Goal: Information Seeking & Learning: Learn about a topic

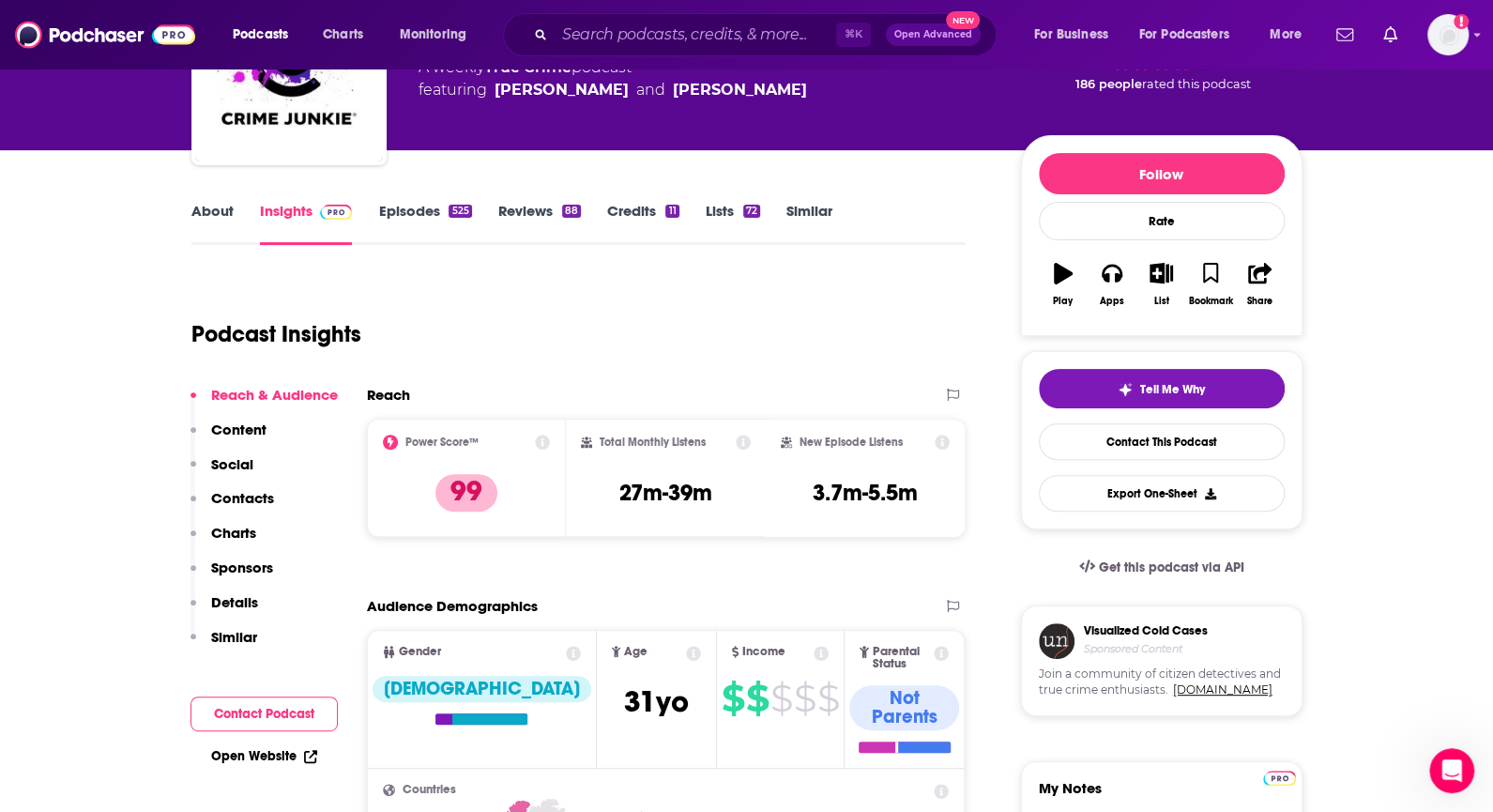
scroll to position [175, 0]
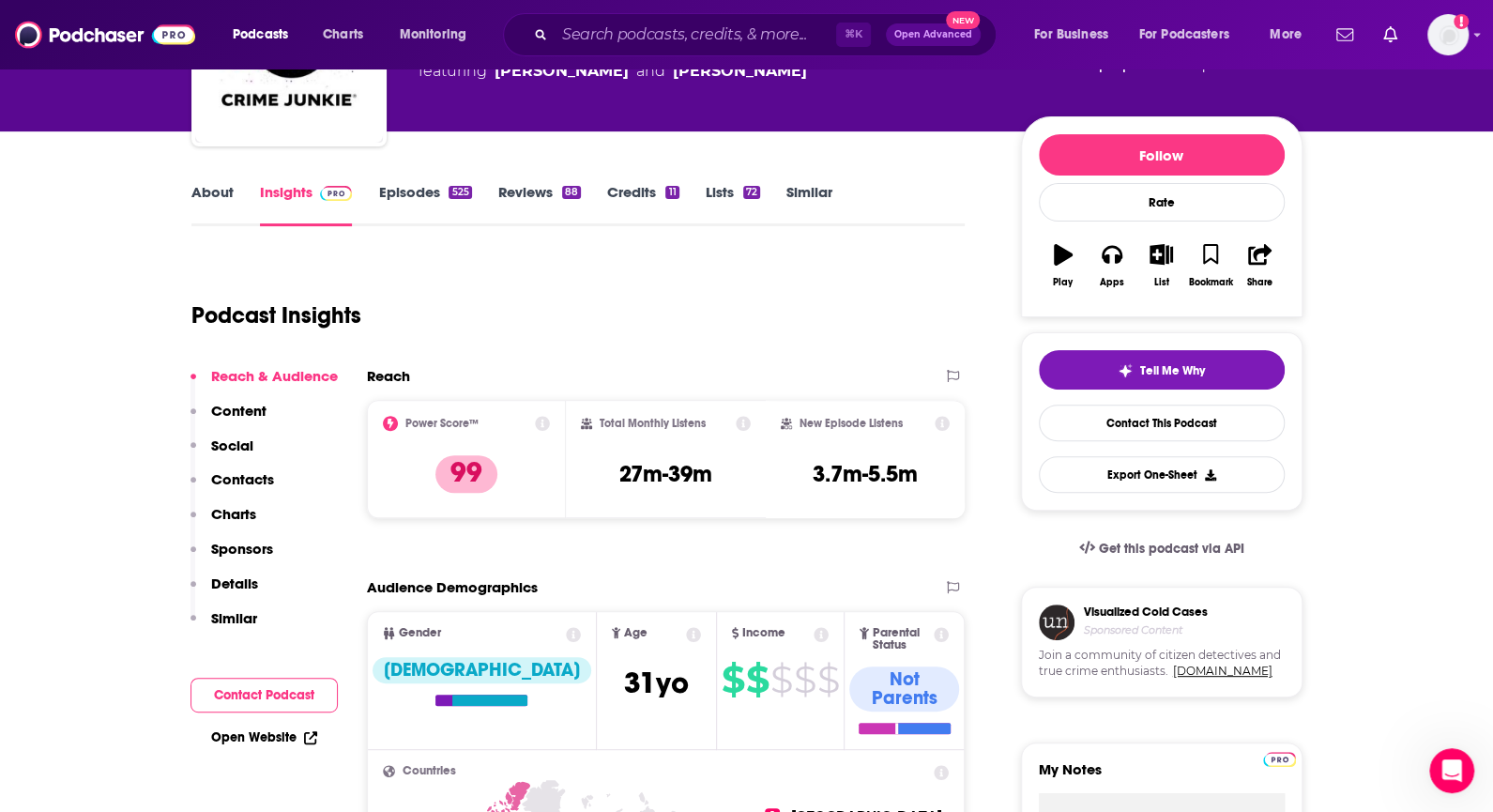
click at [649, 16] on div "⌘ K Open Advanced New" at bounding box center [750, 35] width 494 height 43
click at [630, 36] on input "Search podcasts, credits, & more..." at bounding box center [695, 35] width 282 height 30
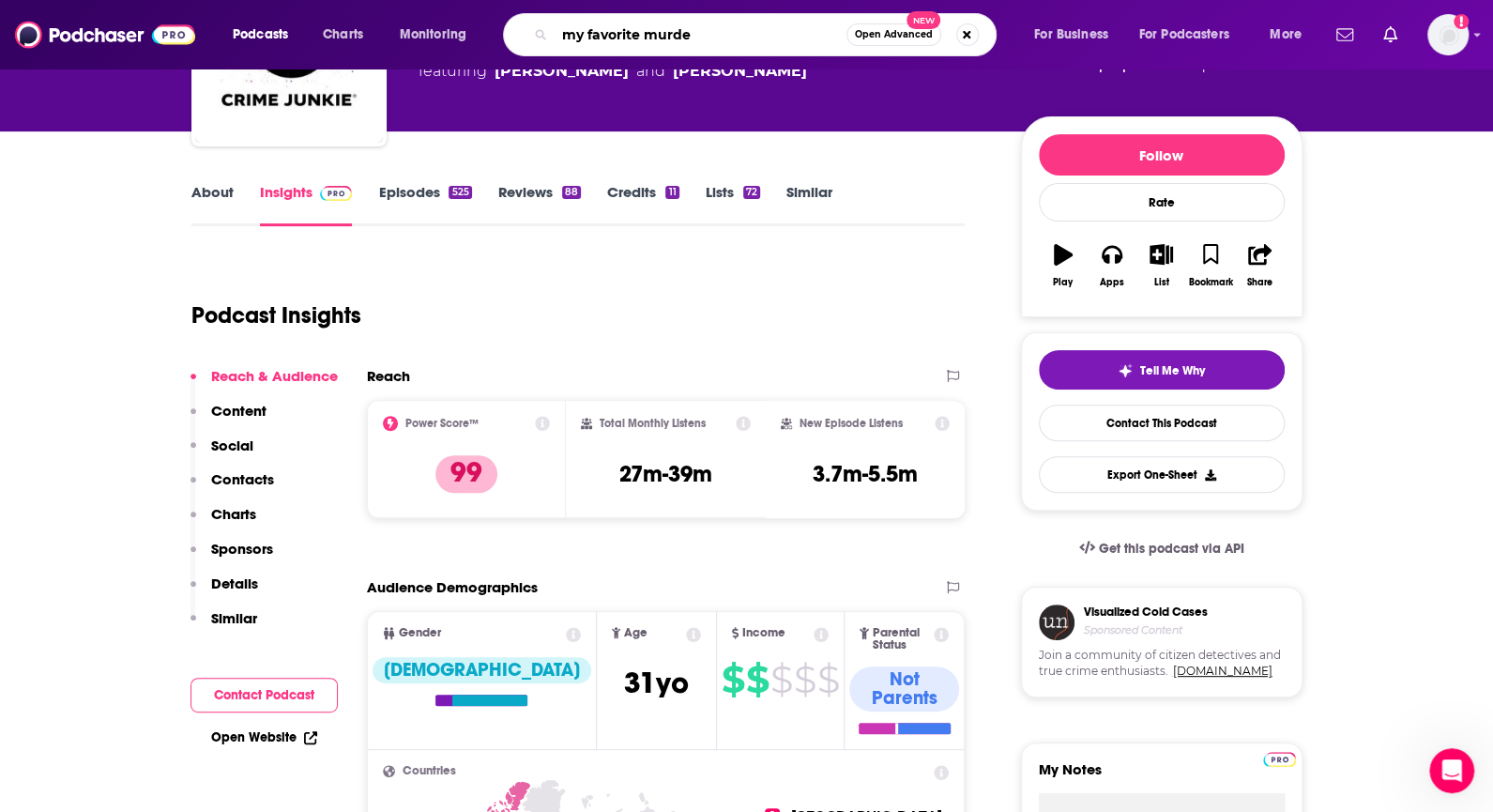
type input "my favorite murder"
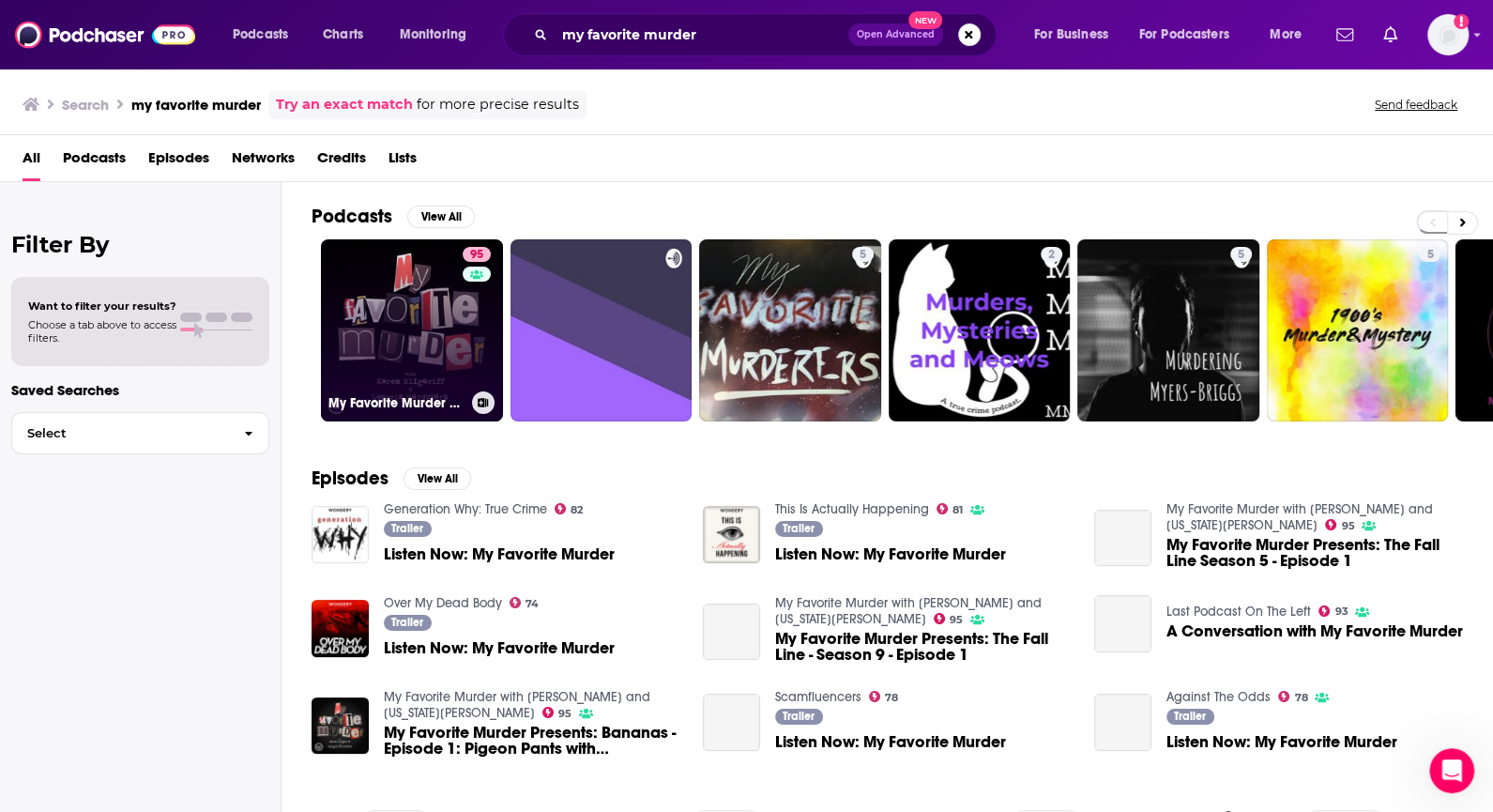
click at [394, 330] on link "95 My Favorite Murder with [PERSON_NAME] and [US_STATE][PERSON_NAME]" at bounding box center [412, 330] width 182 height 182
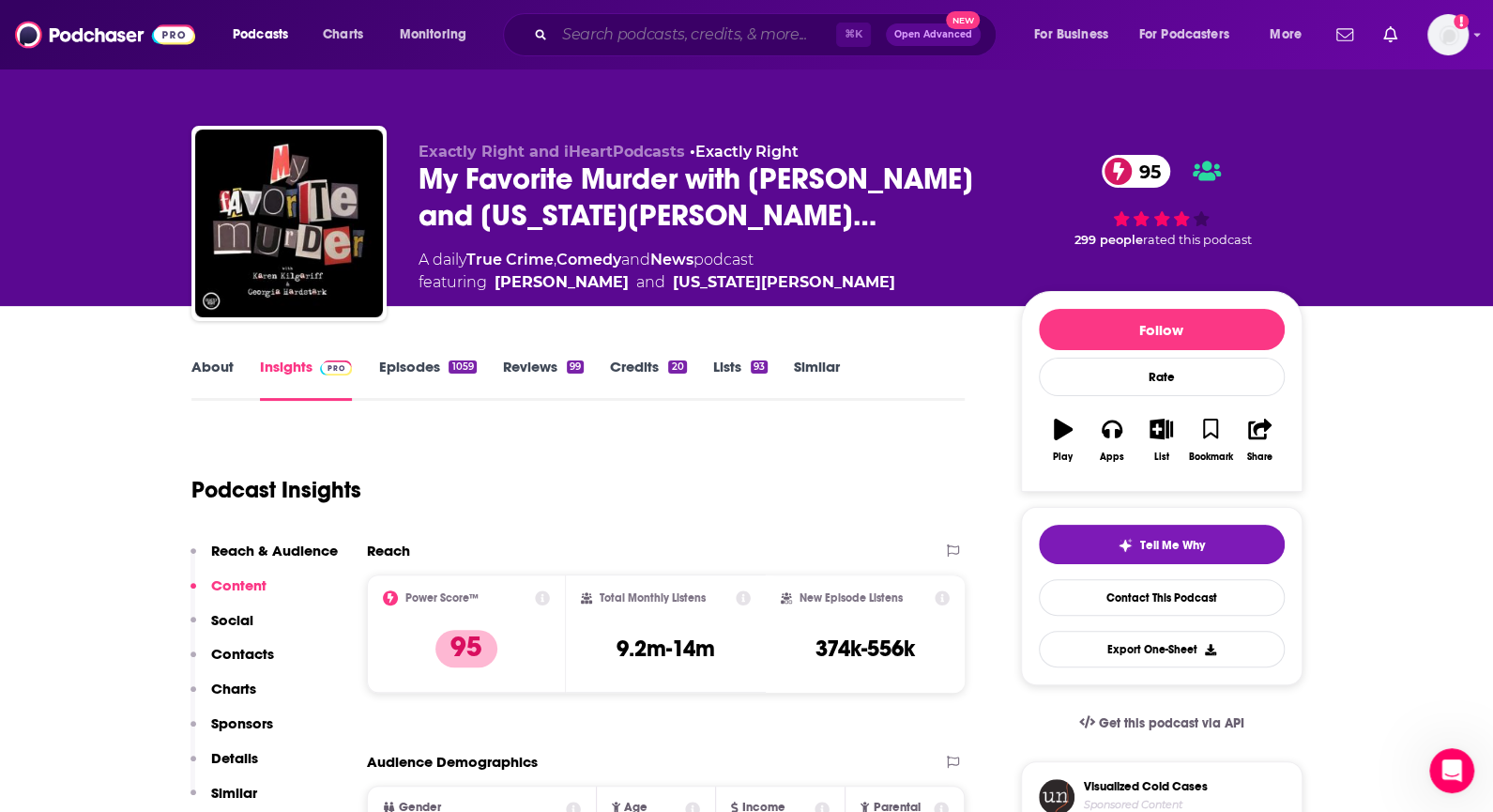
click at [739, 35] on input "Search podcasts, credits, & more..." at bounding box center [695, 35] width 282 height 30
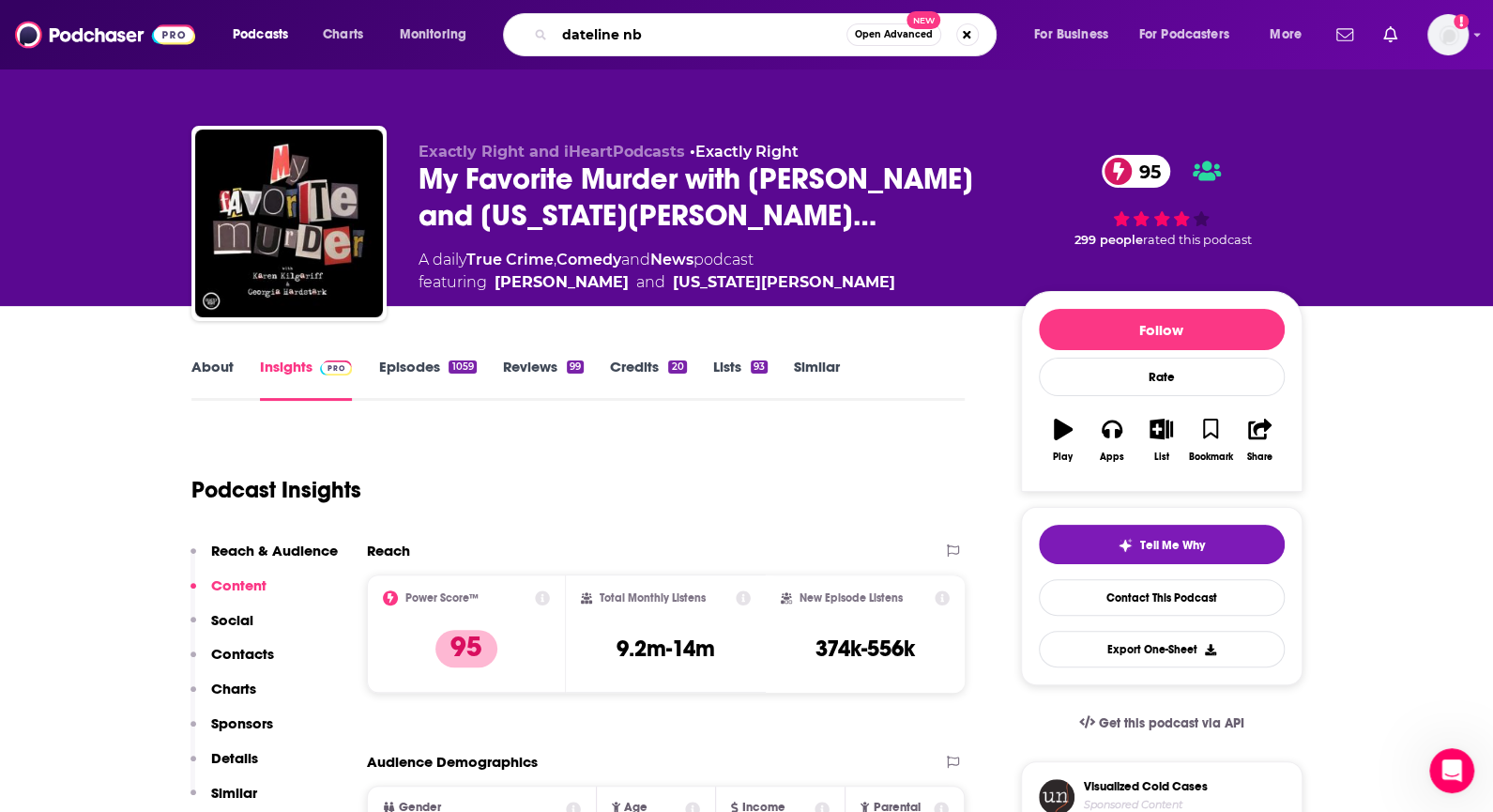
type input "dateline nbc"
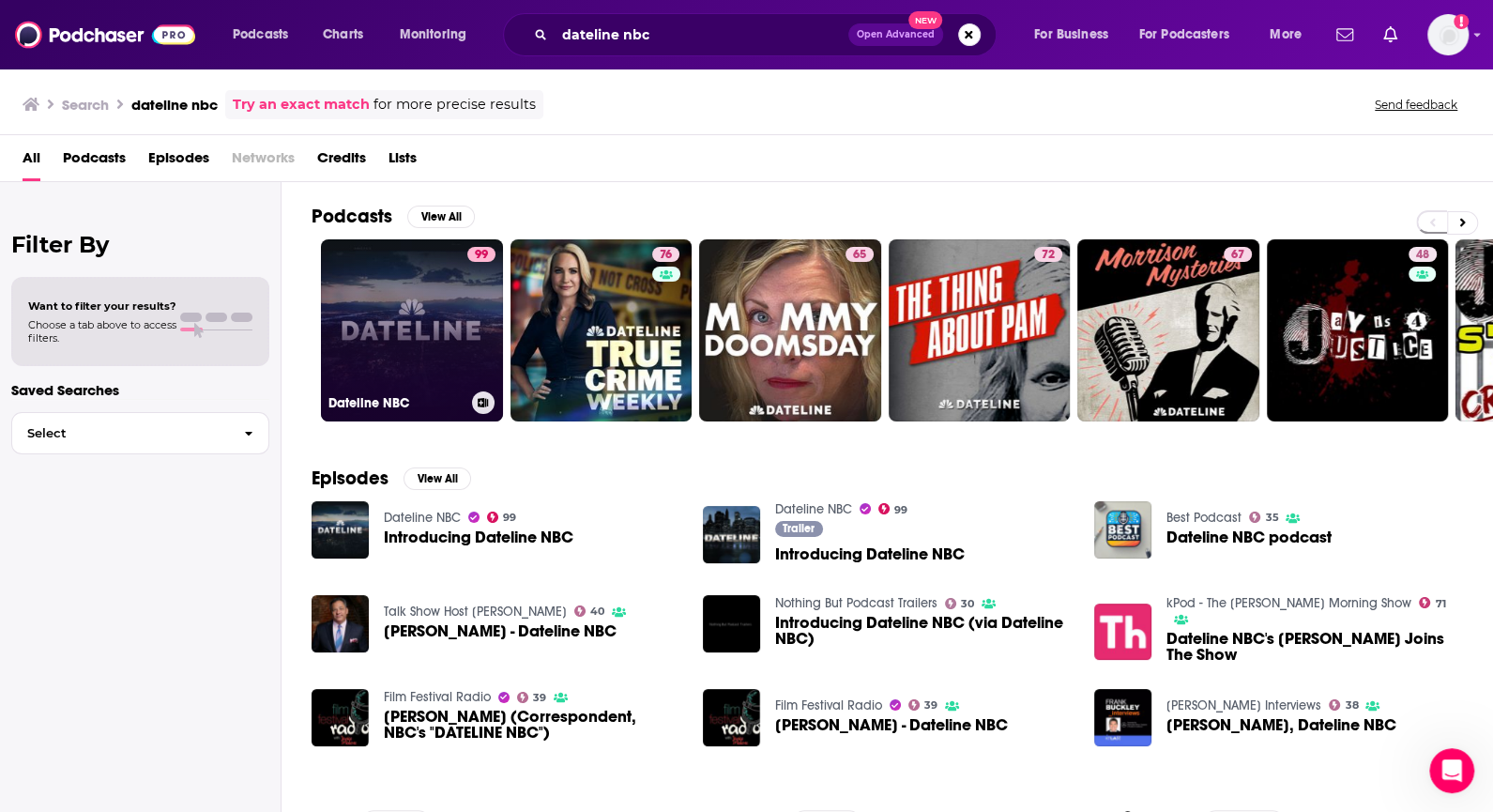
click at [456, 319] on link "99 Dateline NBC" at bounding box center [412, 330] width 182 height 182
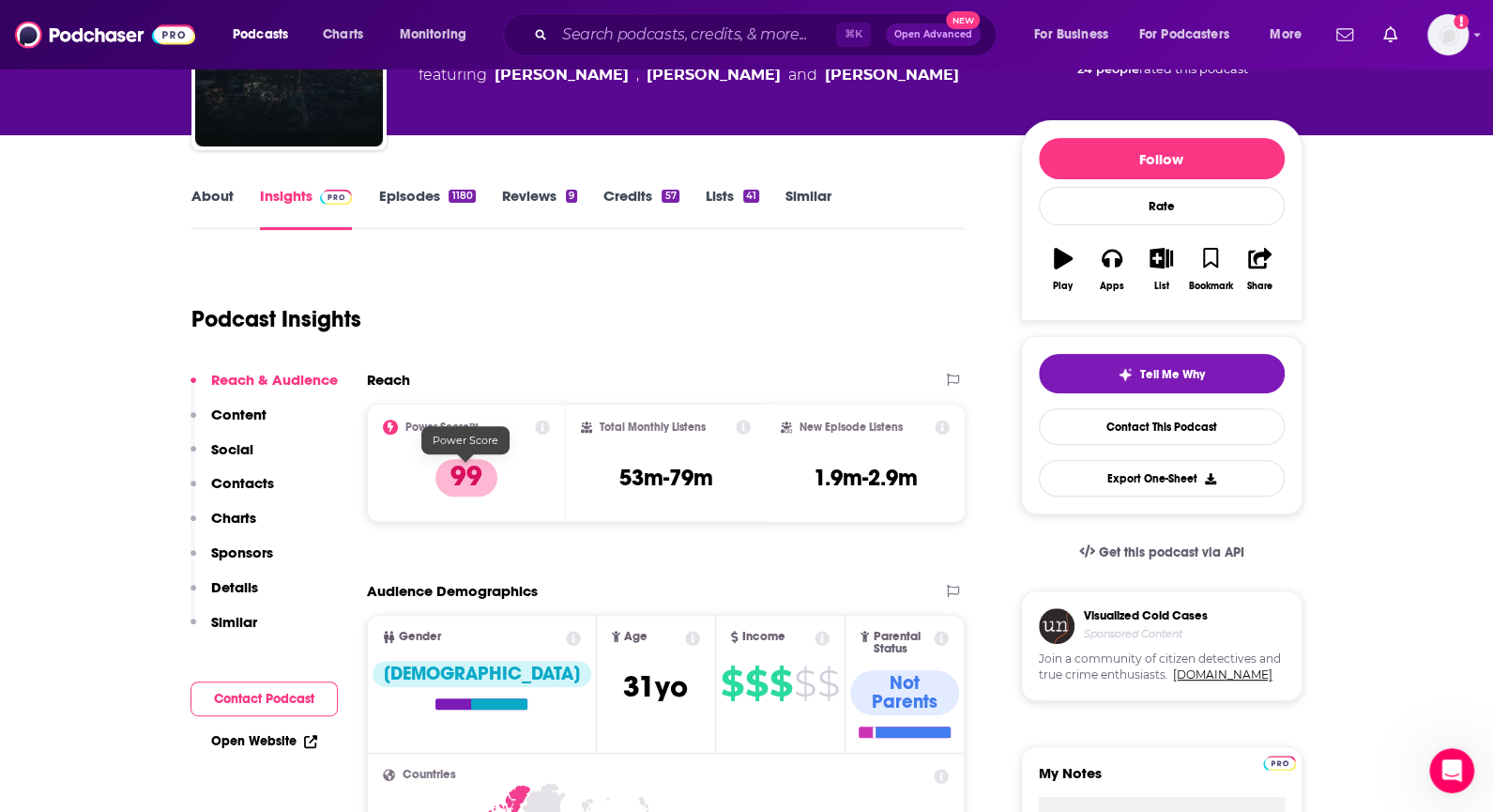
scroll to position [174, 0]
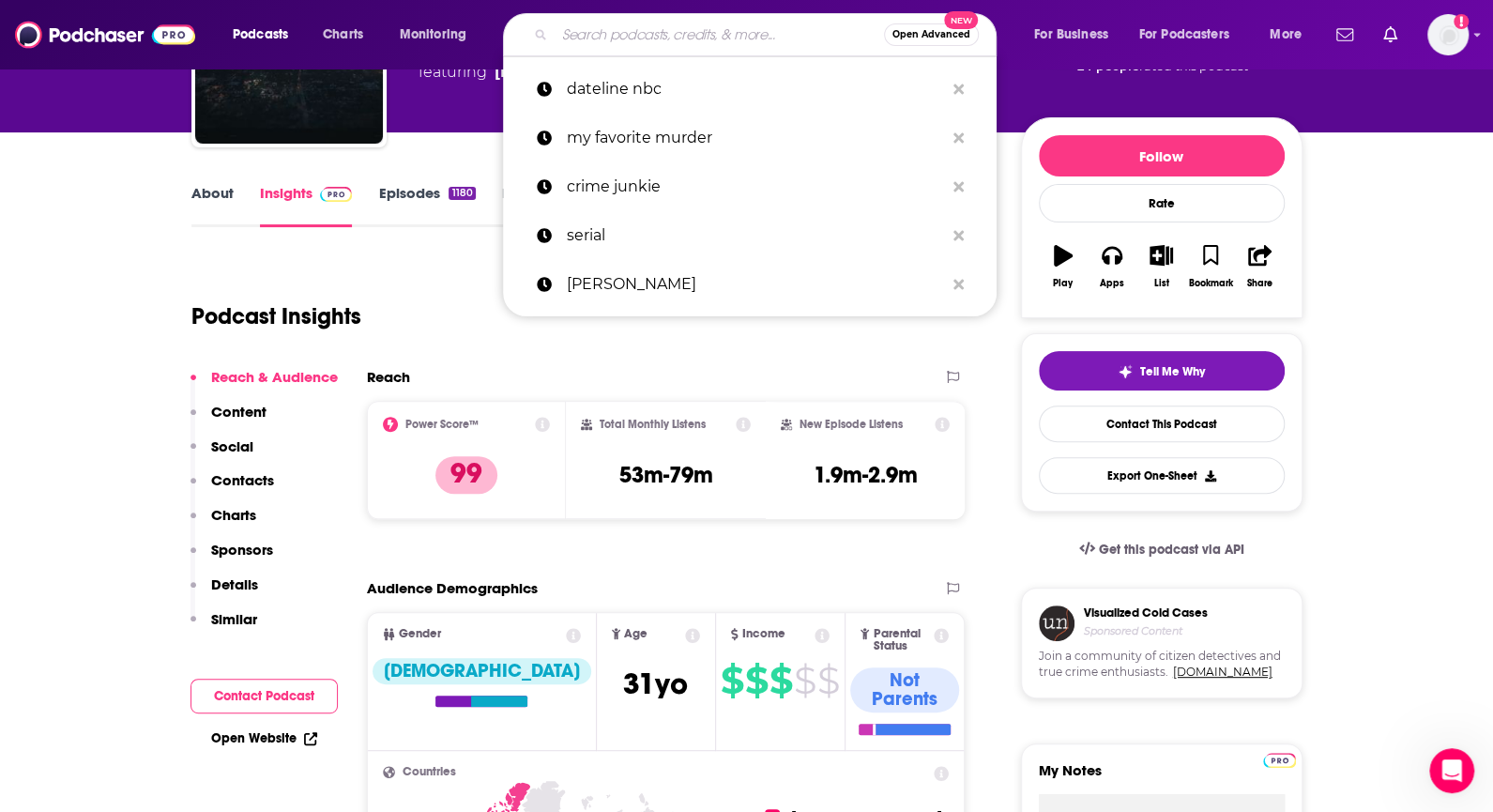
click at [720, 32] on input "Search podcasts, credits, & more..." at bounding box center [718, 35] width 329 height 30
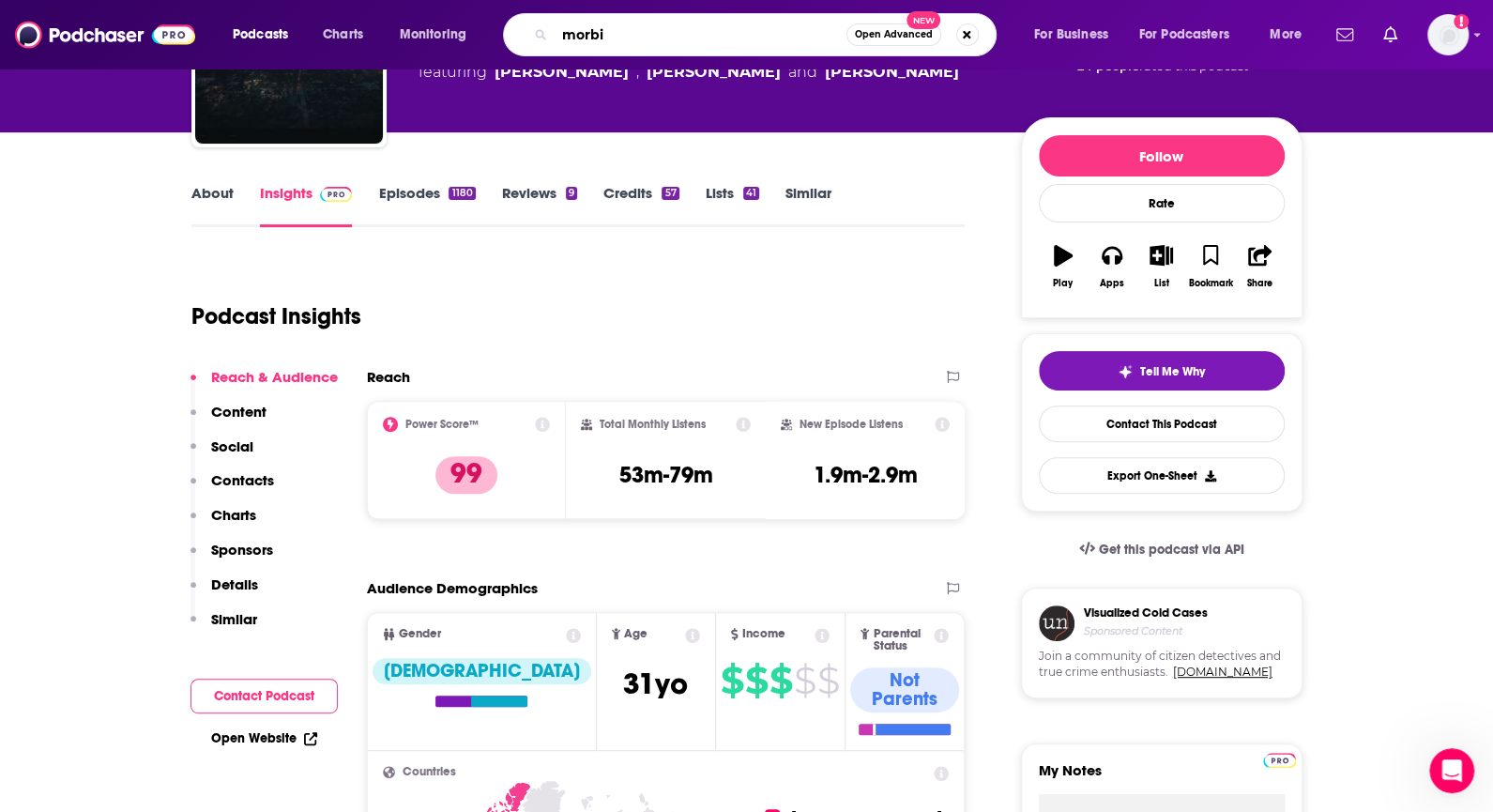
type input "morbid"
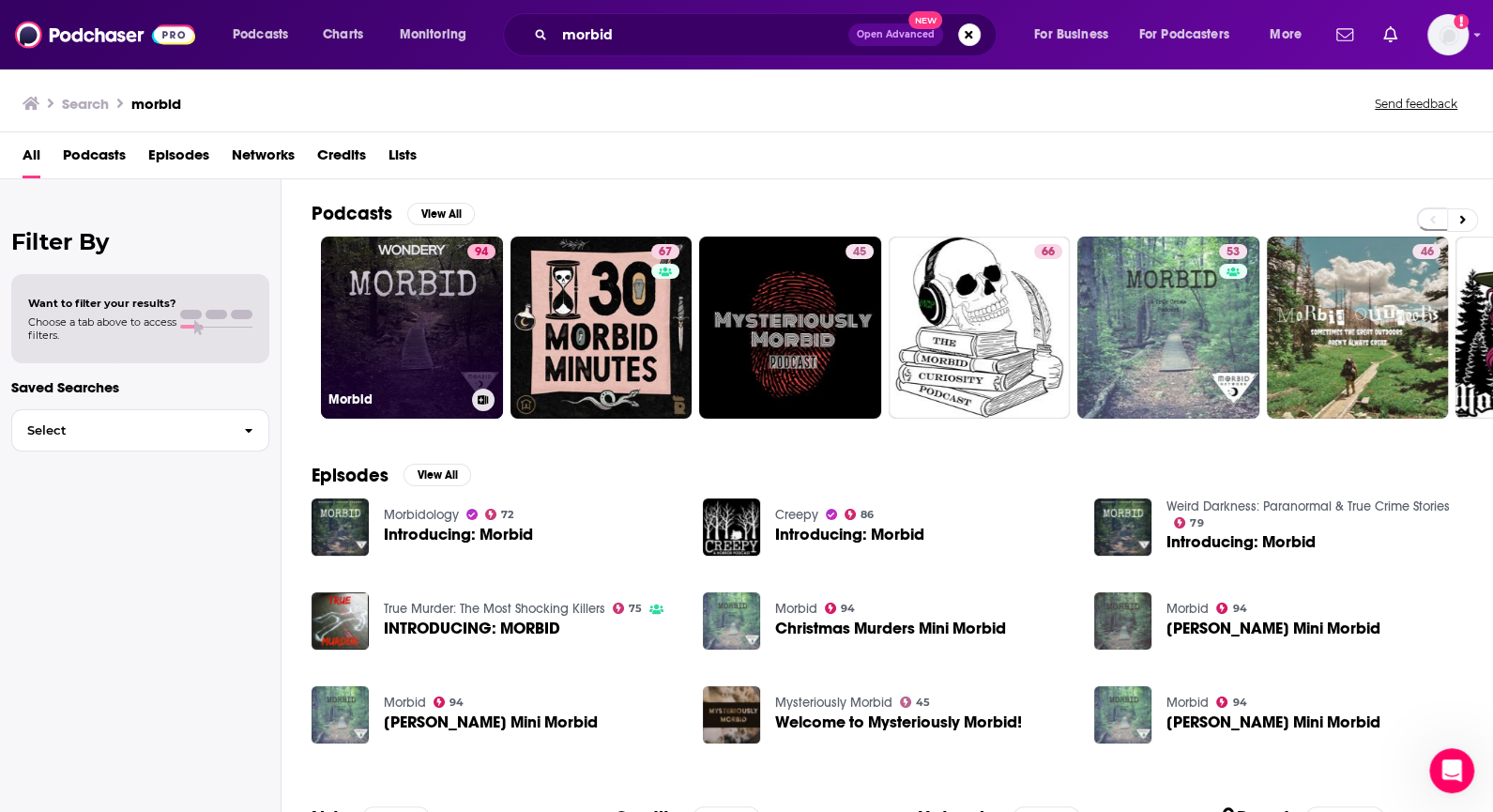
click at [360, 310] on link "94 Morbid" at bounding box center [412, 327] width 182 height 182
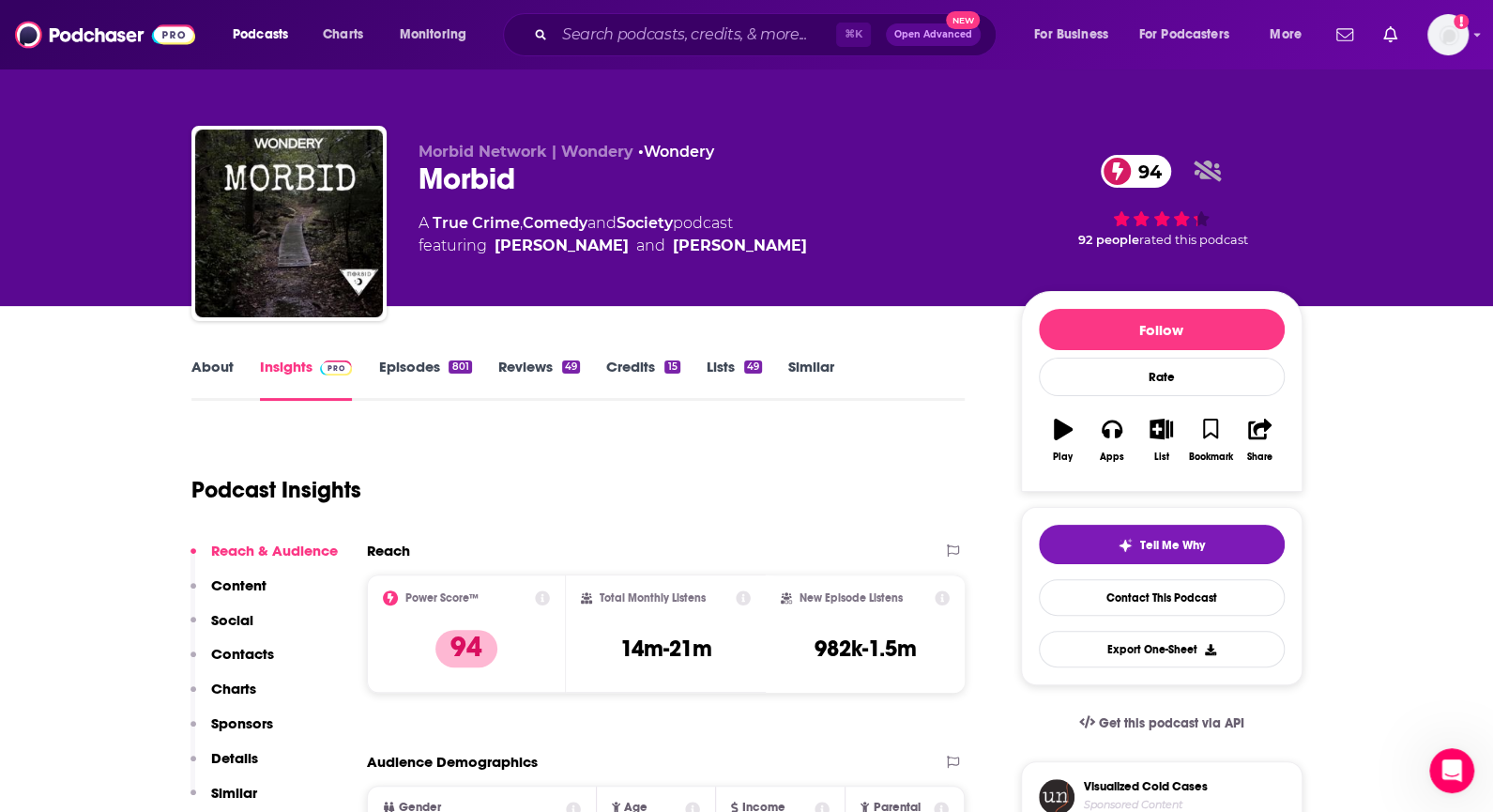
scroll to position [65, 0]
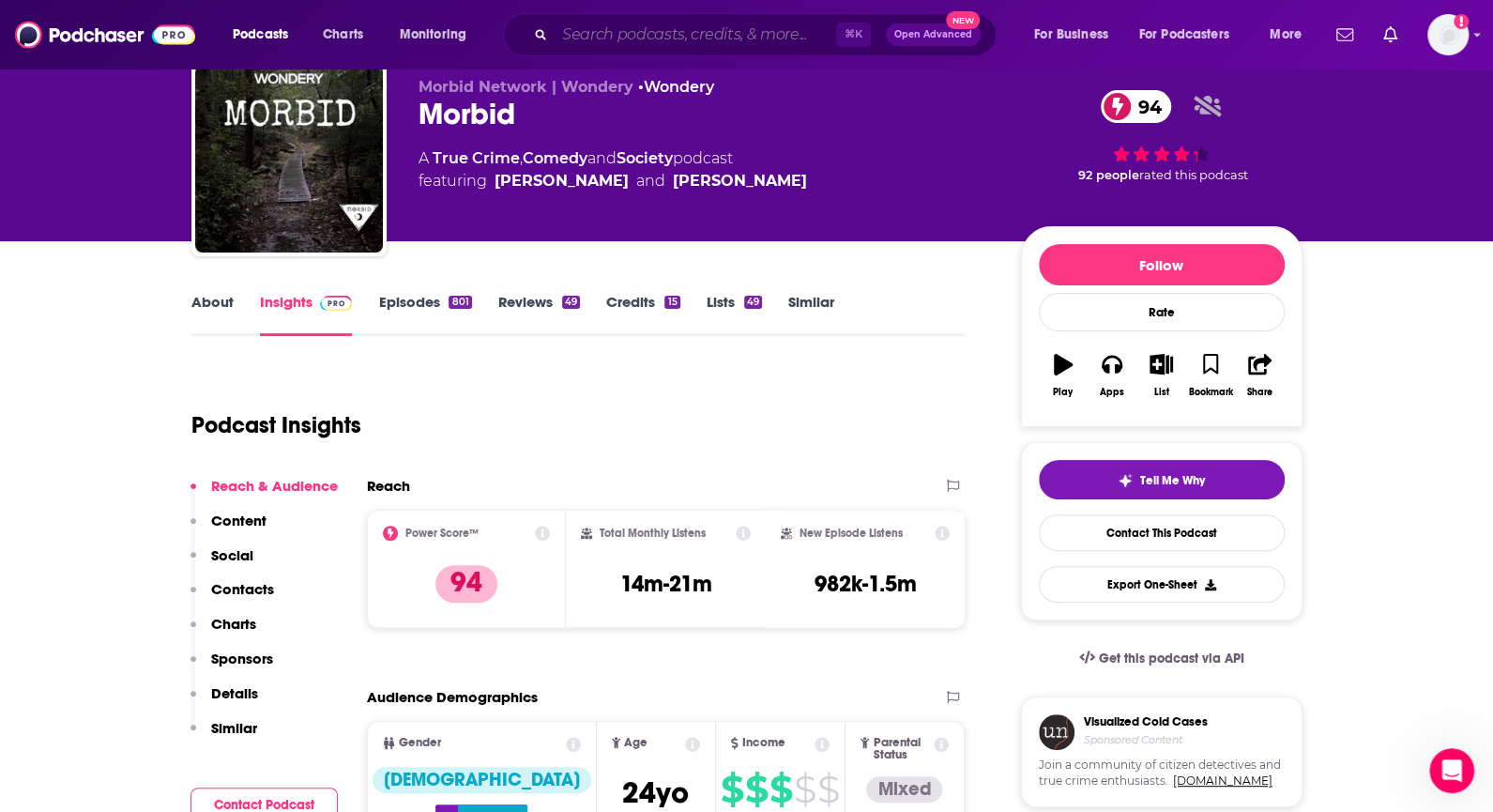
click at [686, 37] on input "Search podcasts, credits, & more..." at bounding box center [695, 35] width 282 height 30
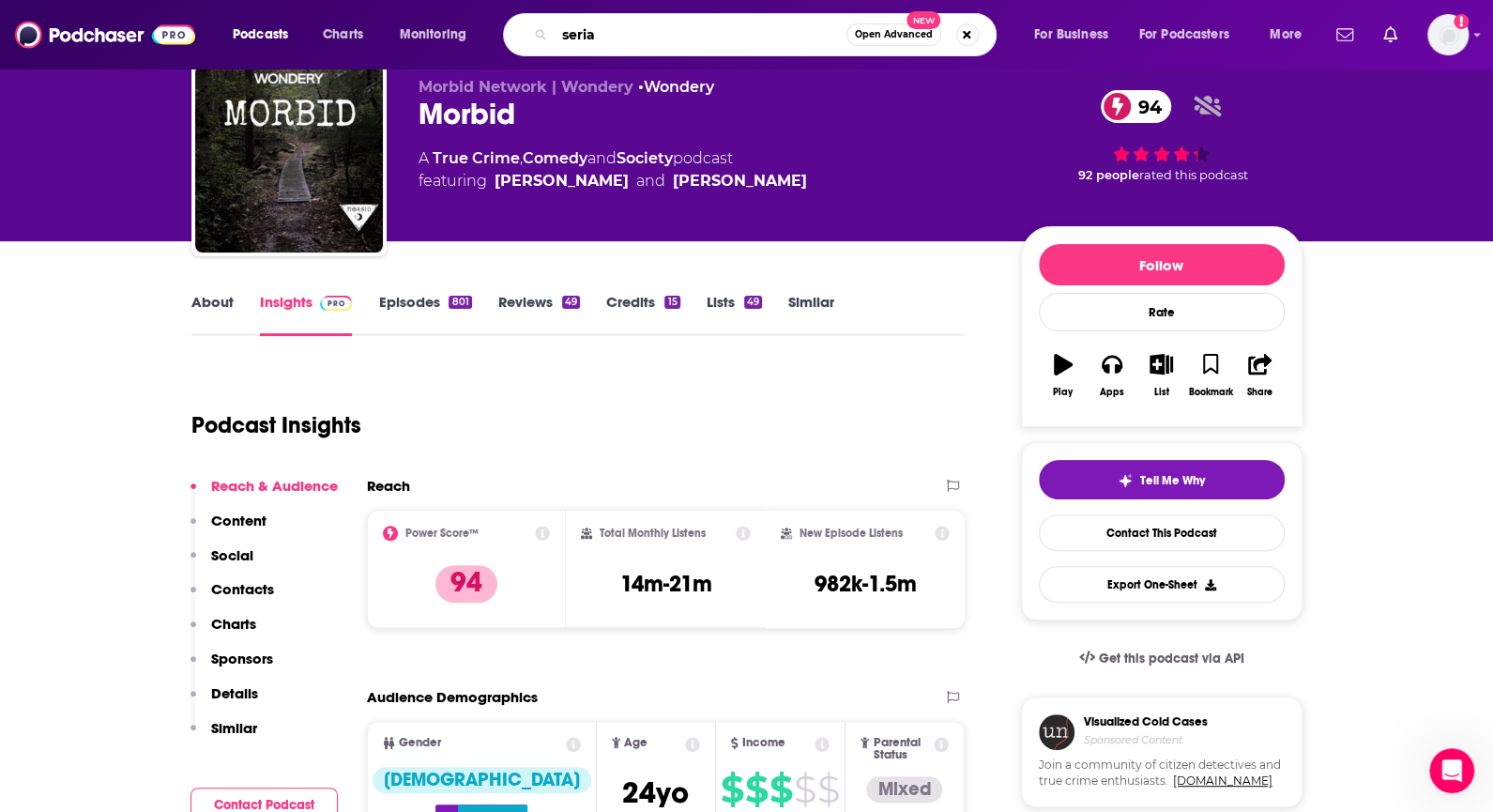
type input "serial"
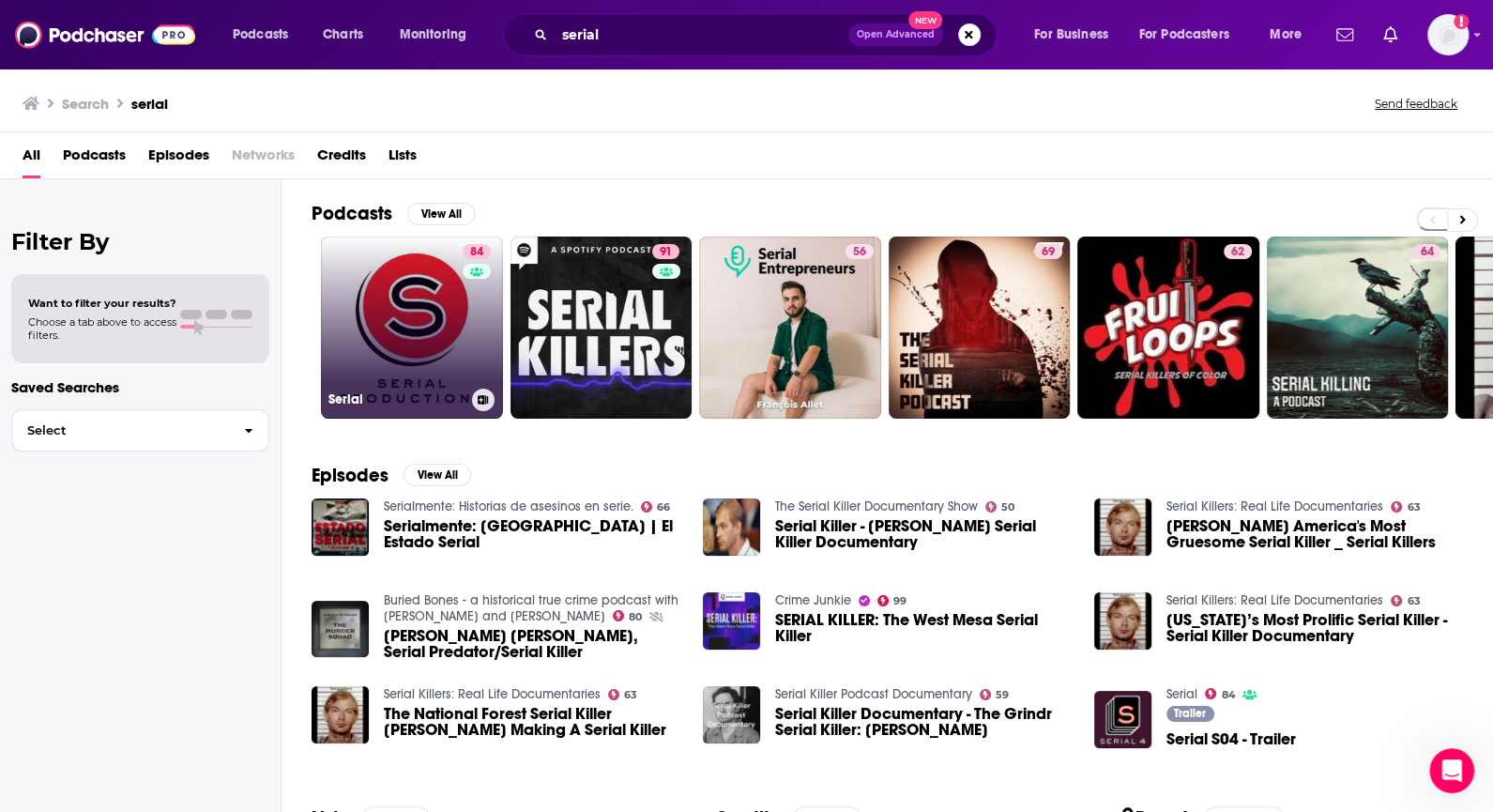
click at [392, 319] on link "84 Serial" at bounding box center [412, 327] width 182 height 182
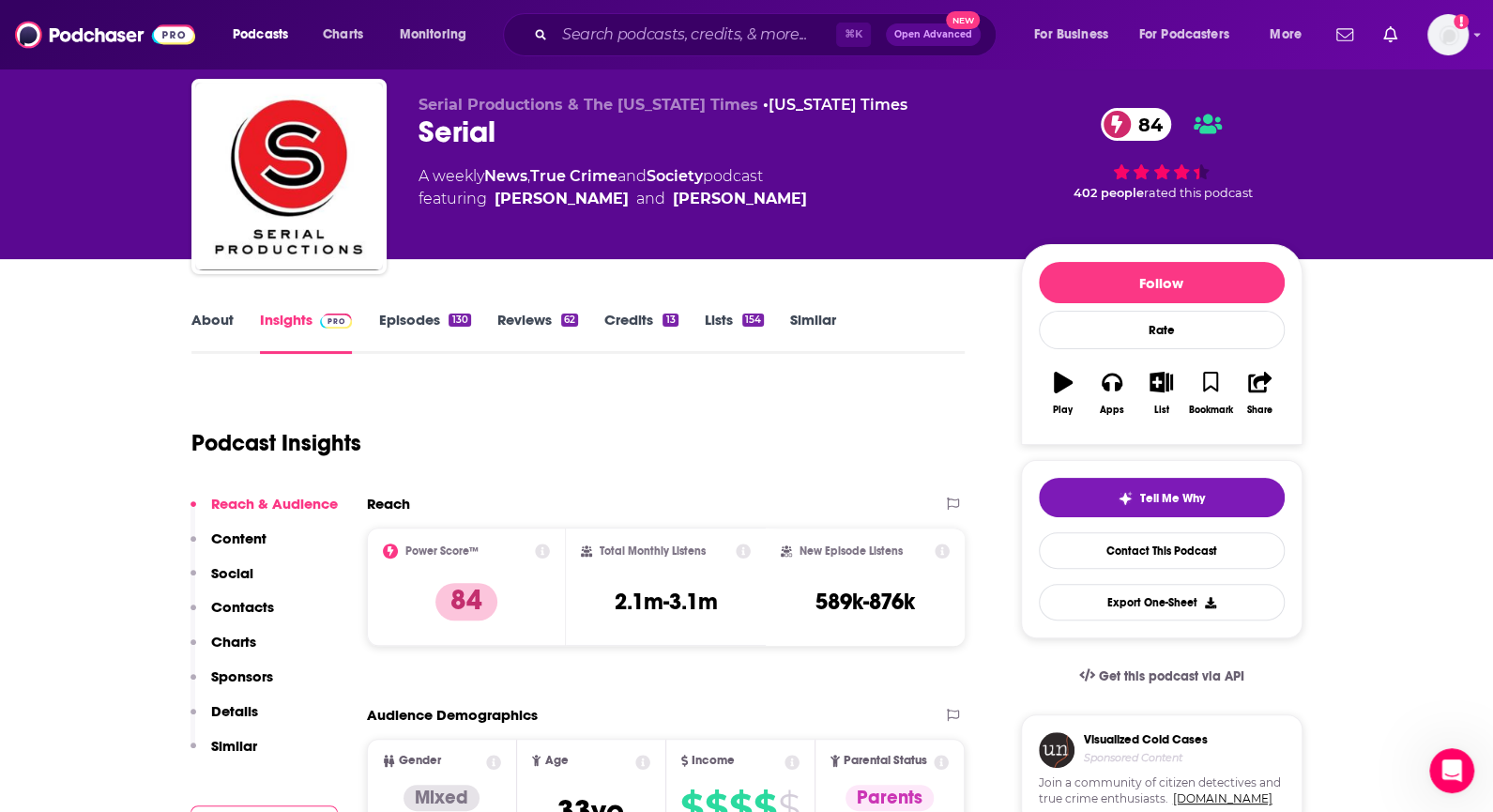
scroll to position [53, 0]
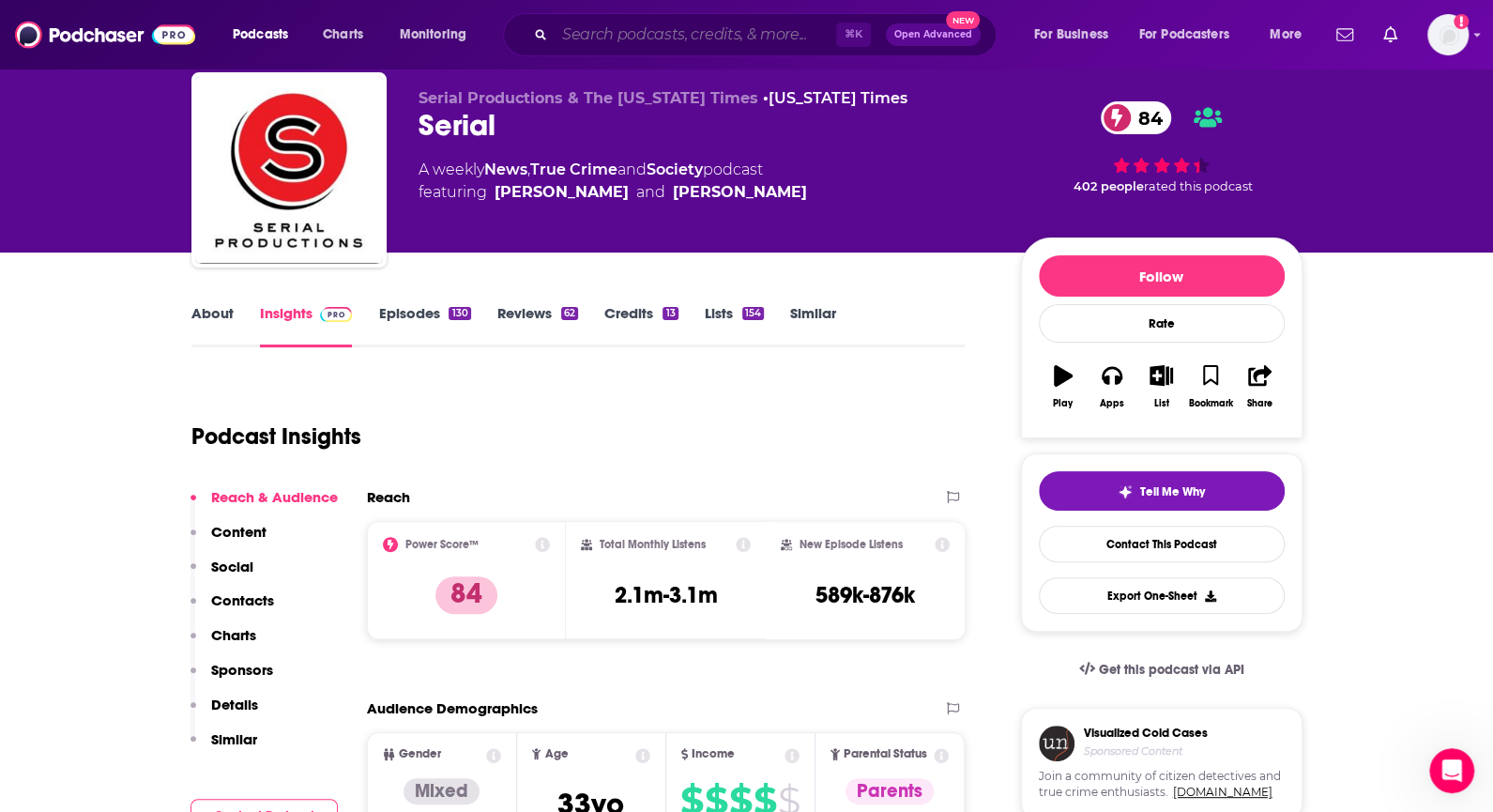
click at [683, 39] on input "Search podcasts, credits, & more..." at bounding box center [695, 35] width 282 height 30
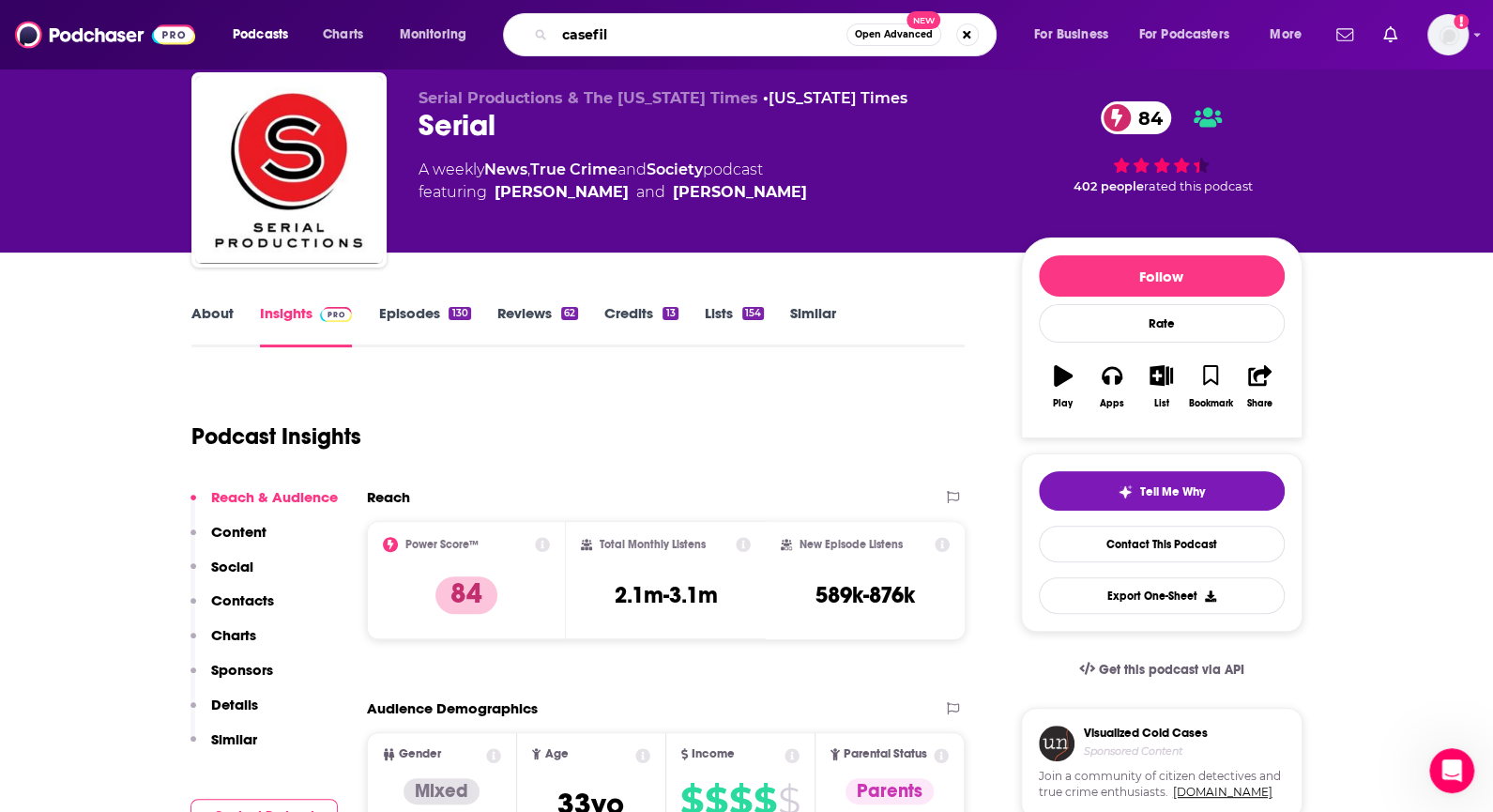
type input "casefile"
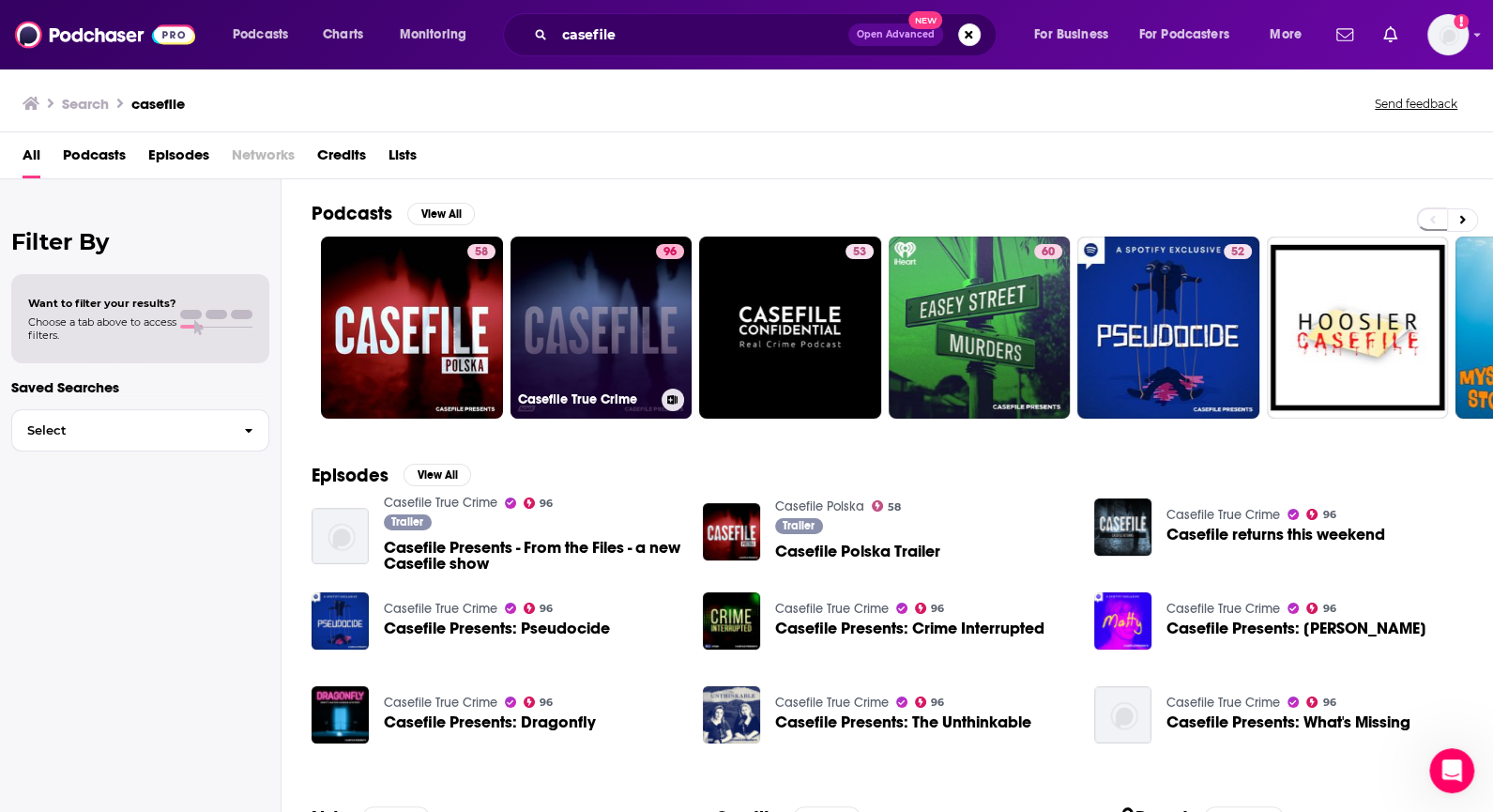
click at [600, 266] on link "96 Casefile True Crime" at bounding box center [602, 327] width 182 height 182
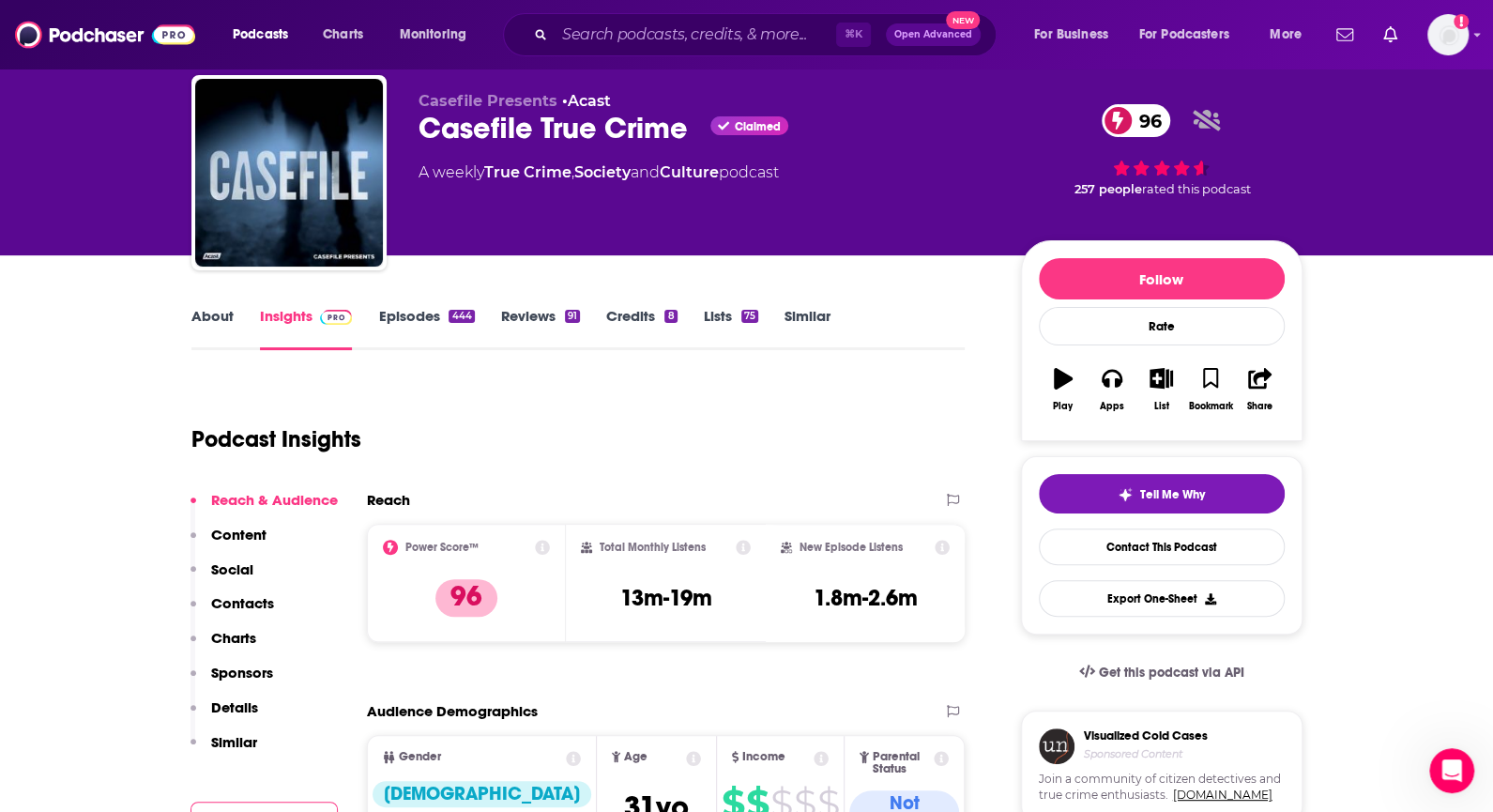
scroll to position [65, 0]
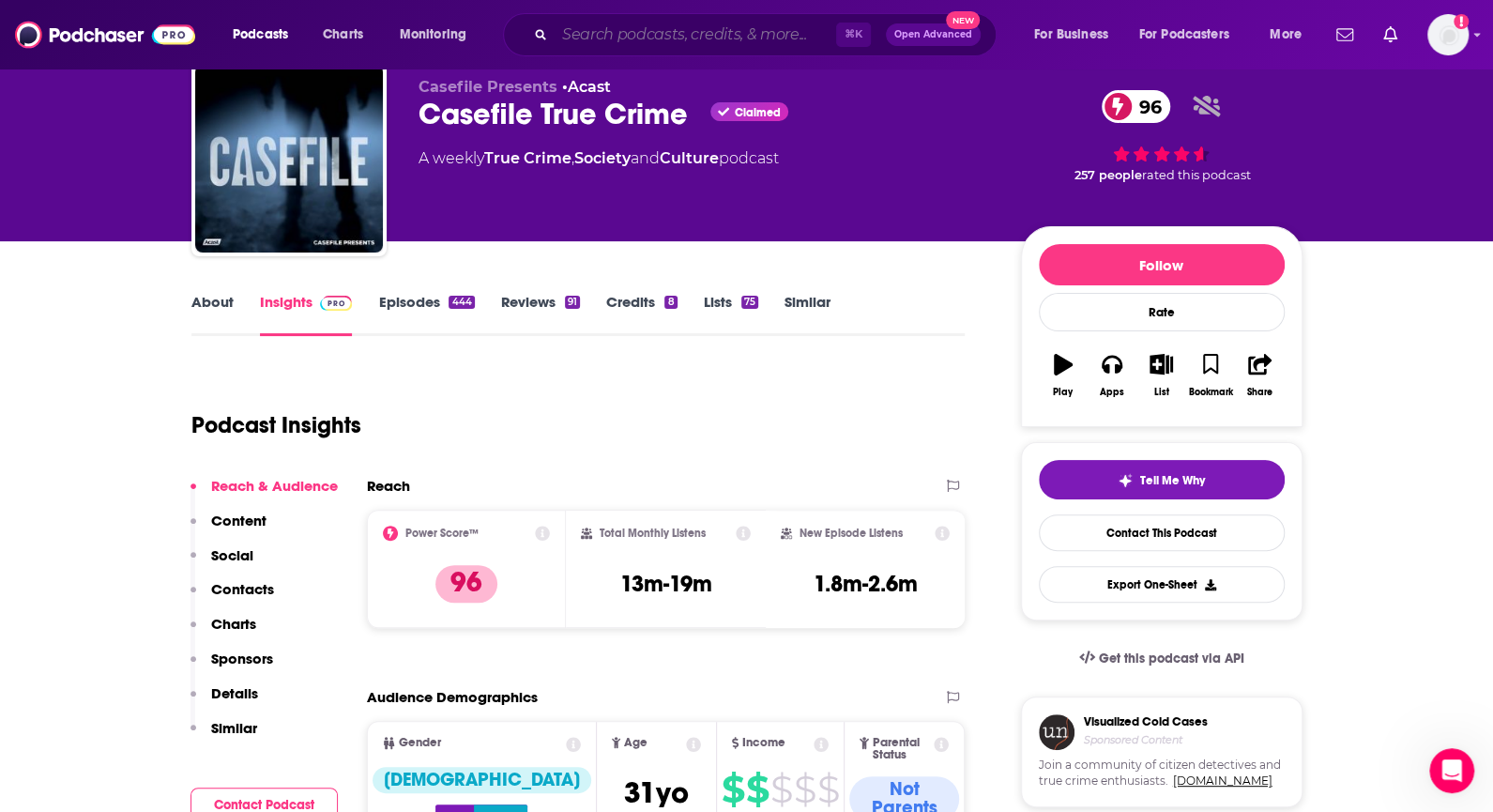
click at [717, 43] on input "Search podcasts, credits, & more..." at bounding box center [695, 35] width 282 height 30
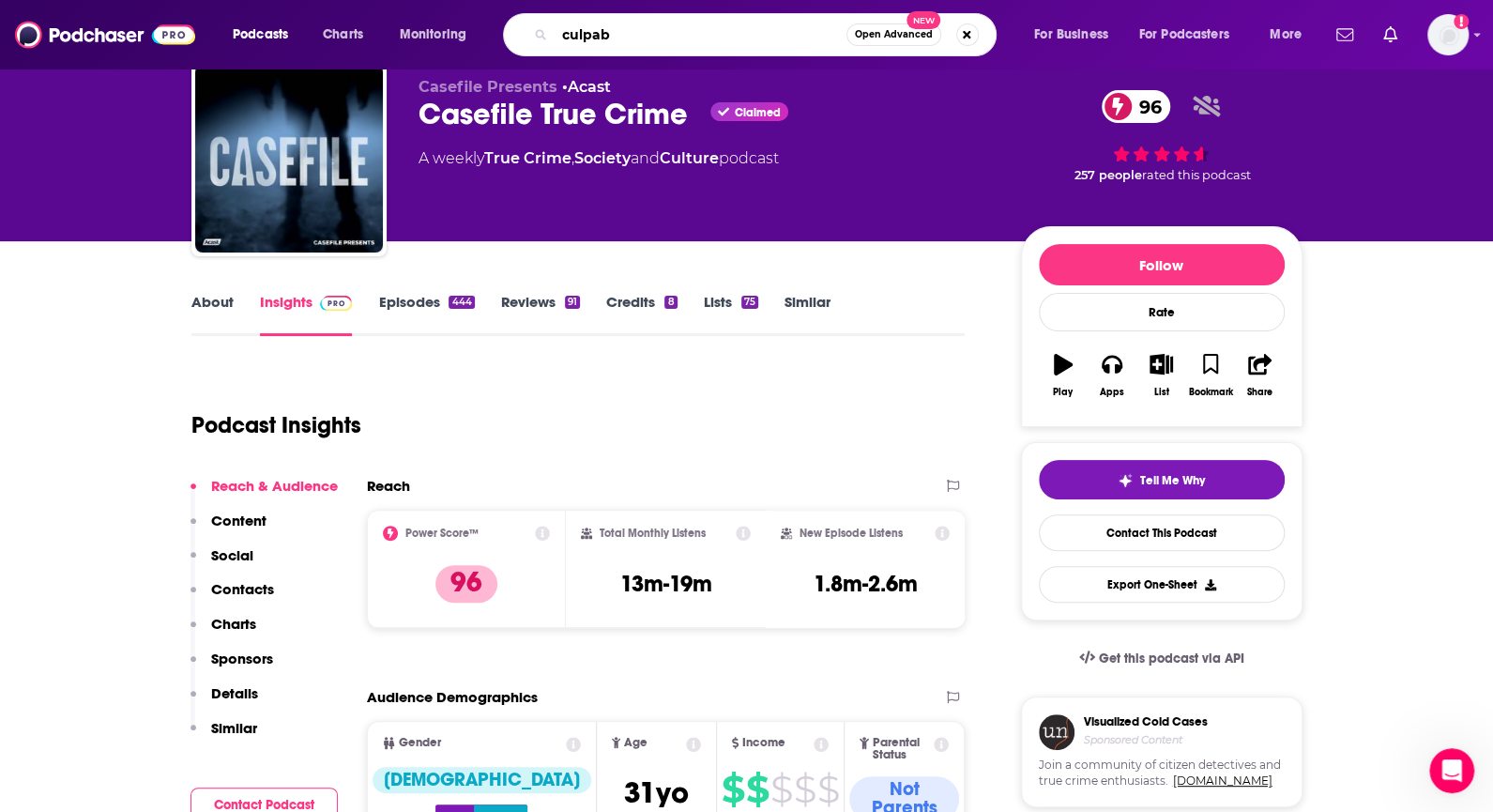
type input "culpabl"
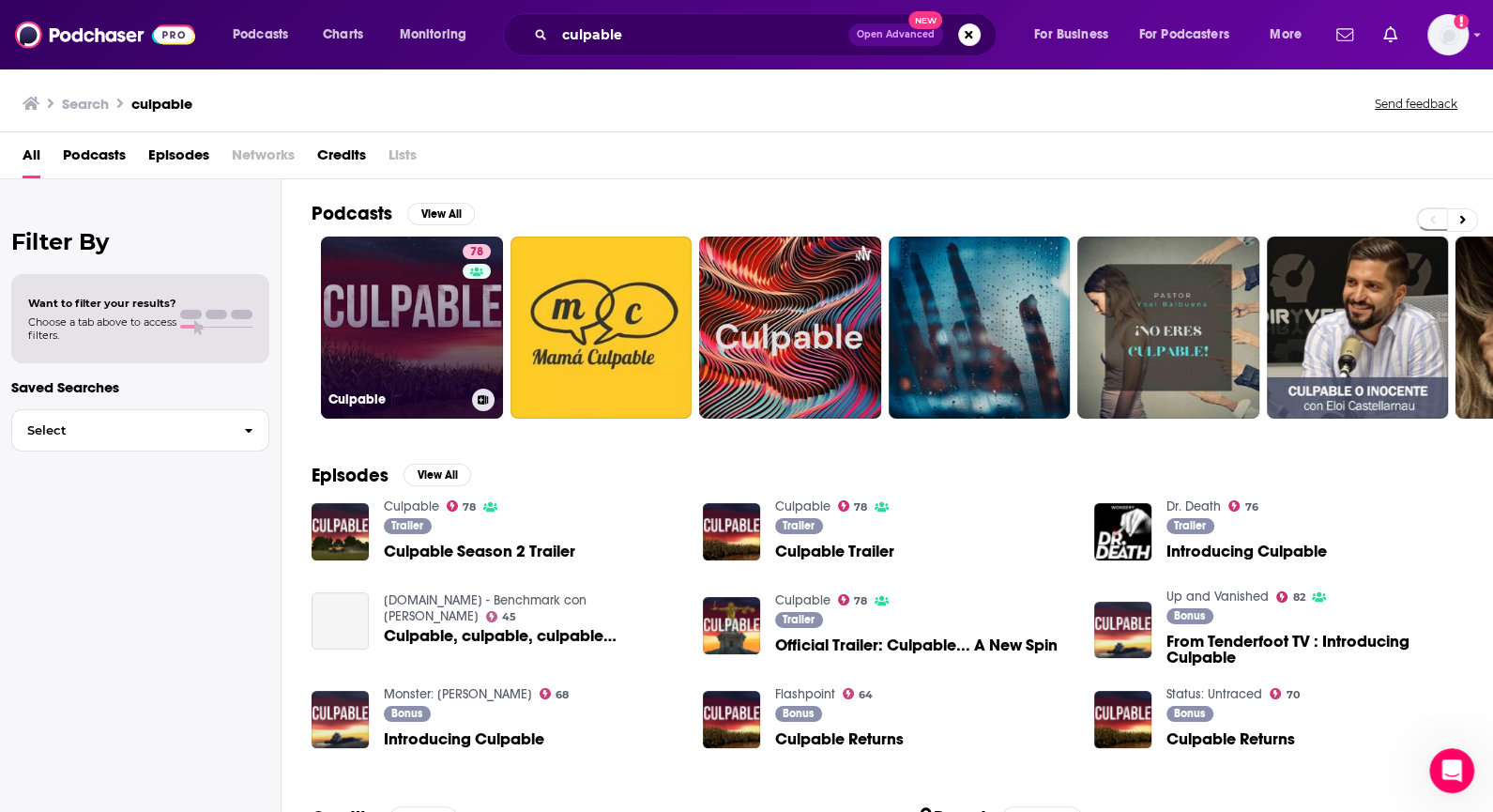
click at [418, 302] on link "78 Culpable" at bounding box center [412, 327] width 182 height 182
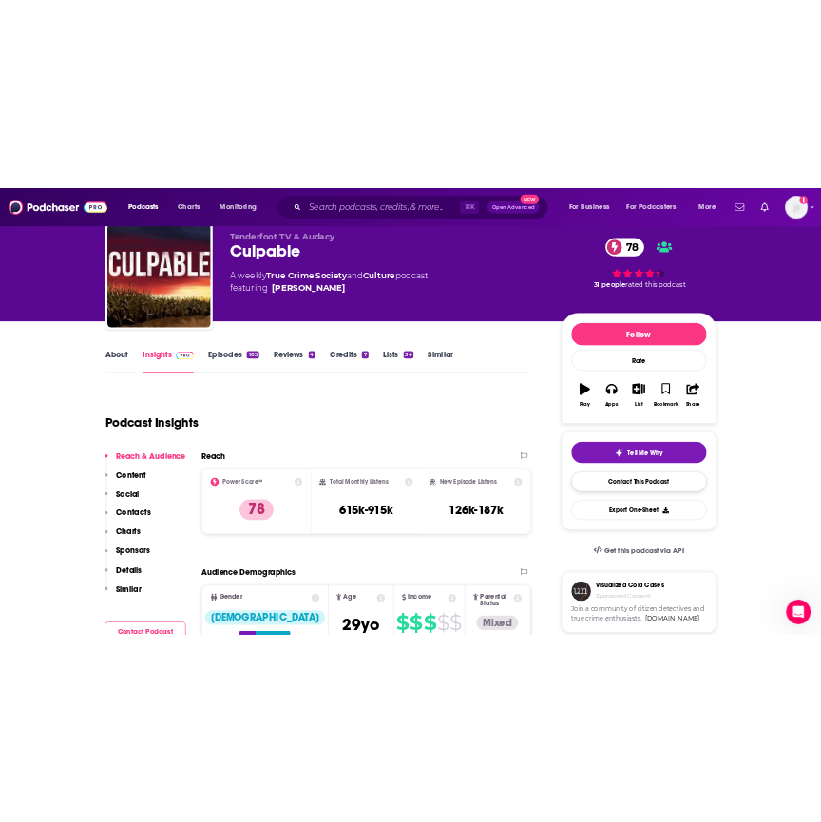
scroll to position [66, 0]
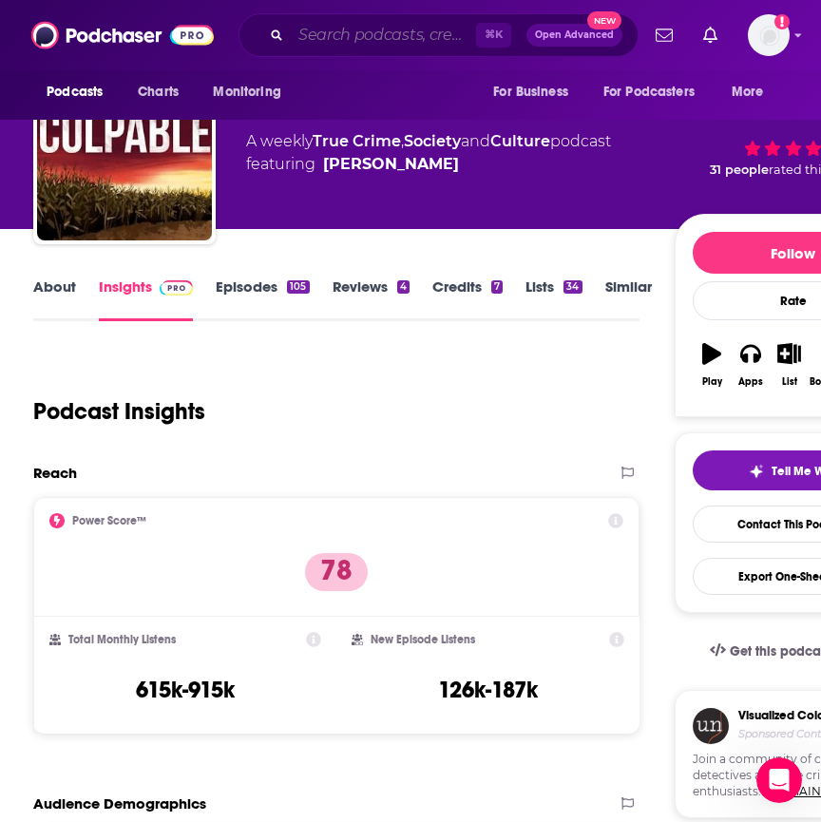
click at [331, 30] on input "Search podcasts, credits, & more..." at bounding box center [383, 35] width 185 height 30
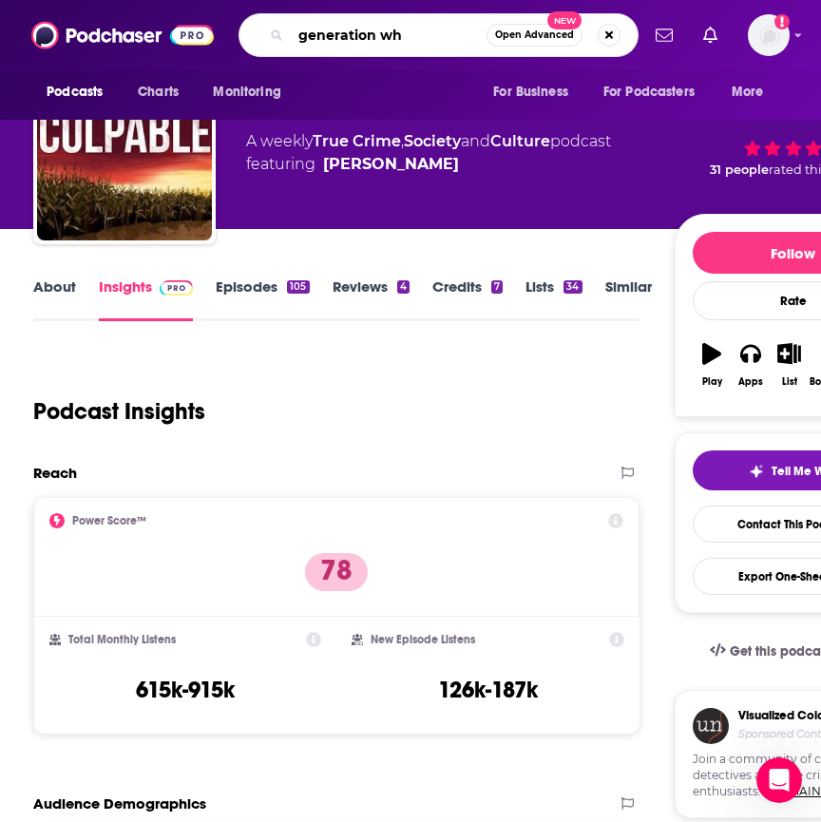
type input "generation why"
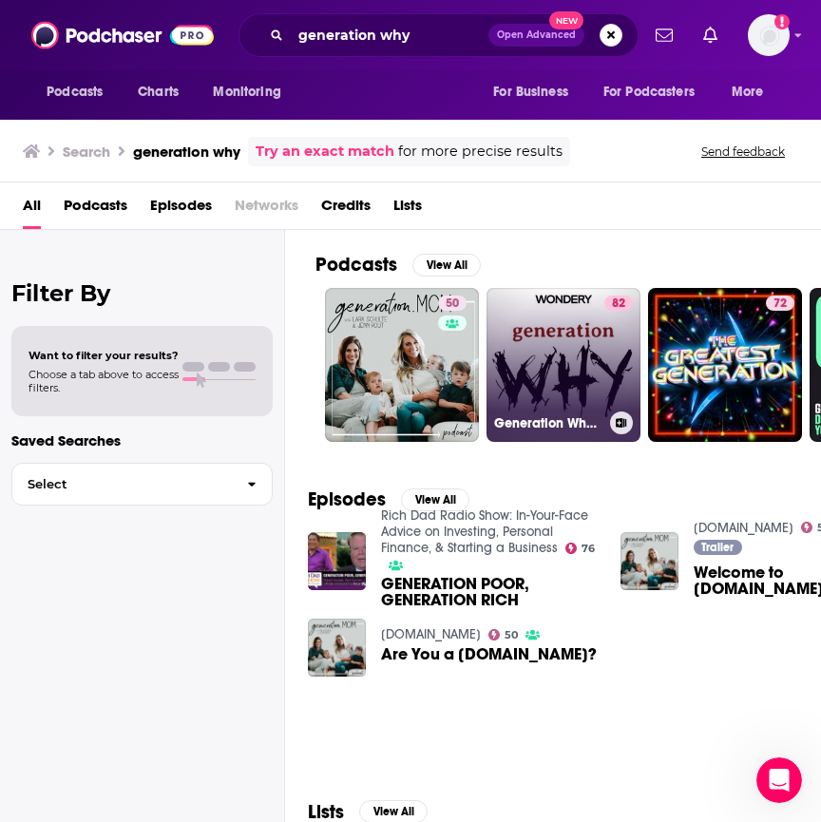
click at [571, 325] on link "82 Generation Why: True Crime" at bounding box center [563, 365] width 154 height 154
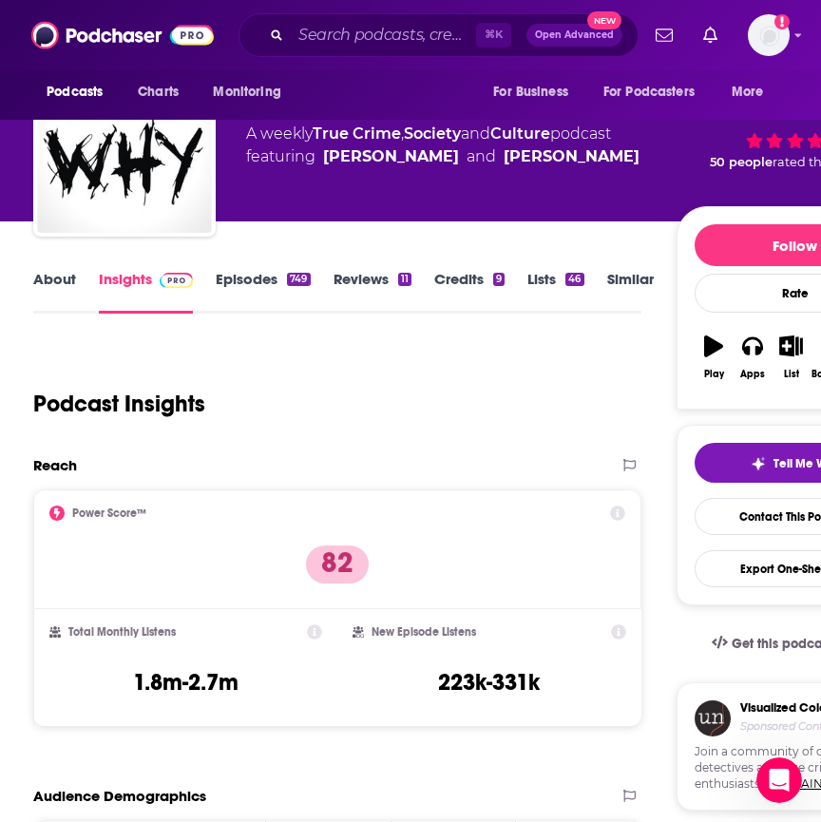
scroll to position [74, 0]
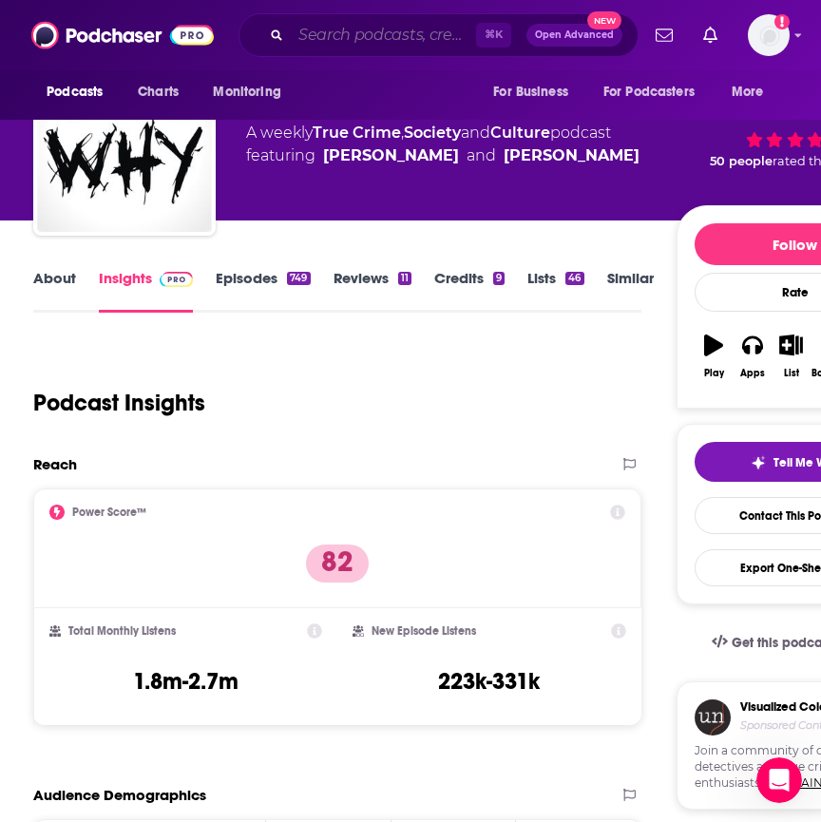
click at [401, 37] on input "Search podcasts, credits, & more..." at bounding box center [383, 35] width 185 height 30
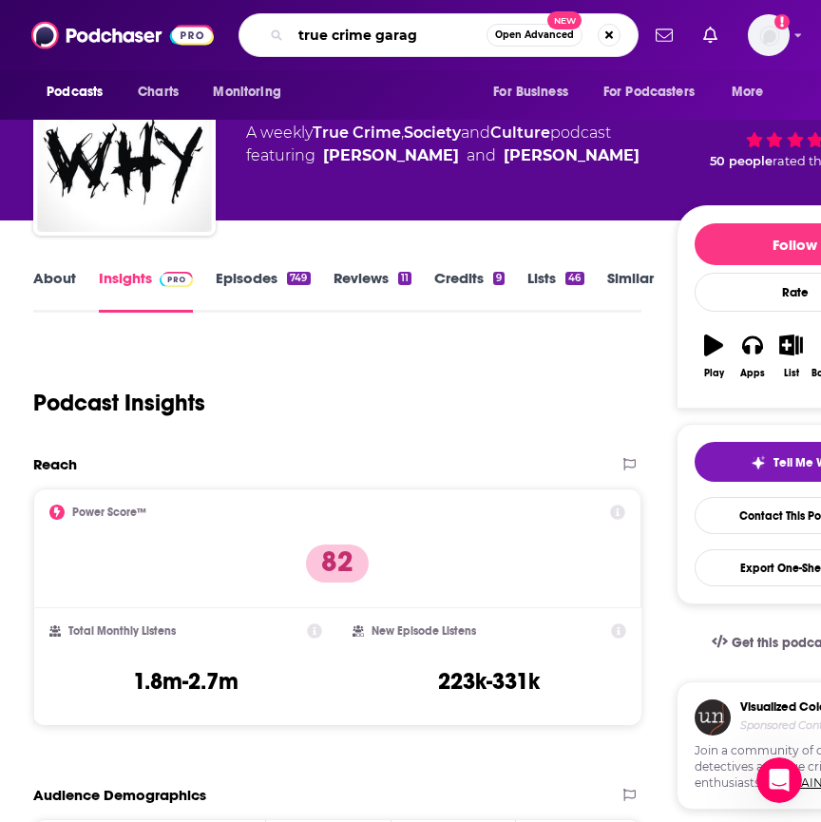
type input "true crime garage"
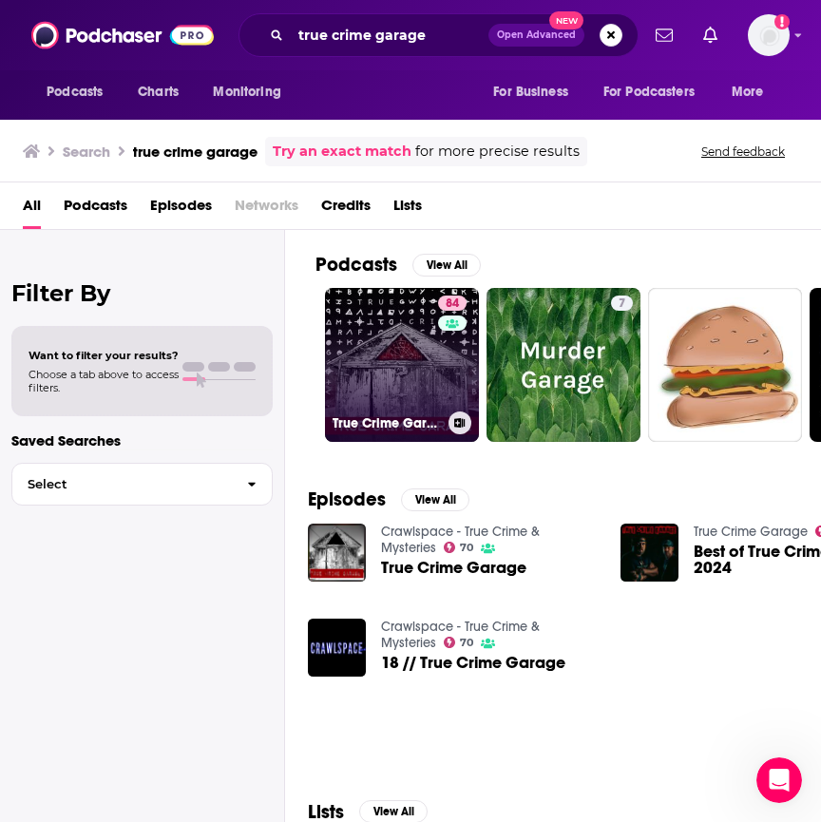
click at [436, 356] on link "84 True Crime Garage" at bounding box center [402, 365] width 154 height 154
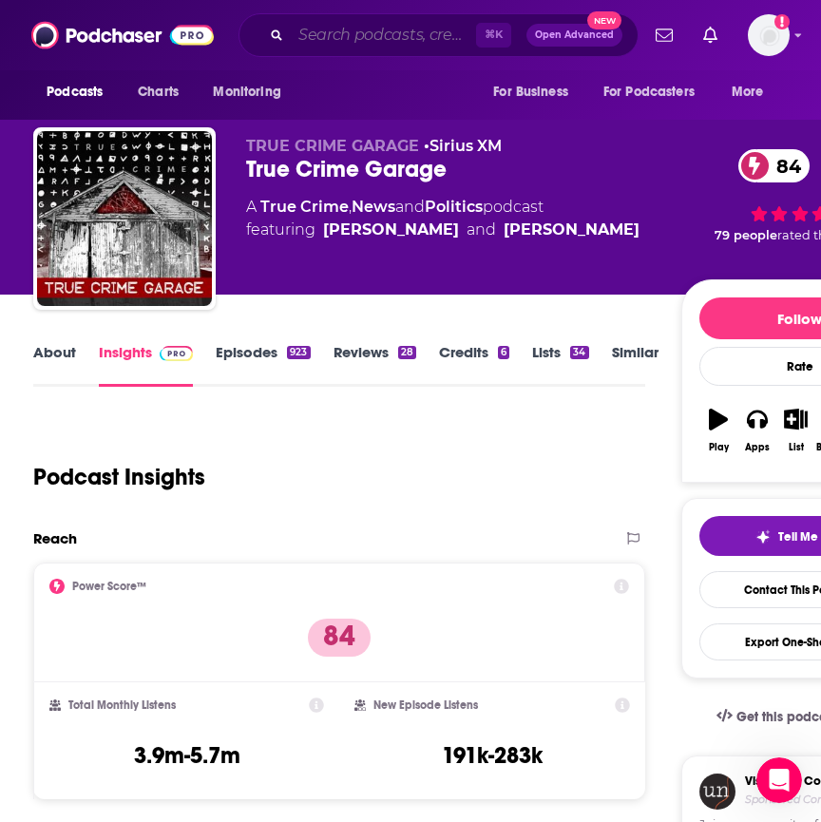
click at [357, 31] on input "Search podcasts, credits, & more..." at bounding box center [383, 35] width 185 height 30
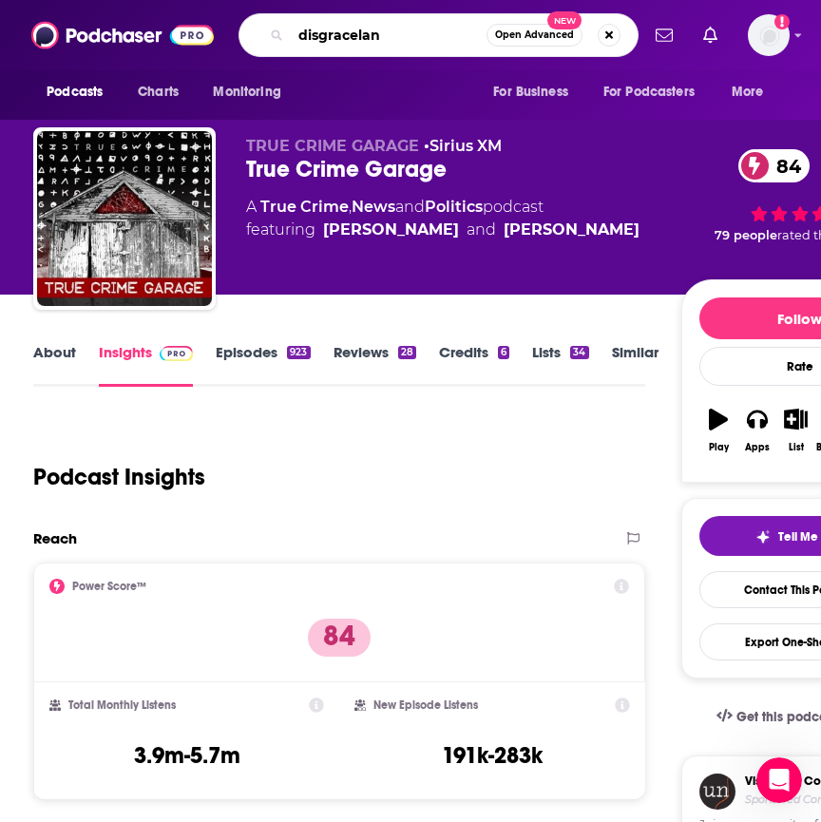
type input "disgraceland"
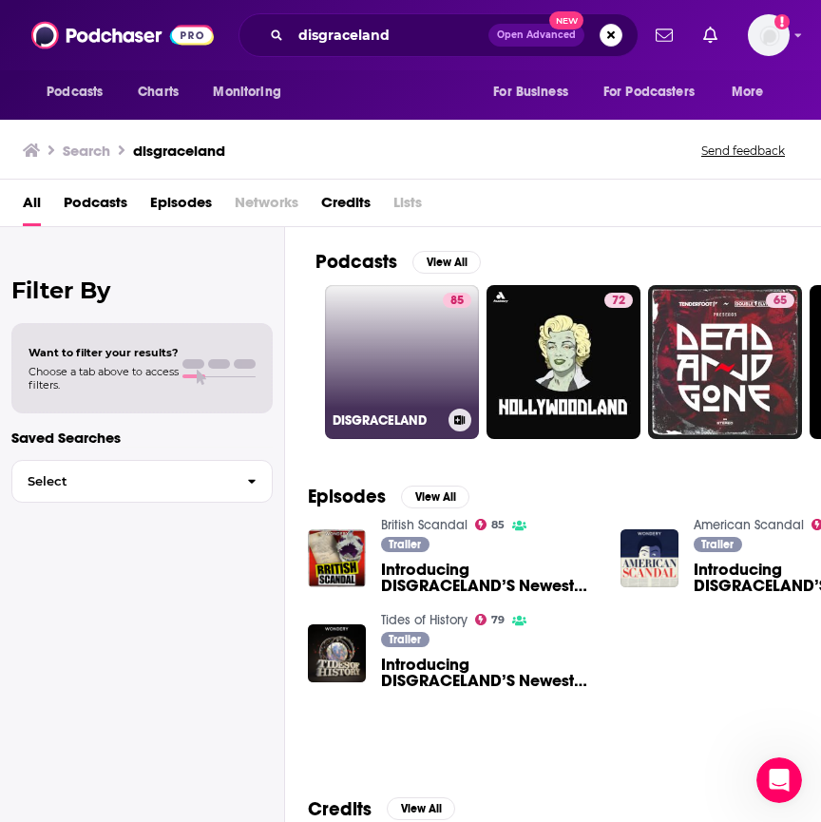
click at [379, 337] on link "85 DISGRACELAND" at bounding box center [402, 362] width 154 height 154
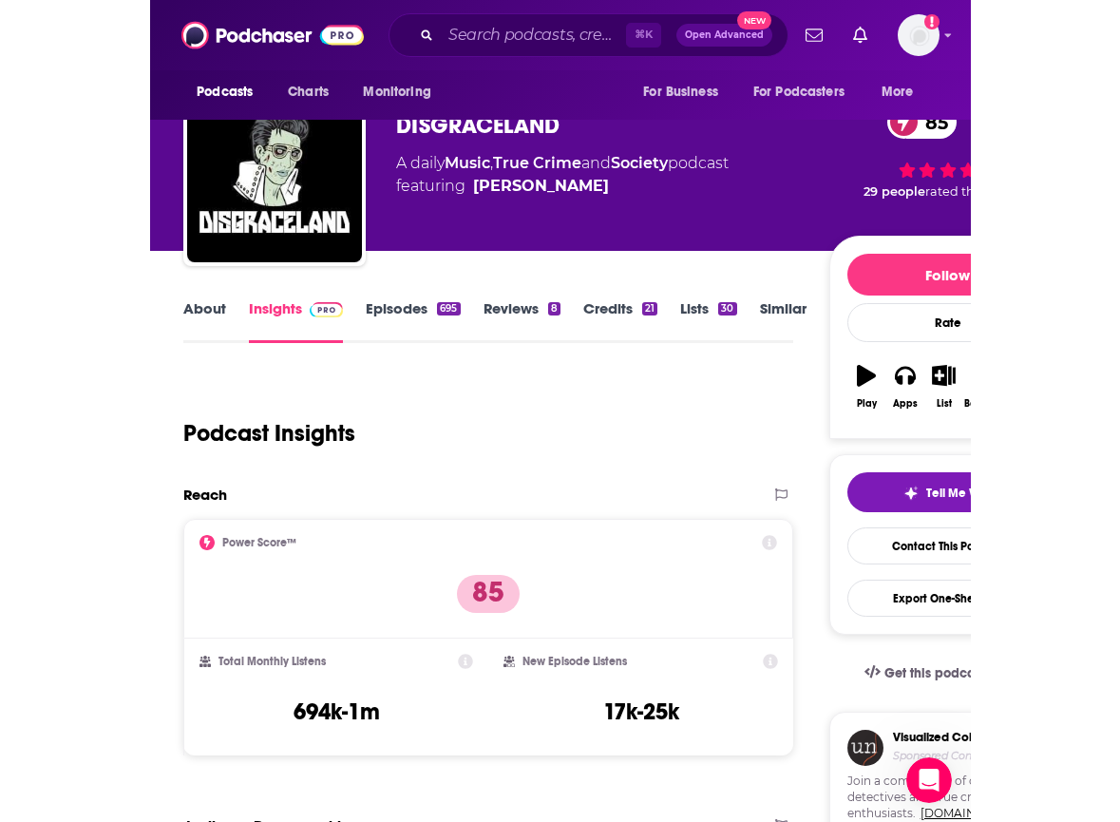
scroll to position [47, 0]
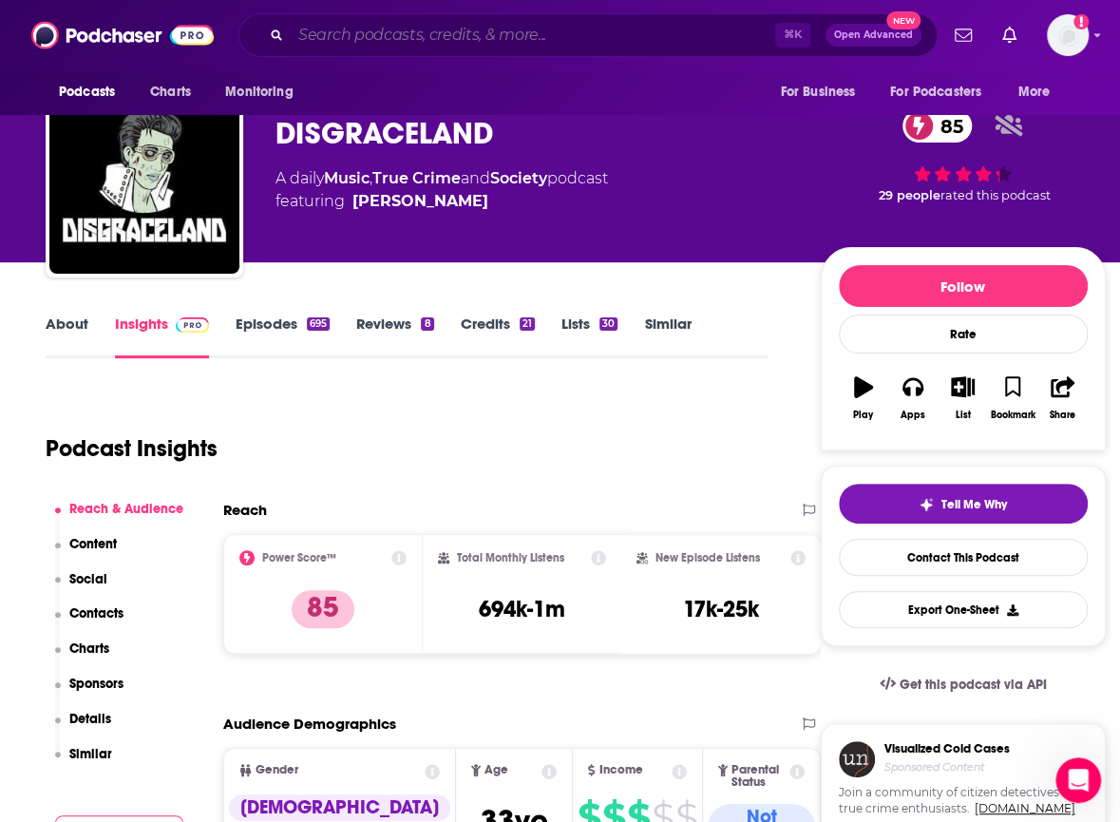
click at [324, 39] on input "Search podcasts, credits, & more..." at bounding box center [533, 35] width 484 height 30
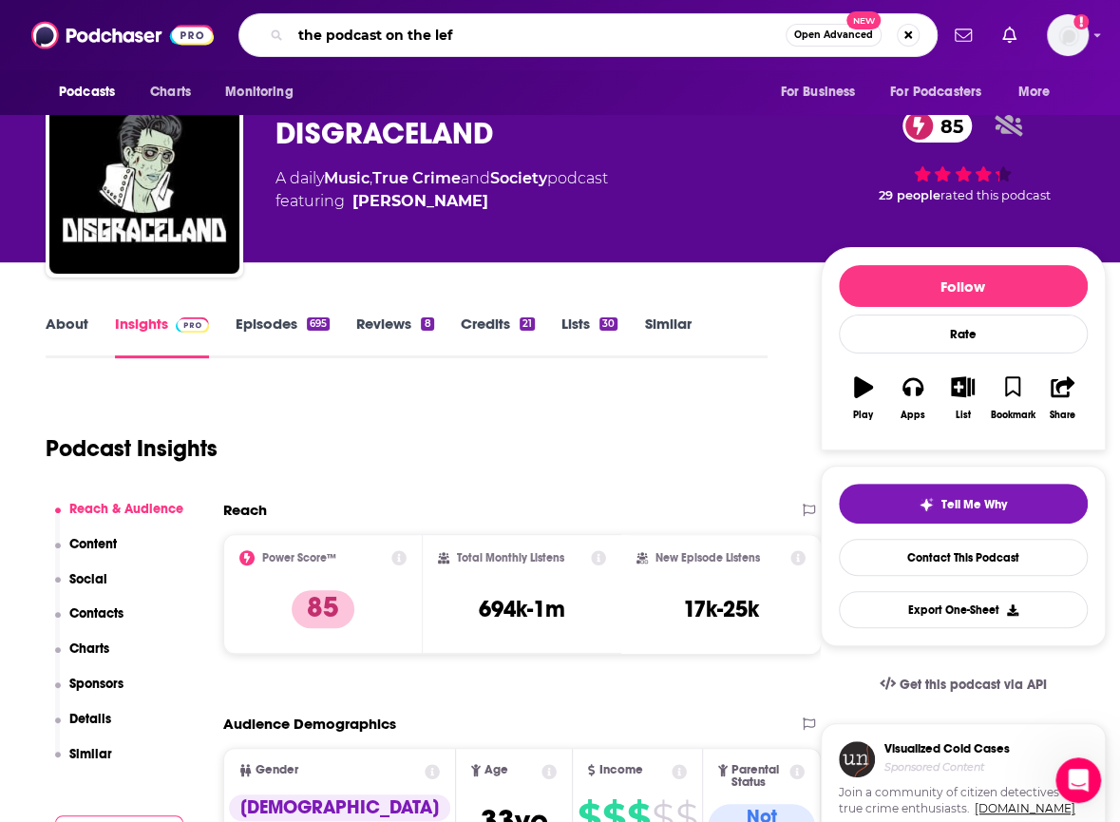
type input "the podcast on the left"
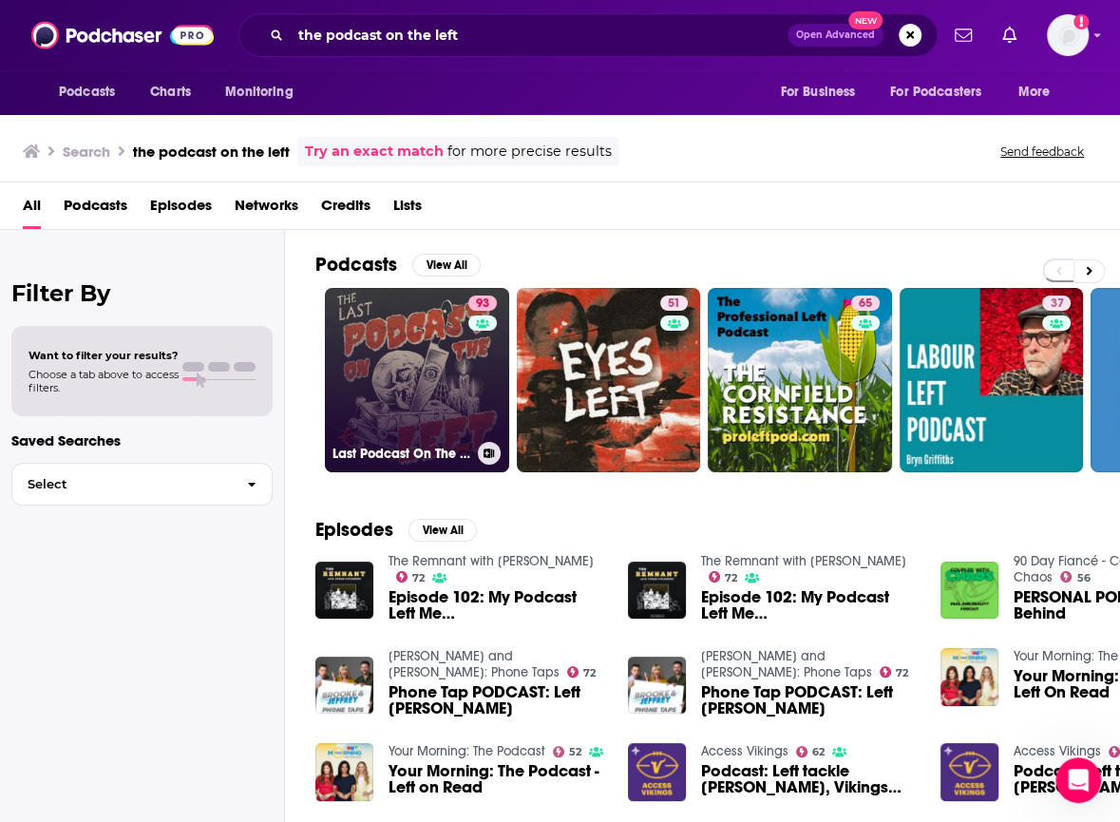
click at [409, 369] on link "93 Last Podcast On The Left" at bounding box center [417, 380] width 184 height 184
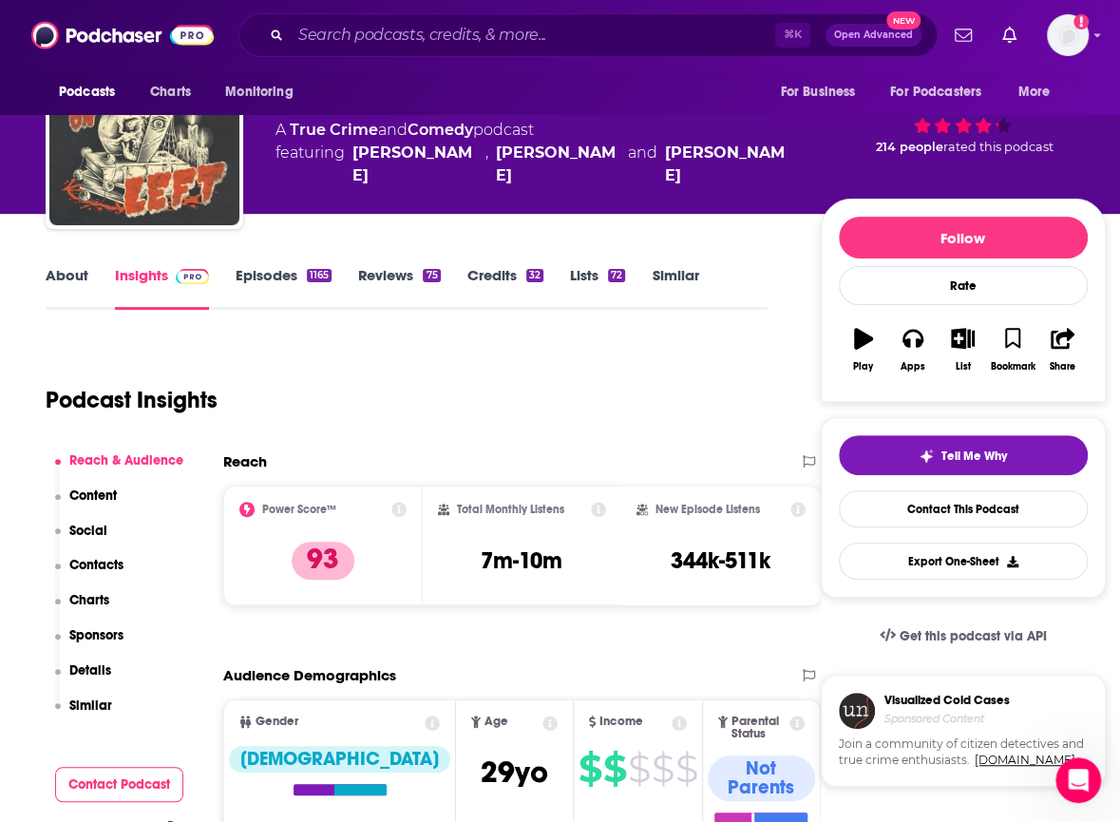
scroll to position [116, 0]
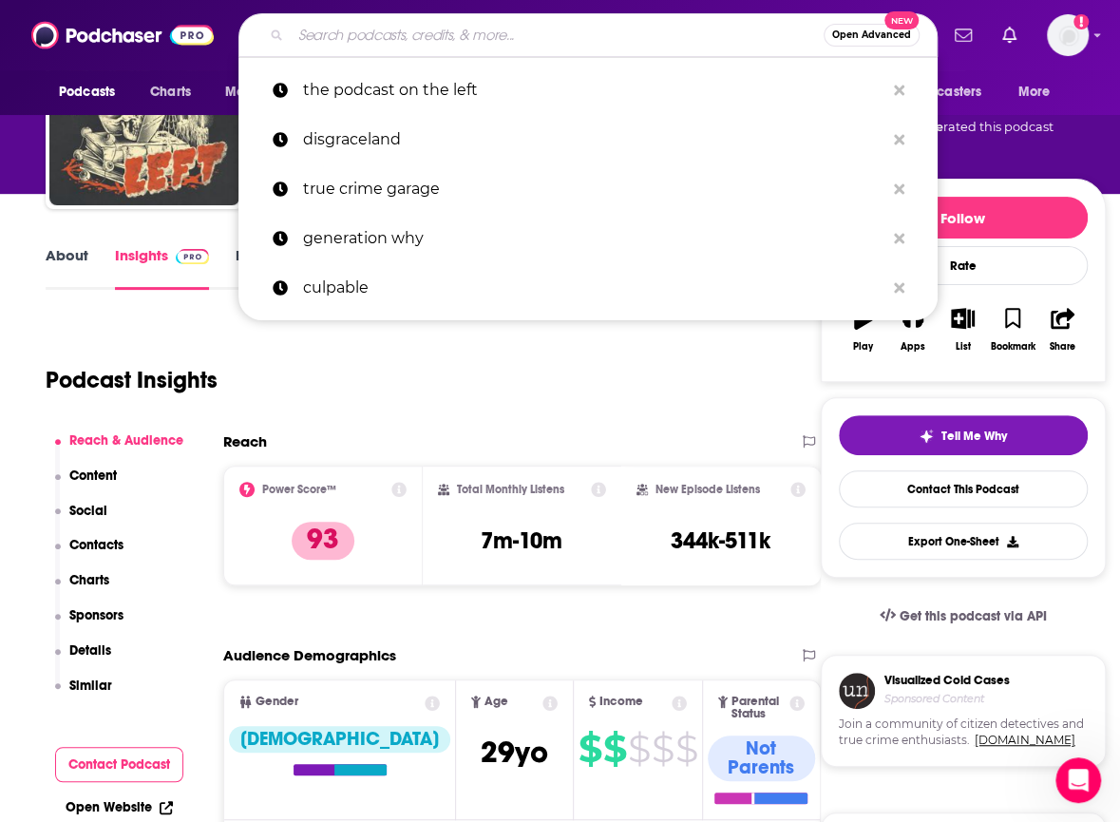
click at [401, 41] on input "Search podcasts, credits, & more..." at bounding box center [557, 35] width 533 height 30
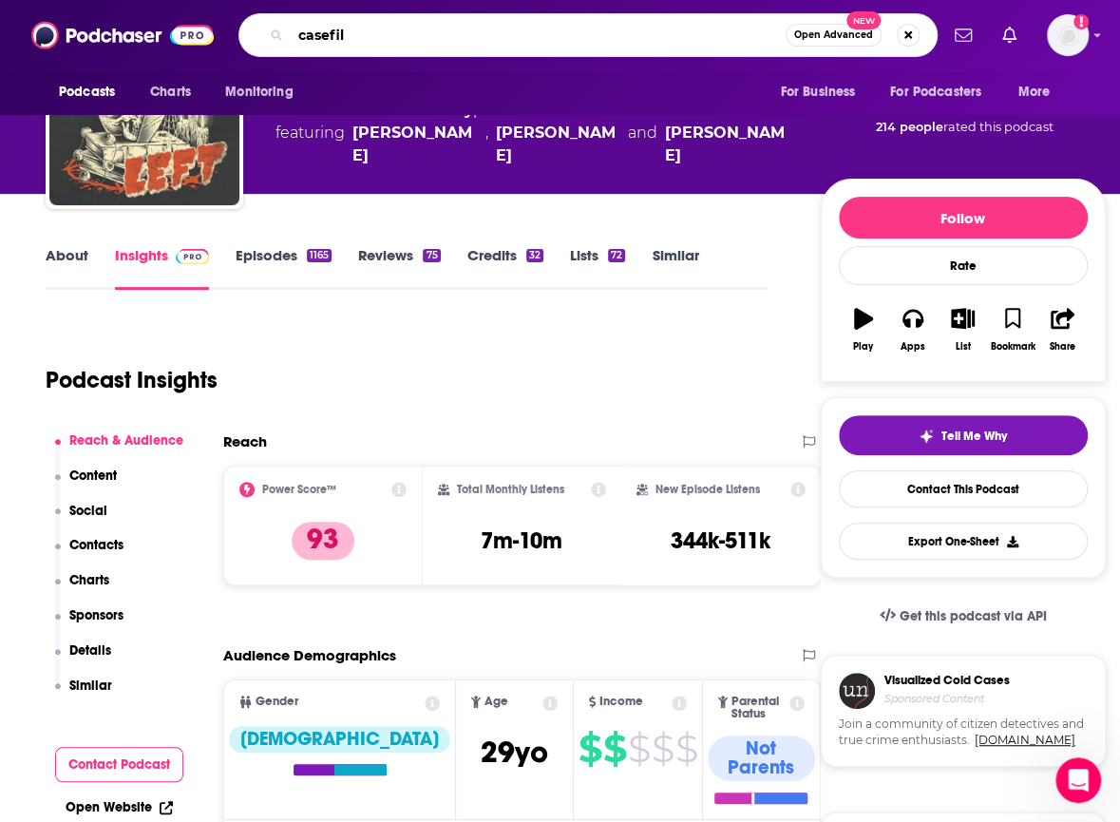
type input "casefile"
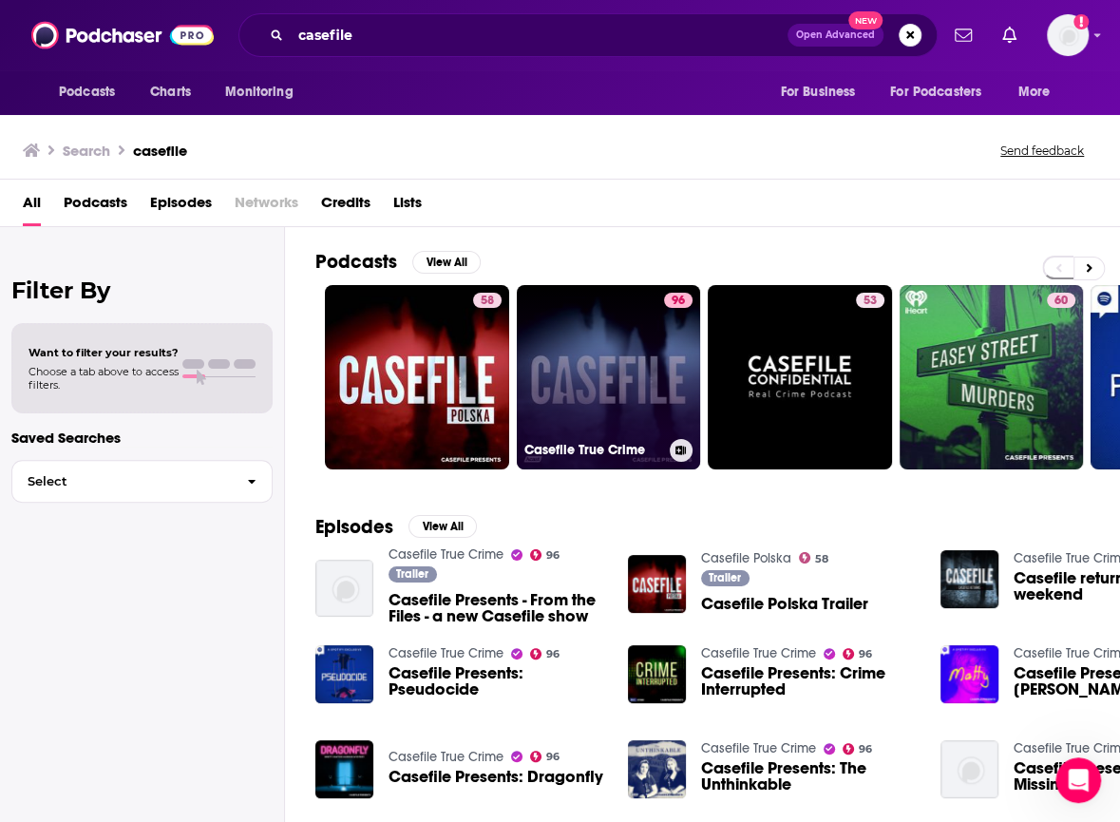
click at [571, 321] on link "96 Casefile True Crime" at bounding box center [609, 377] width 184 height 184
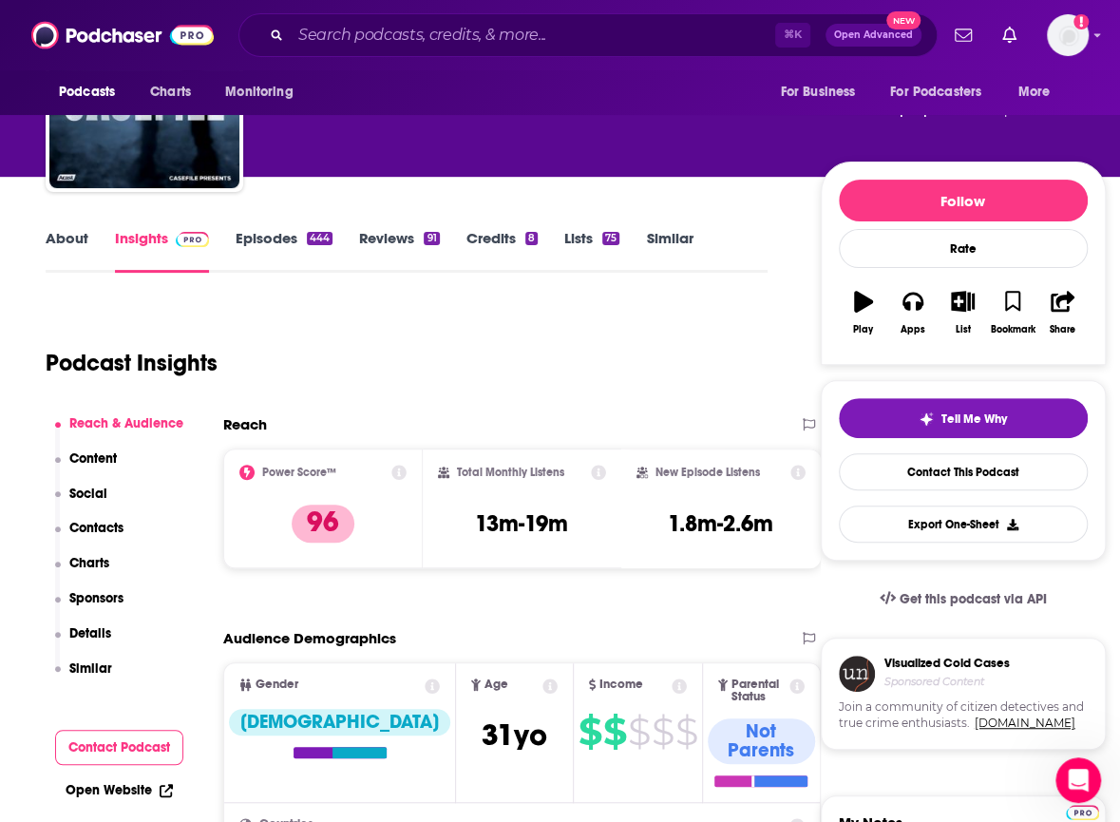
scroll to position [146, 0]
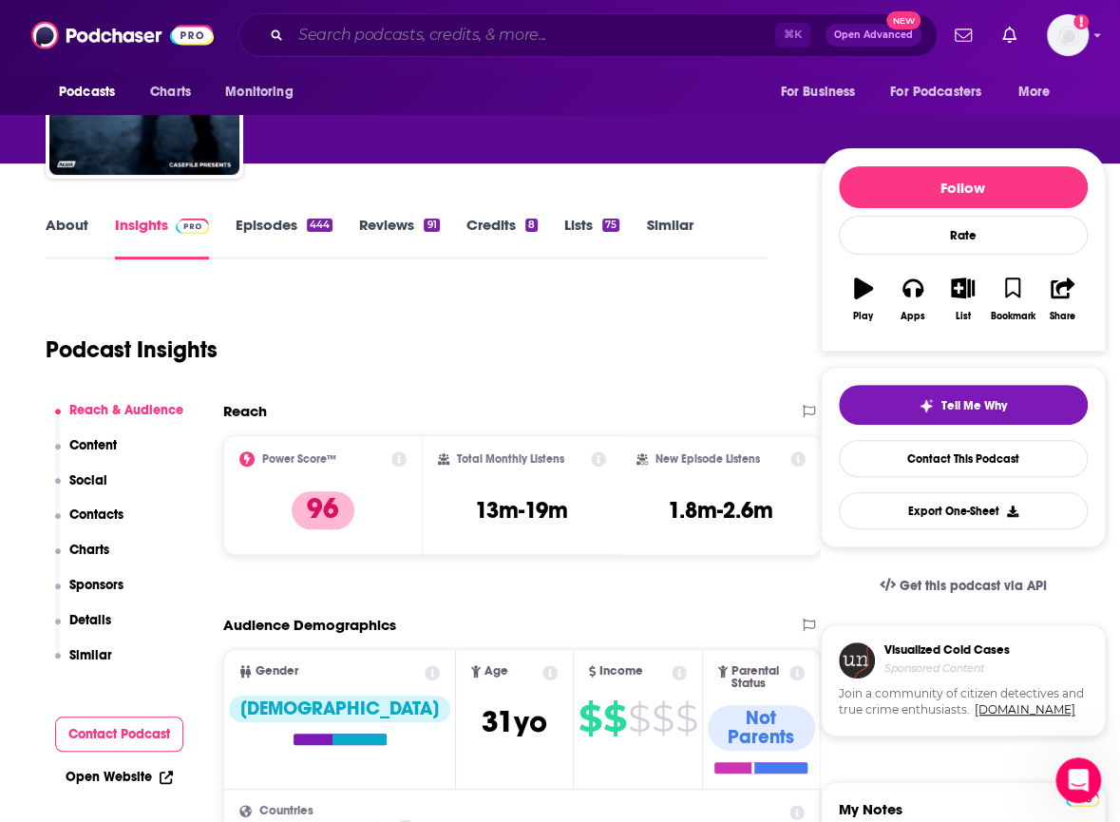
click at [546, 22] on input "Search podcasts, credits, & more..." at bounding box center [533, 35] width 484 height 30
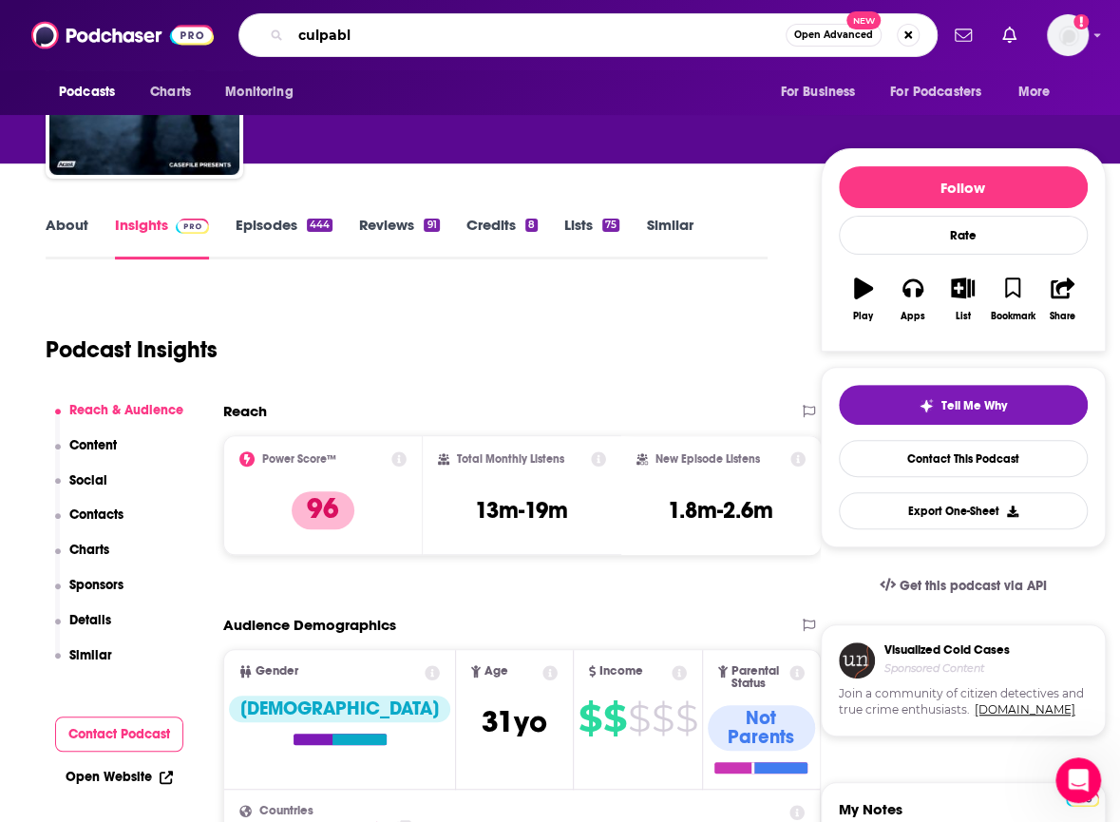
type input "culpable"
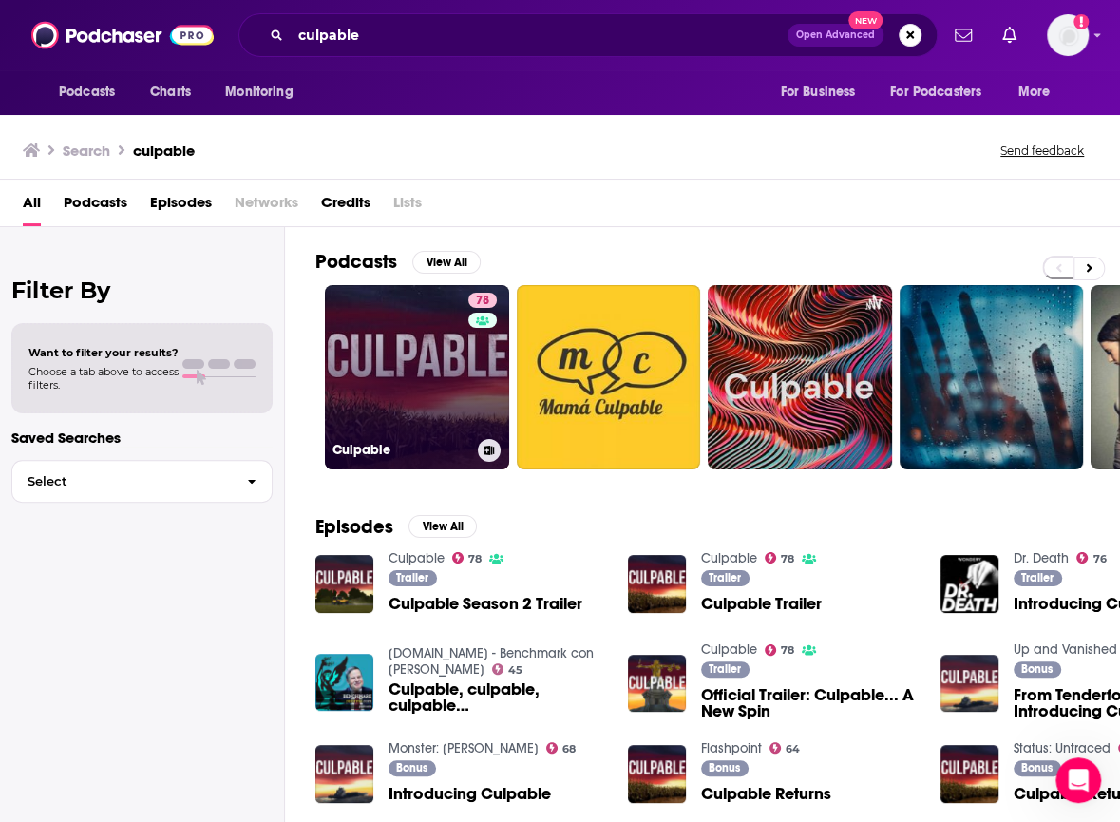
click at [410, 396] on link "78 Culpable" at bounding box center [417, 377] width 184 height 184
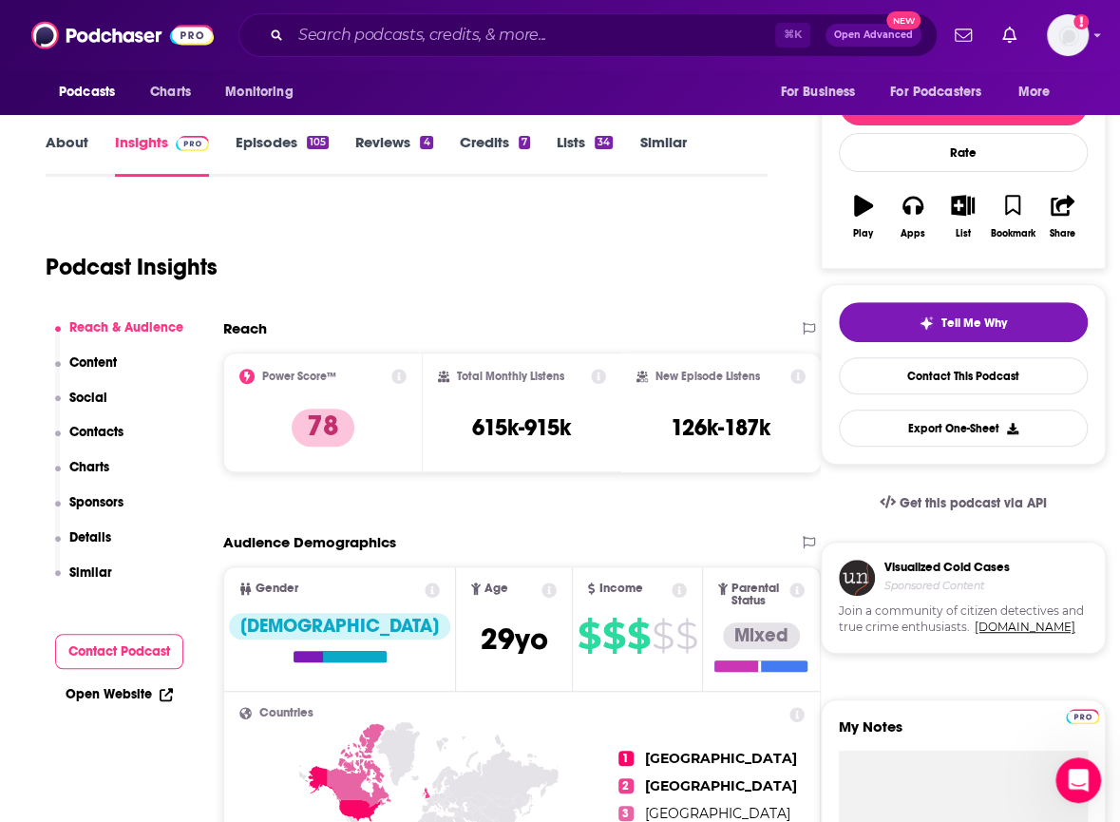
scroll to position [230, 0]
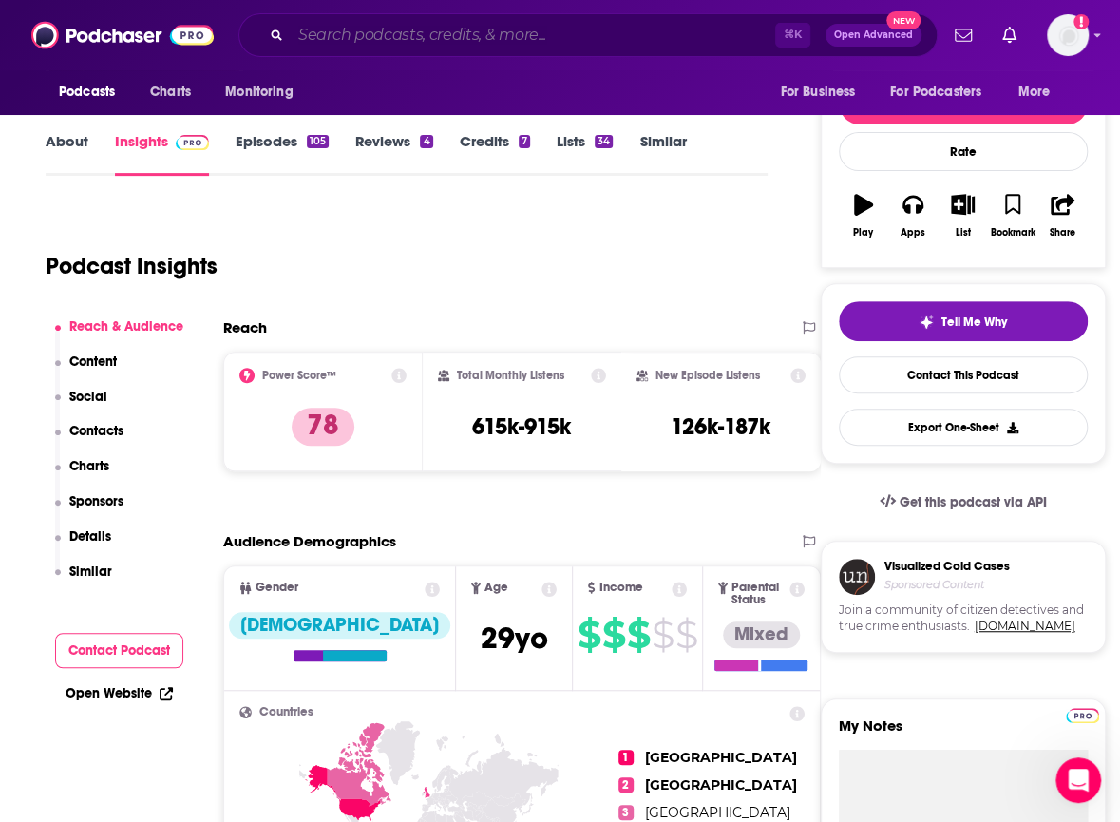
click at [339, 35] on input "Search podcasts, credits, & more..." at bounding box center [533, 35] width 484 height 30
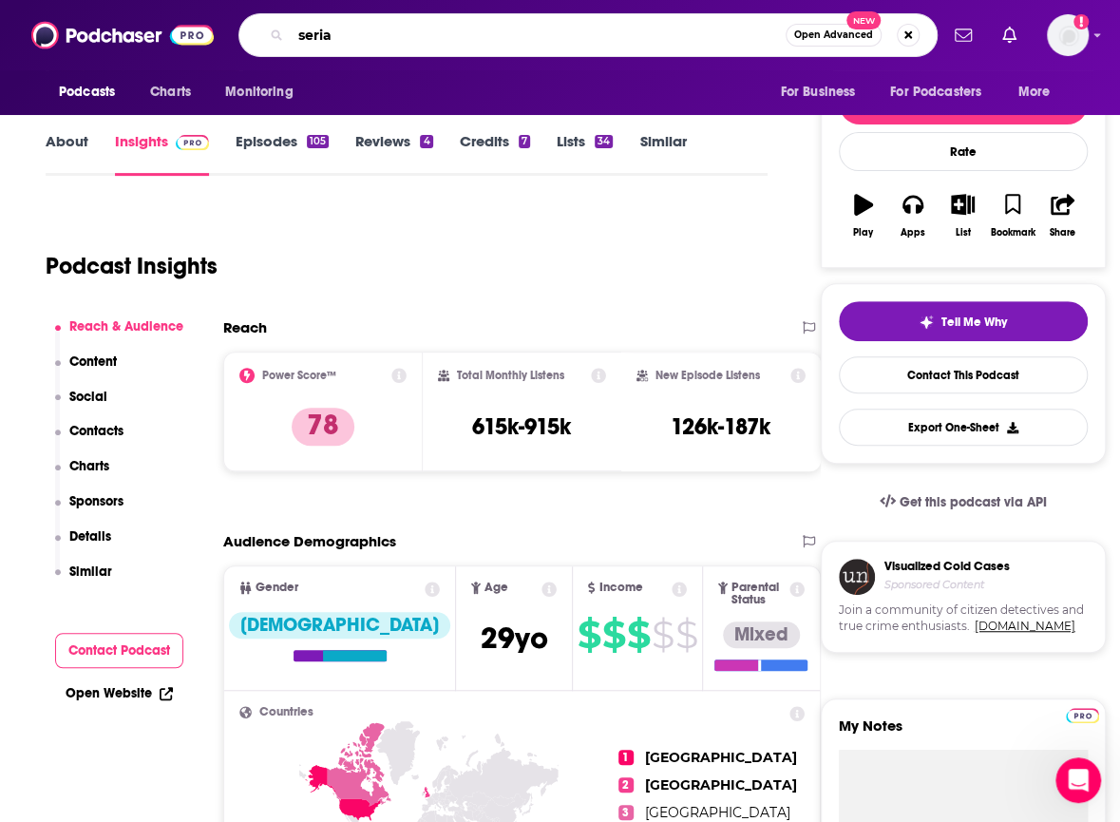
type input "serial"
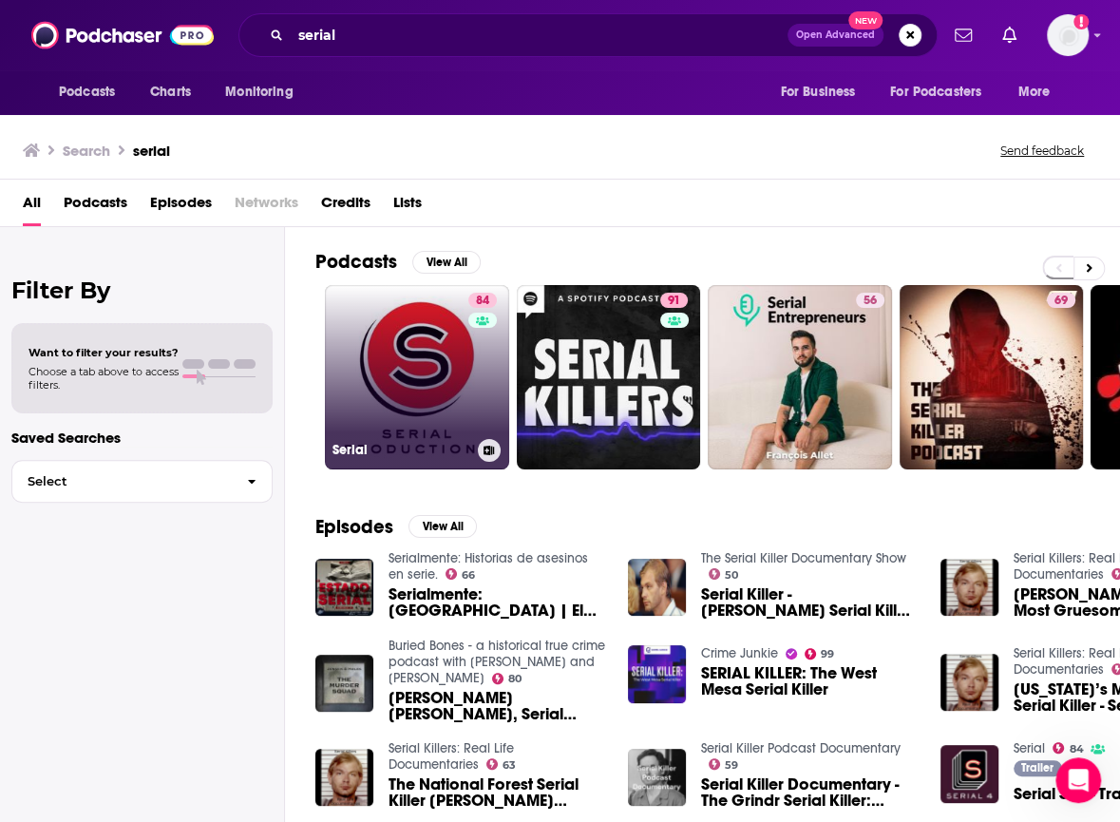
click at [377, 318] on link "84 Serial" at bounding box center [417, 377] width 184 height 184
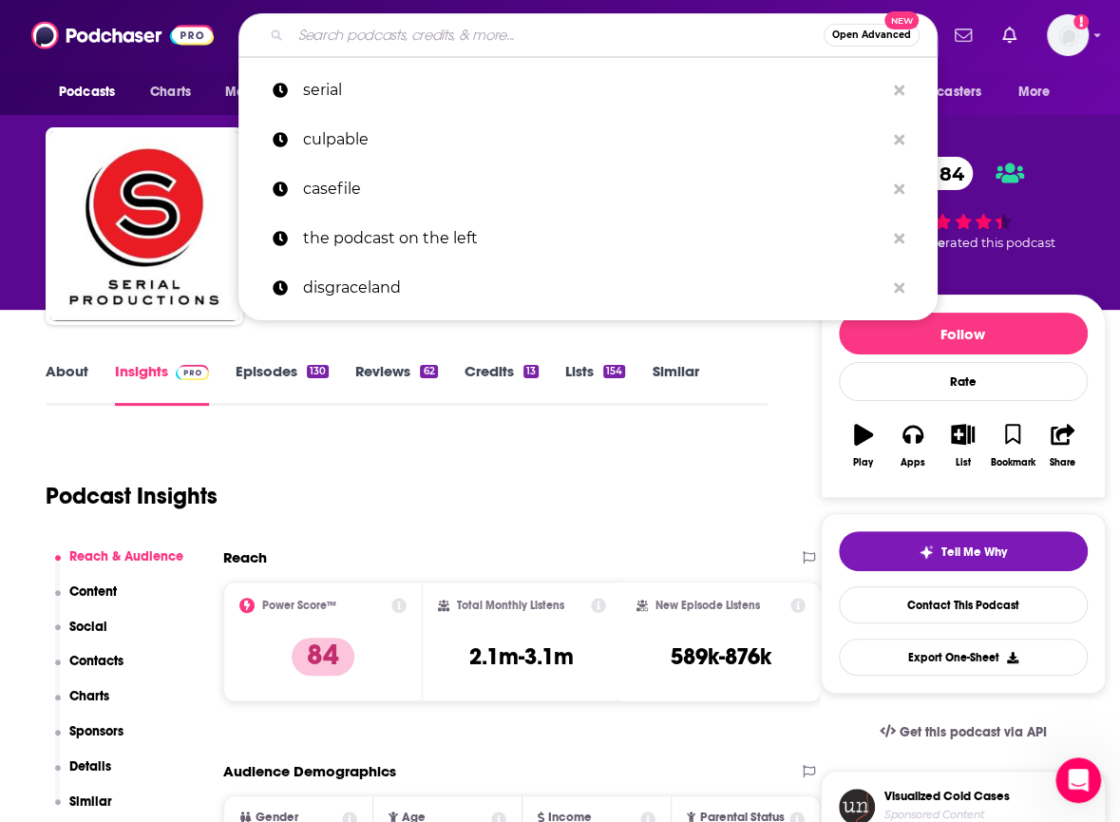
click at [350, 30] on input "Search podcasts, credits, & more..." at bounding box center [557, 35] width 533 height 30
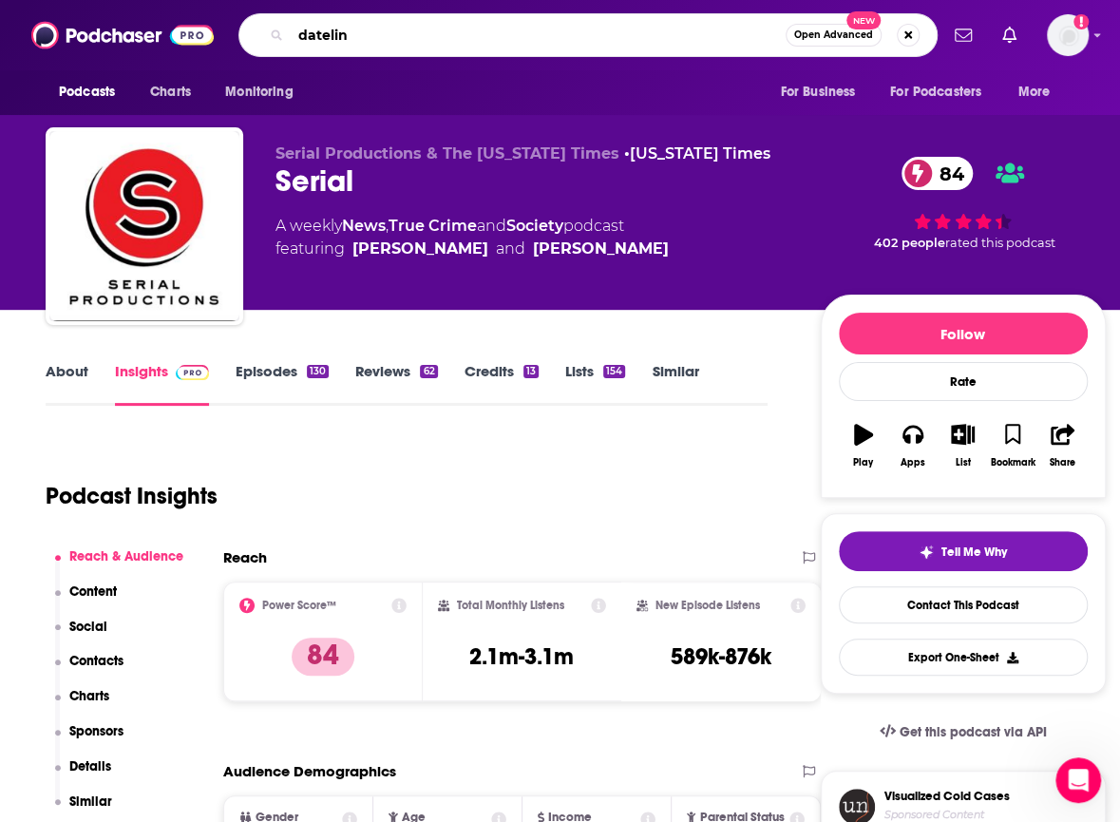
type input "dateline"
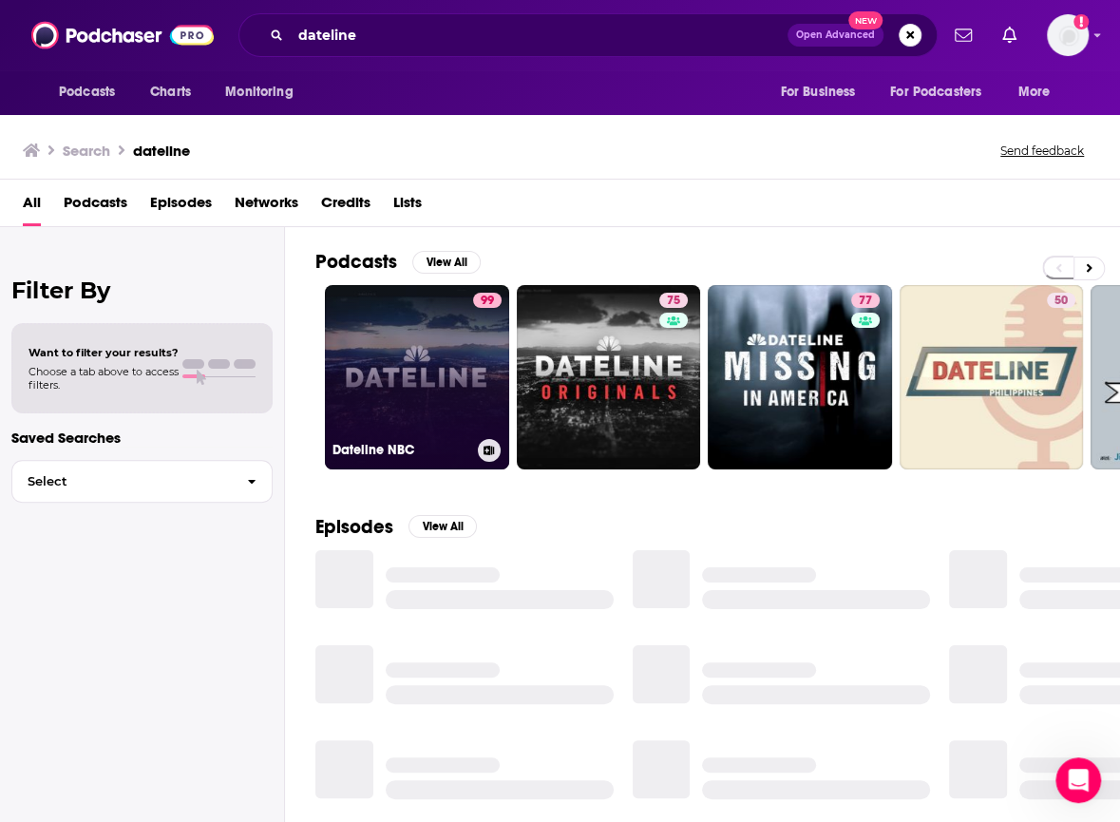
click at [345, 355] on link "99 Dateline NBC" at bounding box center [417, 377] width 184 height 184
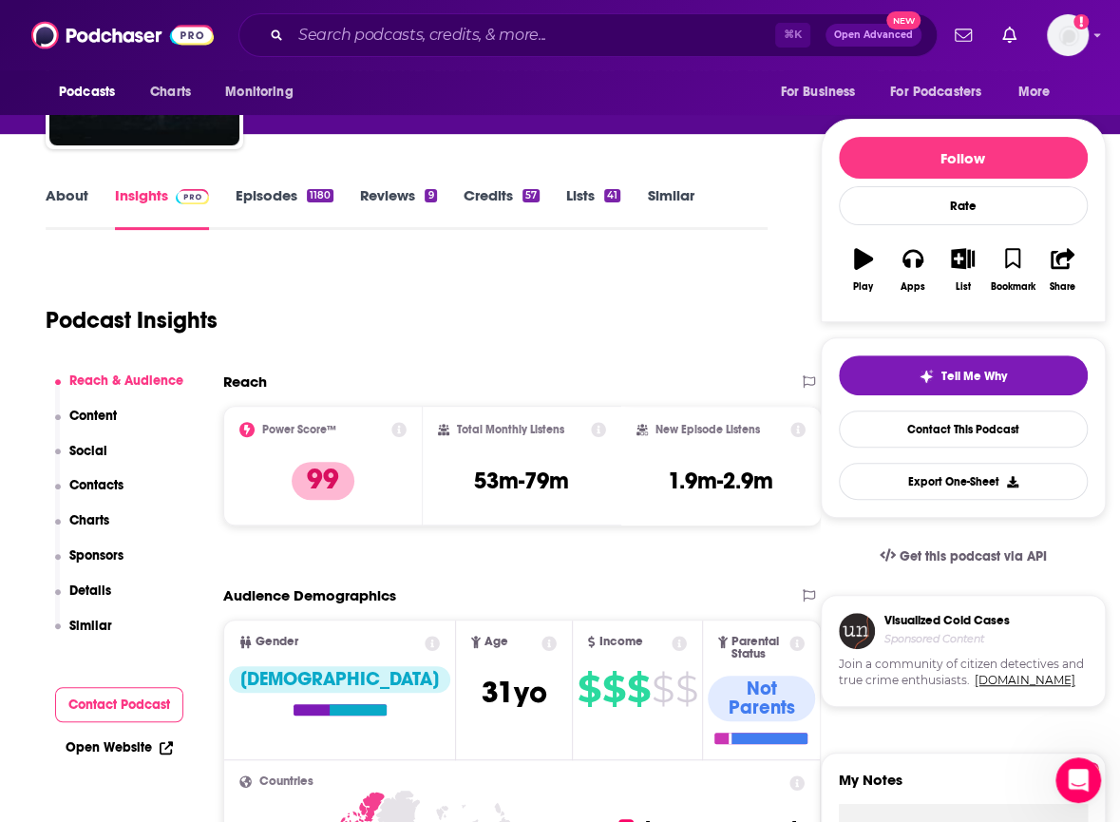
scroll to position [179, 0]
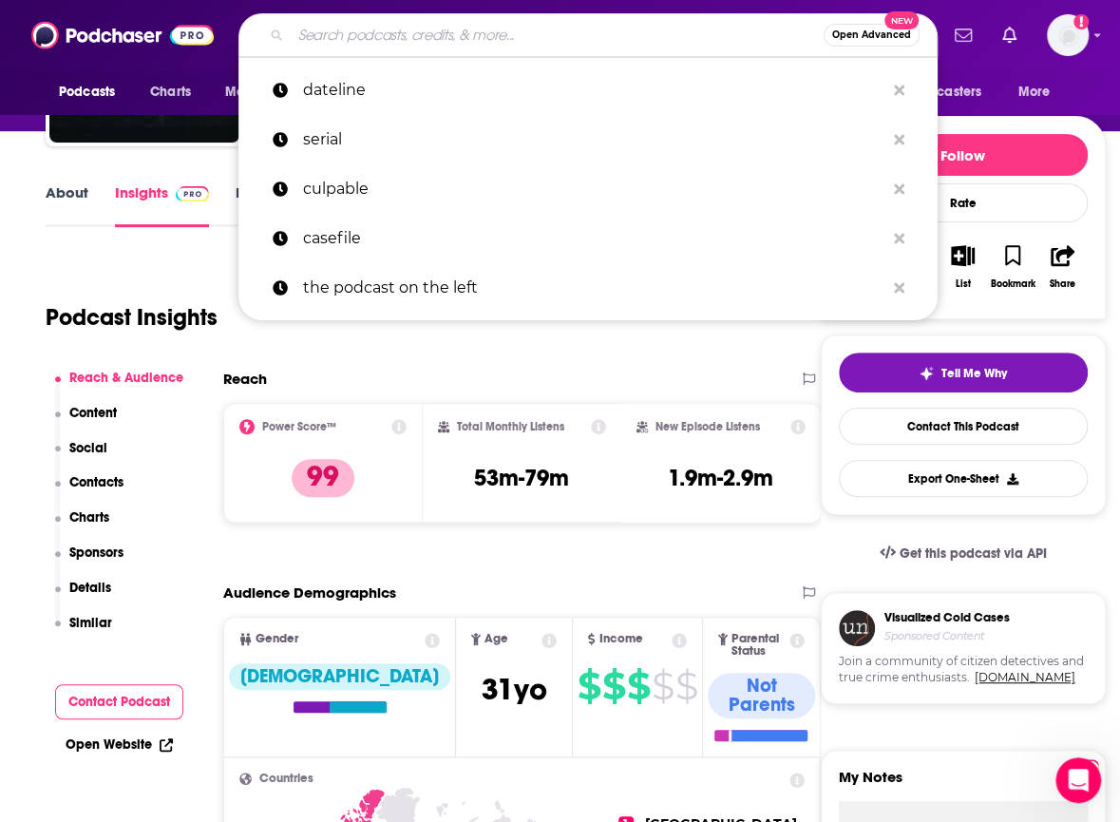
click at [404, 43] on input "Search podcasts, credits, & more..." at bounding box center [557, 35] width 533 height 30
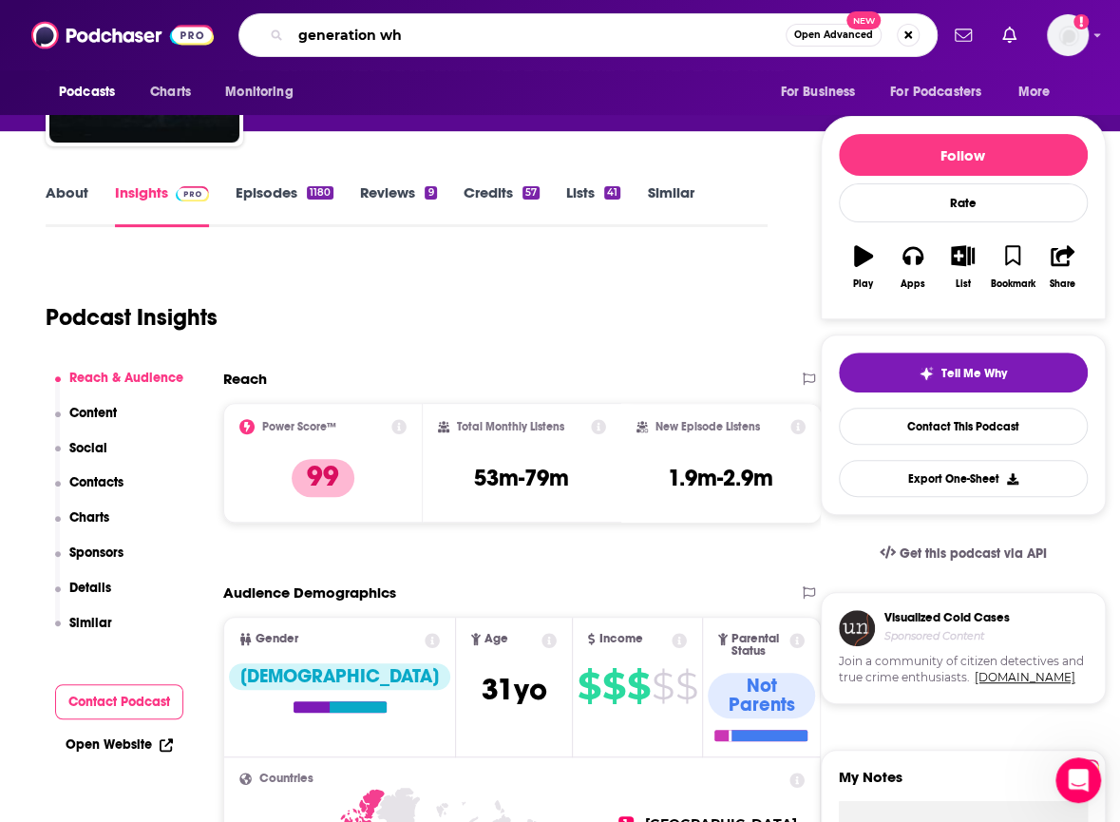
type input "generation why"
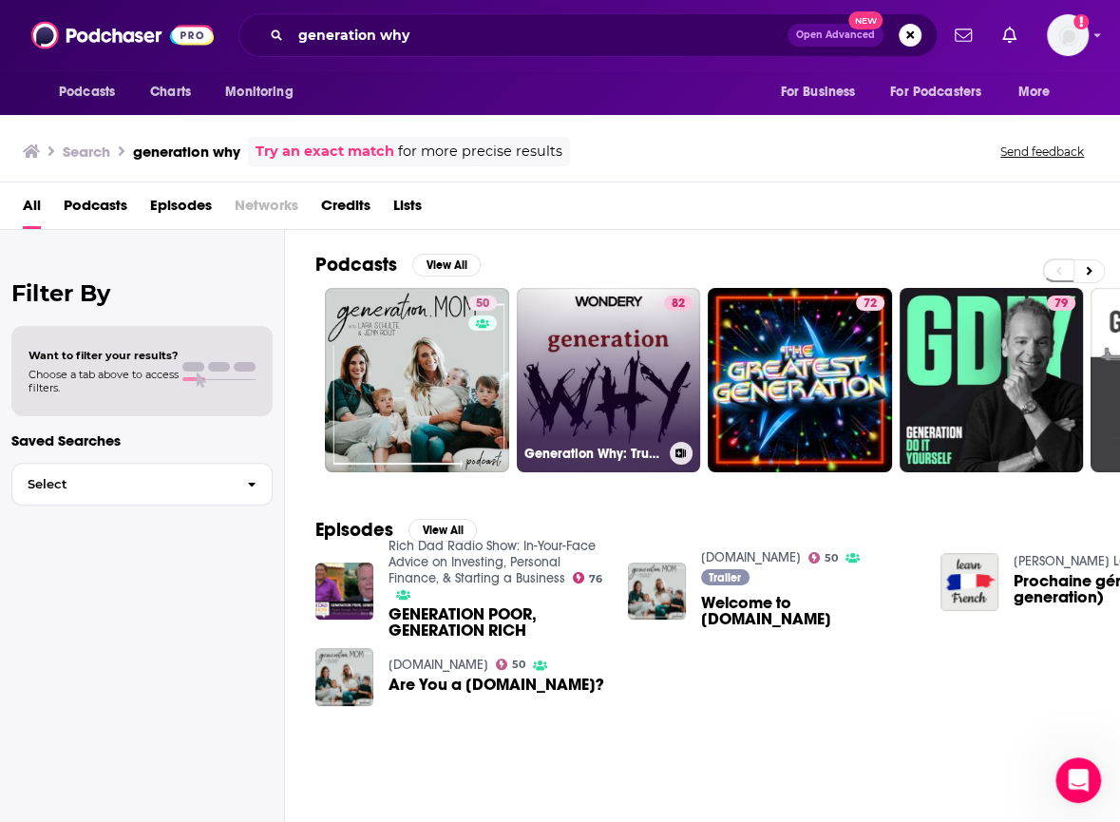
click at [589, 348] on link "82 Generation Why: True Crime" at bounding box center [609, 380] width 184 height 184
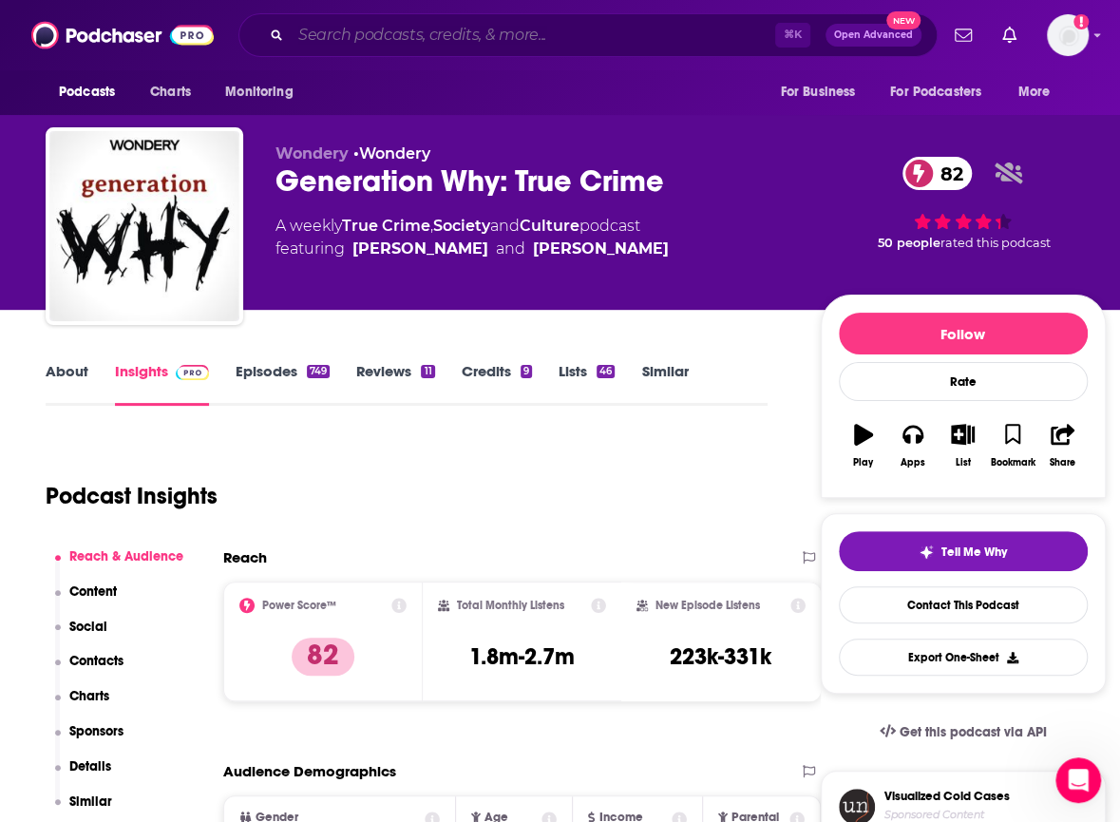
click at [512, 30] on input "Search podcasts, credits, & more..." at bounding box center [533, 35] width 484 height 30
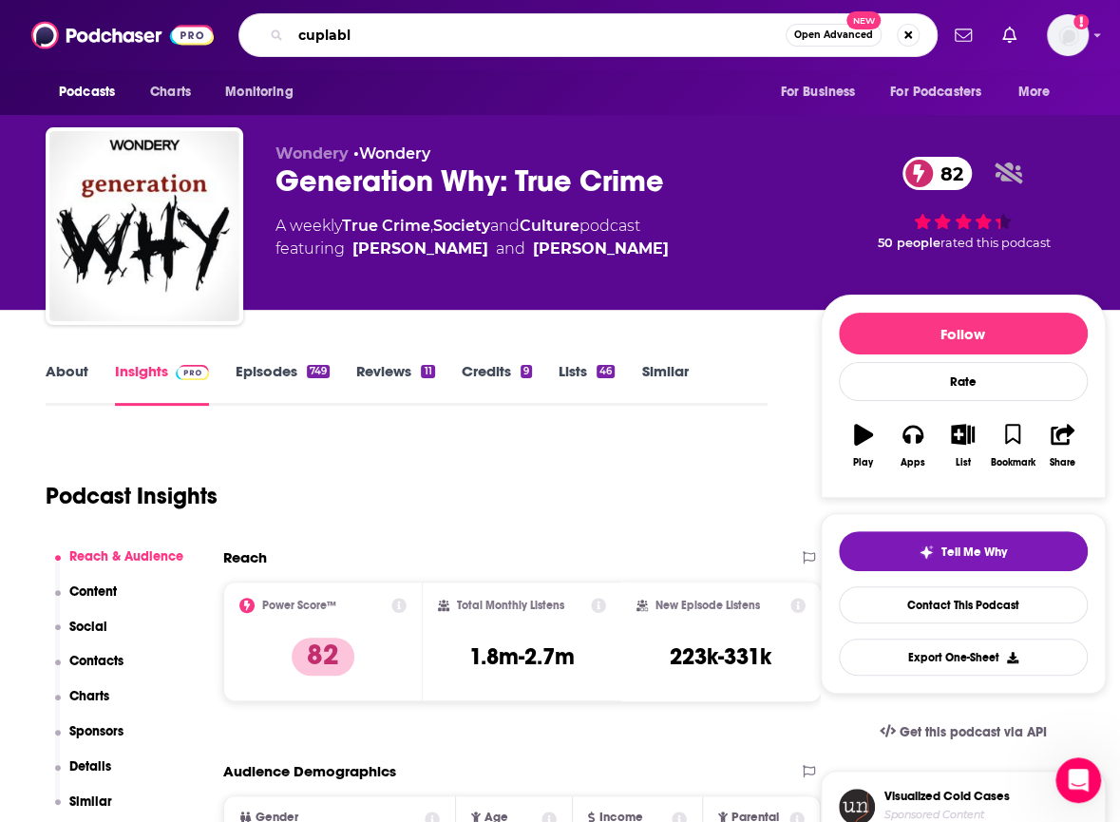
type input "cuplable"
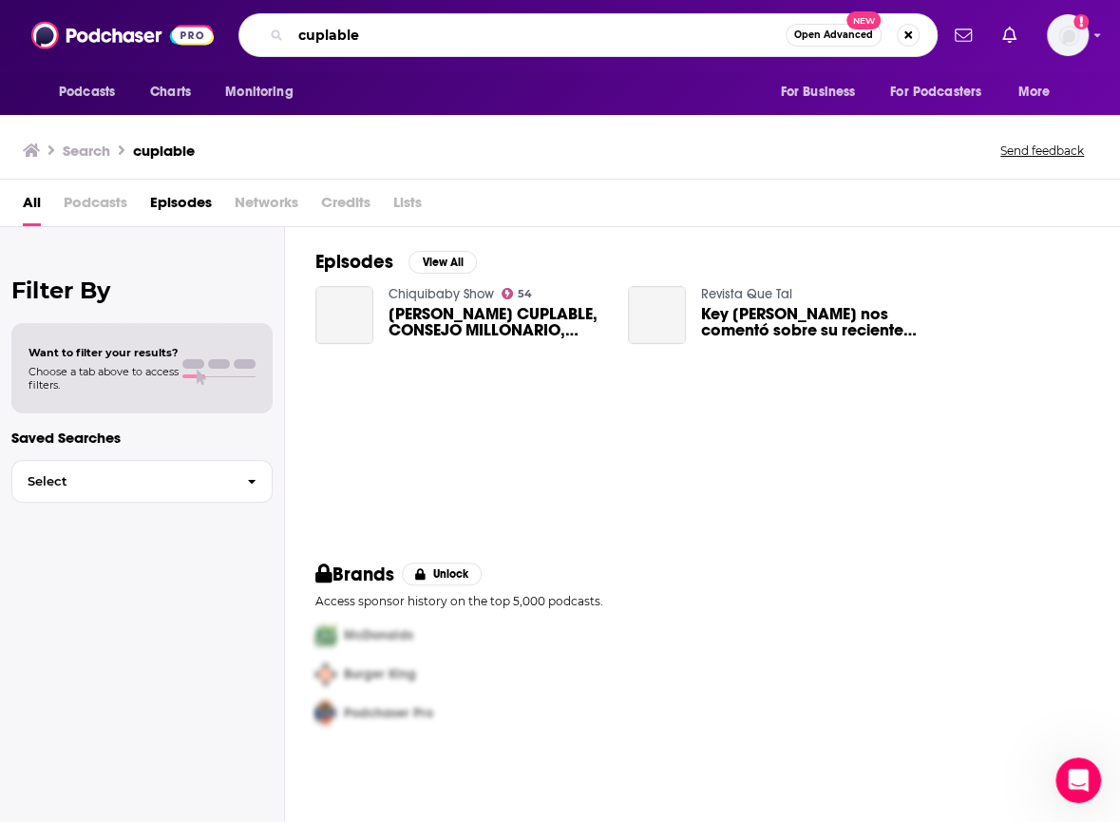
click at [353, 42] on input "cuplable" at bounding box center [538, 35] width 495 height 30
click at [352, 42] on input "cuplable" at bounding box center [538, 35] width 495 height 30
type input "culpable"
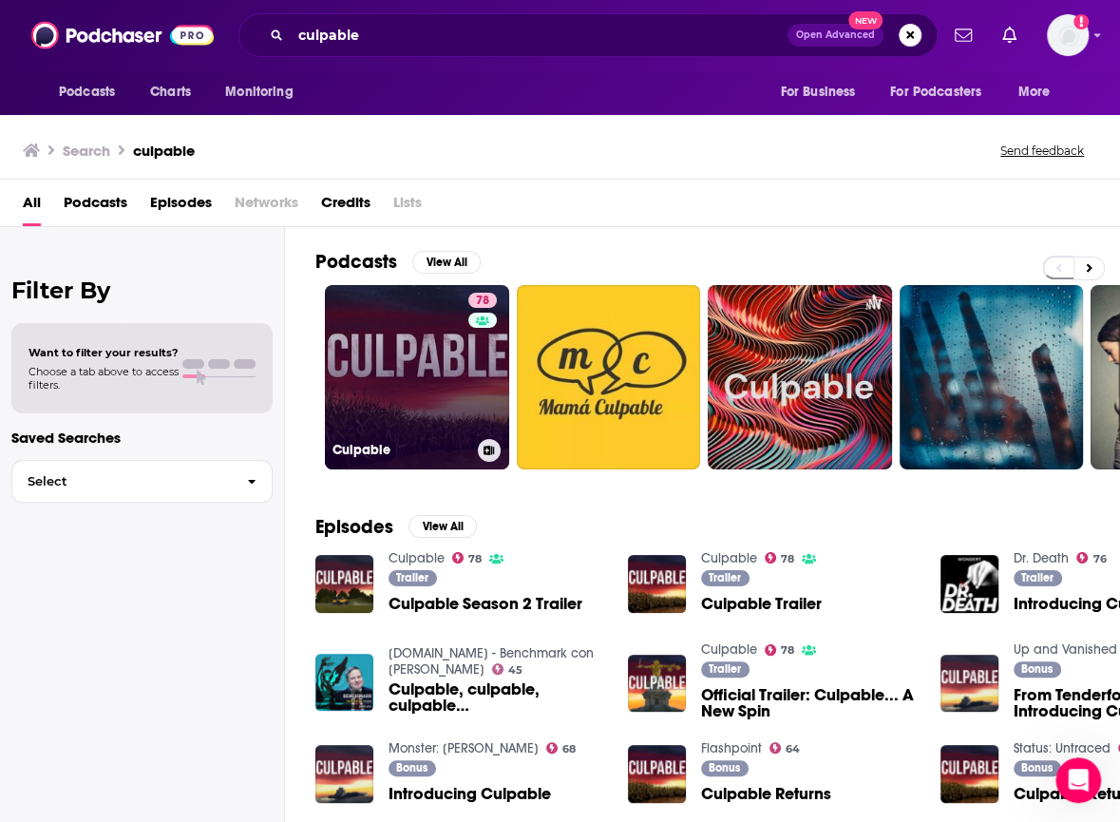
click at [387, 368] on link "78 Culpable" at bounding box center [417, 377] width 184 height 184
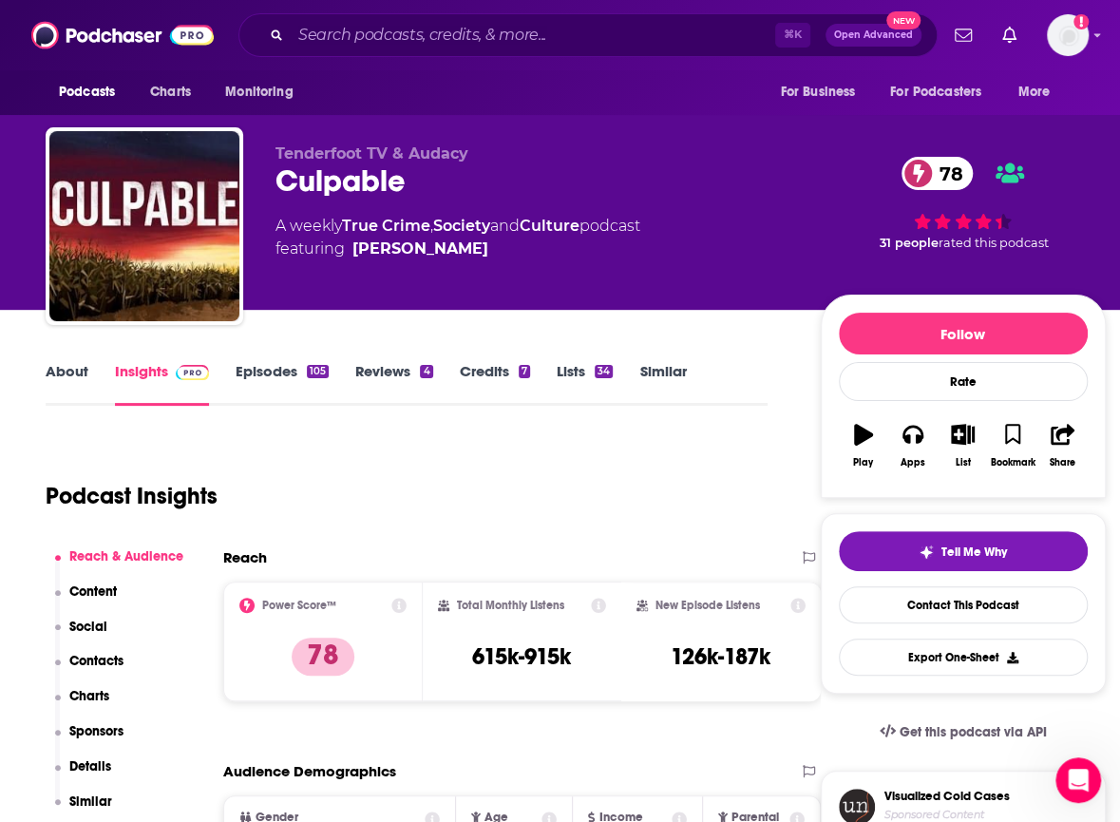
click at [382, 49] on div "⌘ K Open Advanced New" at bounding box center [587, 35] width 699 height 44
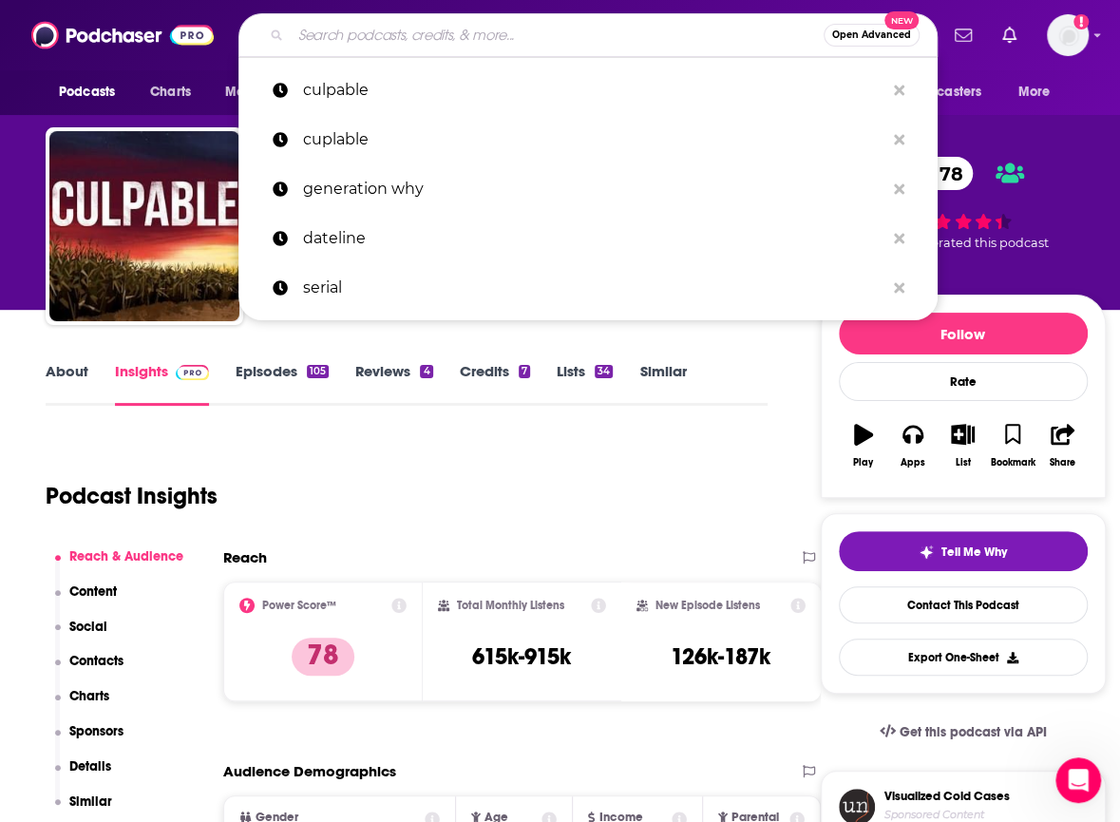
click at [359, 41] on input "Search podcasts, credits, & more..." at bounding box center [557, 35] width 533 height 30
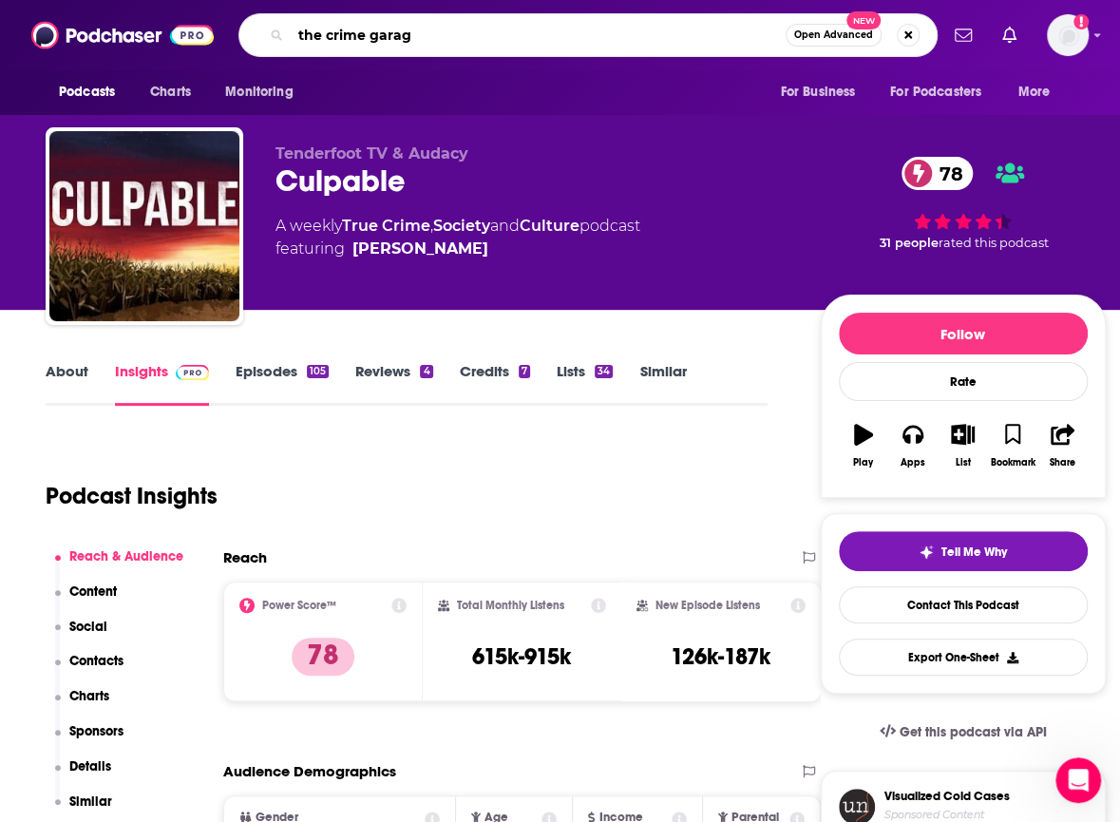
type input "the crime garage"
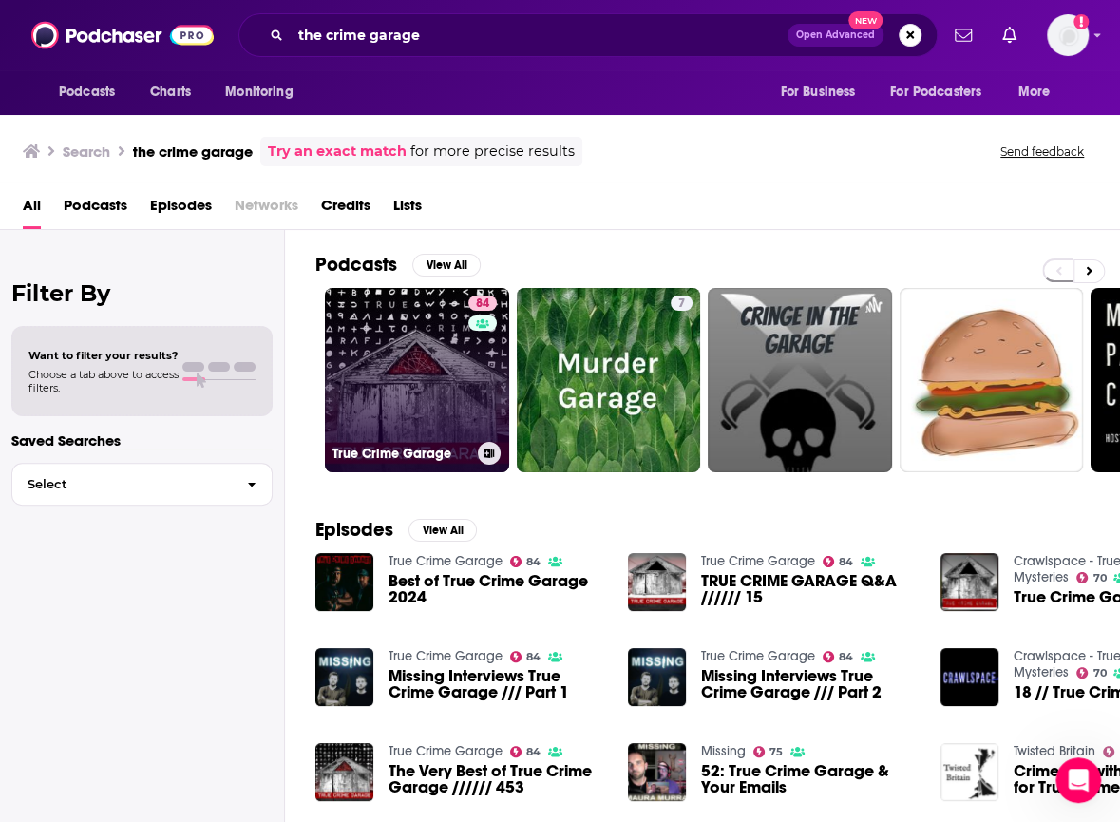
click at [370, 315] on link "84 True Crime Garage" at bounding box center [417, 380] width 184 height 184
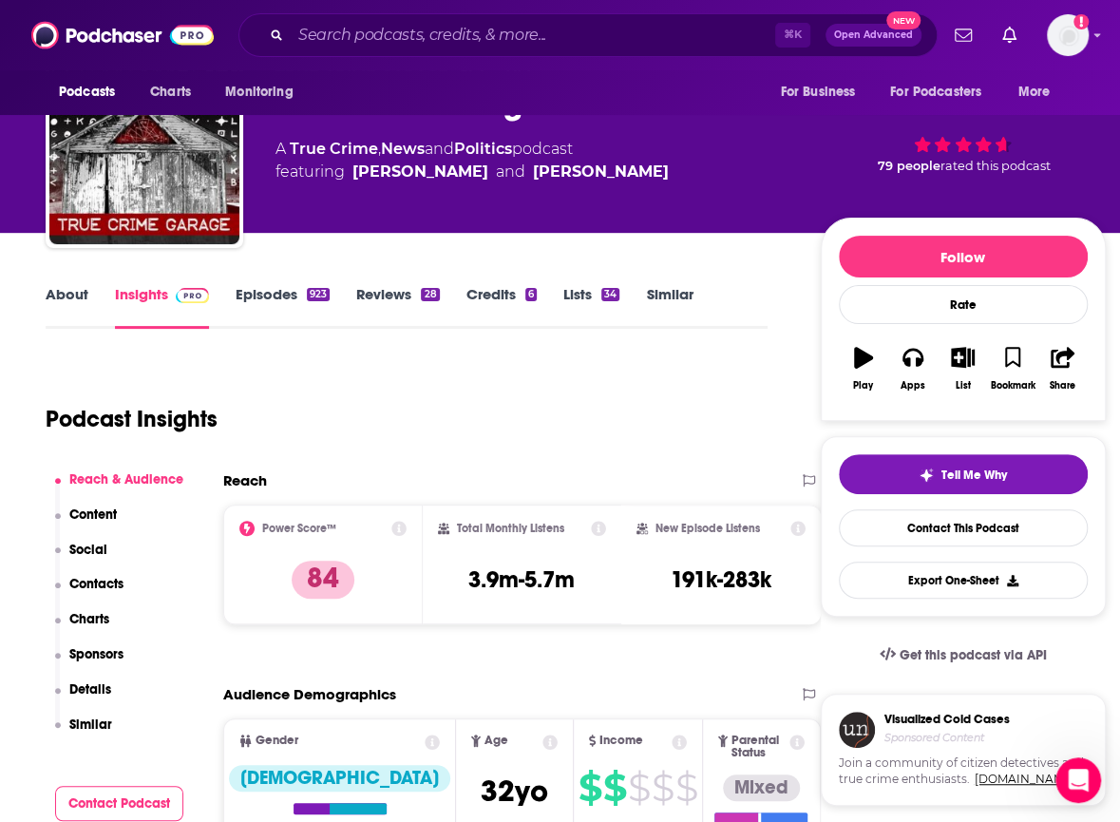
scroll to position [78, 0]
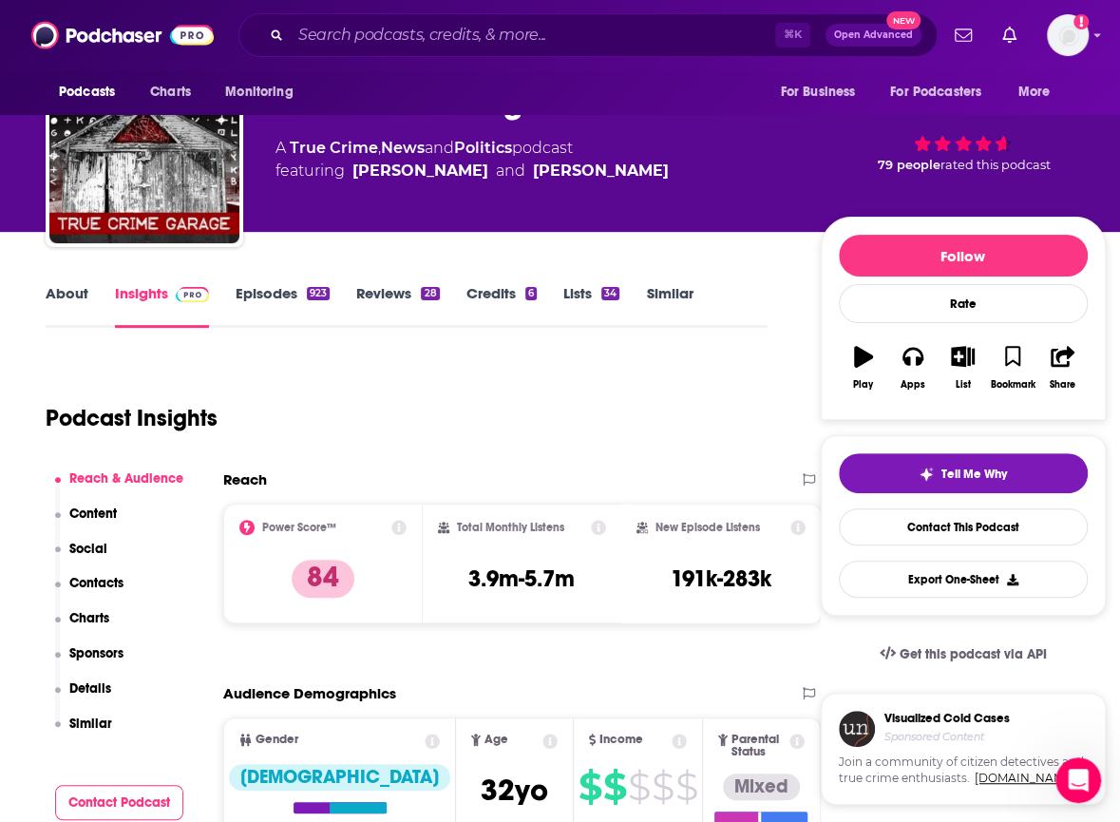
click at [374, 19] on div "⌘ K Open Advanced New" at bounding box center [587, 35] width 699 height 44
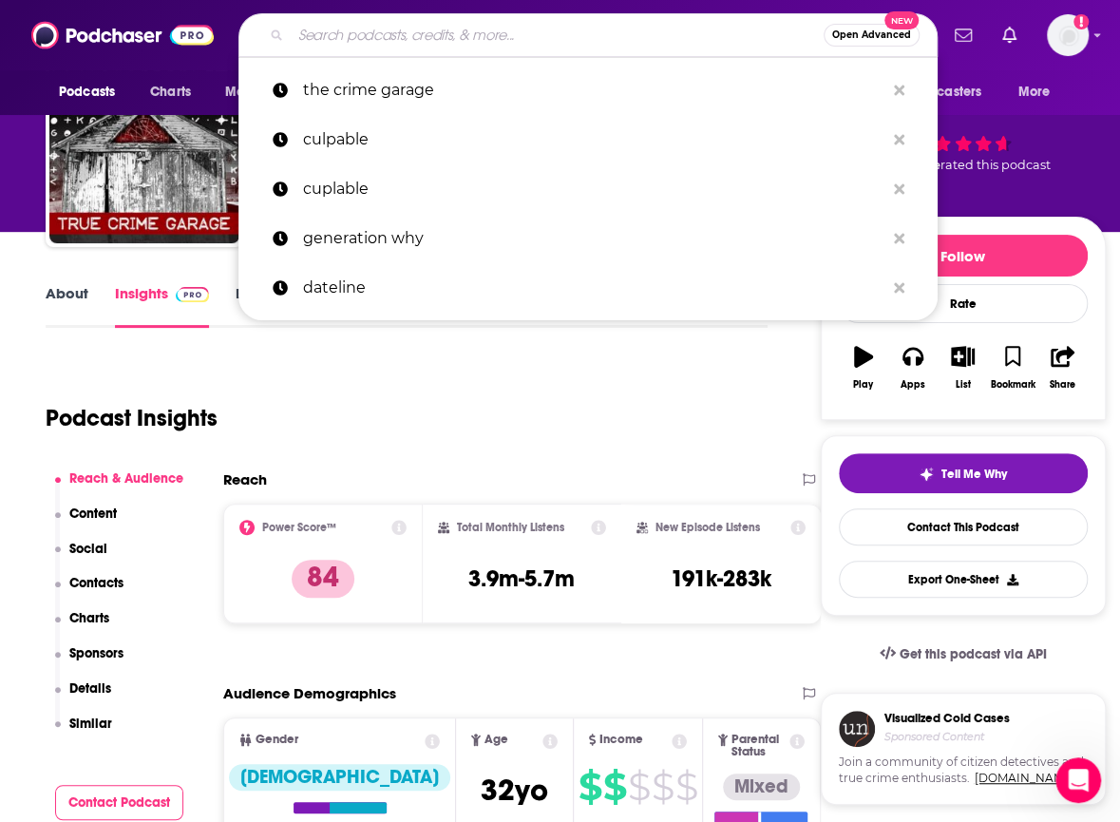
click at [362, 47] on input "Search podcasts, credits, & more..." at bounding box center [557, 35] width 533 height 30
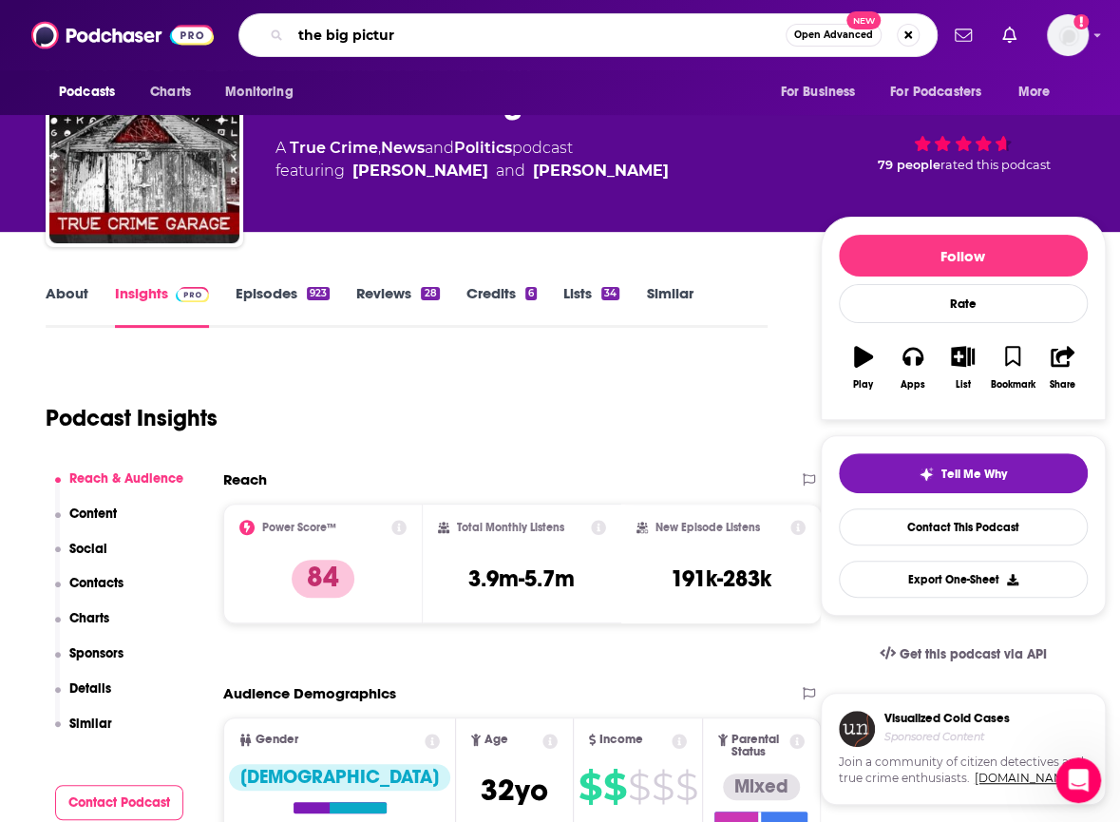
type input "the big picture"
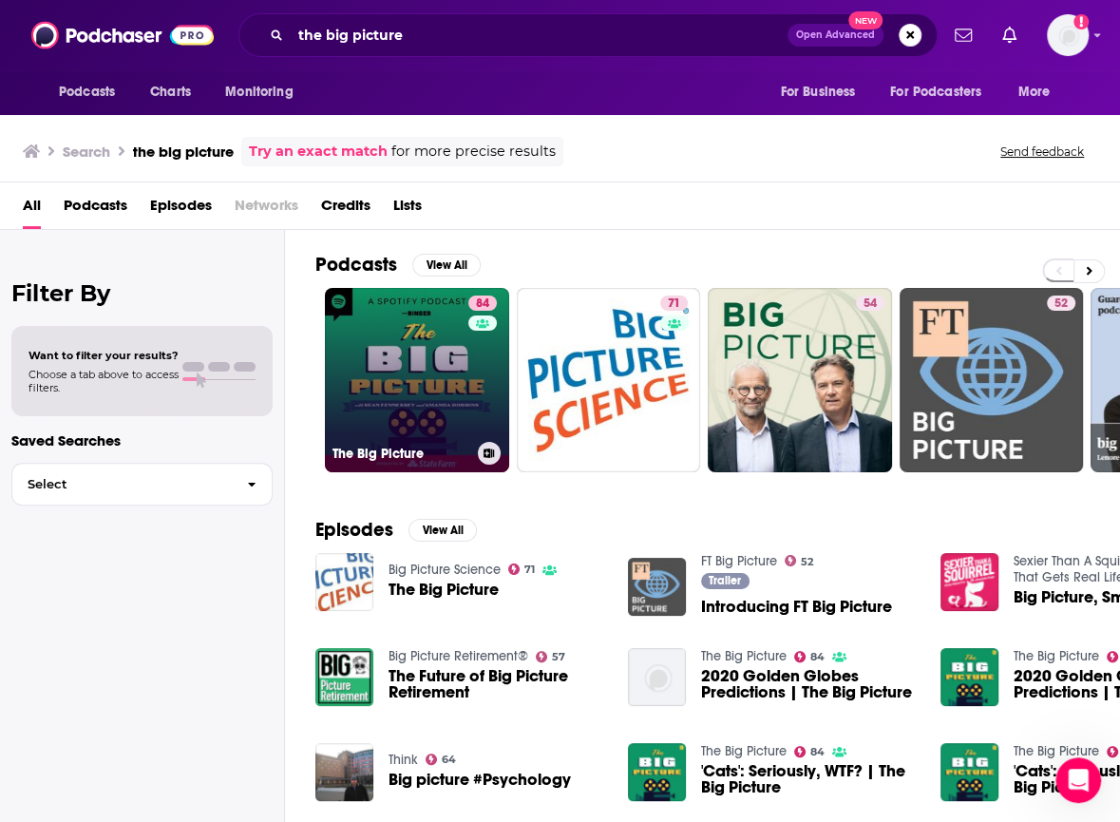
click at [398, 370] on link "84 The Big Picture" at bounding box center [417, 380] width 184 height 184
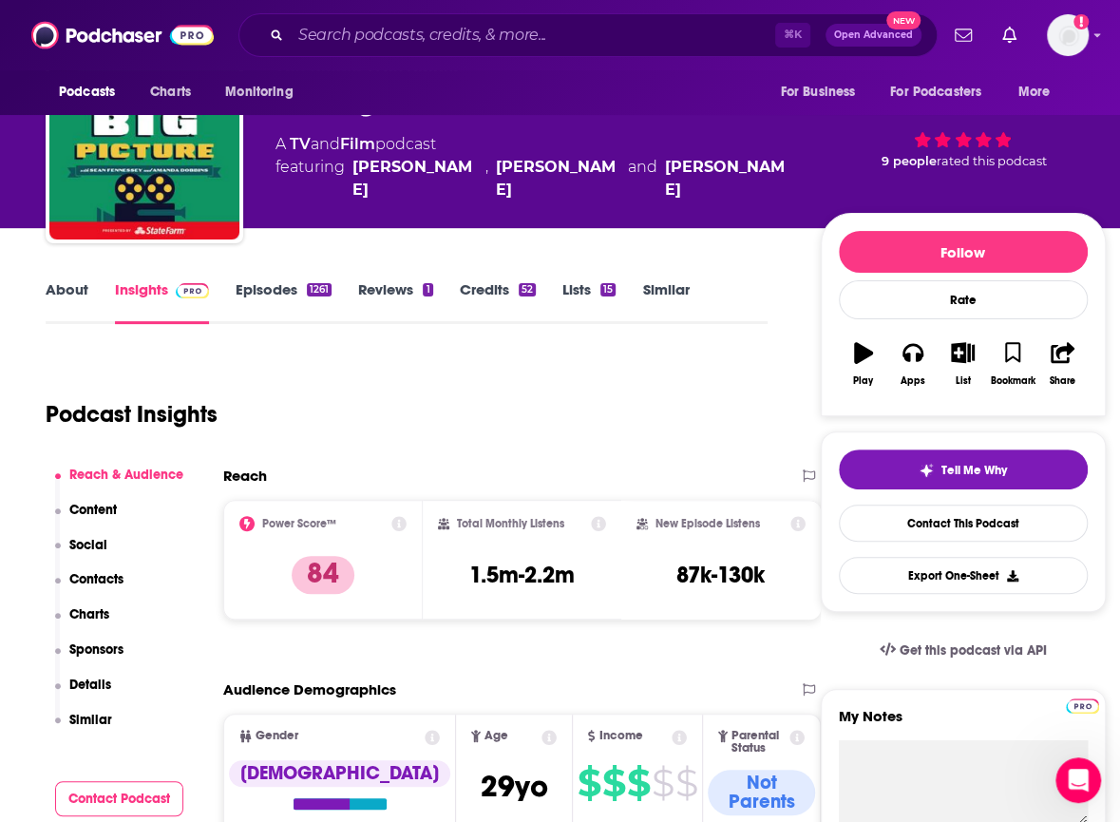
scroll to position [85, 0]
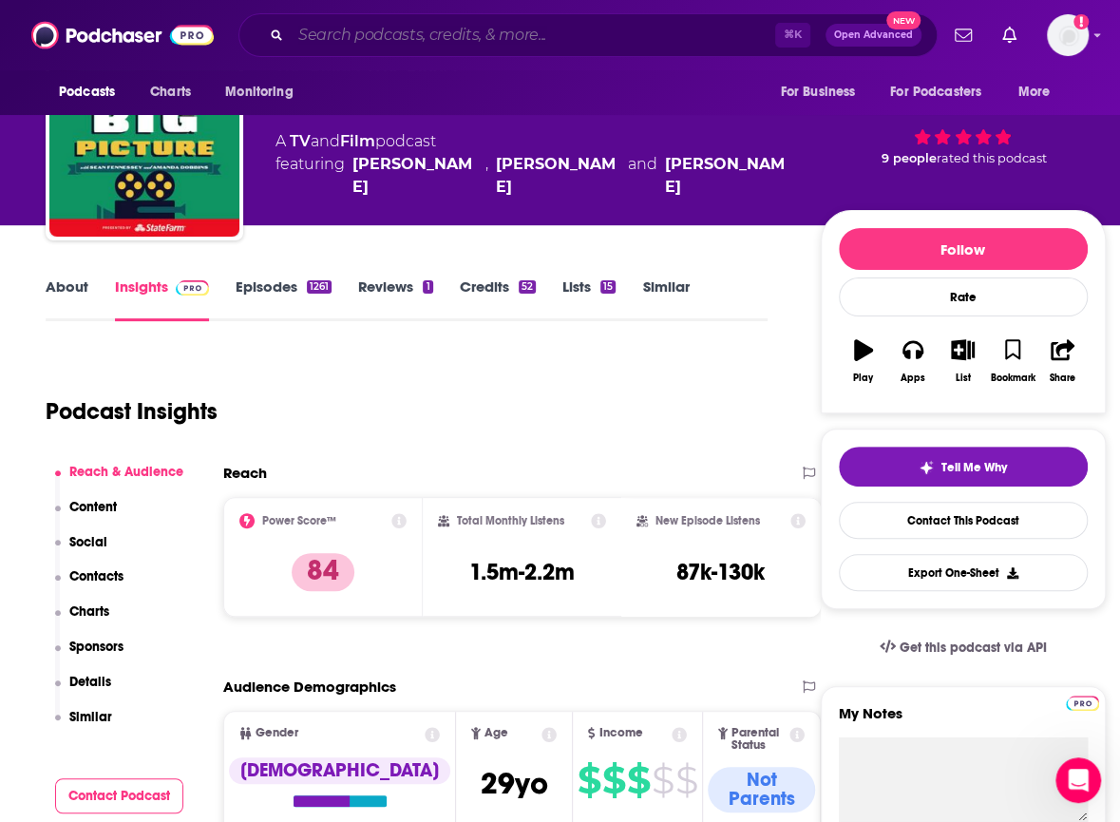
click at [475, 30] on input "Search podcasts, credits, & more..." at bounding box center [533, 35] width 484 height 30
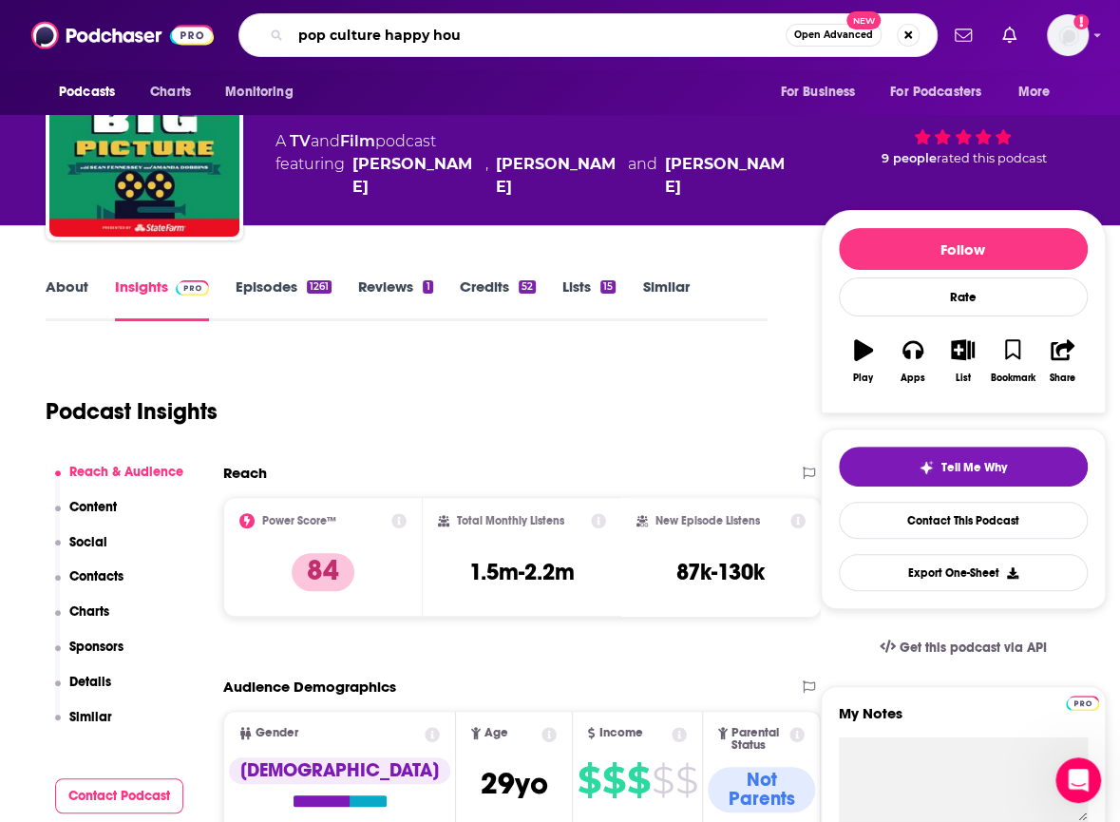
type input "pop culture happy hour"
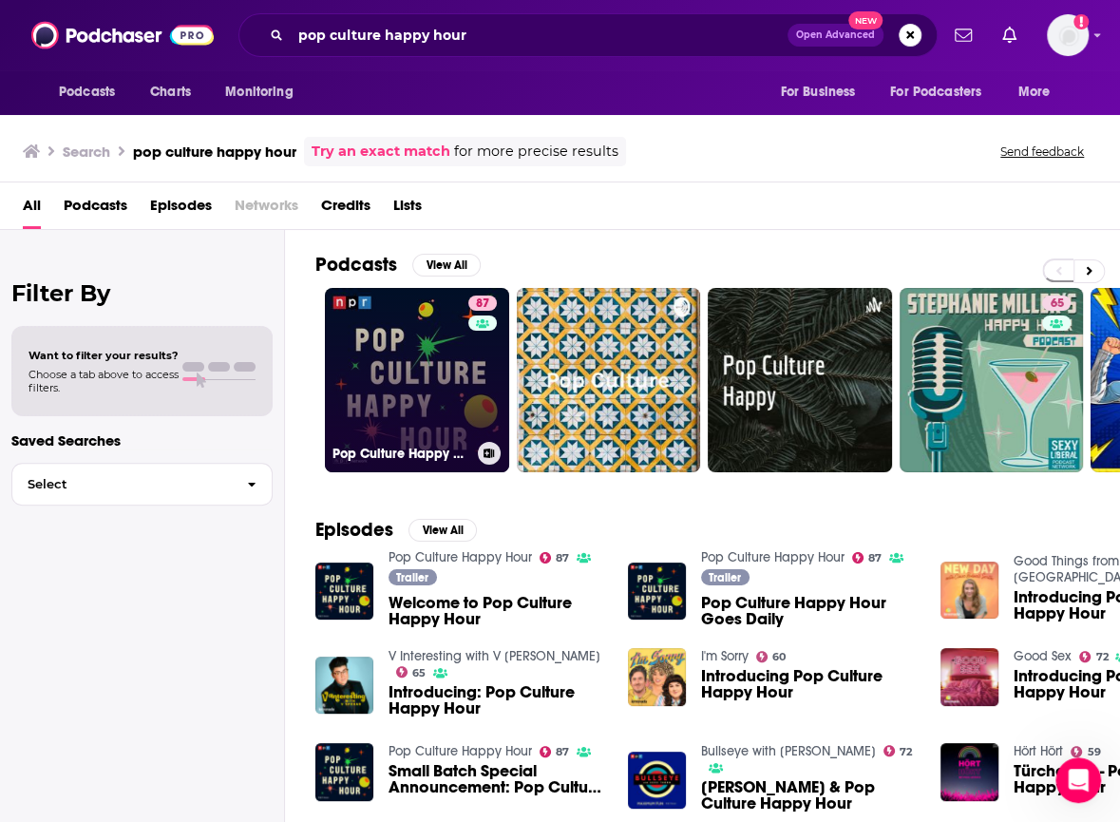
click at [427, 347] on link "87 Pop Culture Happy Hour" at bounding box center [417, 380] width 184 height 184
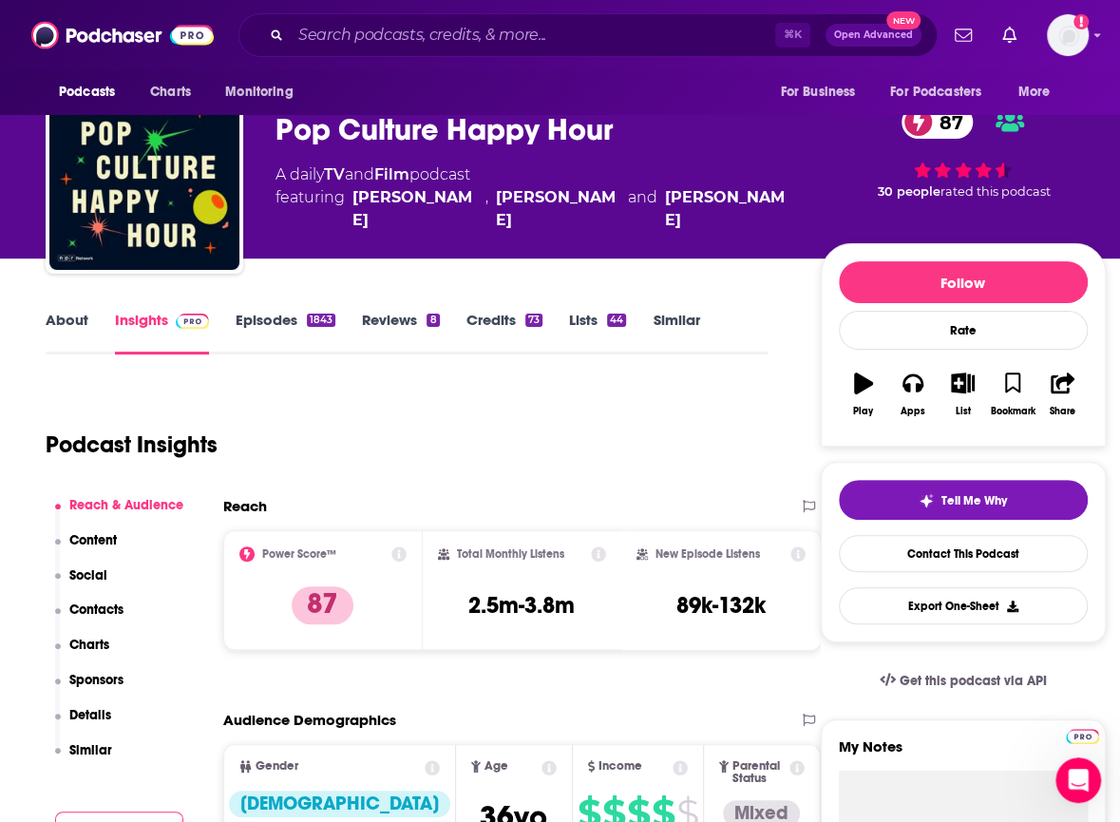
scroll to position [61, 0]
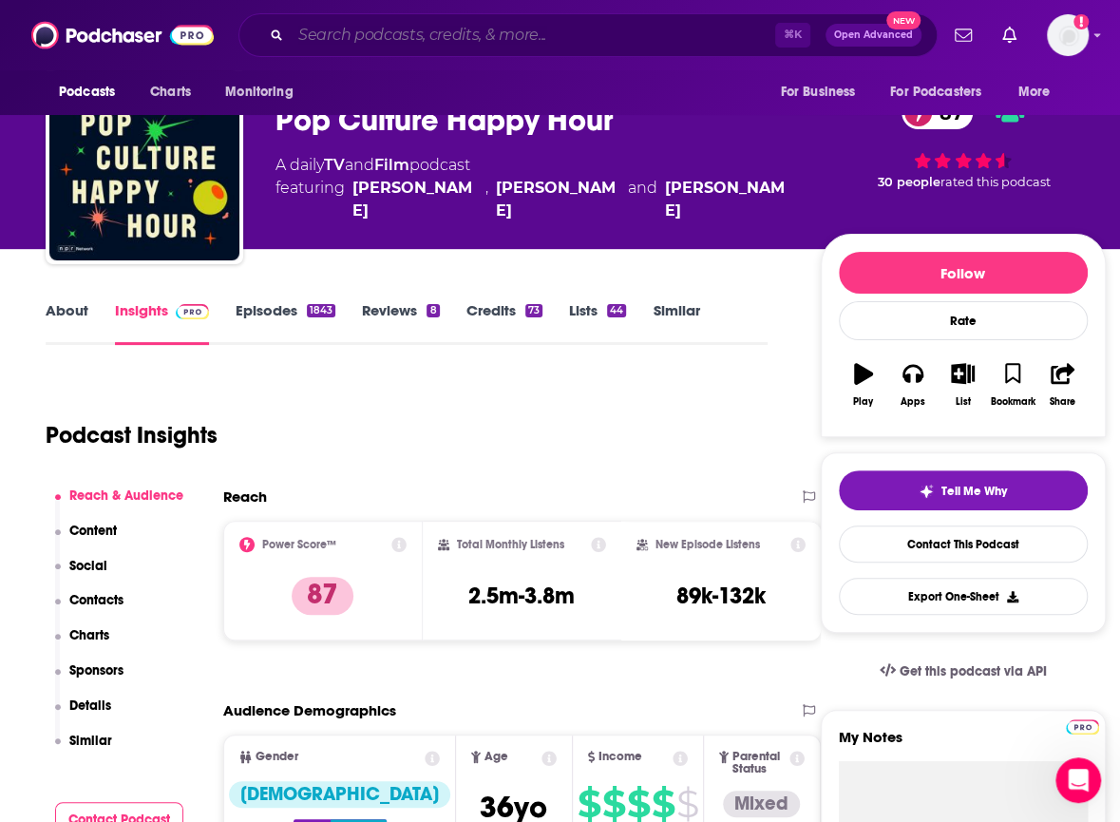
click at [534, 38] on input "Search podcasts, credits, & more..." at bounding box center [533, 35] width 484 height 30
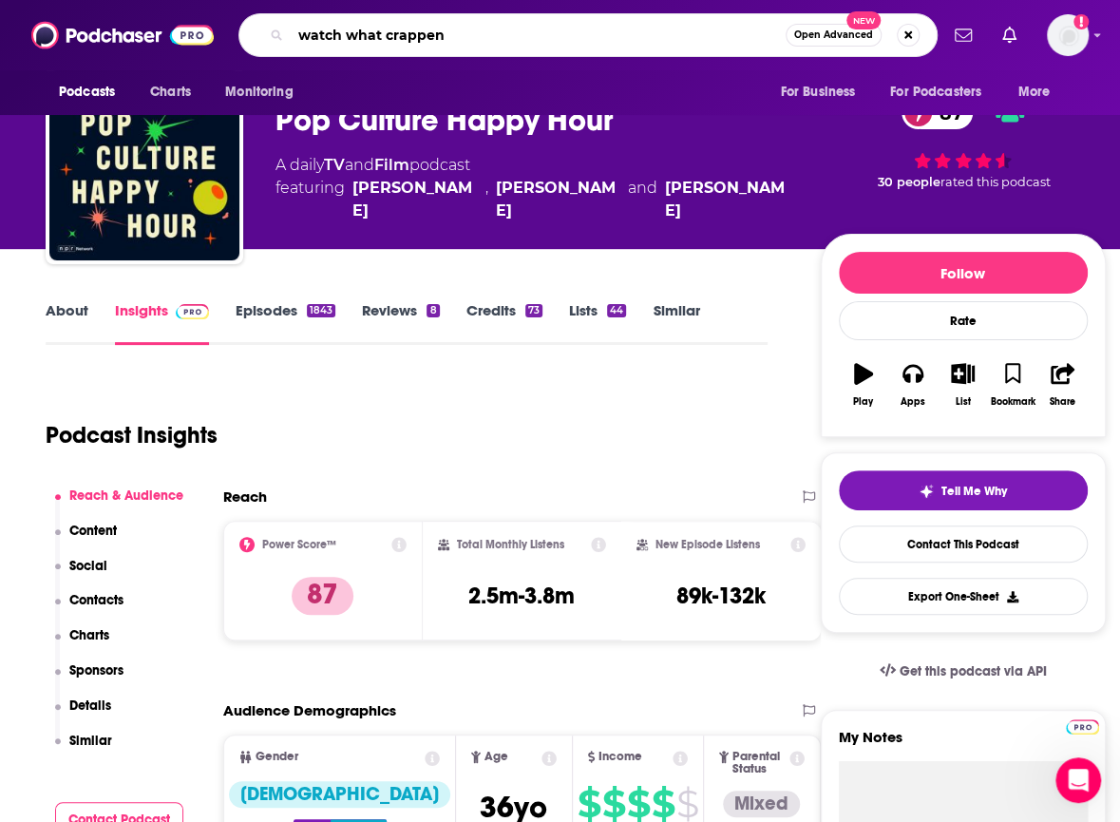
type input "watch what crappens"
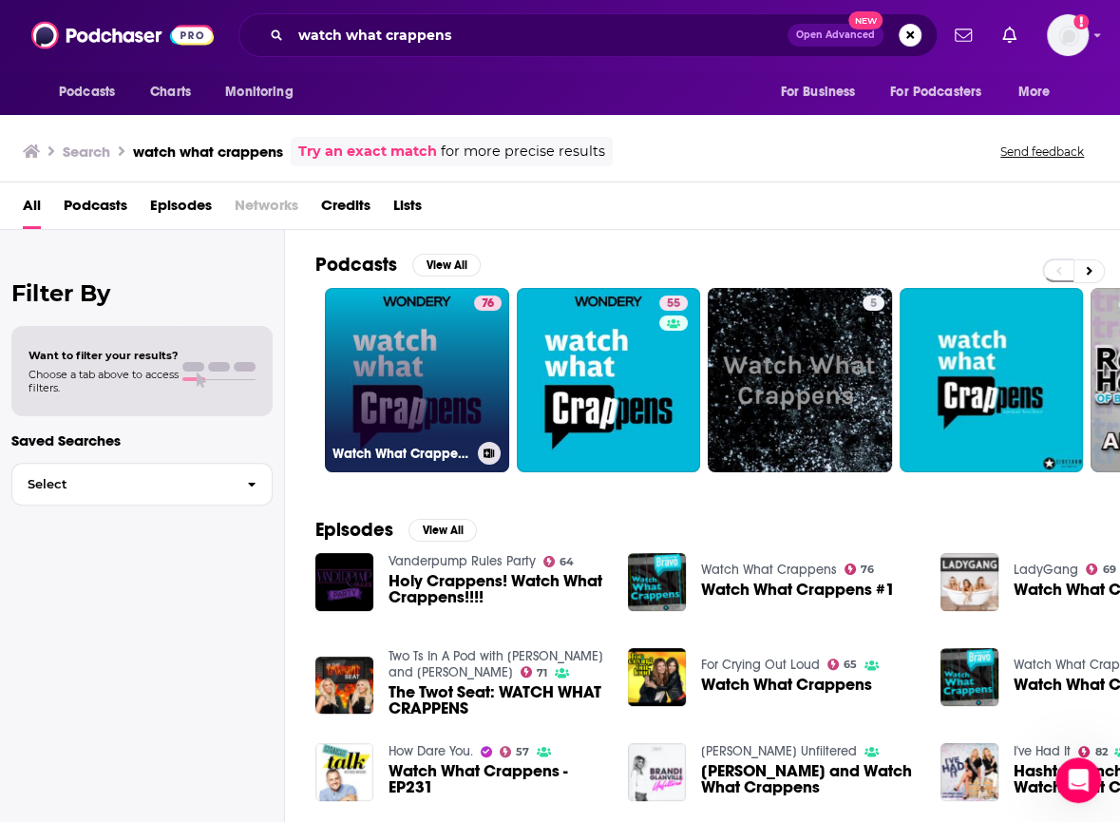
click at [451, 351] on link "76 Watch What Crappens" at bounding box center [417, 380] width 184 height 184
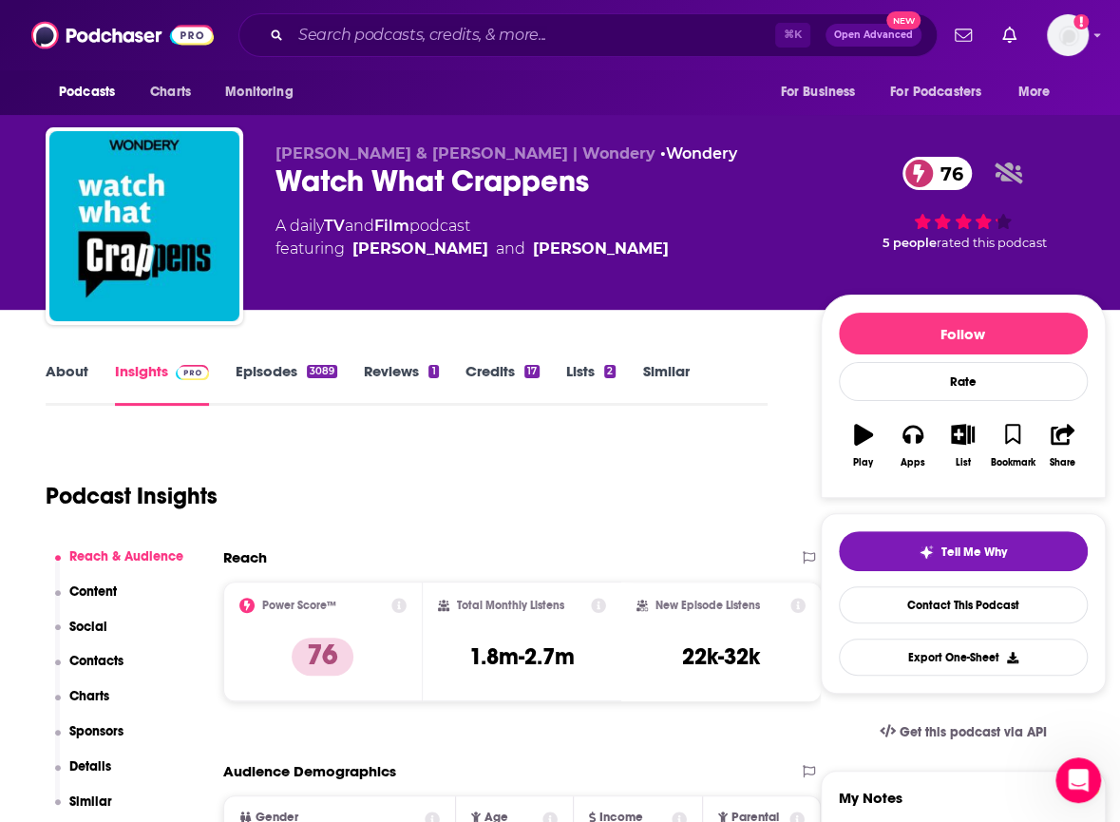
click at [432, 55] on div "⌘ K Open Advanced New" at bounding box center [587, 35] width 699 height 44
click at [430, 47] on input "Search podcasts, credits, & more..." at bounding box center [533, 35] width 484 height 30
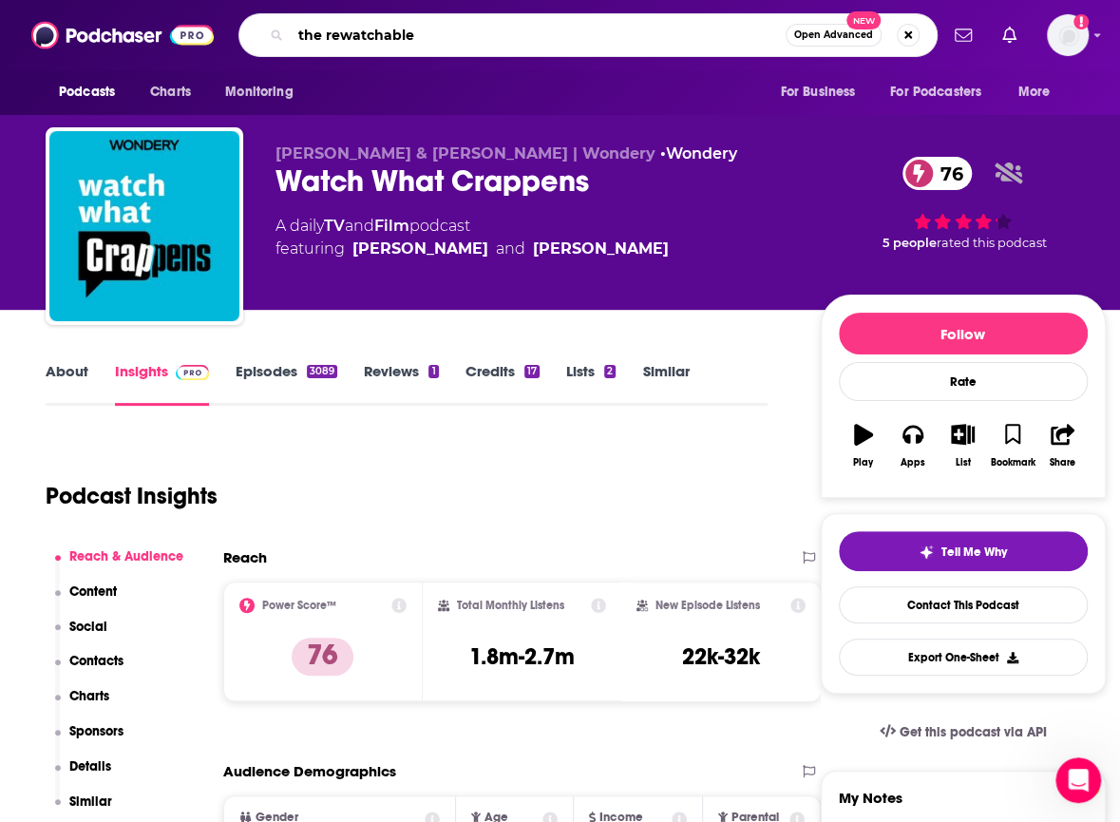
type input "the rewatchables"
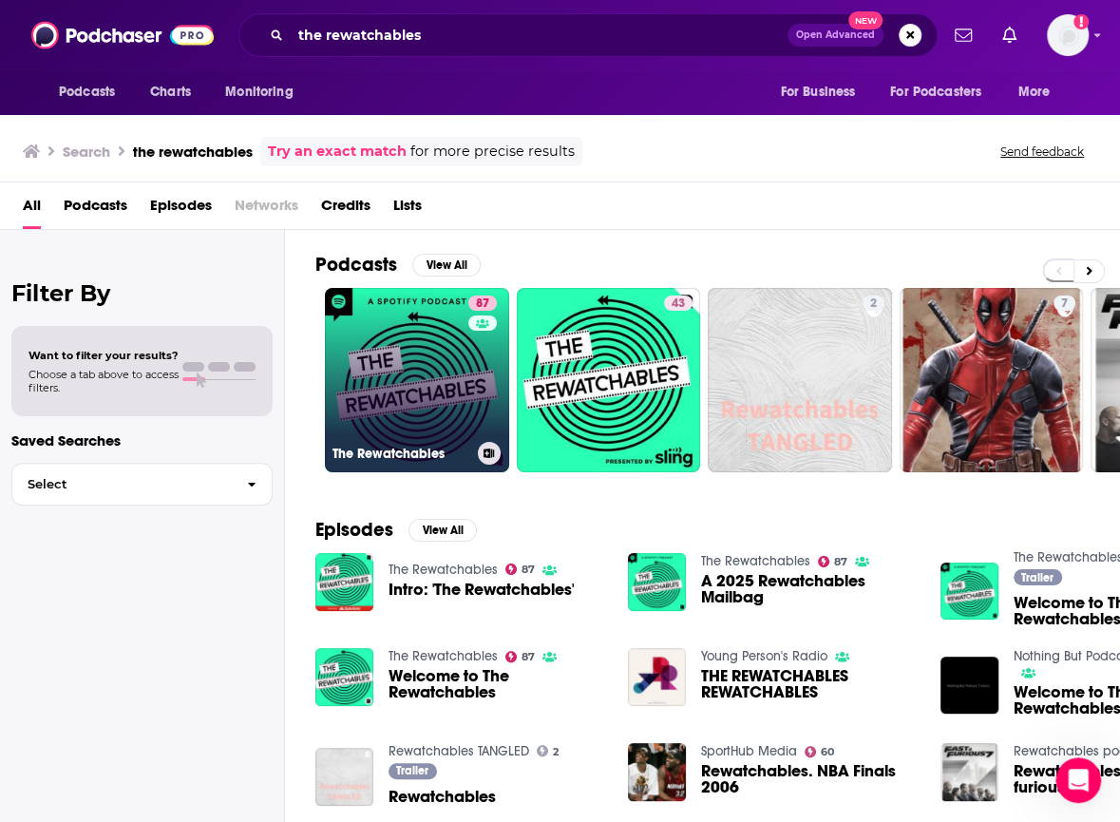
click at [414, 375] on link "87 The Rewatchables" at bounding box center [417, 380] width 184 height 184
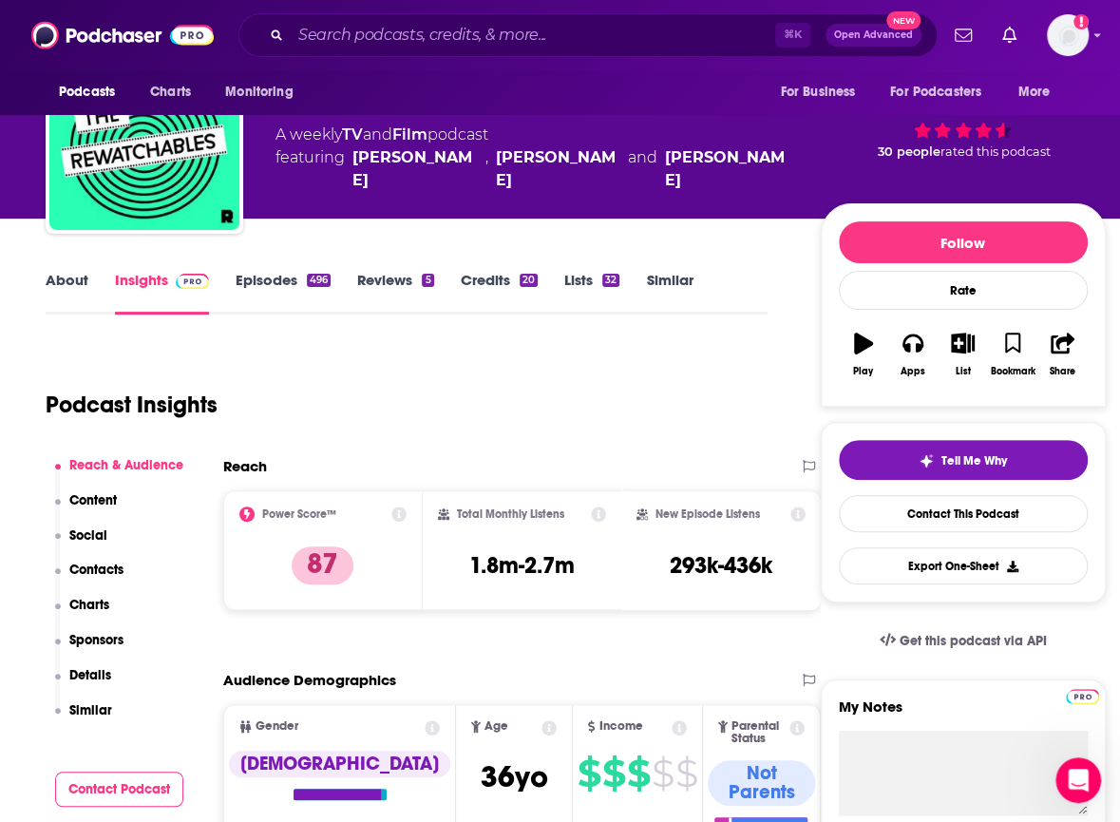
scroll to position [97, 0]
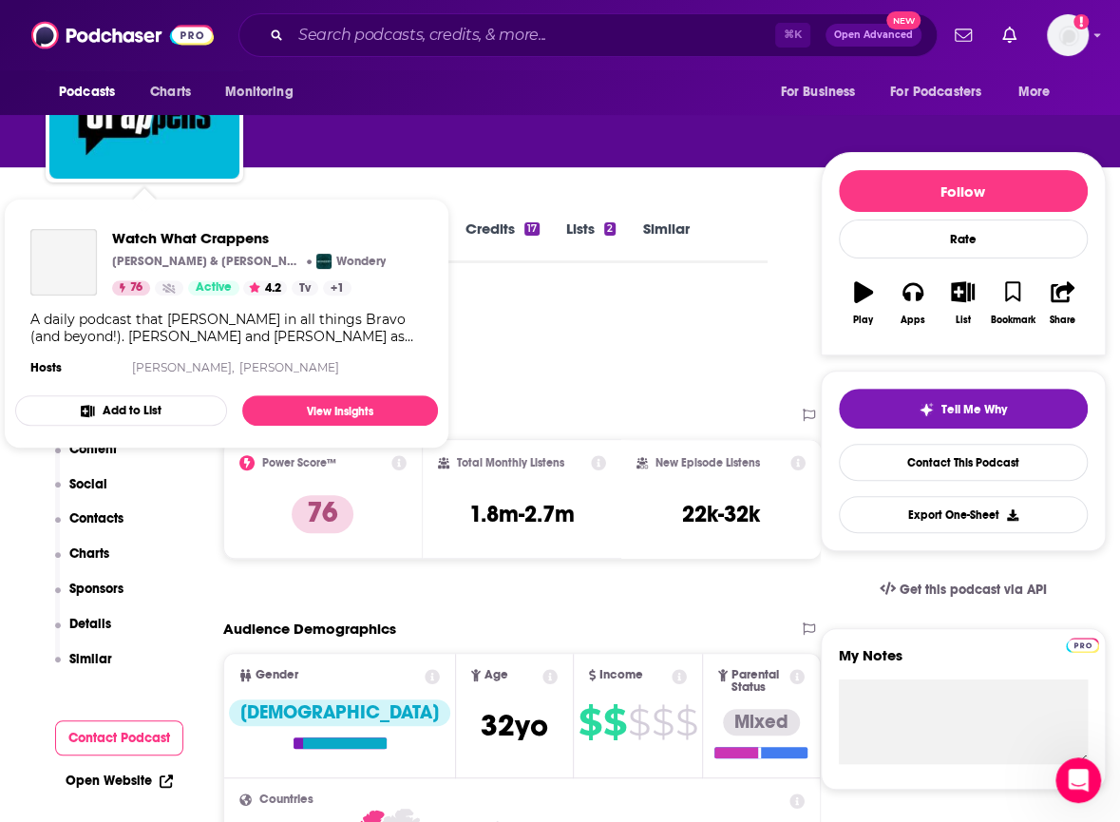
scroll to position [152, 0]
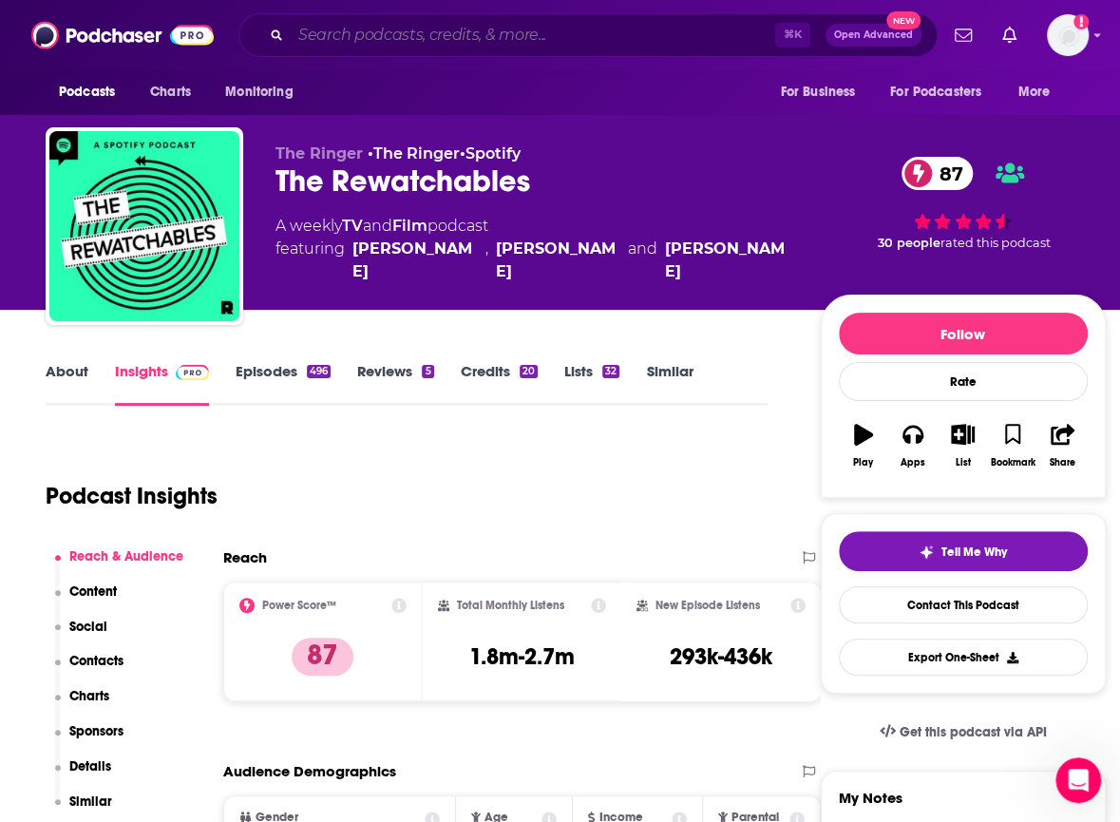
click at [424, 41] on input "Search podcasts, credits, & more..." at bounding box center [533, 35] width 484 height 30
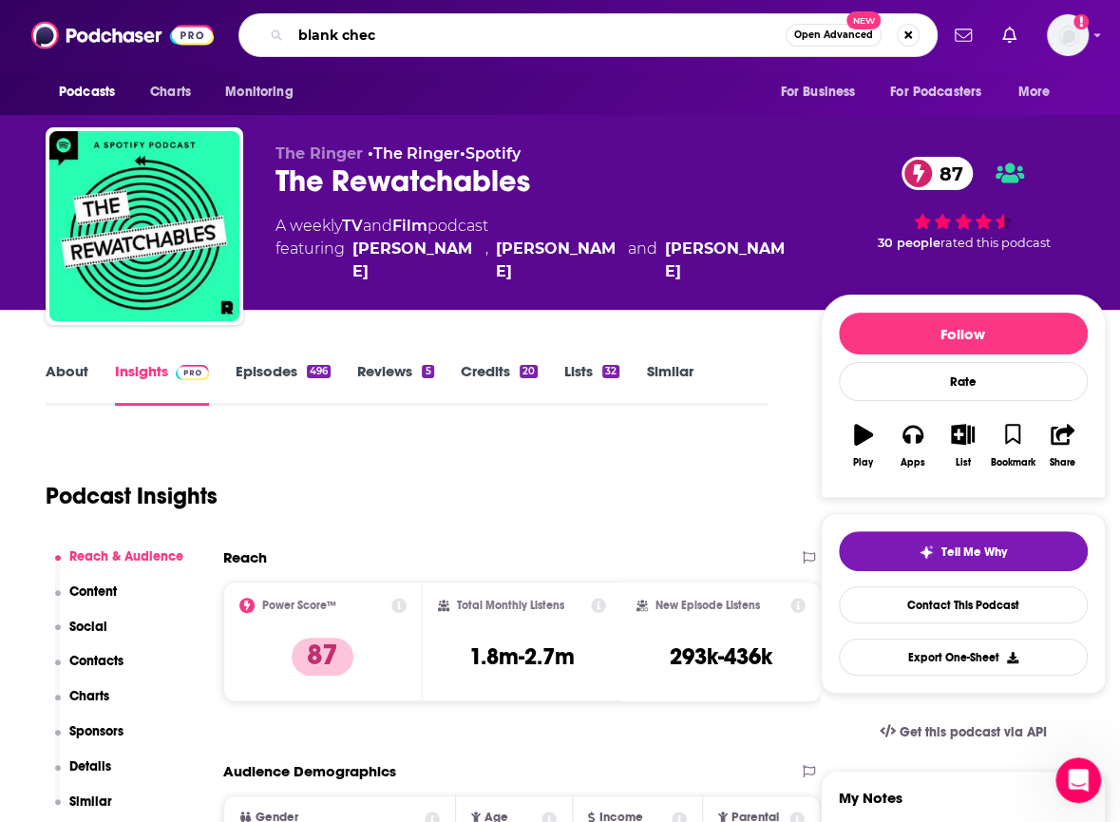
type input "blank check"
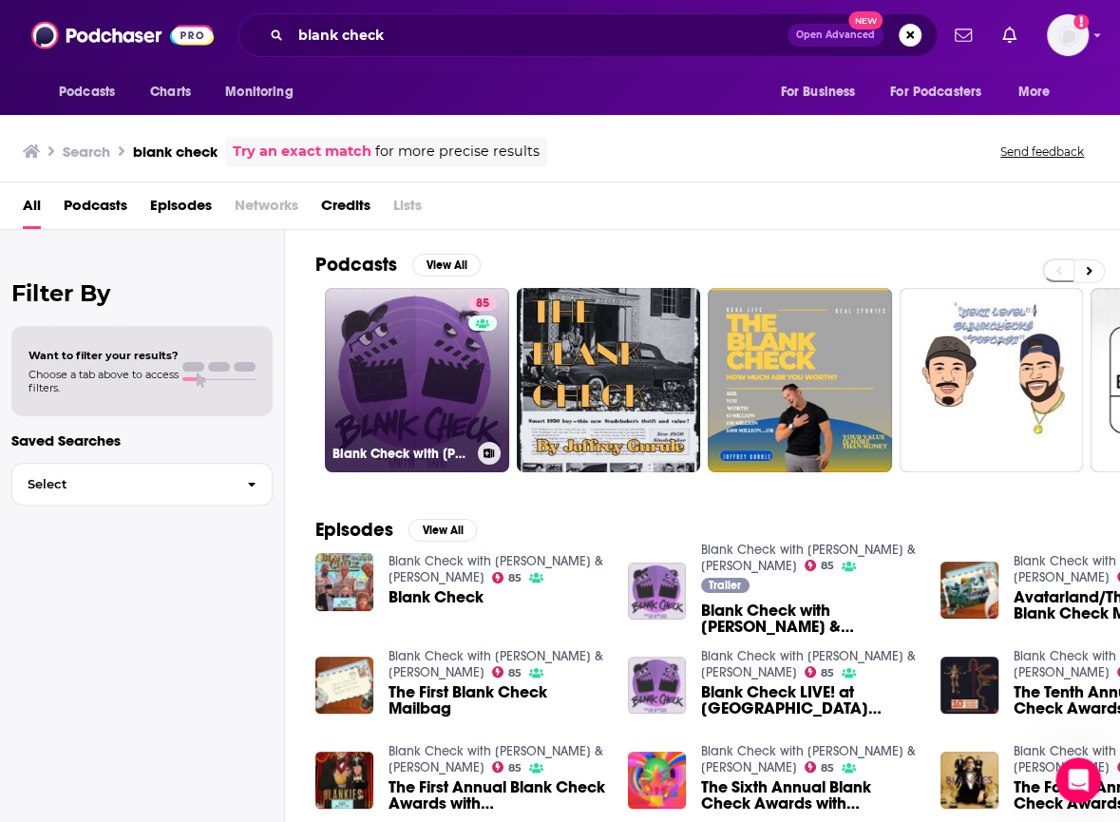
click at [440, 435] on link "85 Blank Check with [PERSON_NAME] & [PERSON_NAME]" at bounding box center [417, 380] width 184 height 184
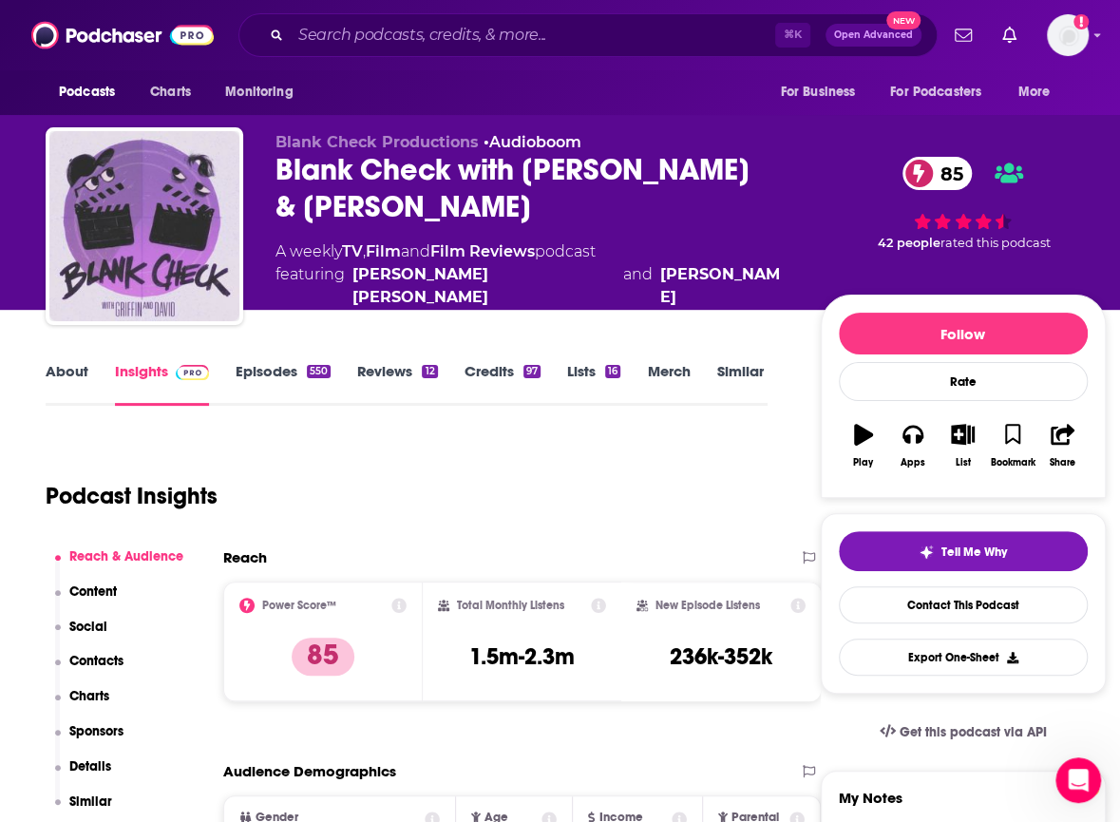
scroll to position [70, 0]
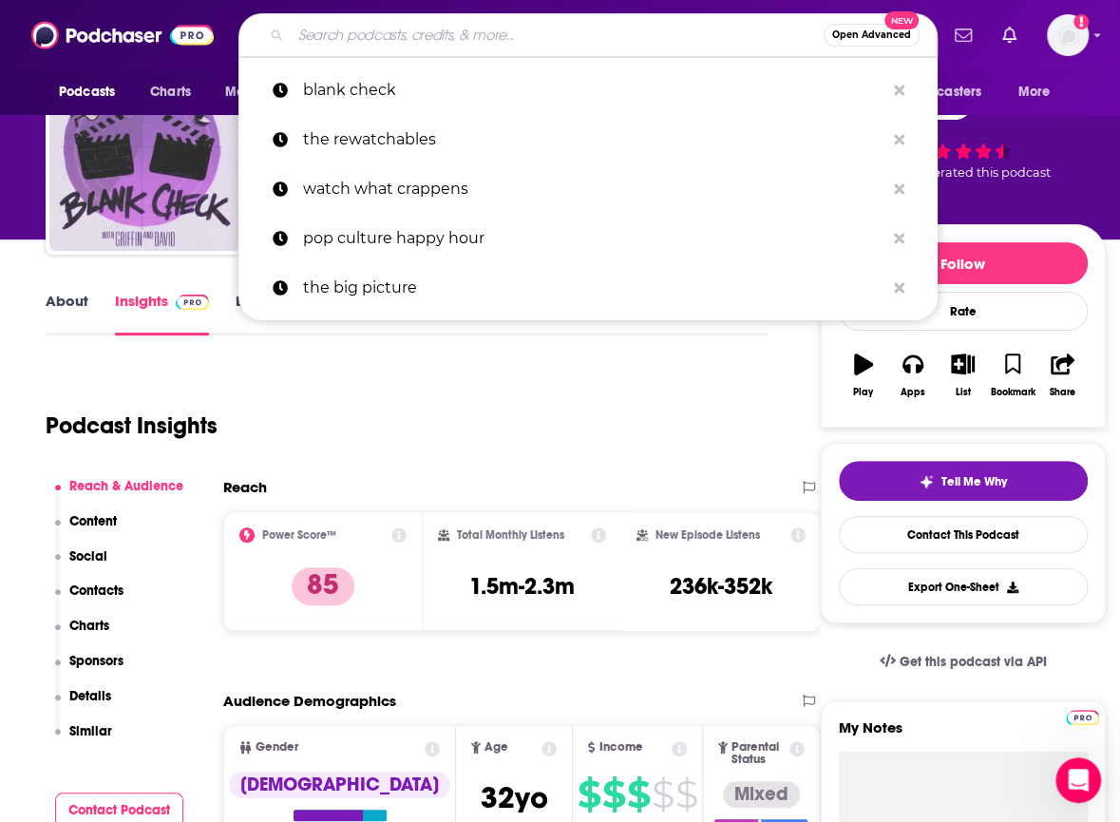
click at [399, 33] on input "Search podcasts, credits, & more..." at bounding box center [557, 35] width 533 height 30
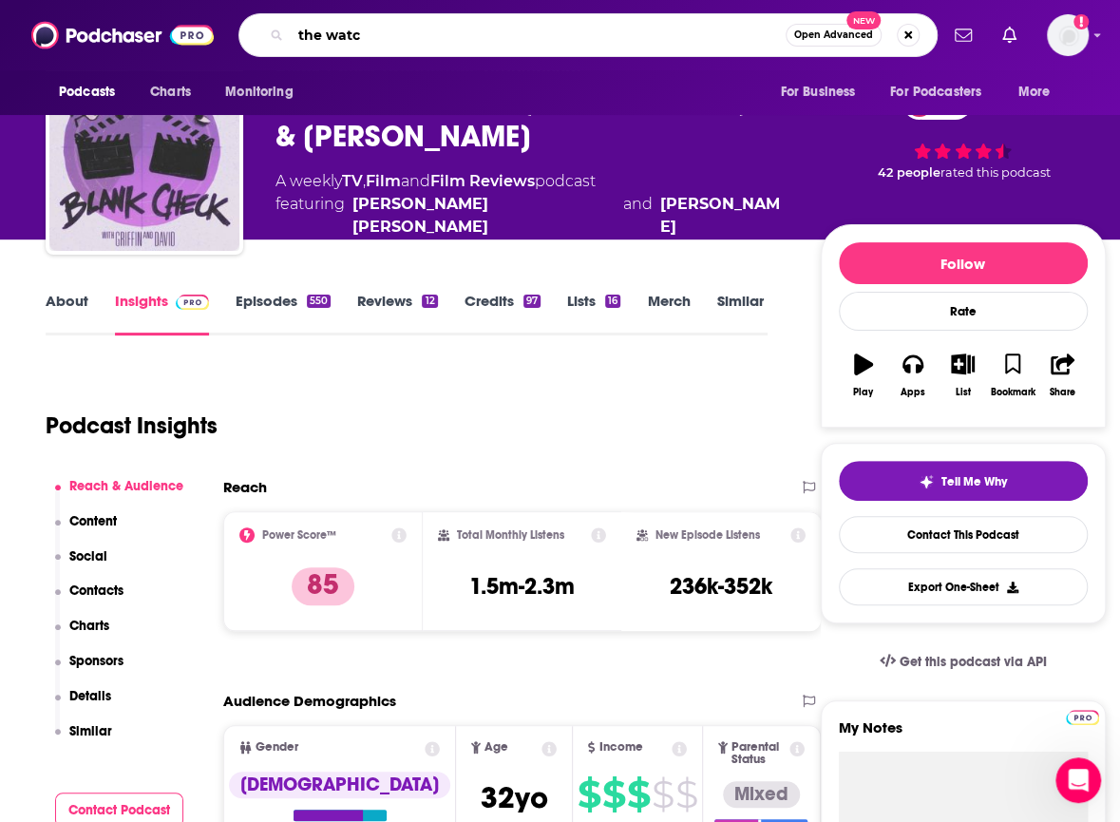
type input "the watch"
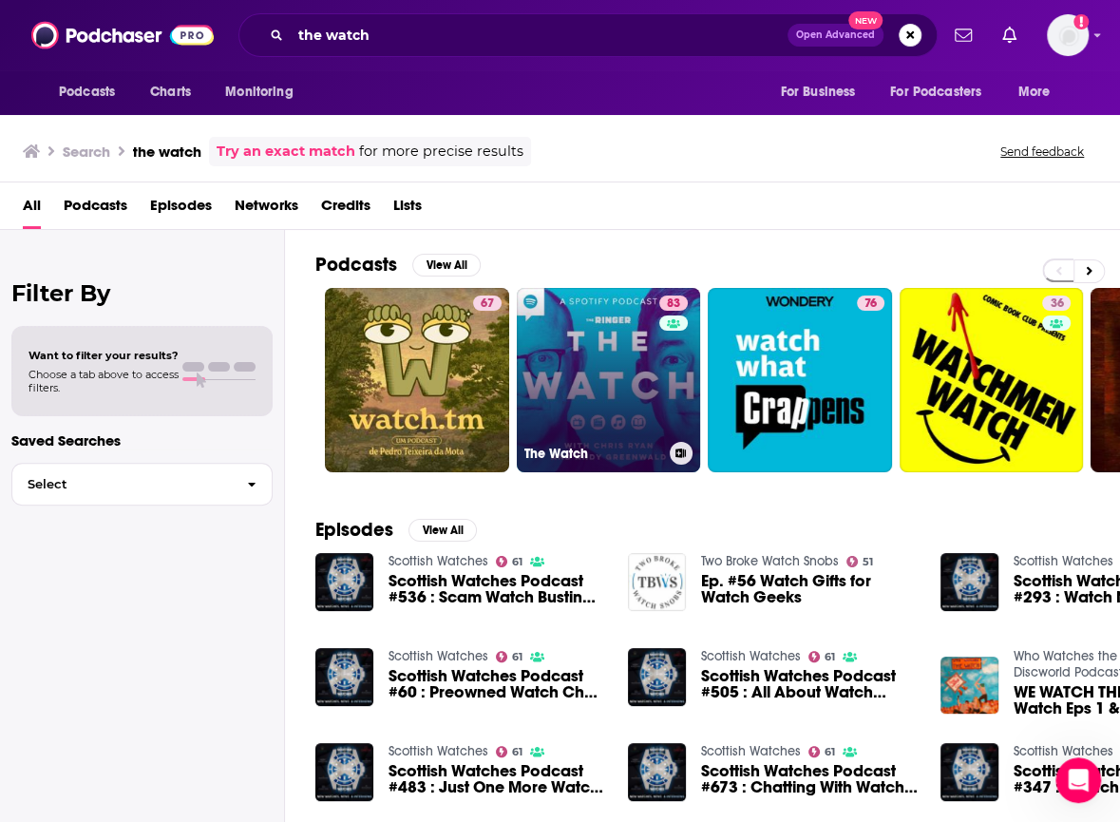
click at [636, 324] on link "83 The Watch" at bounding box center [609, 380] width 184 height 184
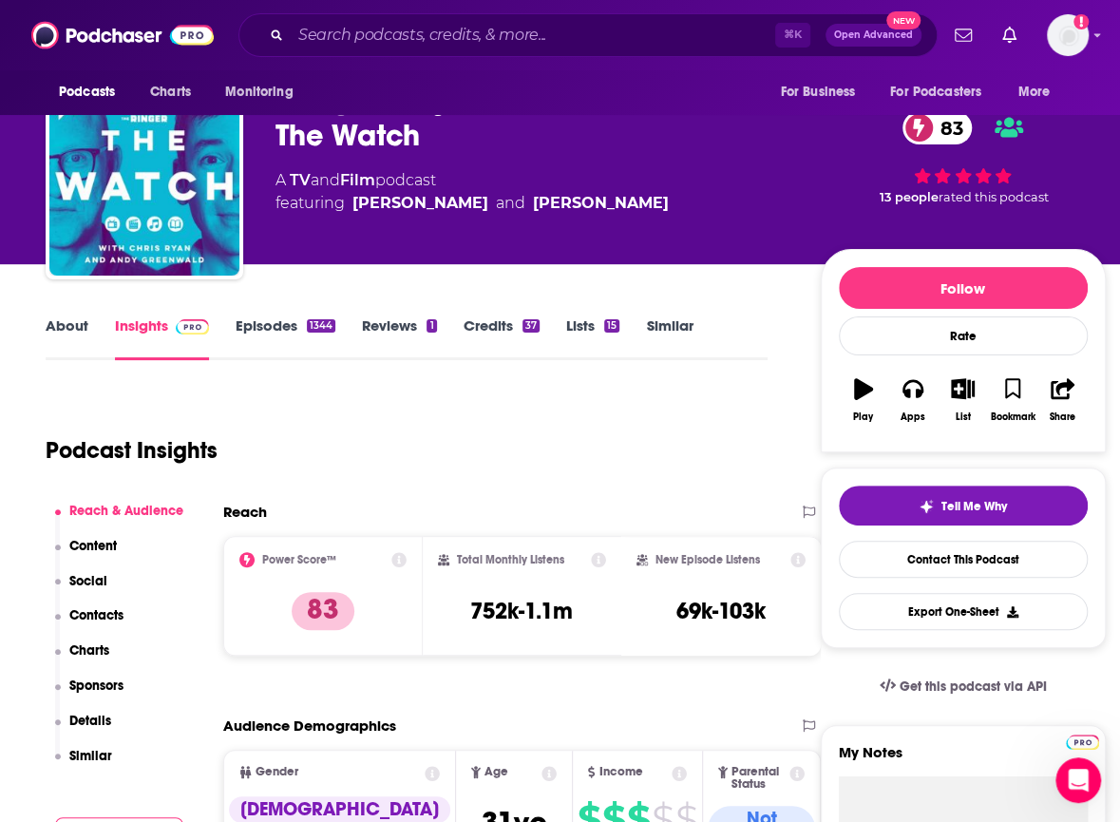
scroll to position [138, 0]
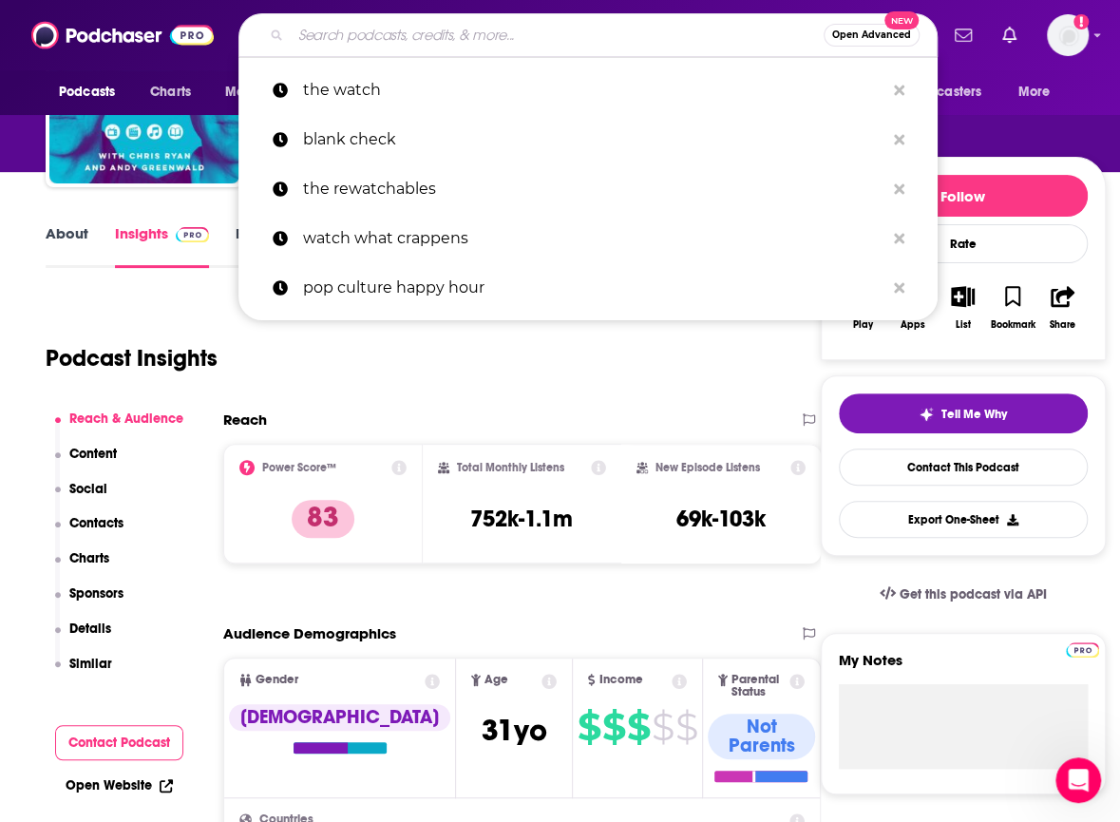
click at [483, 39] on input "Search podcasts, credits, & more..." at bounding box center [557, 35] width 533 height 30
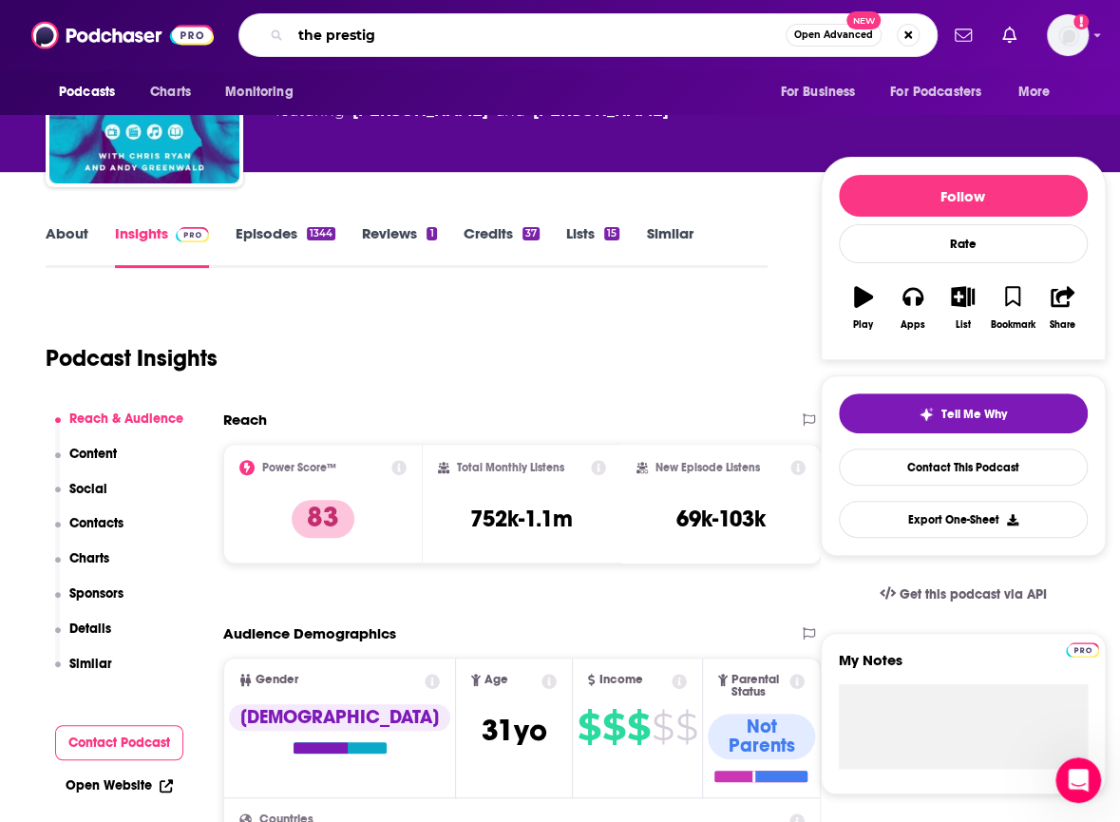
type input "the prestige"
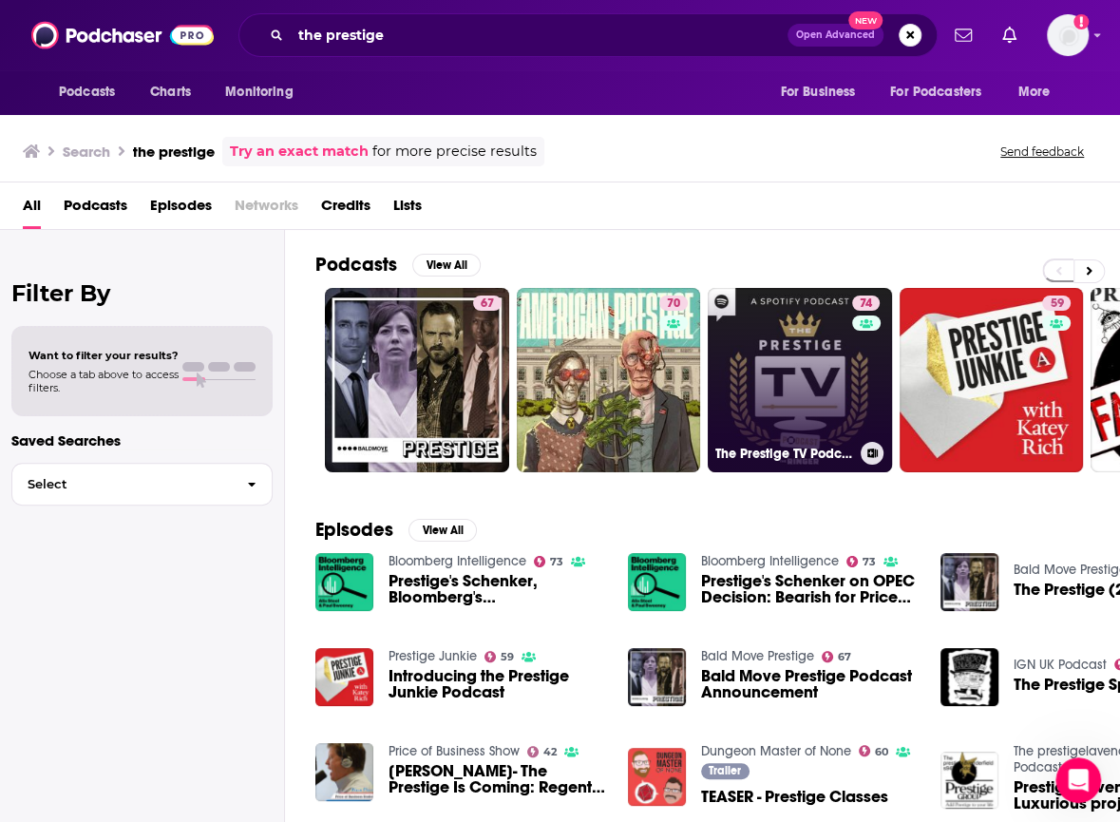
click at [749, 369] on link "74 The Prestige TV Podcast" at bounding box center [800, 380] width 184 height 184
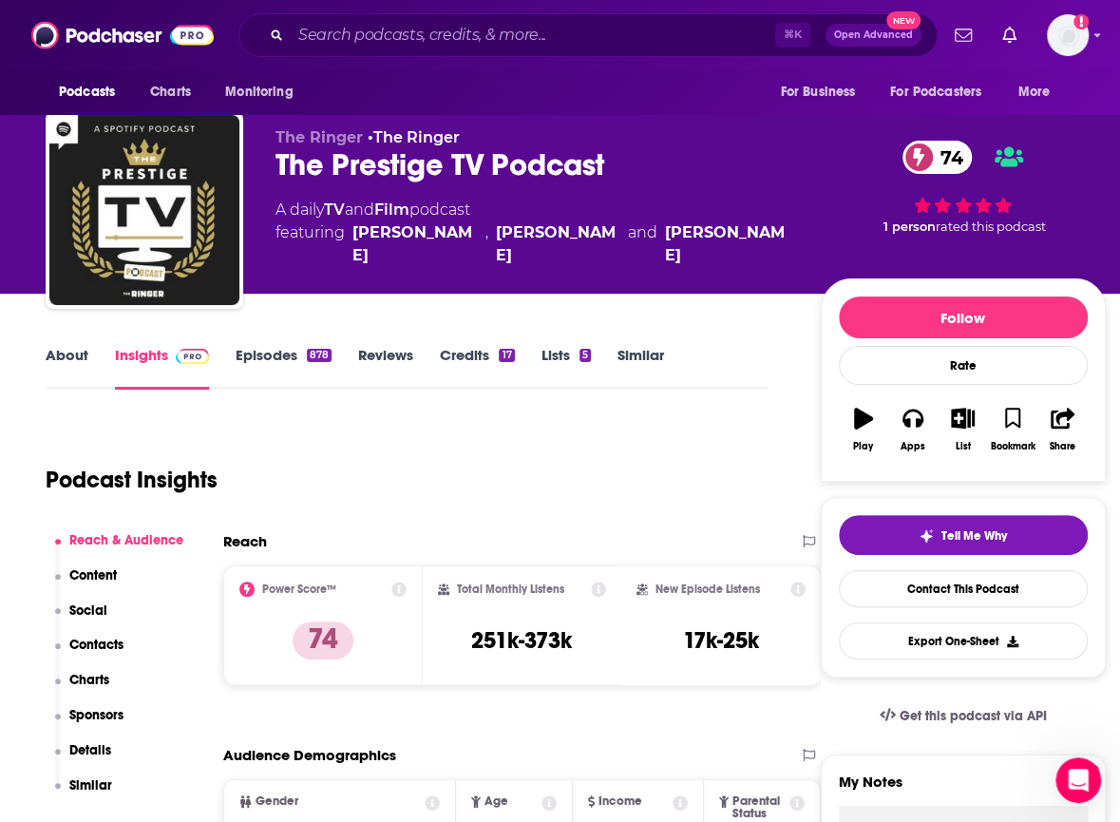
scroll to position [92, 0]
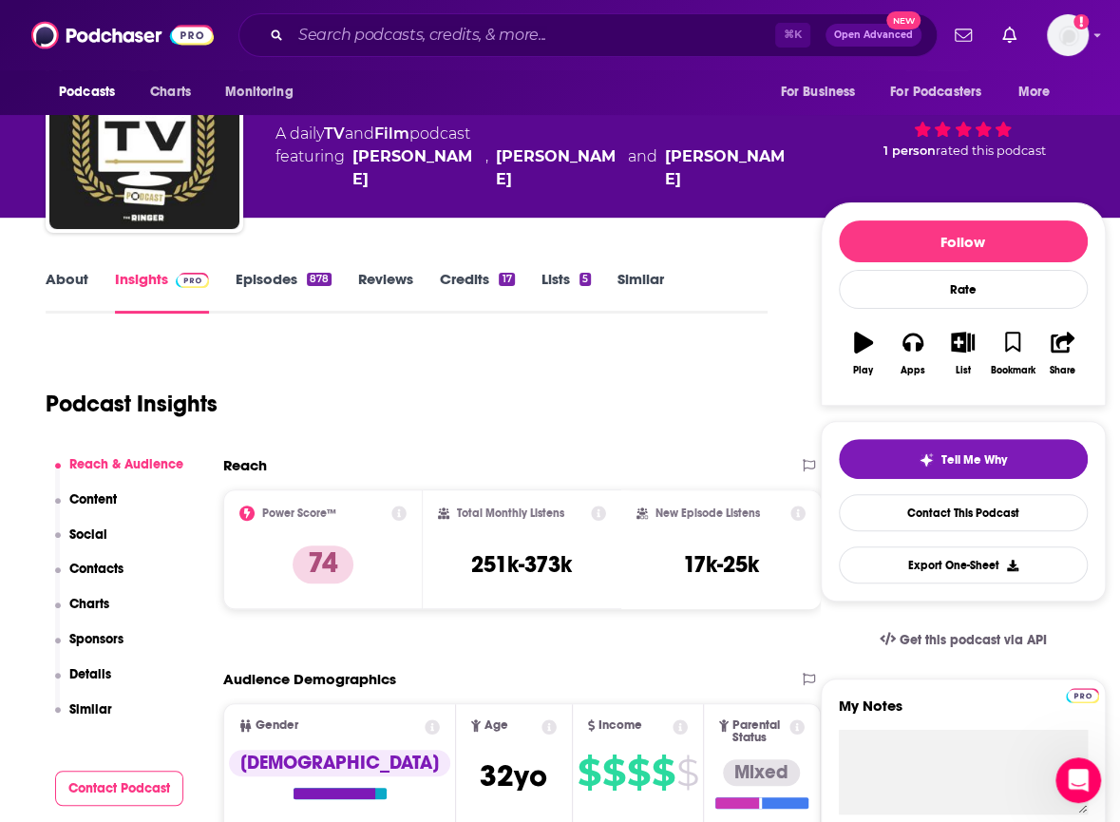
click at [506, 14] on div "⌘ K Open Advanced New" at bounding box center [587, 35] width 699 height 44
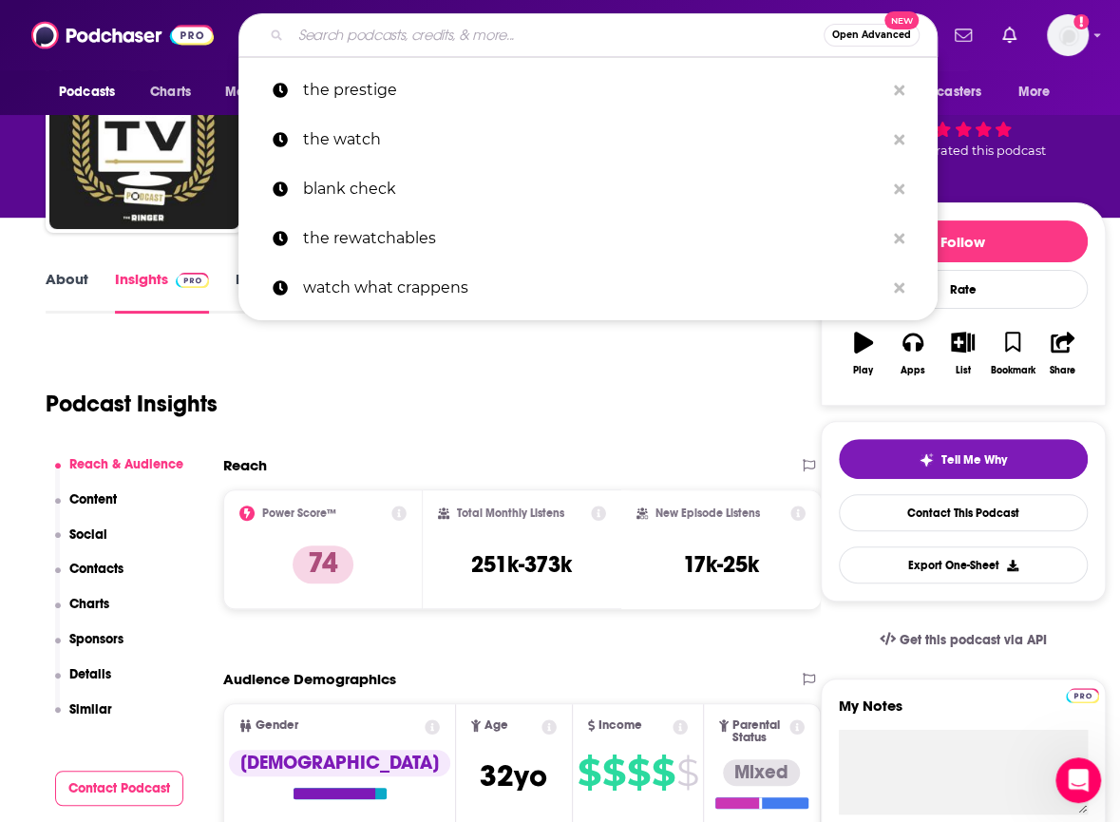
click at [493, 25] on input "Search podcasts, credits, & more..." at bounding box center [557, 35] width 533 height 30
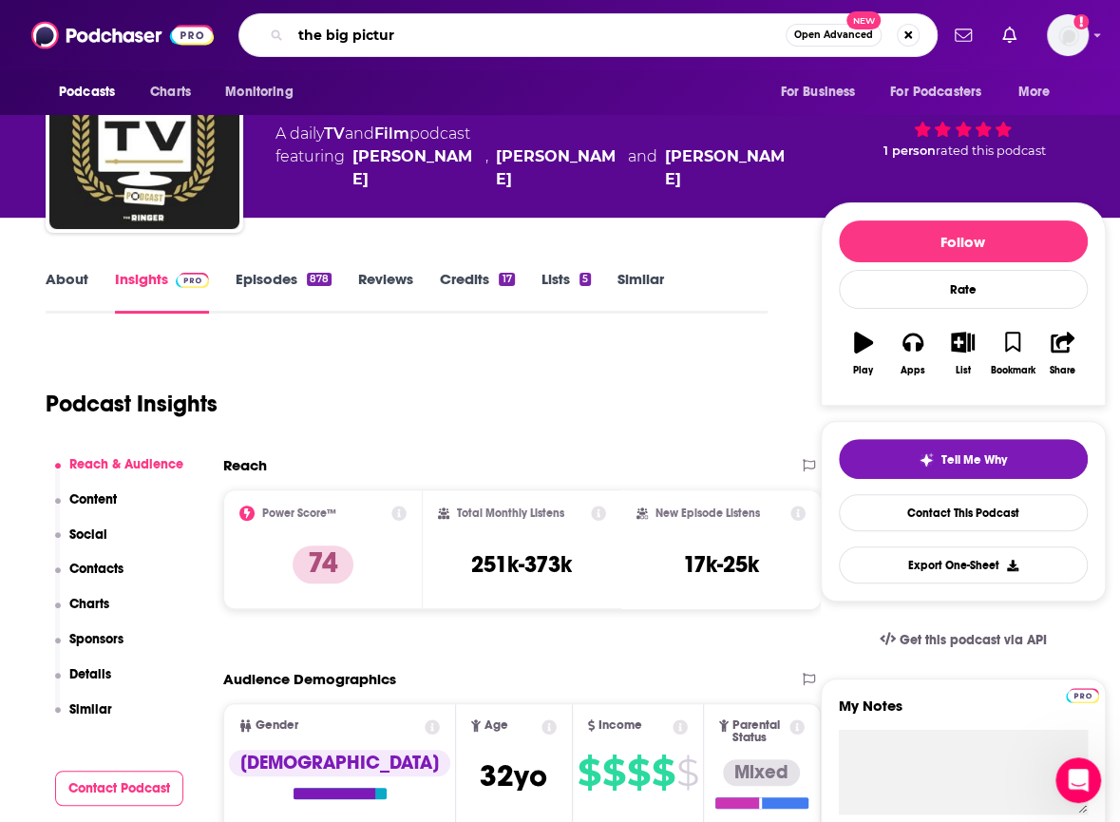
type input "the big picture"
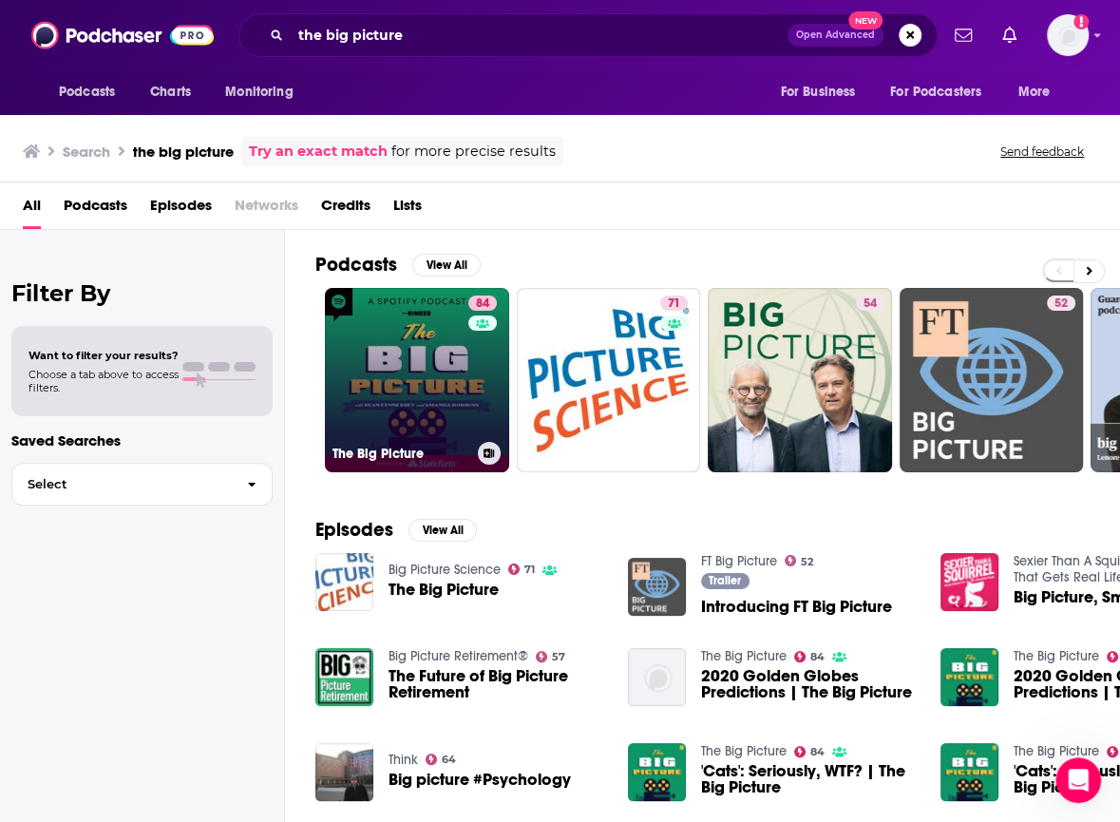
click at [421, 362] on link "84 The Big Picture" at bounding box center [417, 380] width 184 height 184
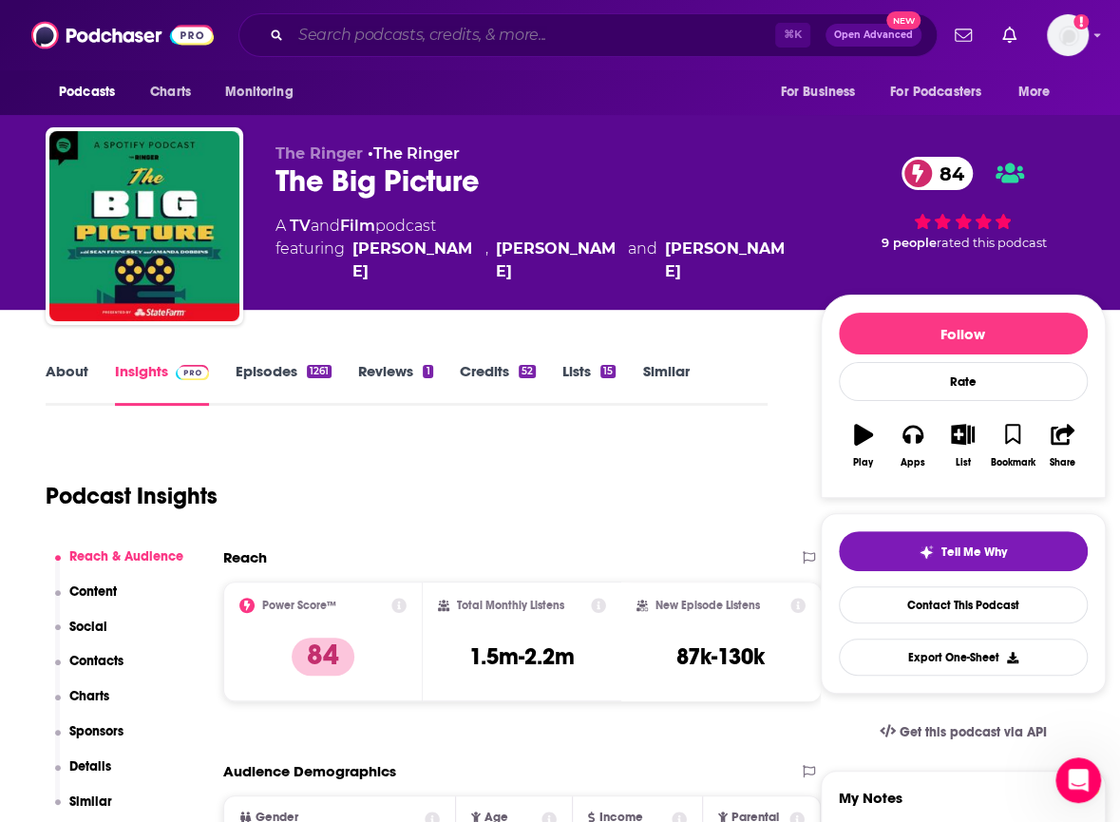
click at [528, 35] on input "Search podcasts, credits, & more..." at bounding box center [533, 35] width 484 height 30
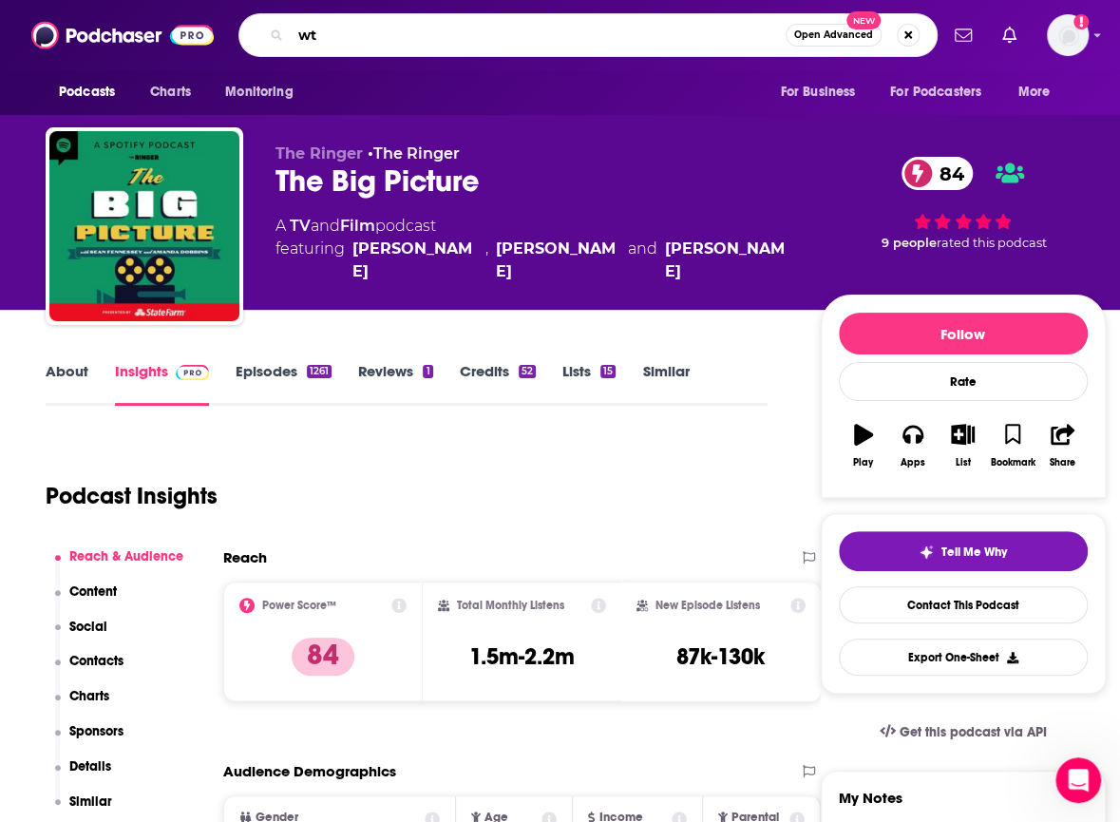
type input "w"
type input "two ts in a pod"
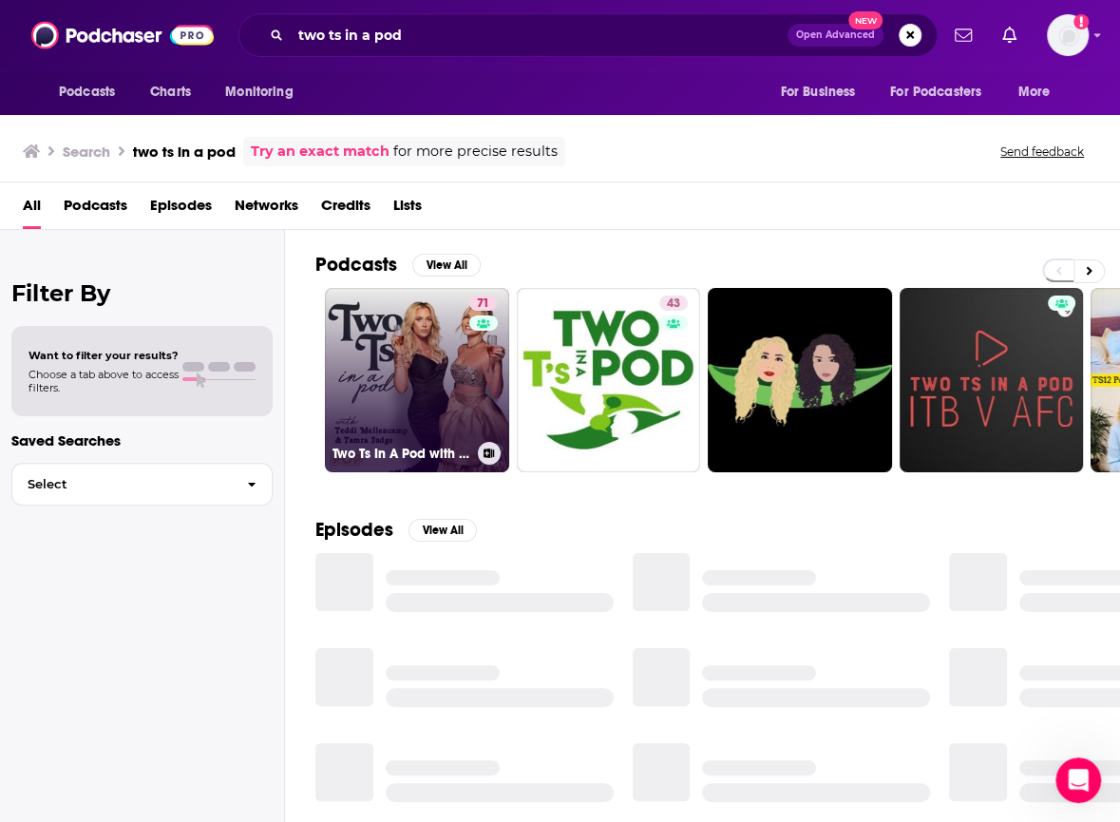
click at [385, 368] on link "71 Two Ts In A Pod with [PERSON_NAME] and [PERSON_NAME]" at bounding box center [417, 380] width 184 height 184
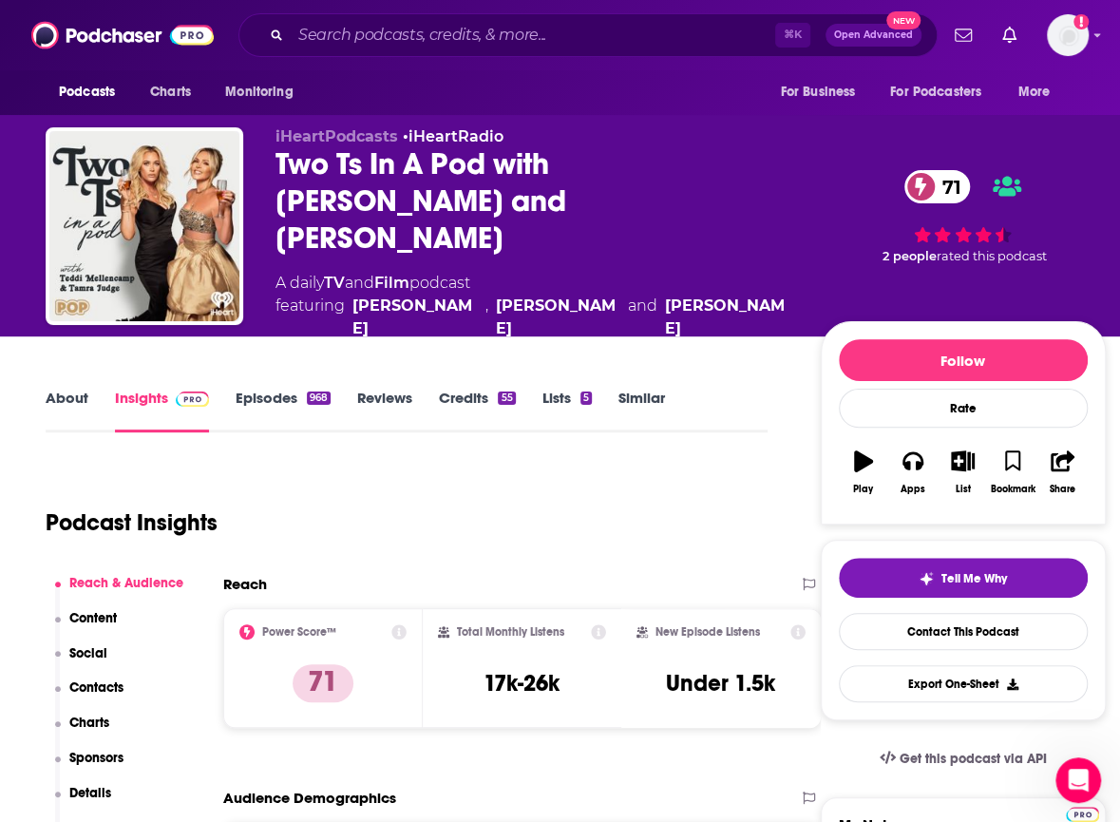
scroll to position [5, 0]
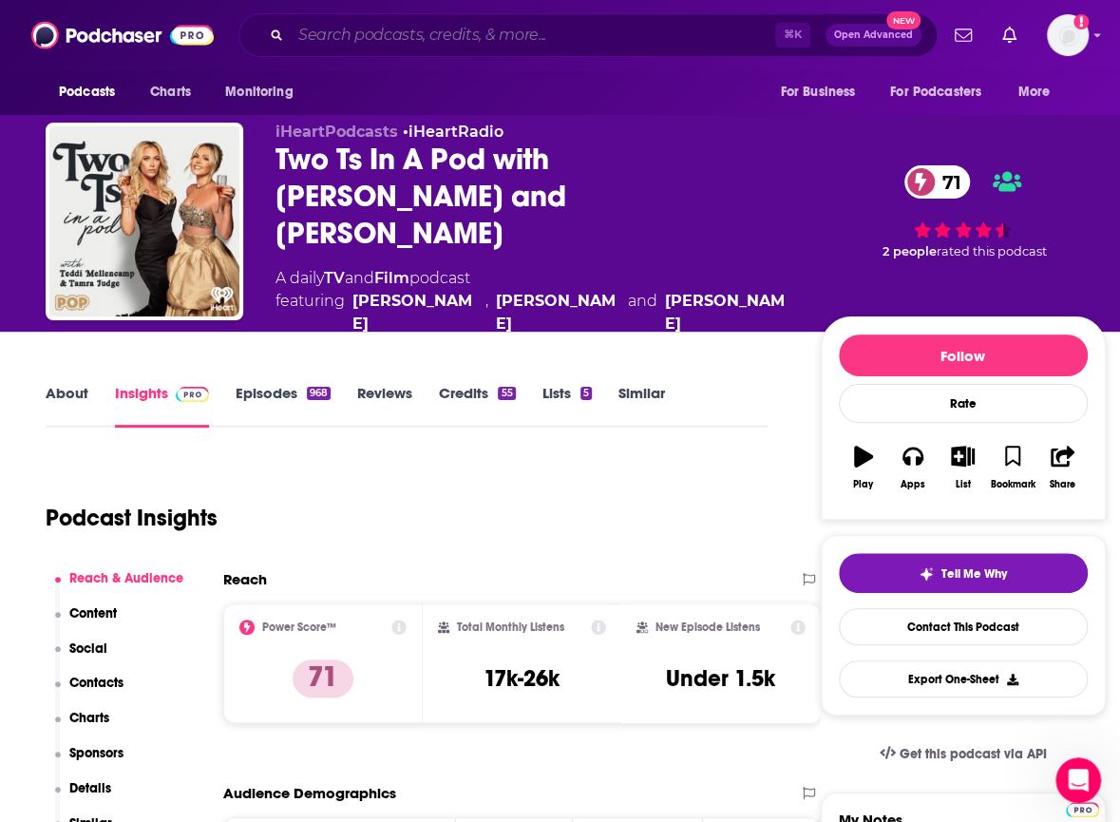
click at [432, 27] on input "Search podcasts, credits, & more..." at bounding box center [533, 35] width 484 height 30
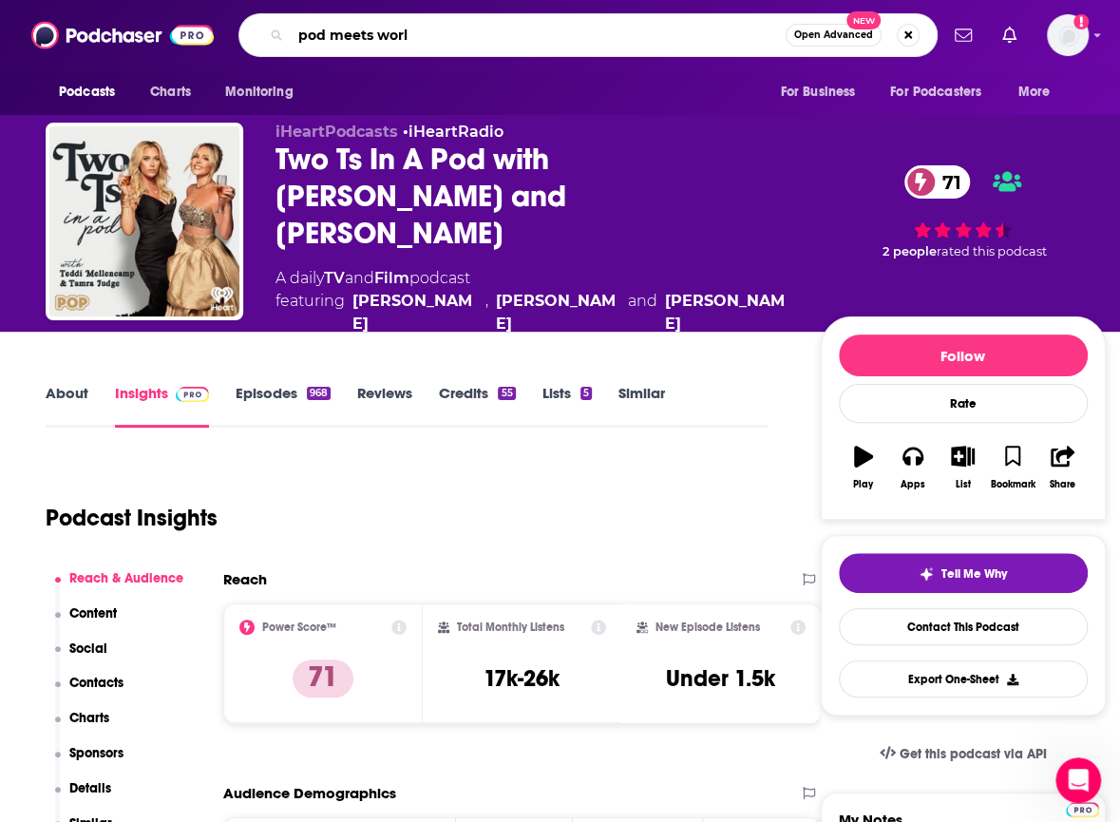
type input "pod meets world"
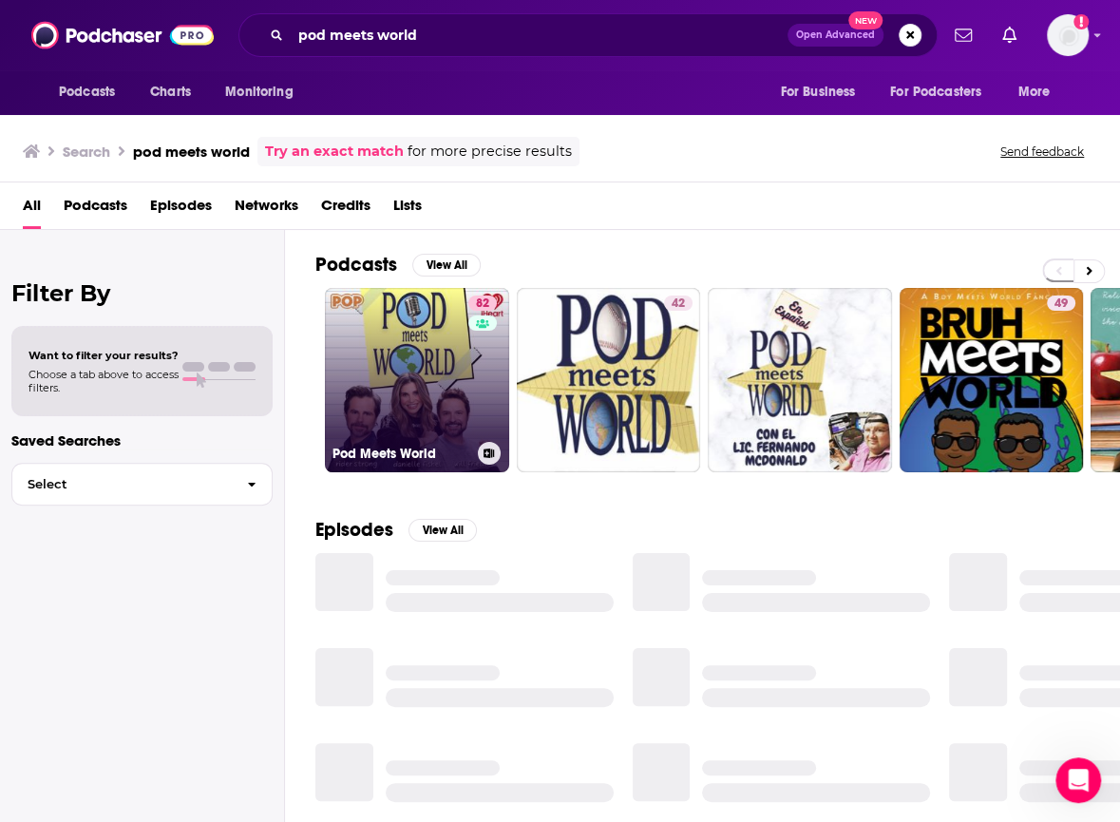
click at [418, 344] on link "82 Pod Meets World" at bounding box center [417, 380] width 184 height 184
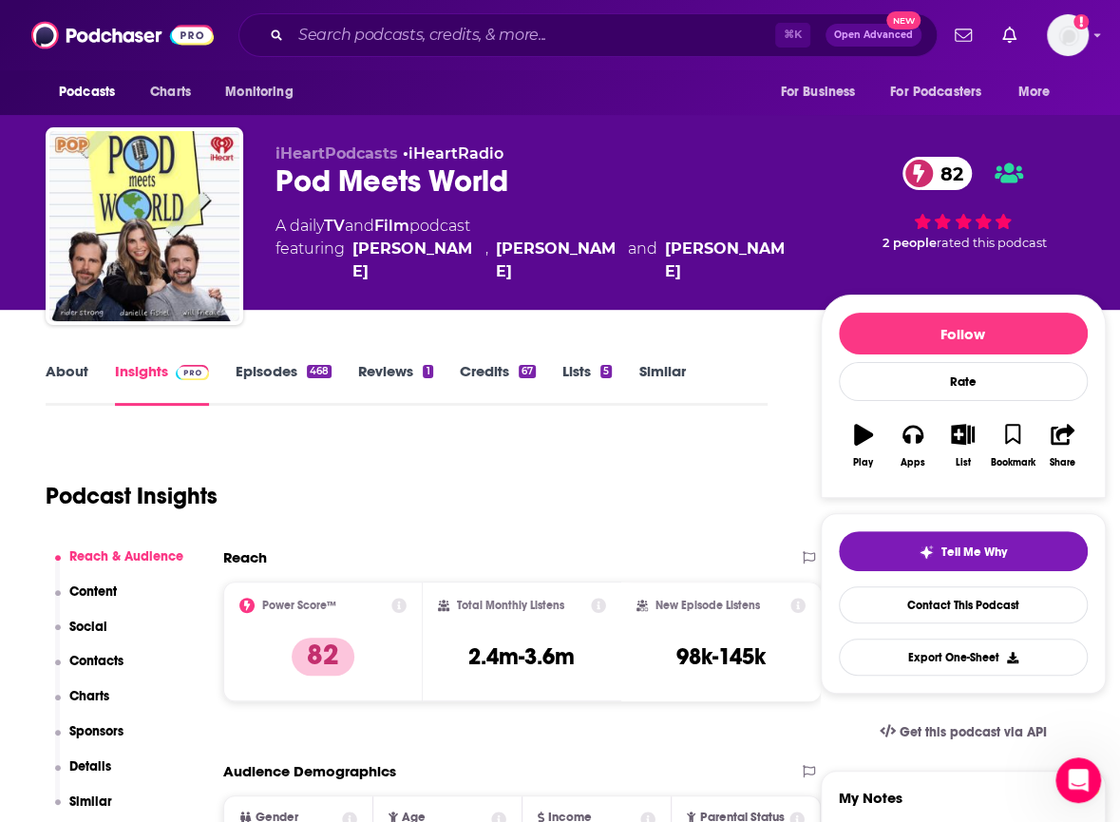
scroll to position [20, 0]
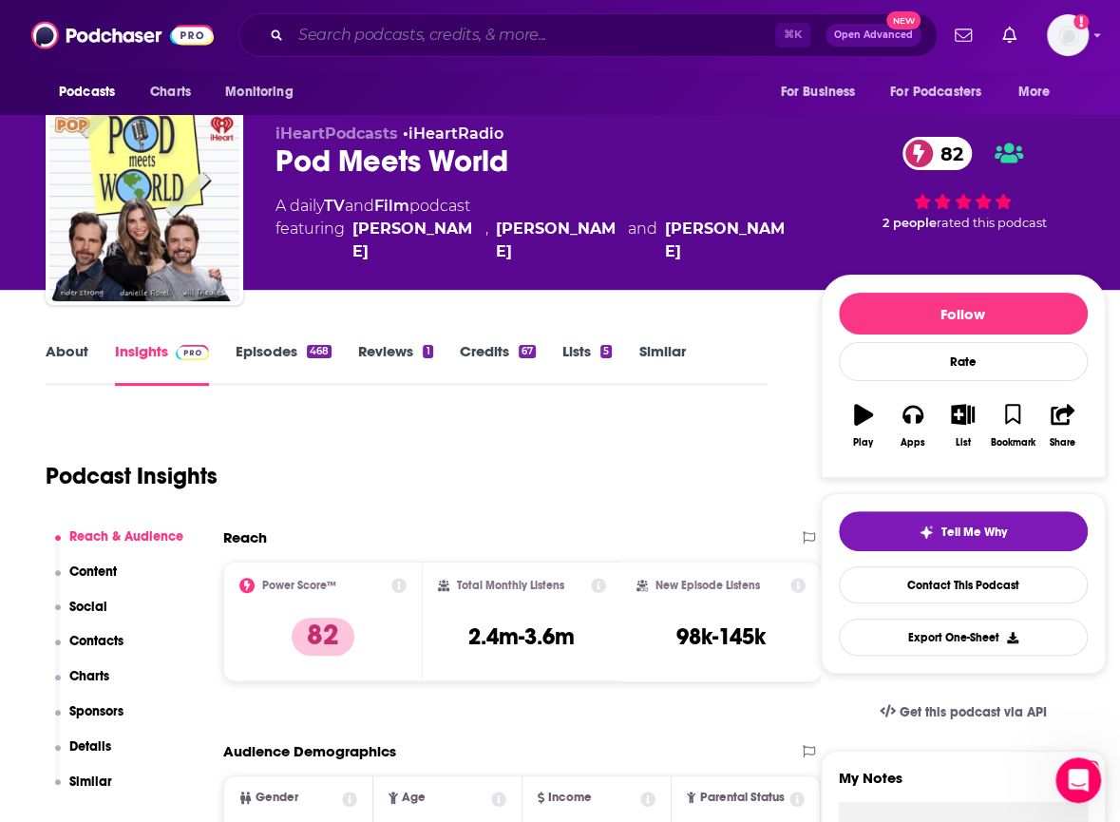
click at [523, 37] on input "Search podcasts, credits, & more..." at bounding box center [533, 35] width 484 height 30
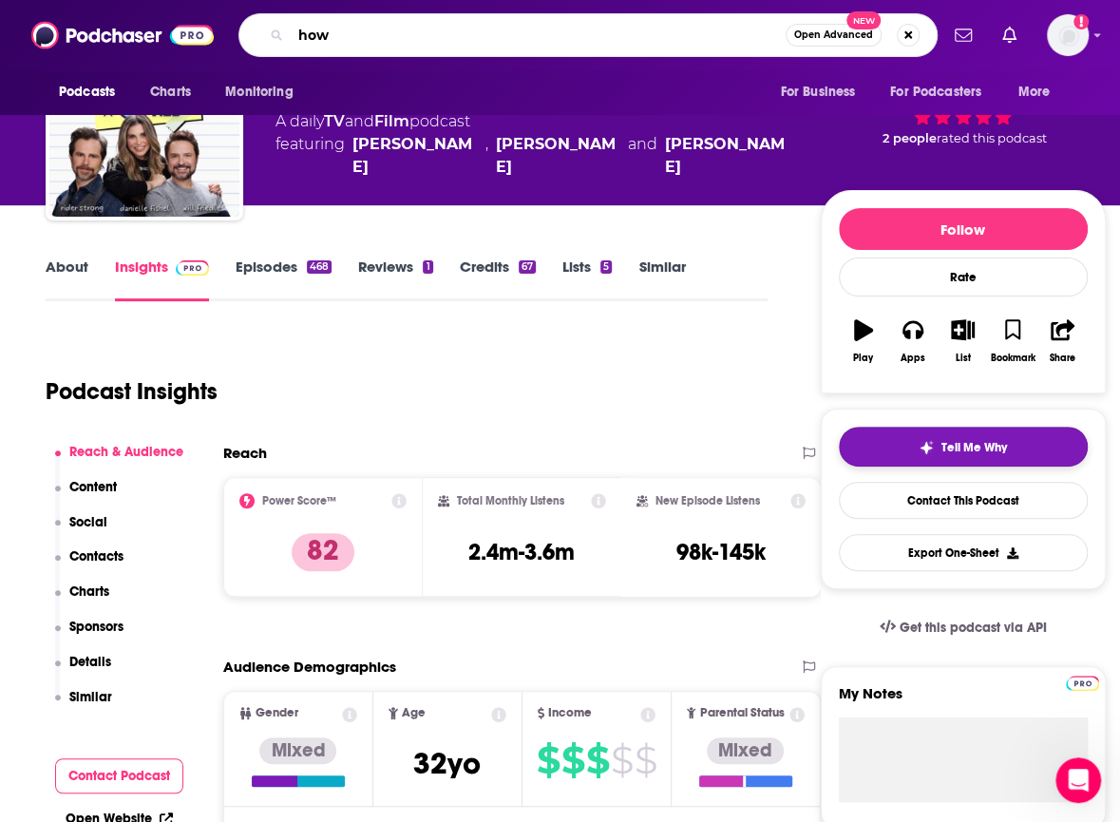
scroll to position [123, 0]
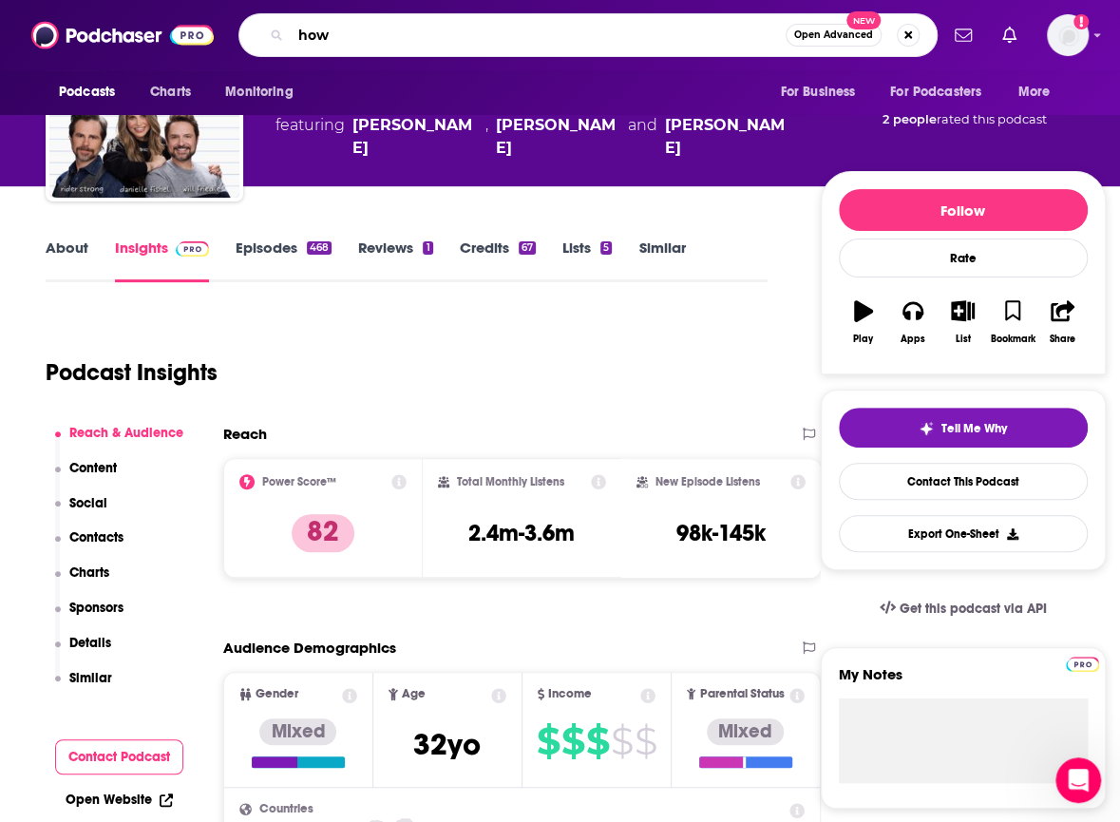
type input "how"
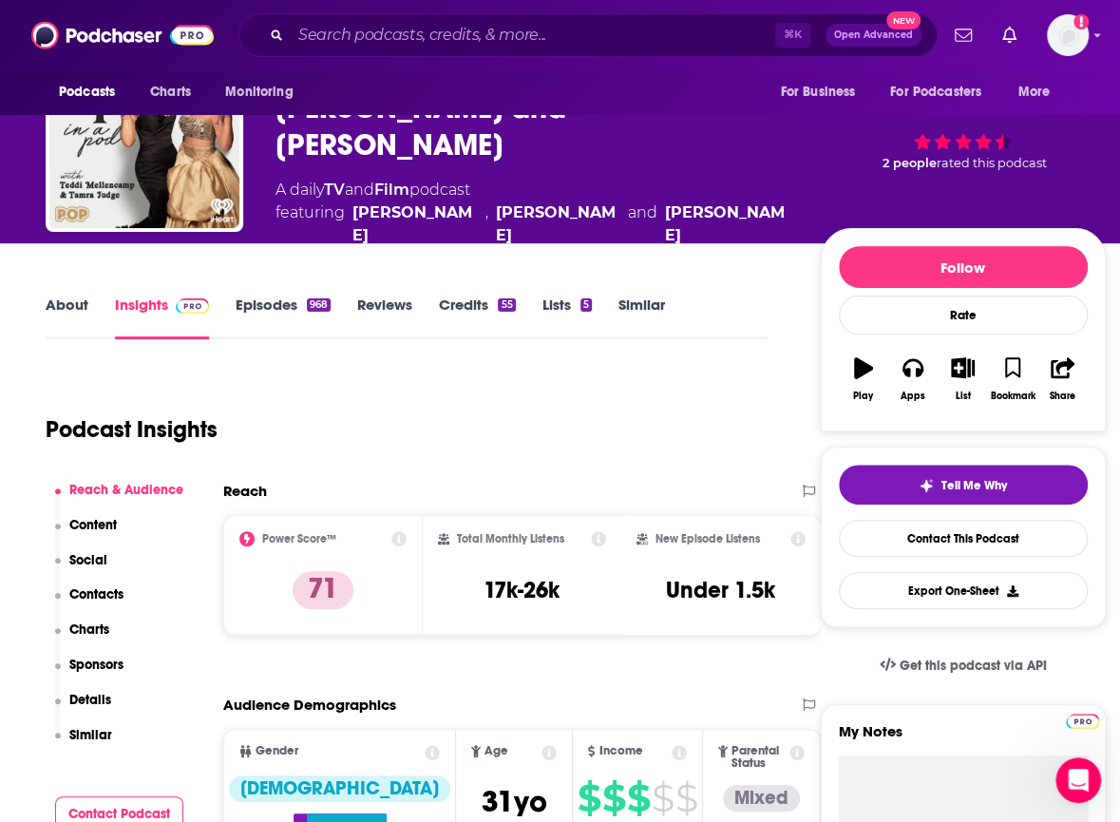
scroll to position [101, 0]
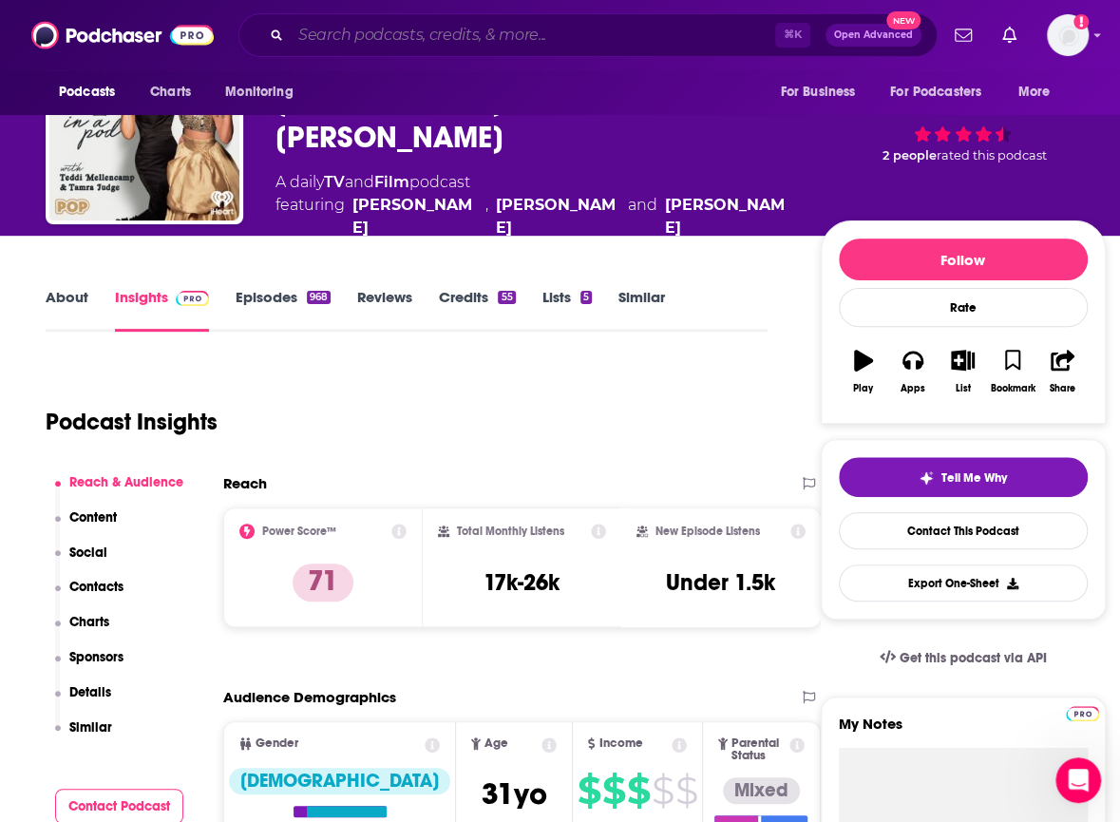
click at [438, 32] on input "Search podcasts, credits, & more..." at bounding box center [533, 35] width 484 height 30
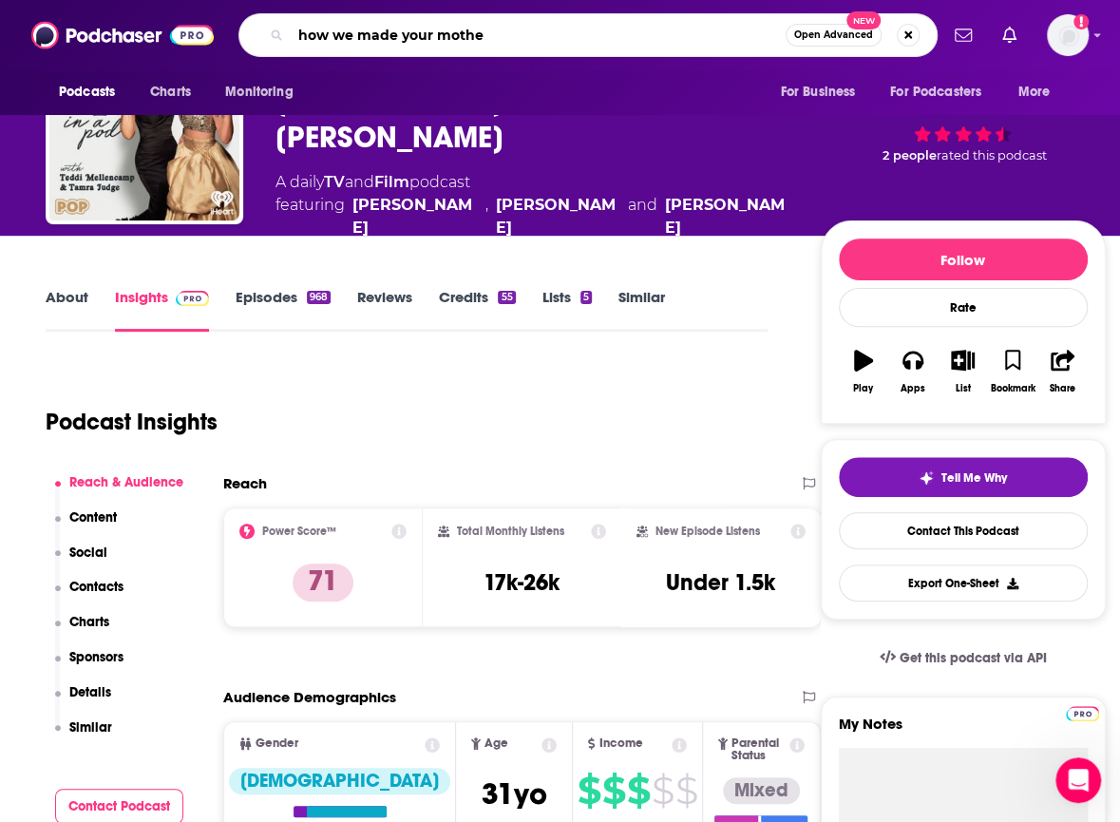
type input "how we made your mother"
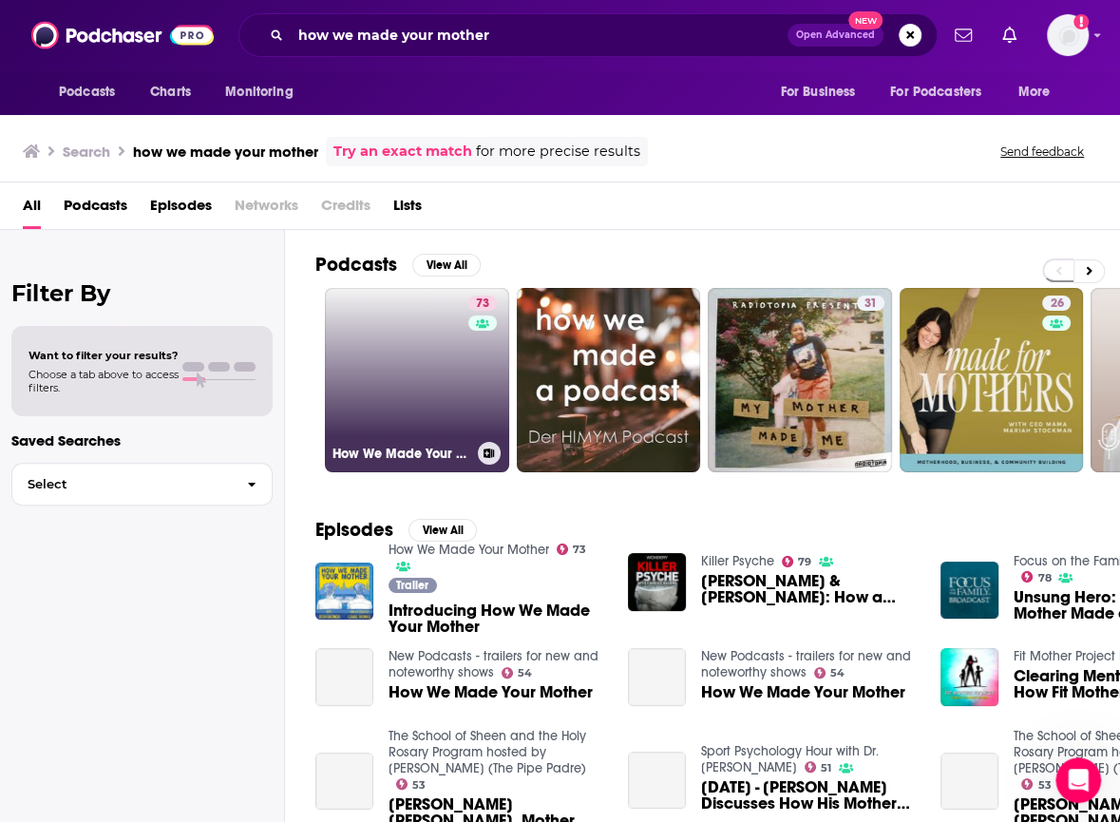
click at [426, 365] on link "73 How We Made Your Mother" at bounding box center [417, 380] width 184 height 184
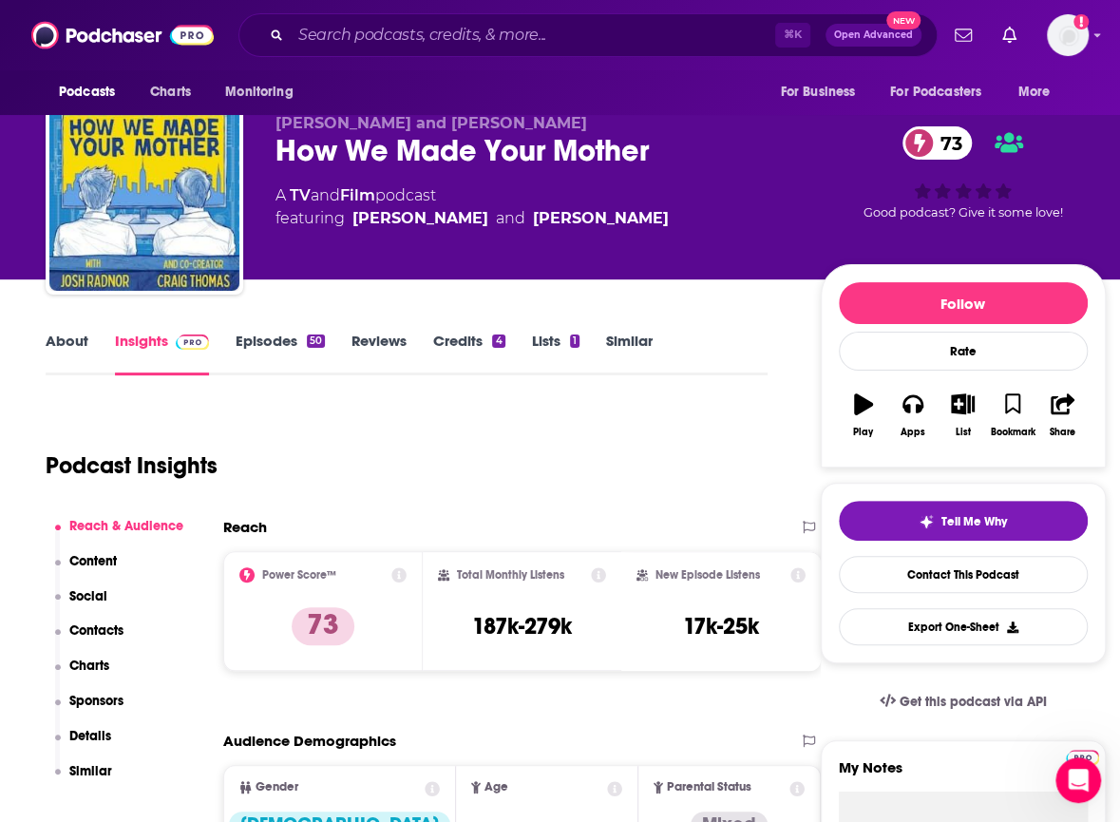
scroll to position [38, 0]
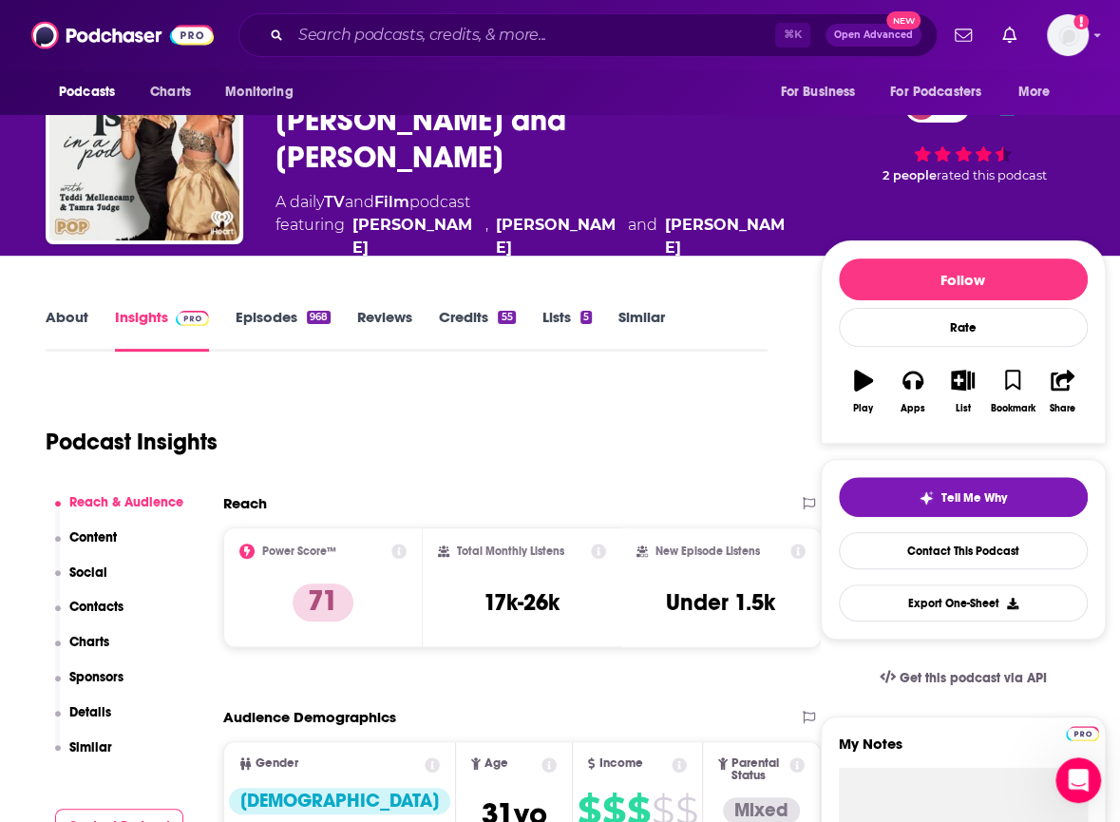
scroll to position [100, 0]
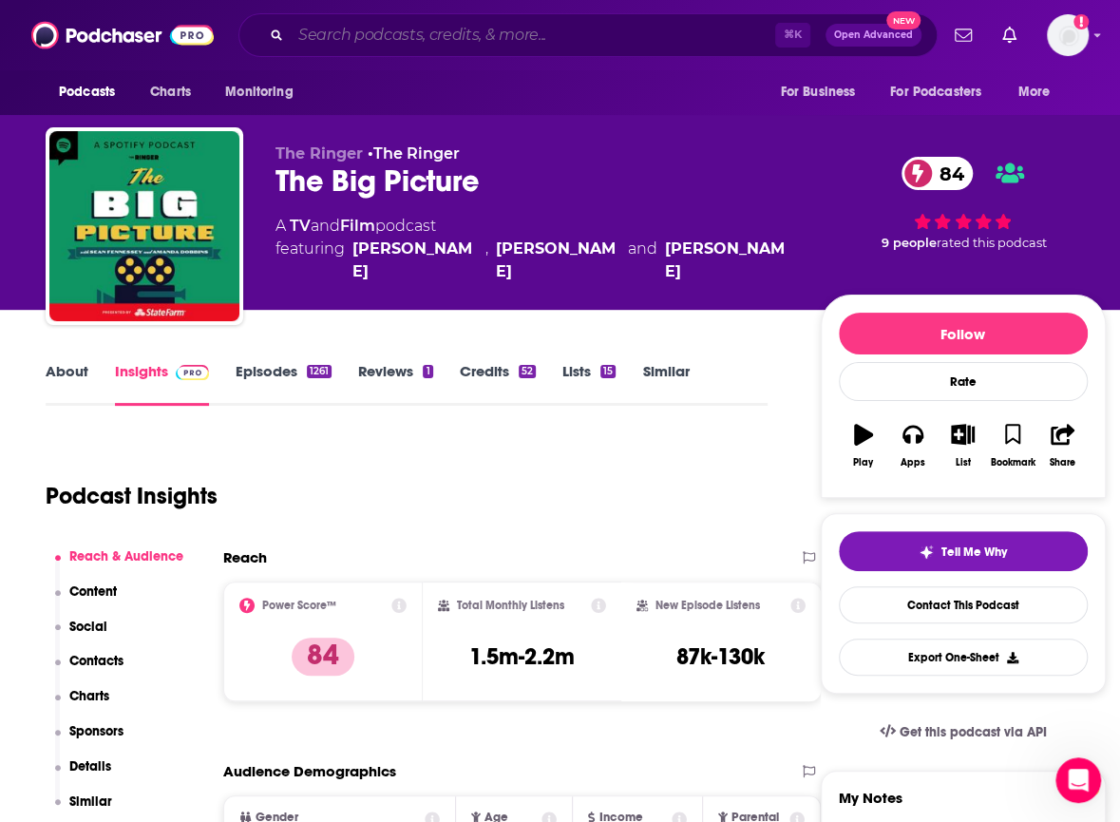
click at [415, 48] on input "Search podcasts, credits, & more..." at bounding box center [533, 35] width 484 height 30
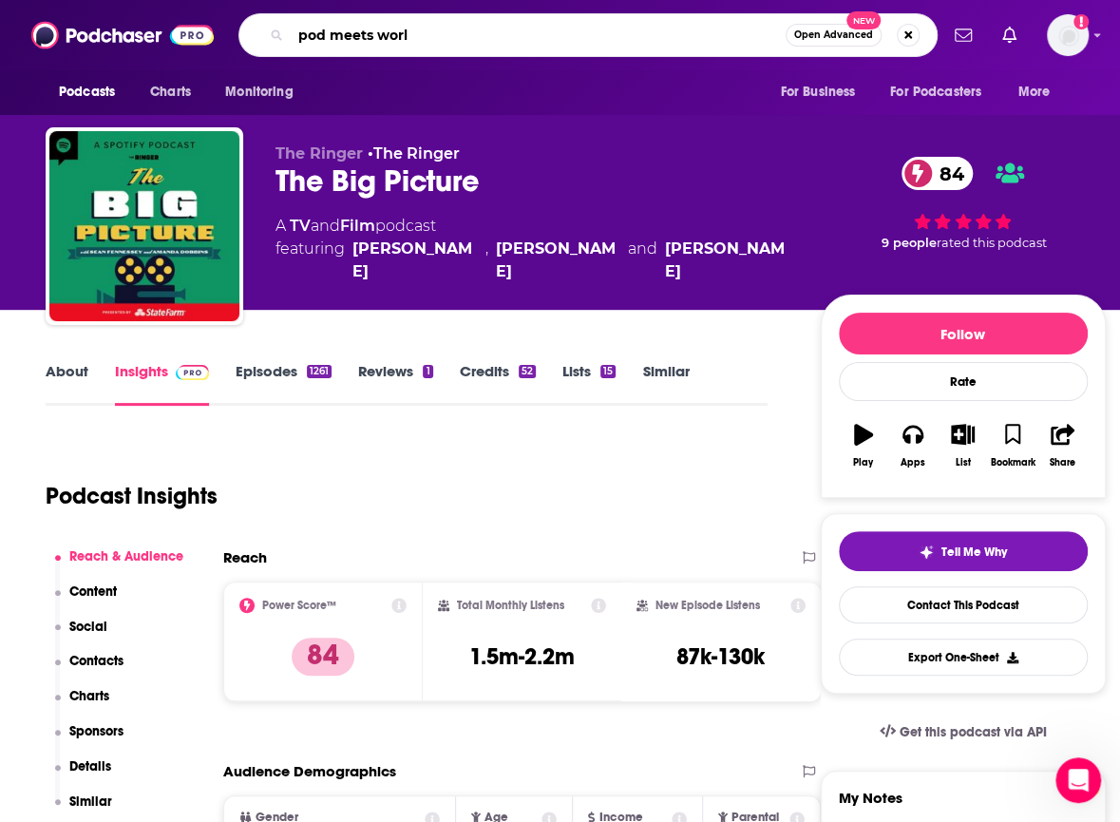
type input "pod meets world"
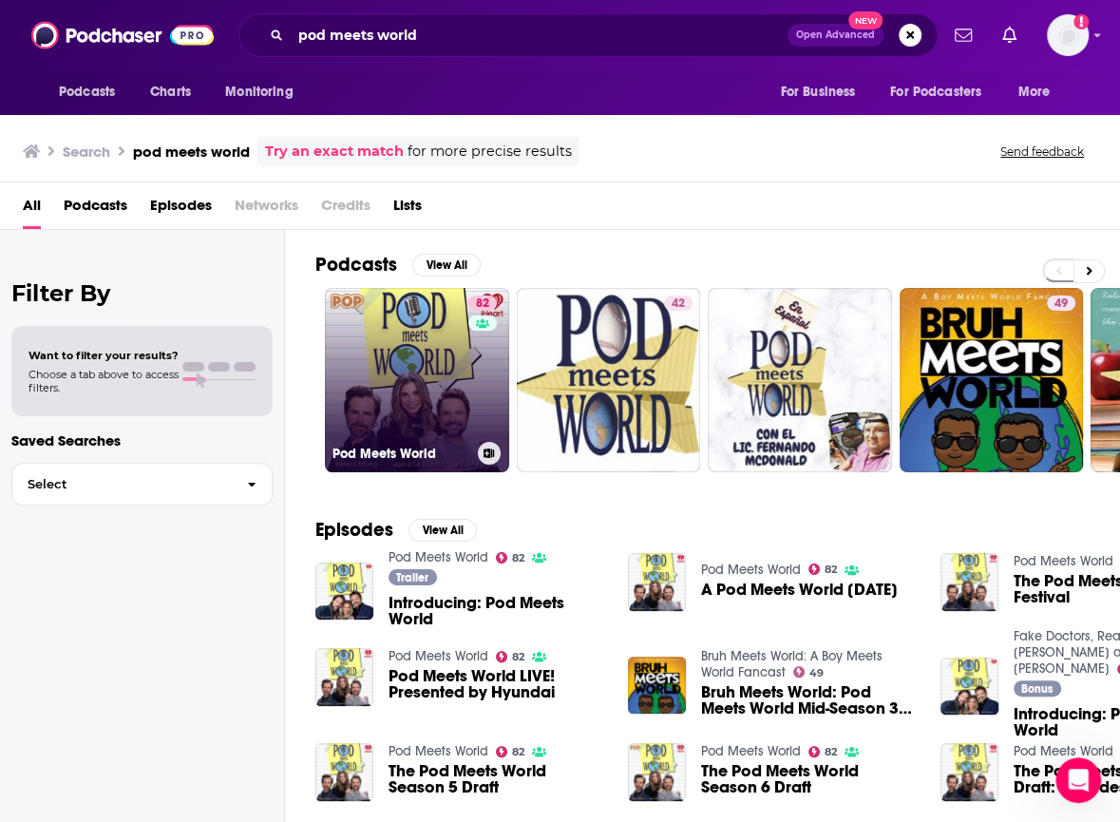
click at [358, 318] on link "82 Pod Meets World" at bounding box center [417, 380] width 184 height 184
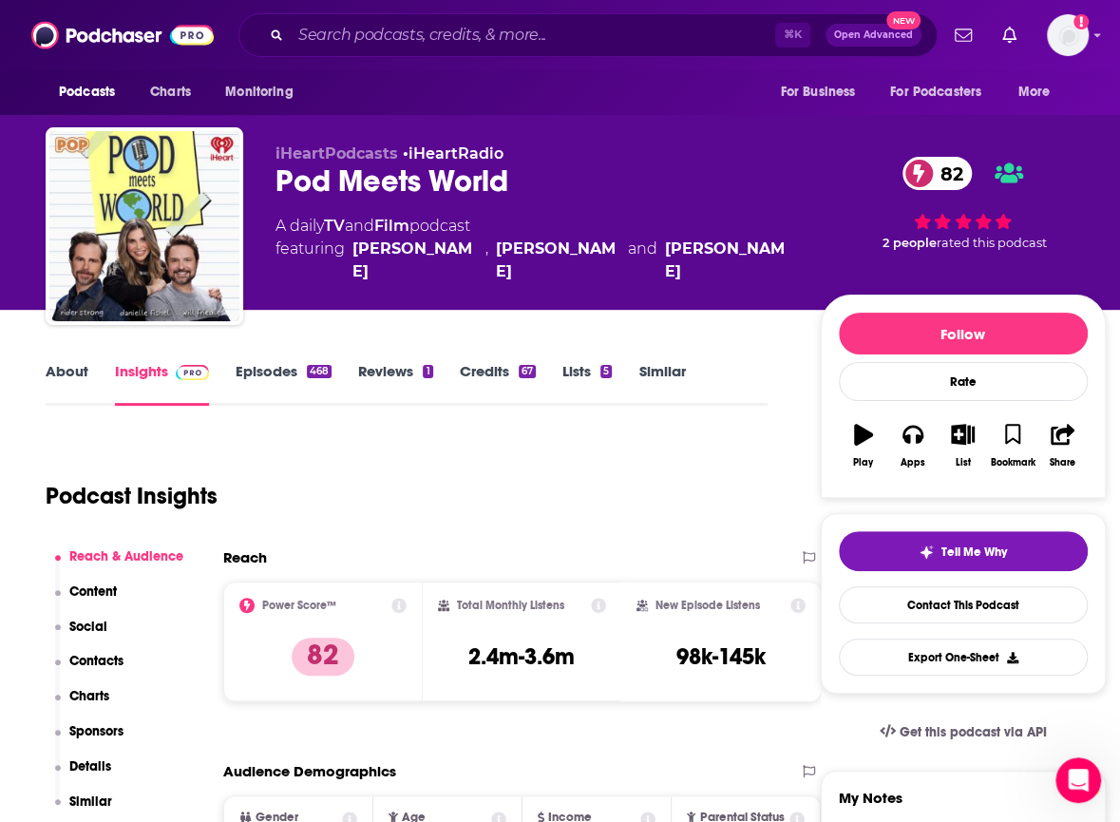
scroll to position [180, 0]
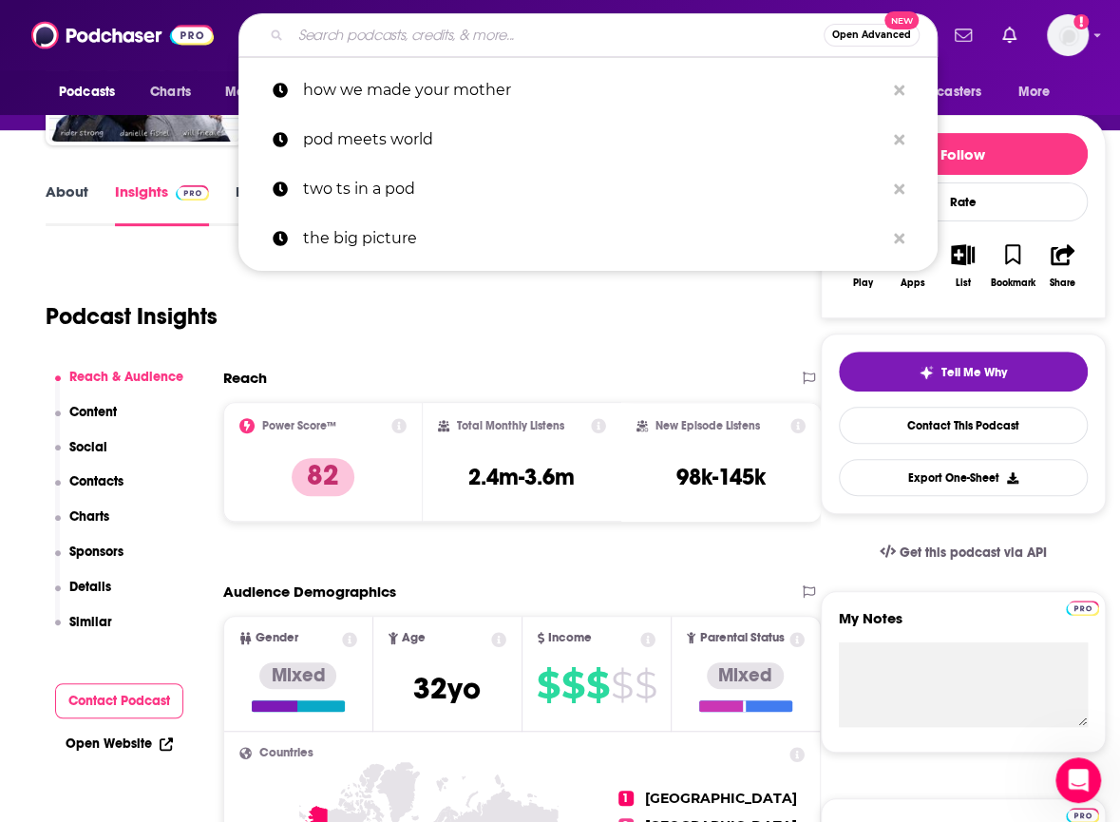
click at [429, 43] on input "Search podcasts, credits, & more..." at bounding box center [557, 35] width 533 height 30
type input "h"
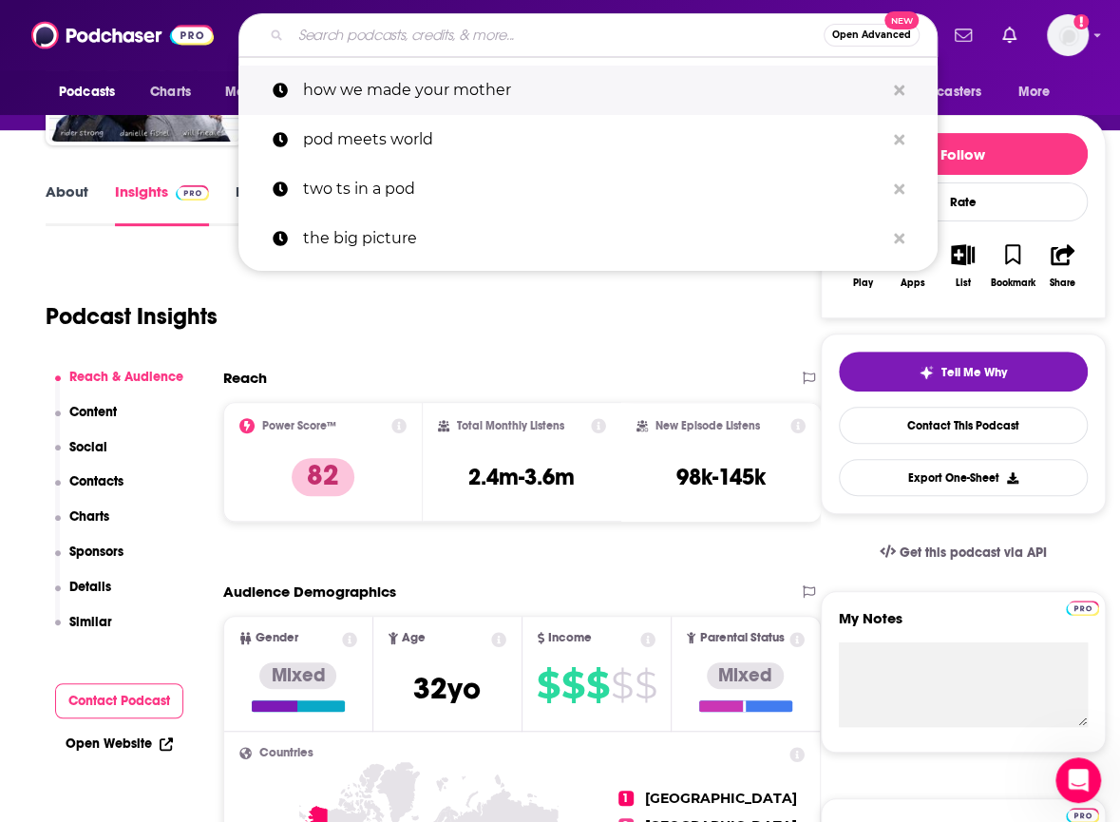
click at [435, 85] on p "how we made your mother" at bounding box center [593, 90] width 581 height 49
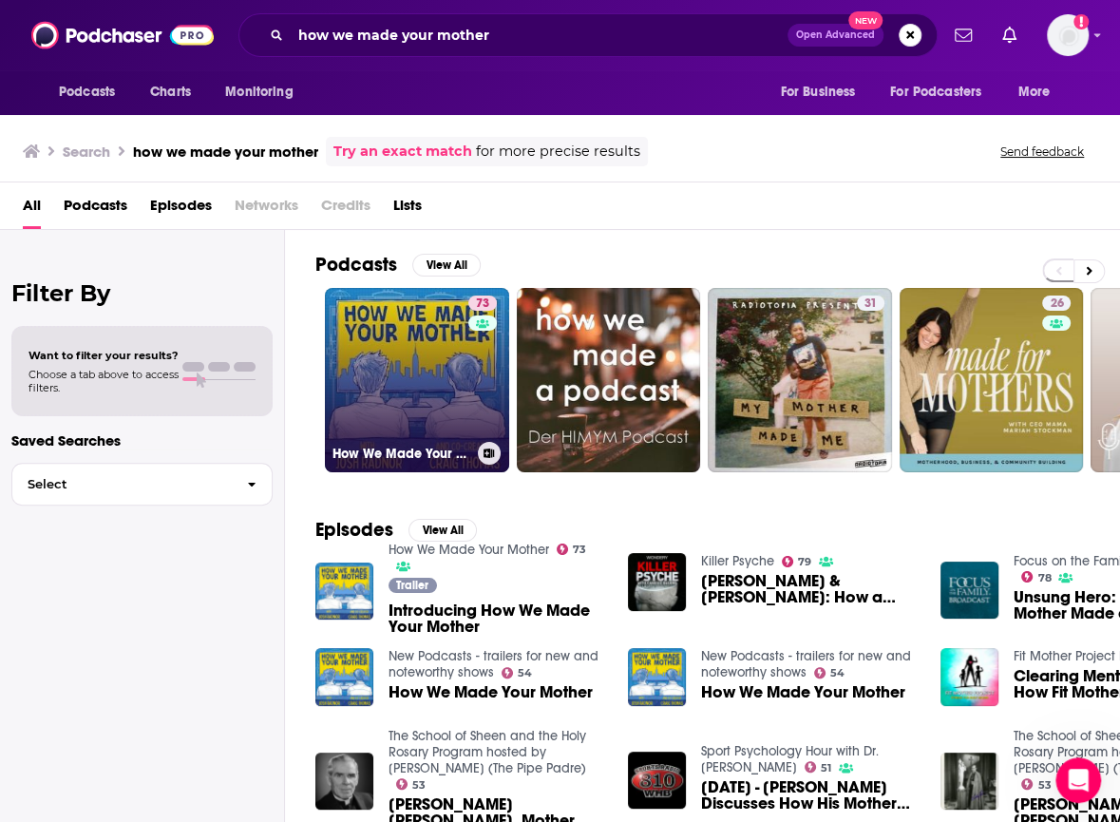
click at [405, 358] on link "73 How We Made Your Mother" at bounding box center [417, 380] width 184 height 184
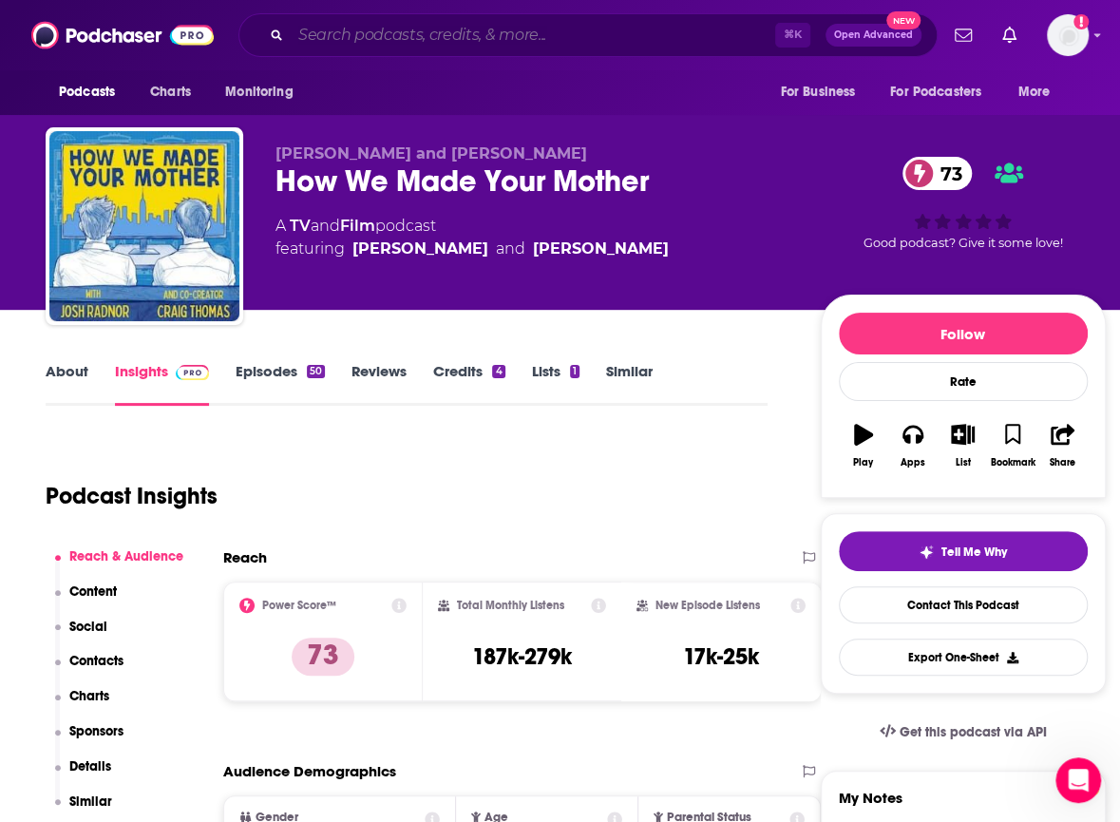
click at [325, 35] on input "Search podcasts, credits, & more..." at bounding box center [533, 35] width 484 height 30
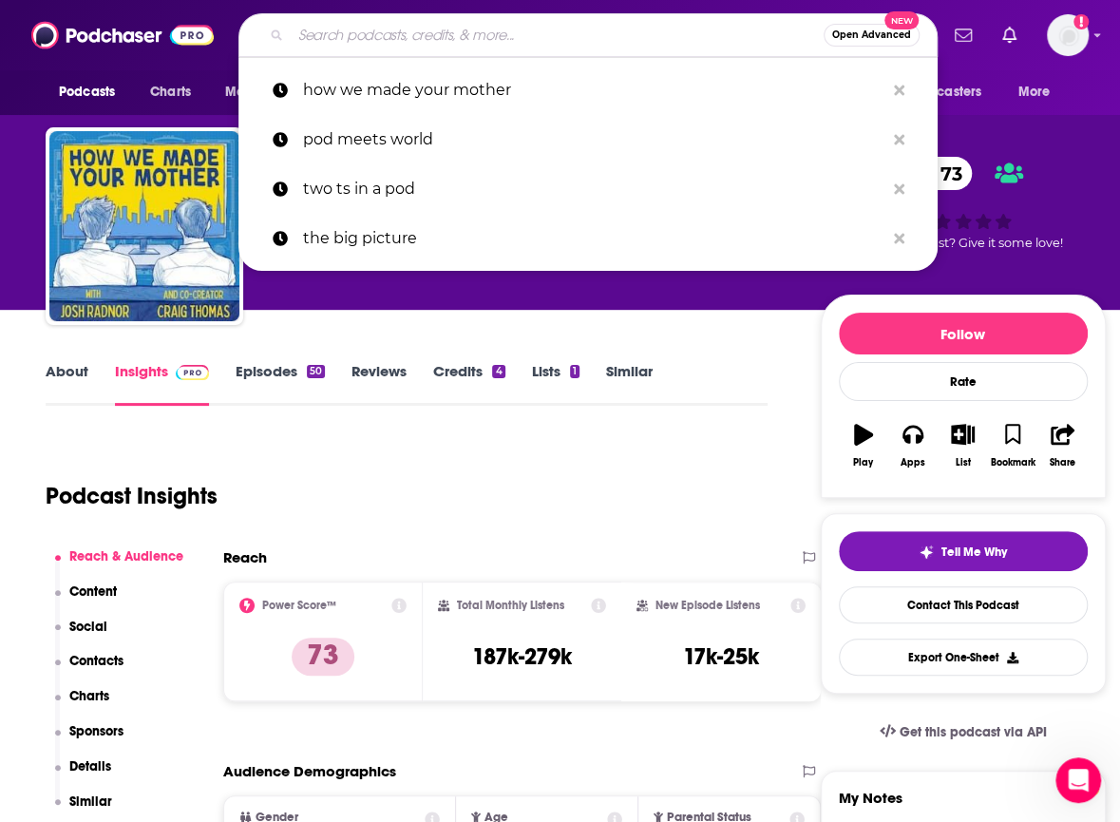
click at [325, 35] on input "Search podcasts, credits, & more..." at bounding box center [557, 35] width 533 height 30
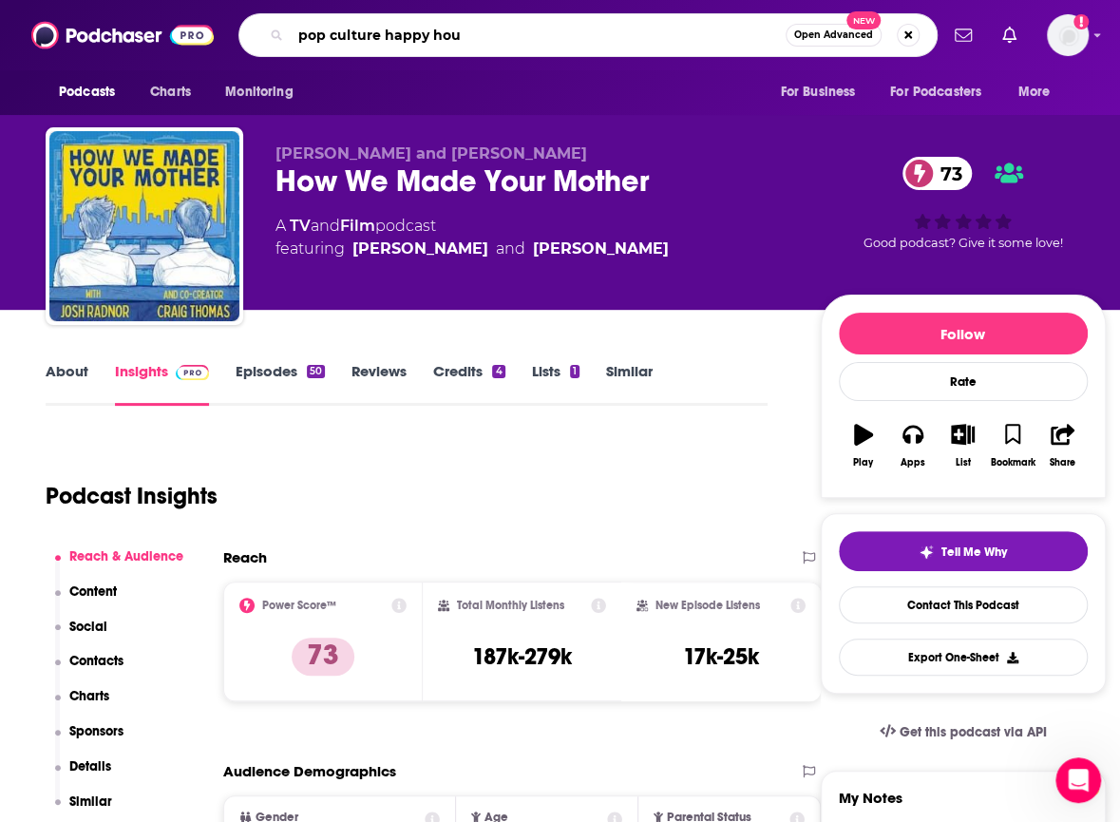
type input "pop culture happy hour"
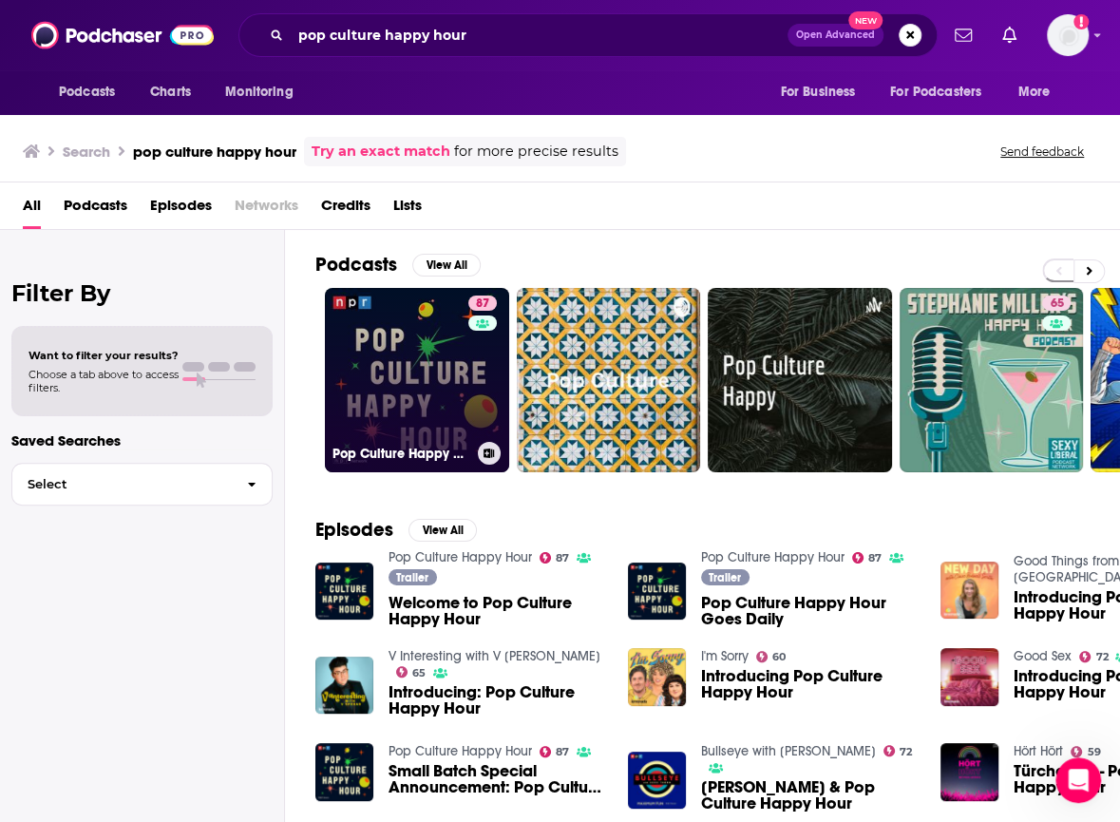
click at [343, 327] on link "87 Pop Culture Happy Hour" at bounding box center [417, 380] width 184 height 184
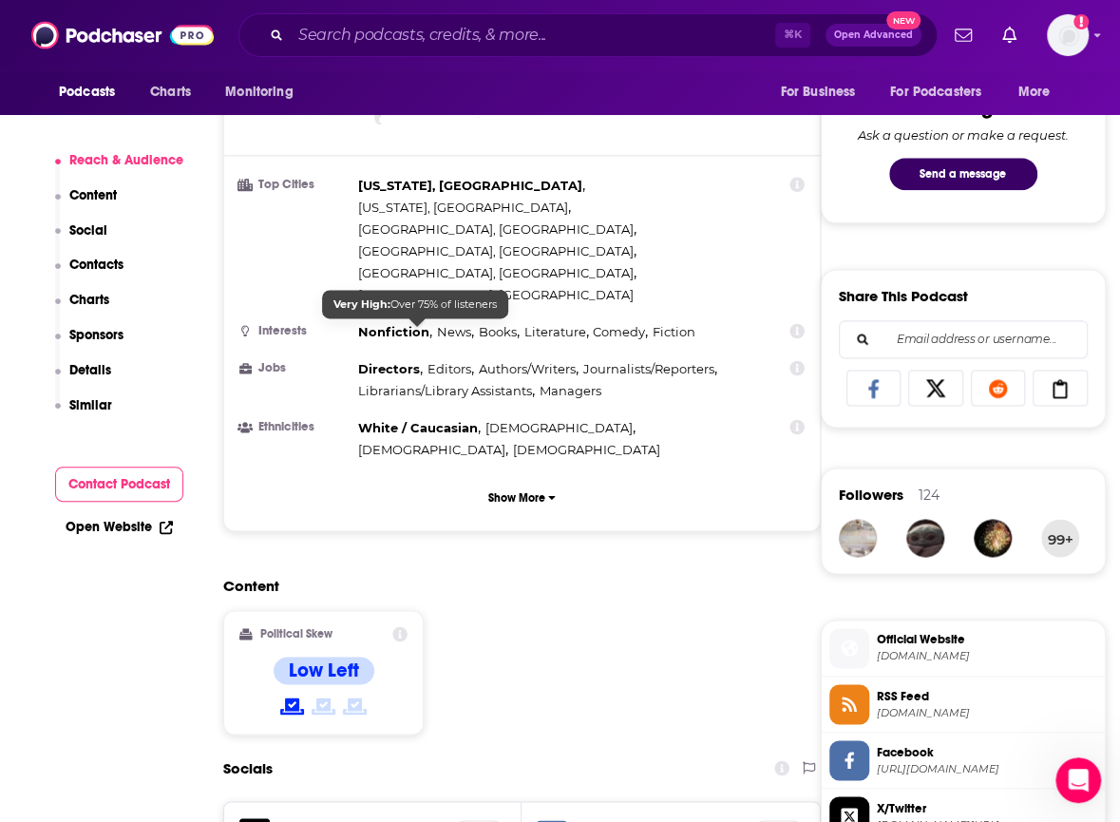
scroll to position [1277, 0]
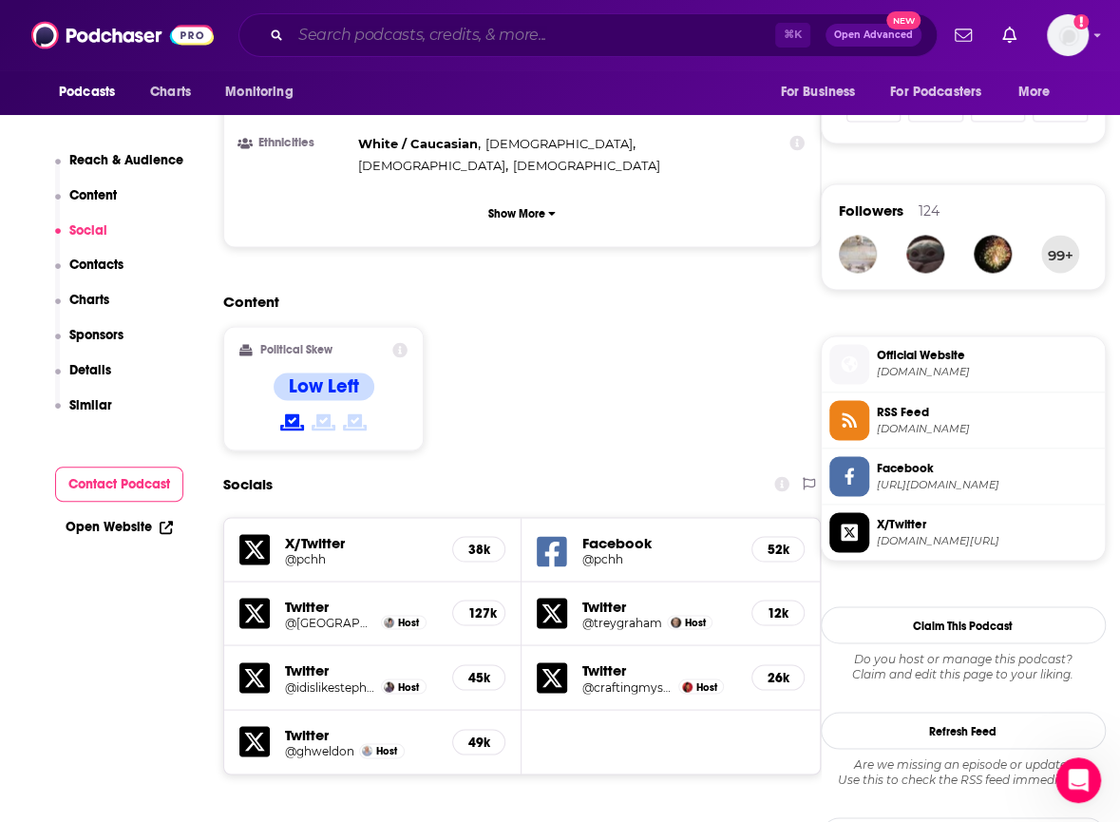
click at [607, 28] on input "Search podcasts, credits, & more..." at bounding box center [533, 35] width 484 height 30
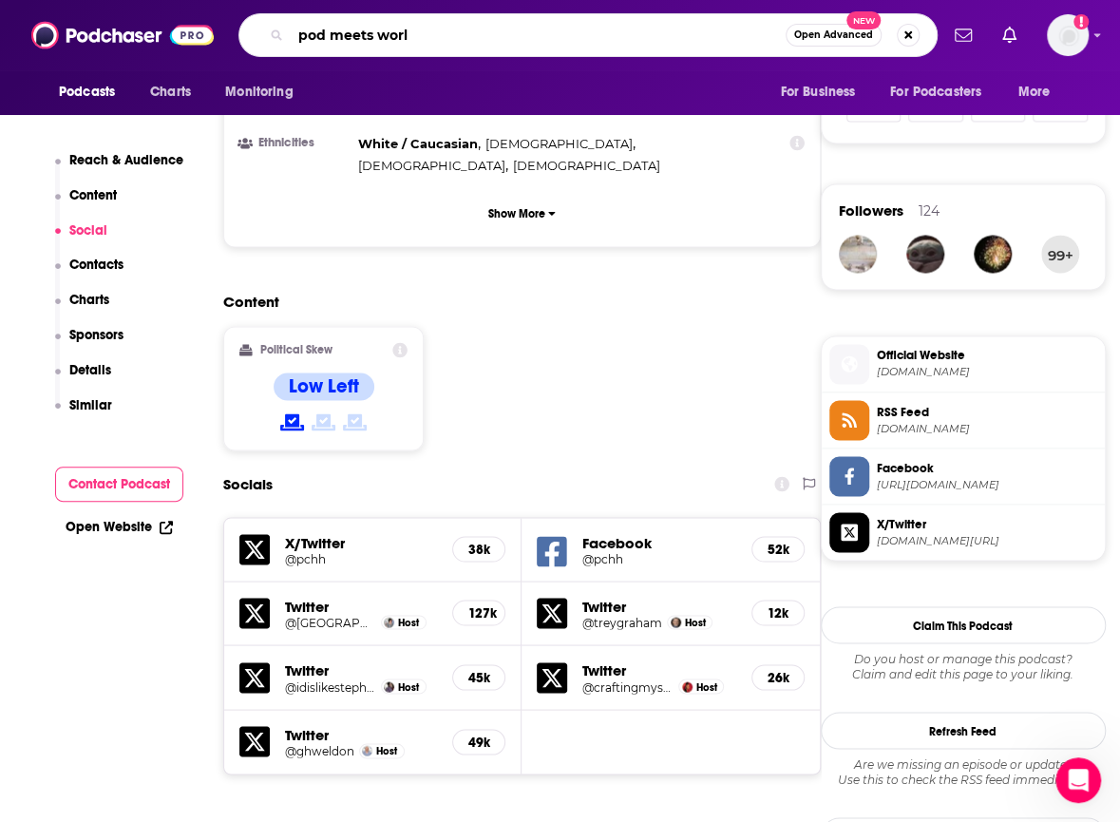
type input "pod meets world"
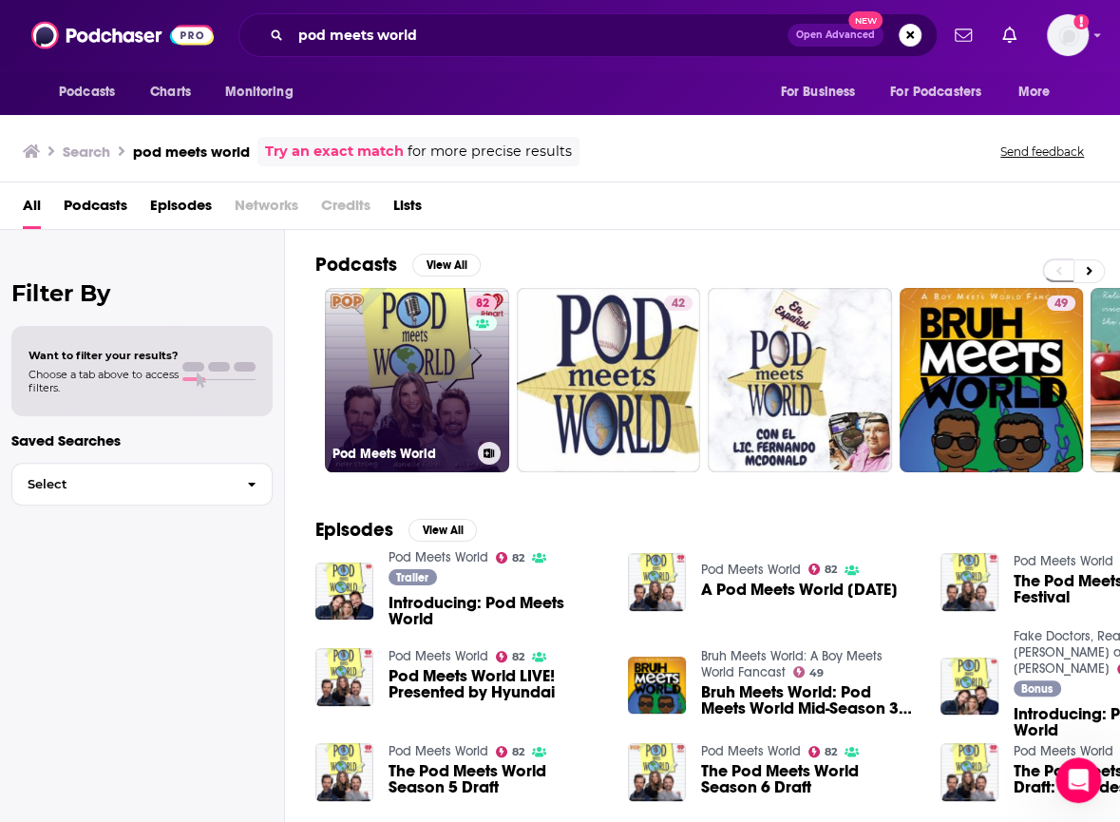
click at [425, 331] on link "82 Pod Meets World" at bounding box center [417, 380] width 184 height 184
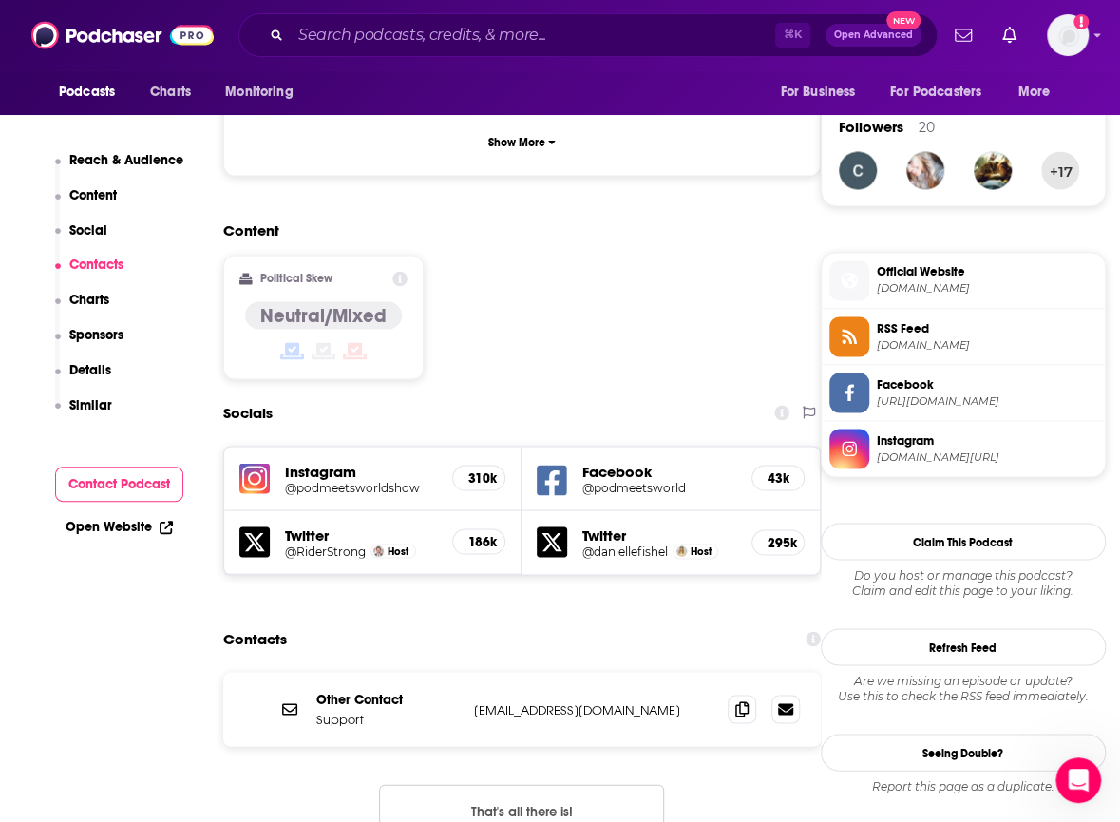
scroll to position [1357, 0]
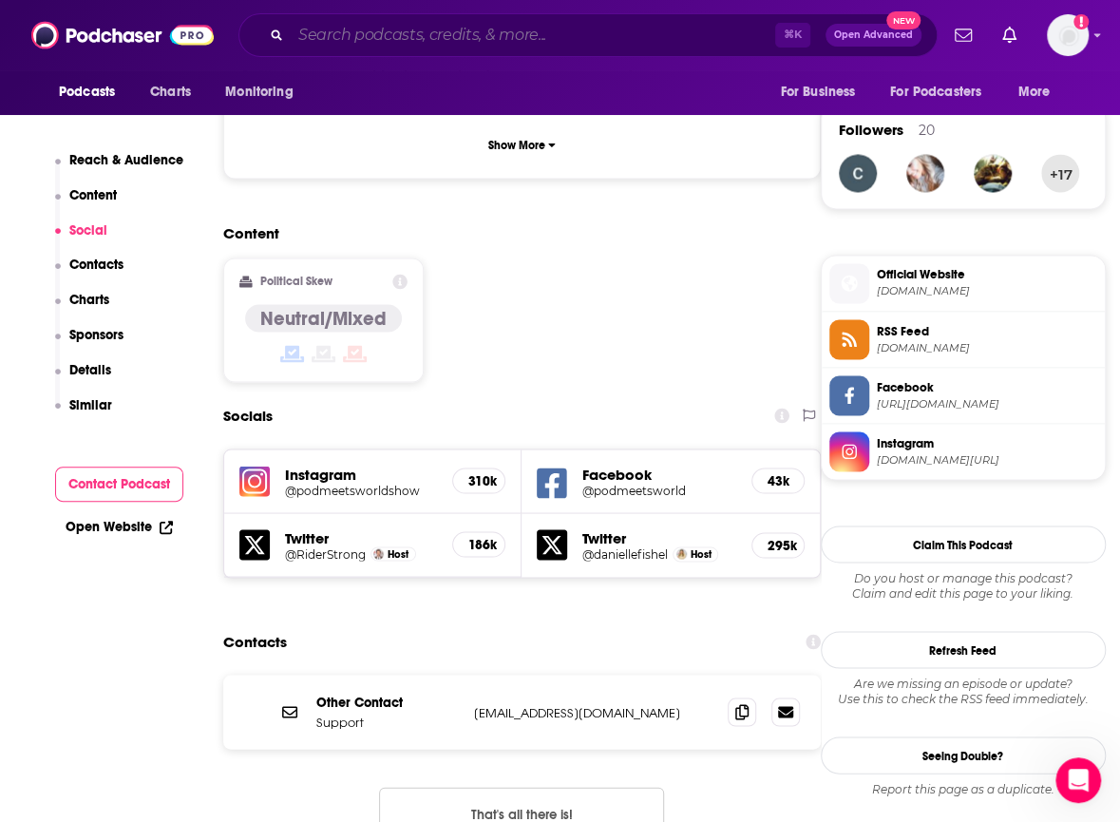
click at [380, 28] on input "Search podcasts, credits, & more..." at bounding box center [533, 35] width 484 height 30
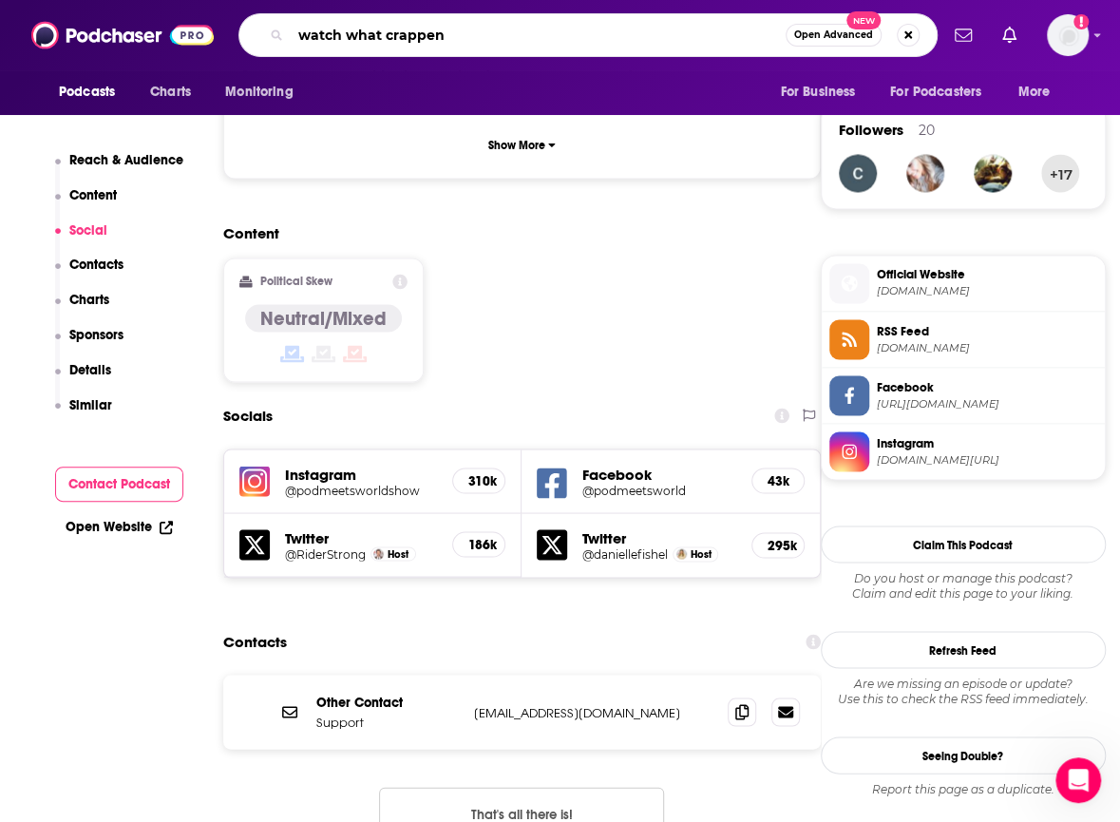
type input "watch what crappens"
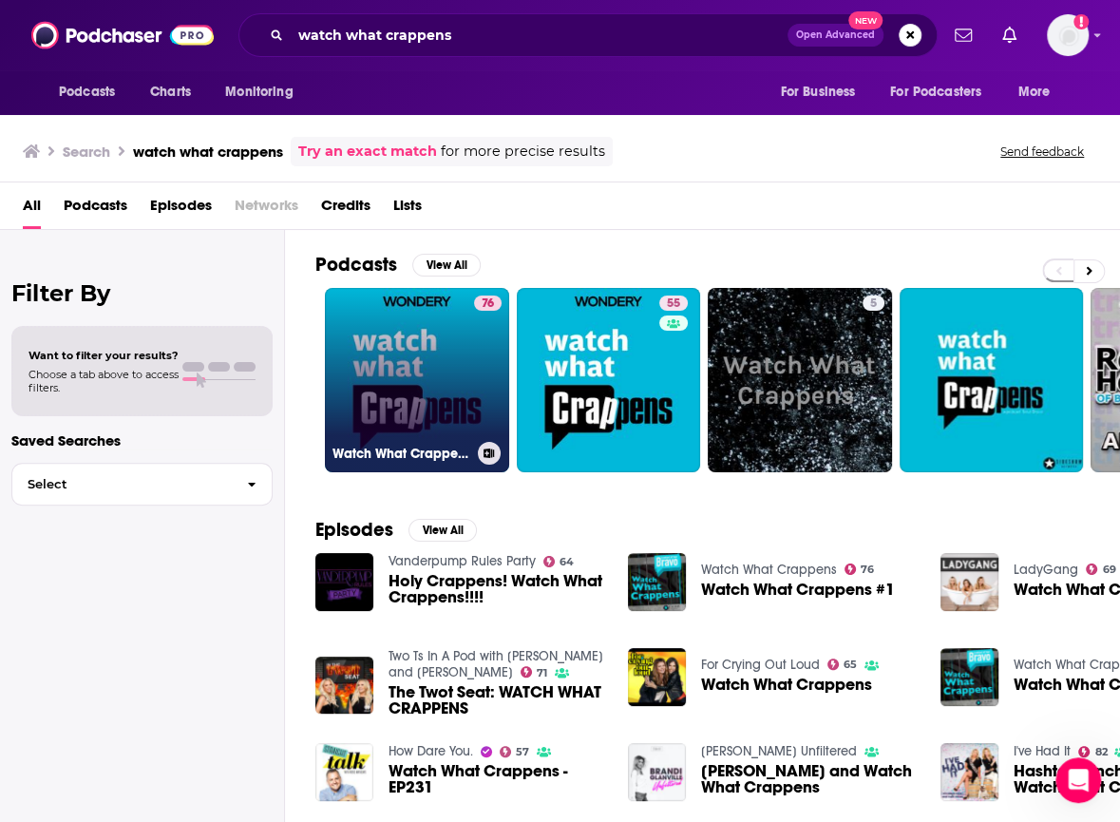
click at [410, 351] on link "76 Watch What Crappens" at bounding box center [417, 380] width 184 height 184
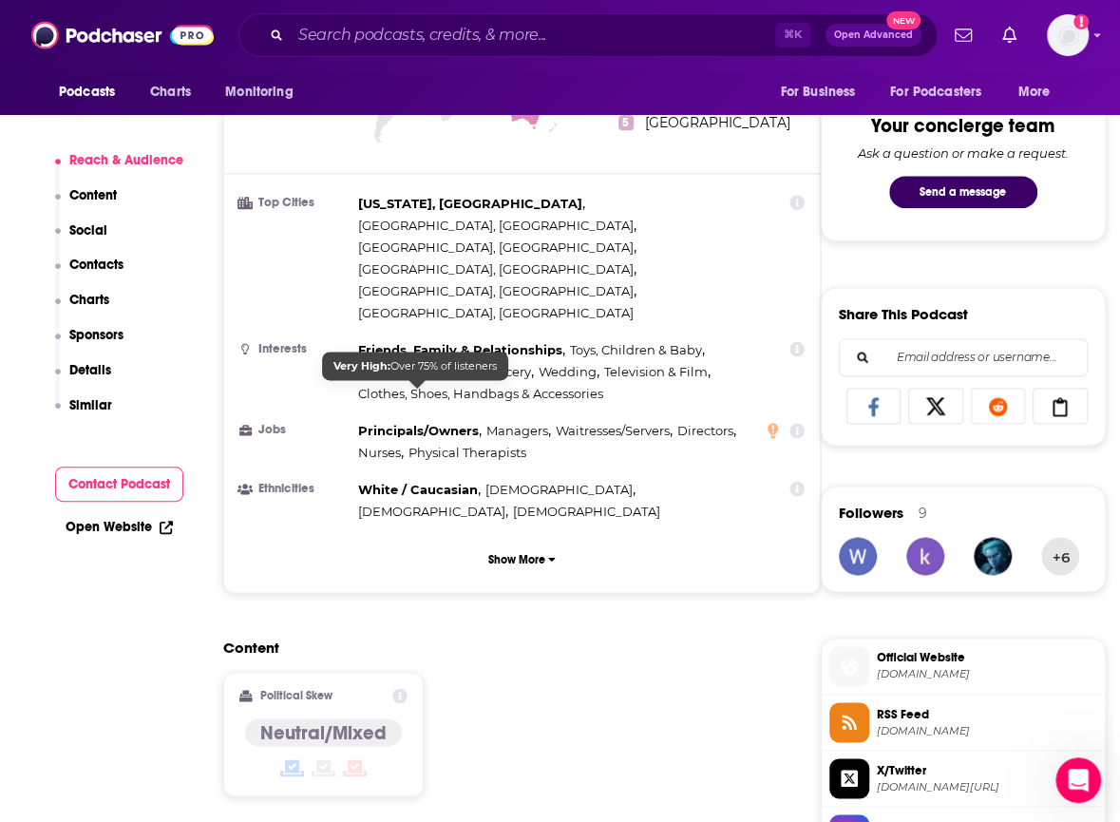
scroll to position [1157, 0]
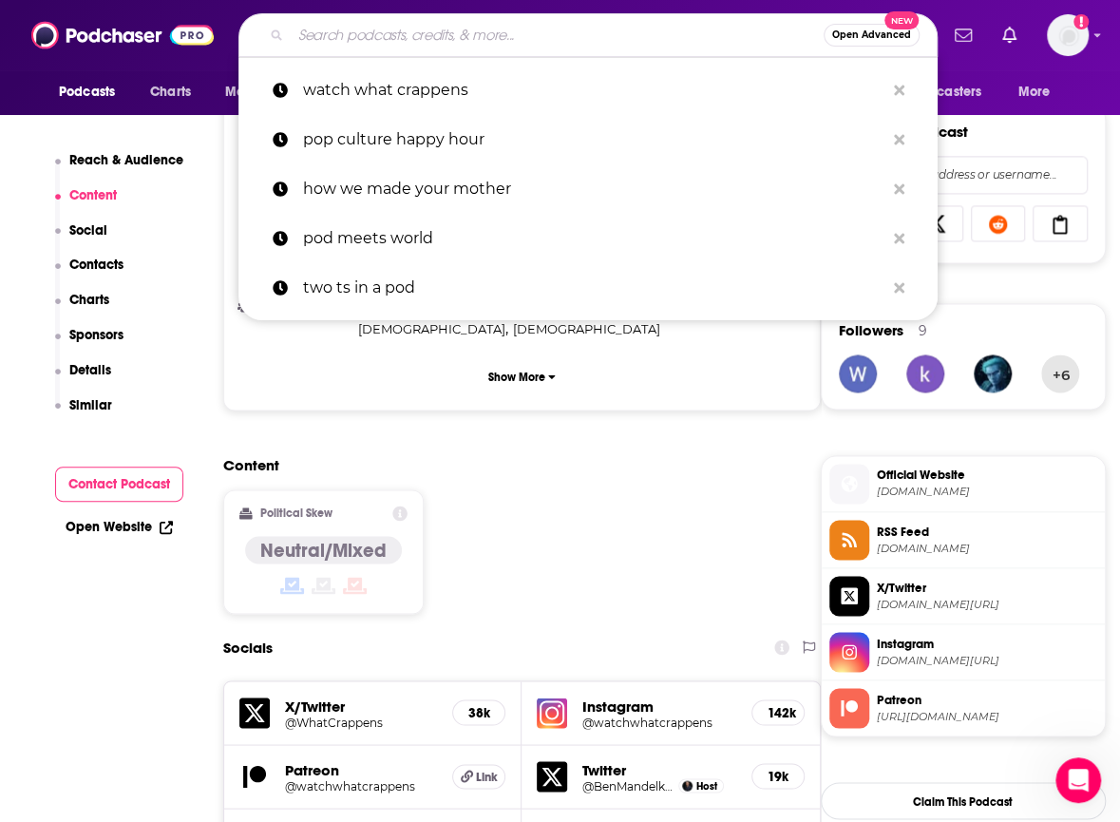
click at [467, 27] on input "Search podcasts, credits, & more..." at bounding box center [557, 35] width 533 height 30
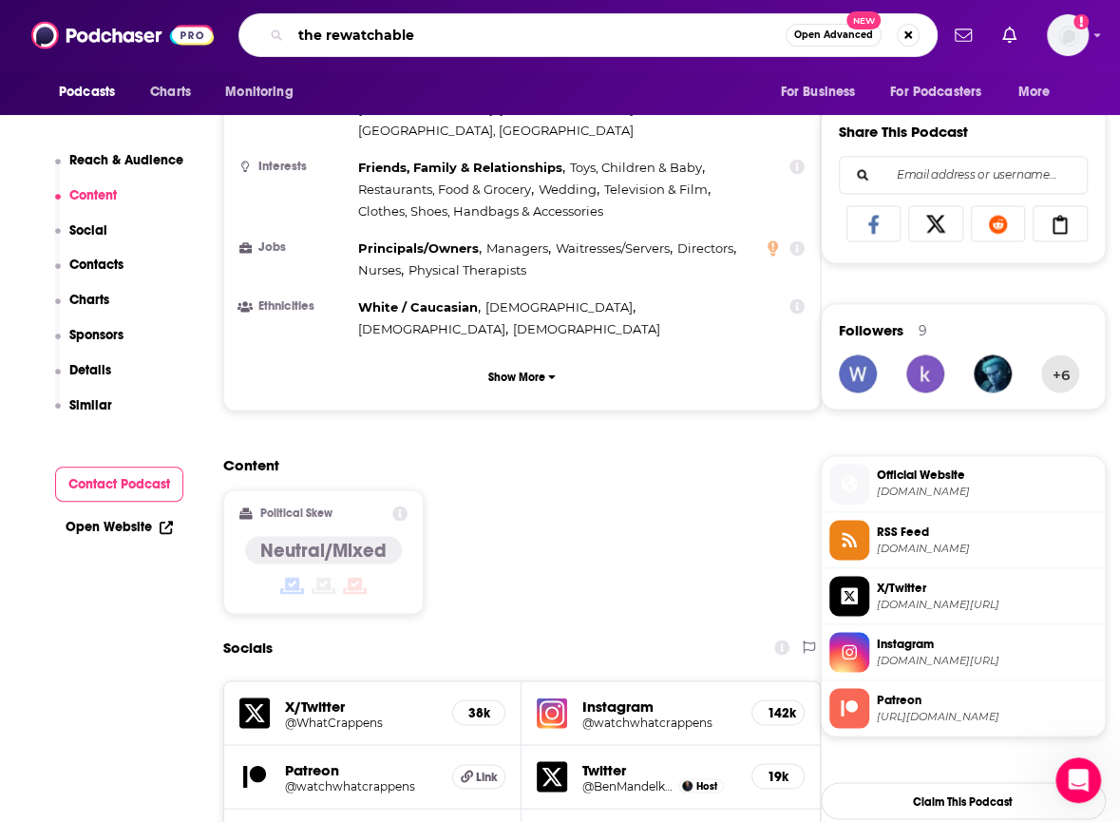
type input "the rewatchables"
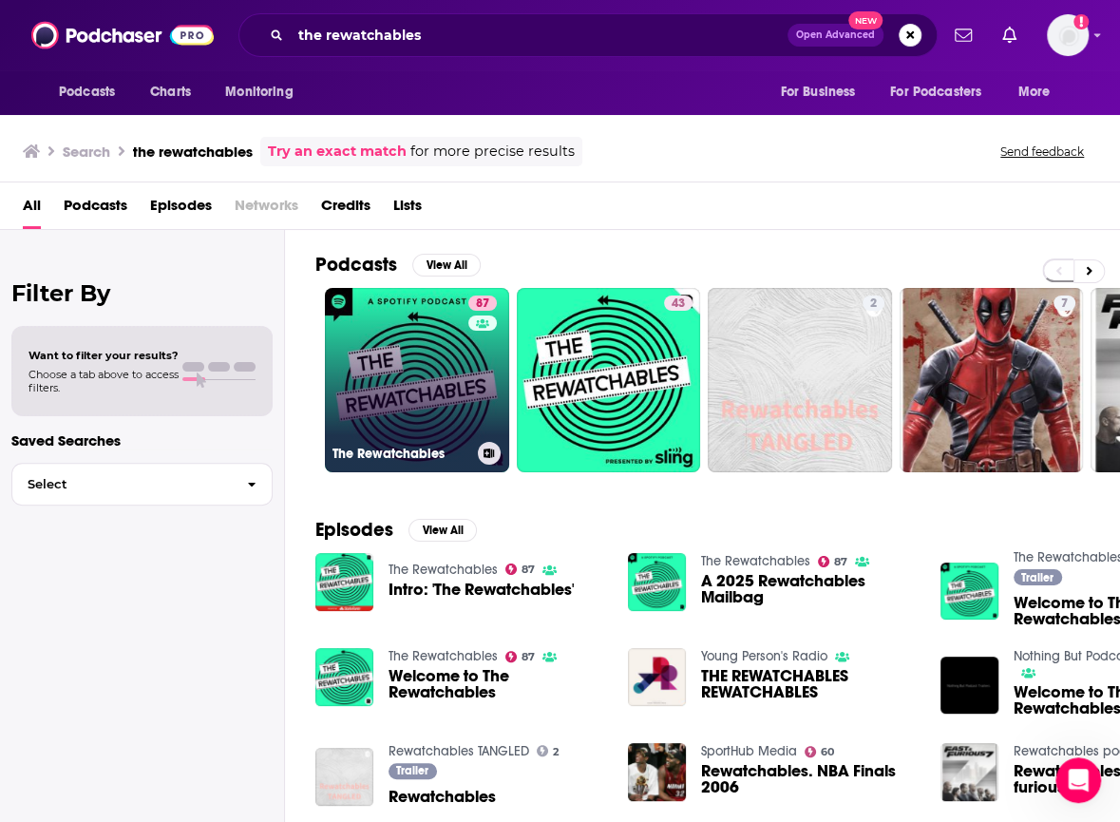
click at [408, 387] on link "87 The Rewatchables" at bounding box center [417, 380] width 184 height 184
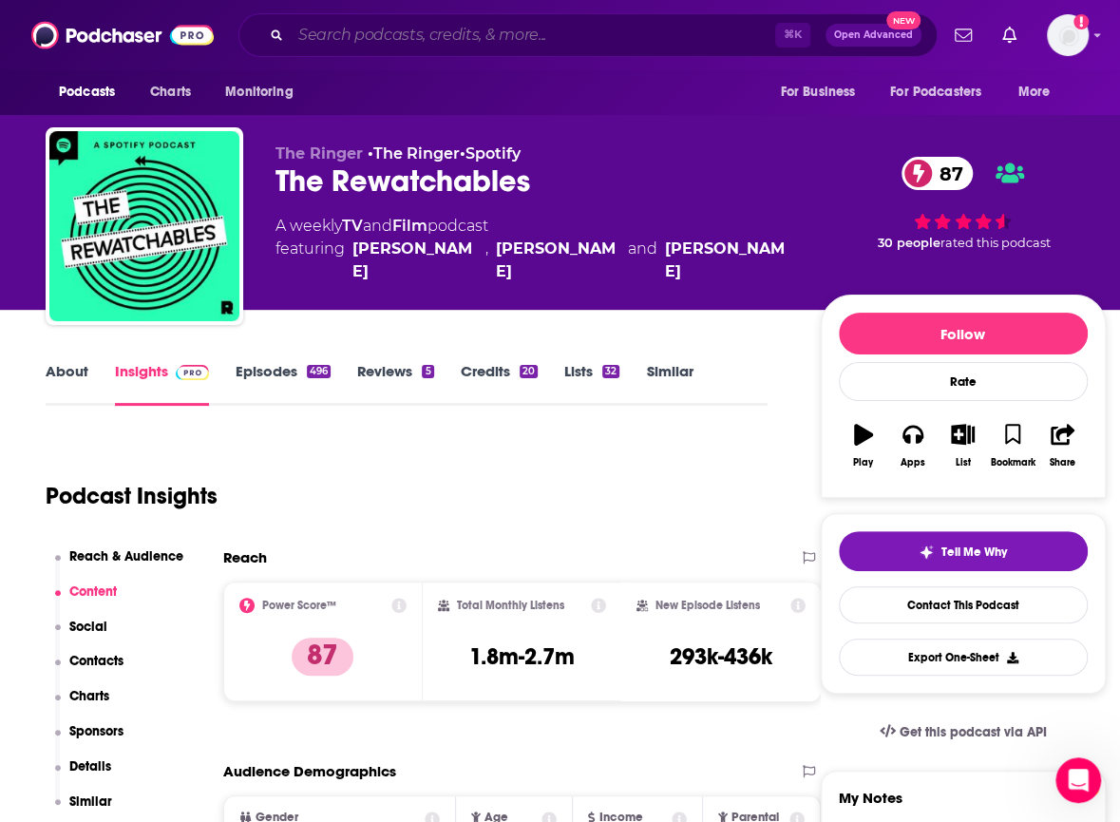
click at [409, 35] on input "Search podcasts, credits, & more..." at bounding box center [533, 35] width 484 height 30
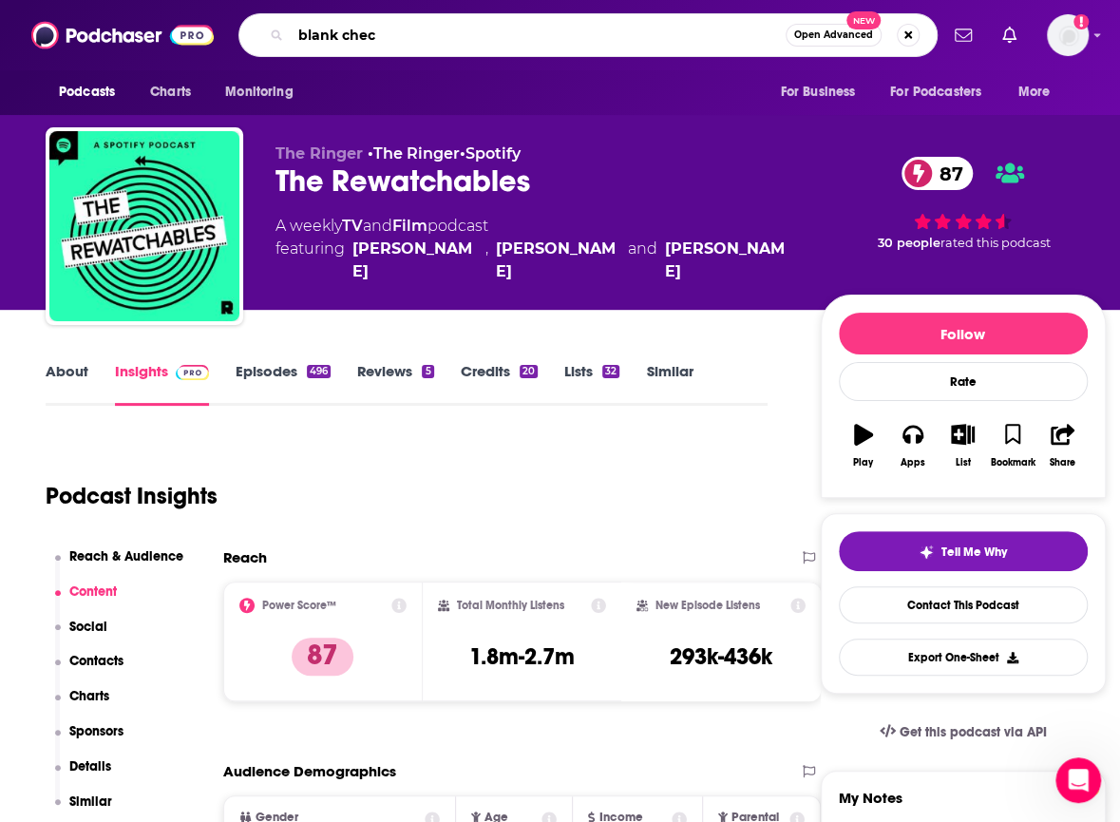
type input "blank check"
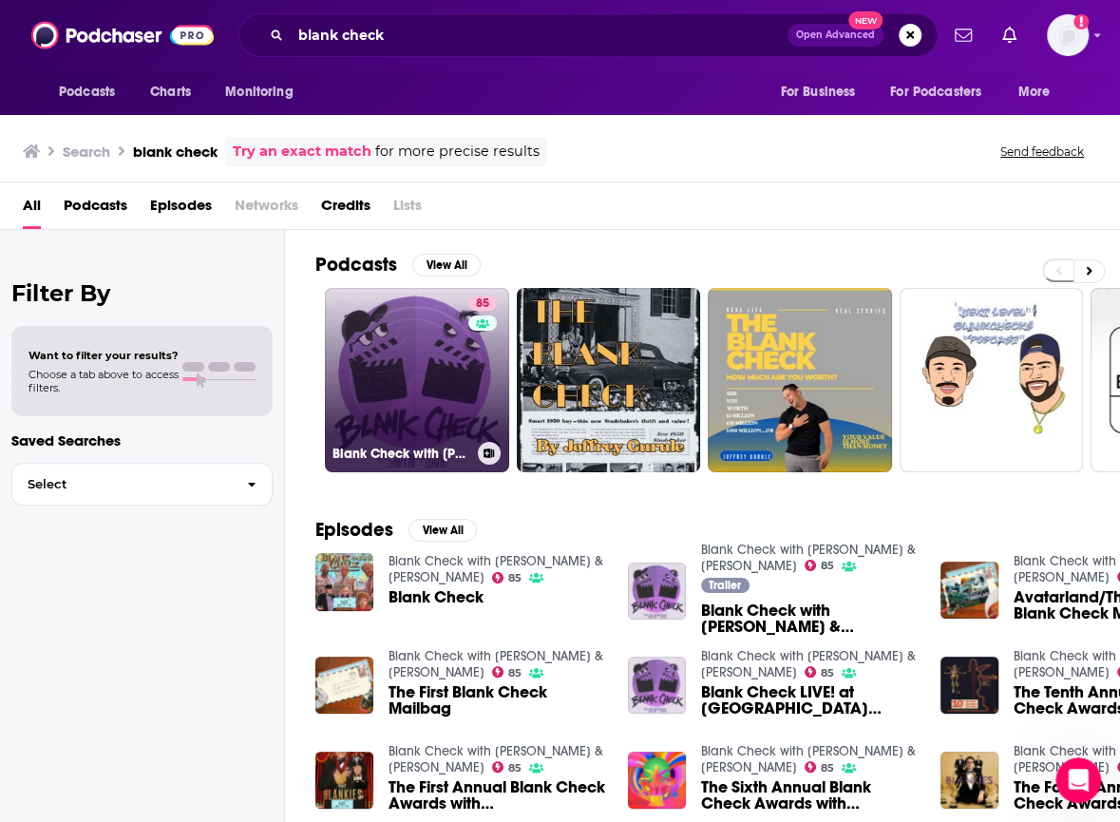
click at [419, 364] on link "85 Blank Check with [PERSON_NAME] & [PERSON_NAME]" at bounding box center [417, 380] width 184 height 184
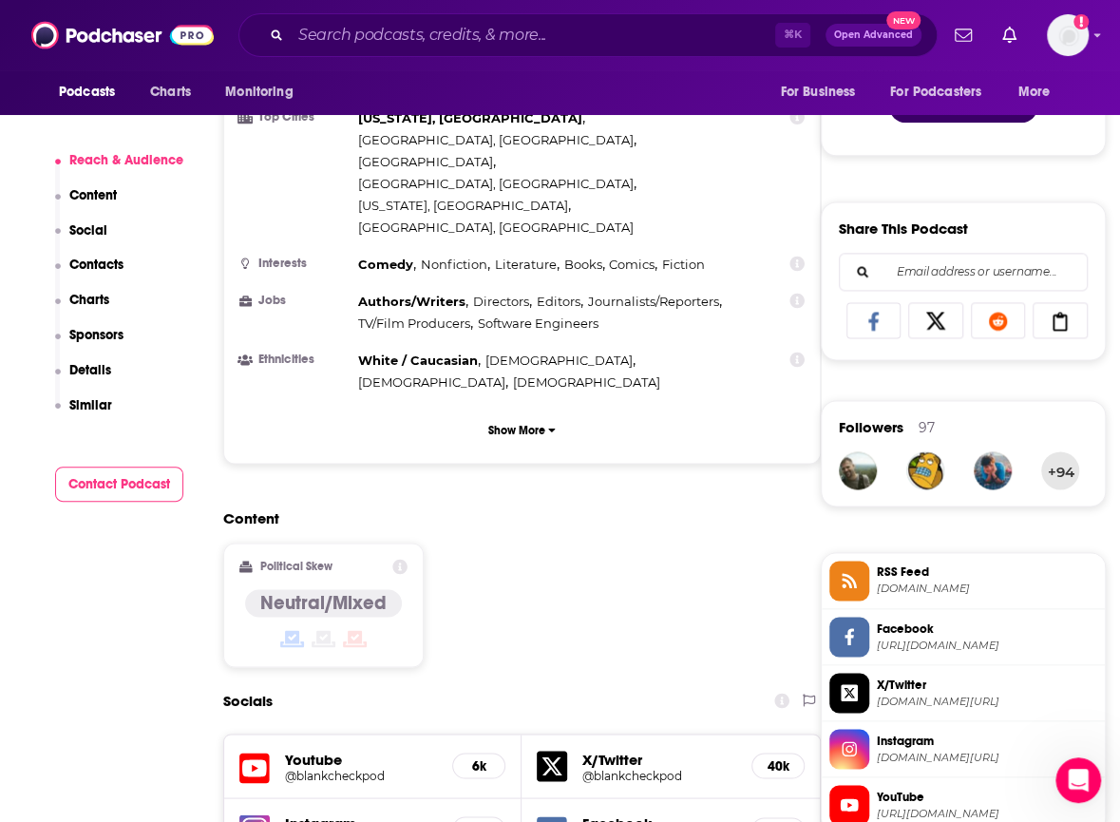
scroll to position [1057, 0]
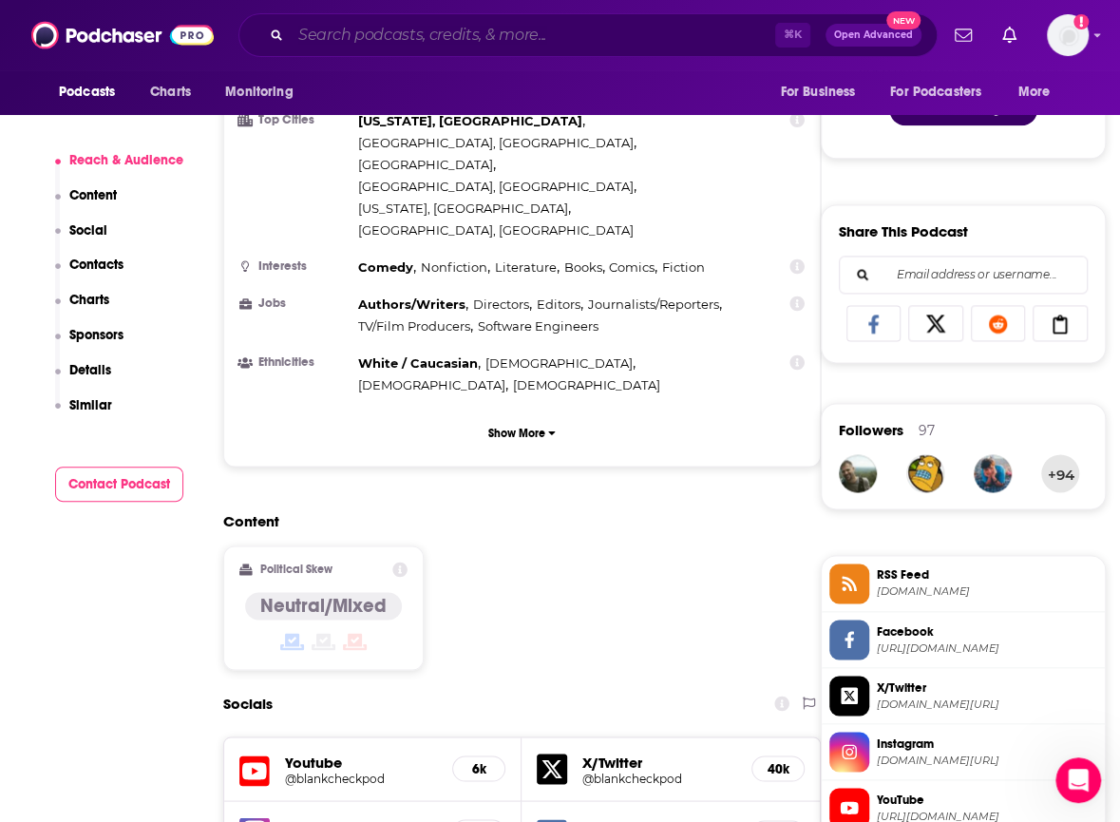
click at [419, 35] on input "Search podcasts, credits, & more..." at bounding box center [533, 35] width 484 height 30
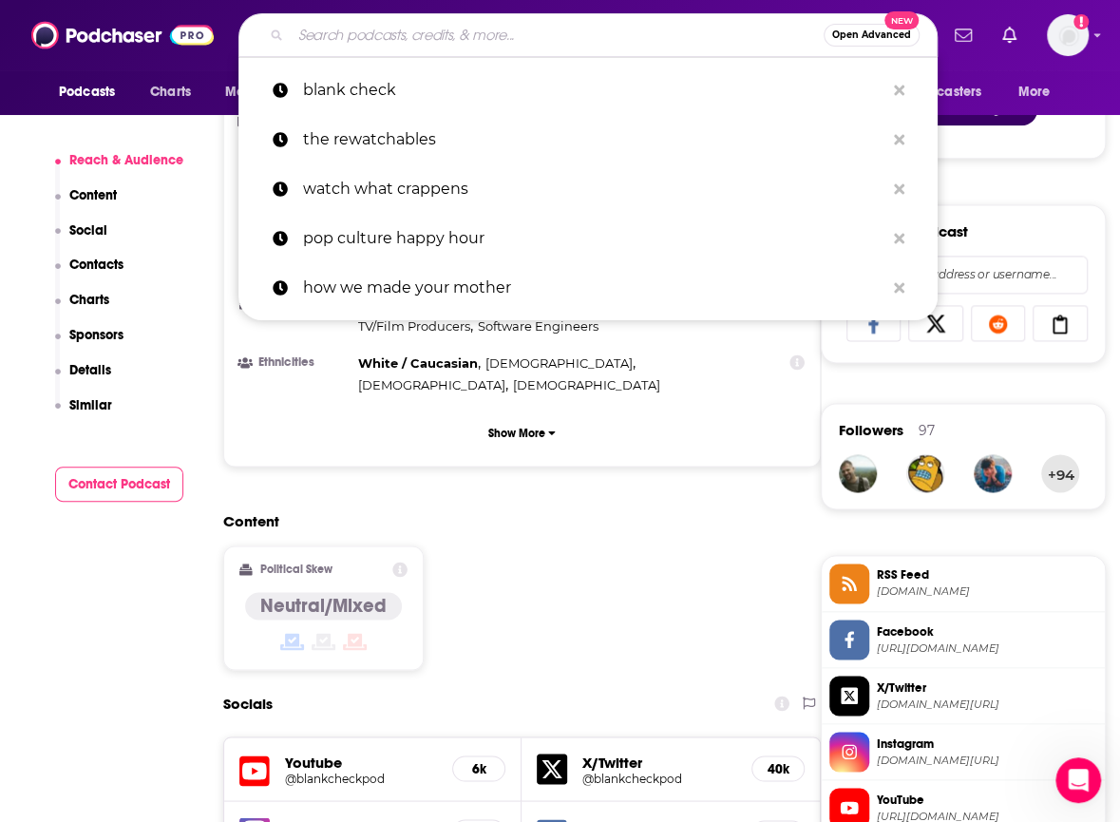
click at [419, 35] on input "Search podcasts, credits, & more..." at bounding box center [557, 35] width 533 height 30
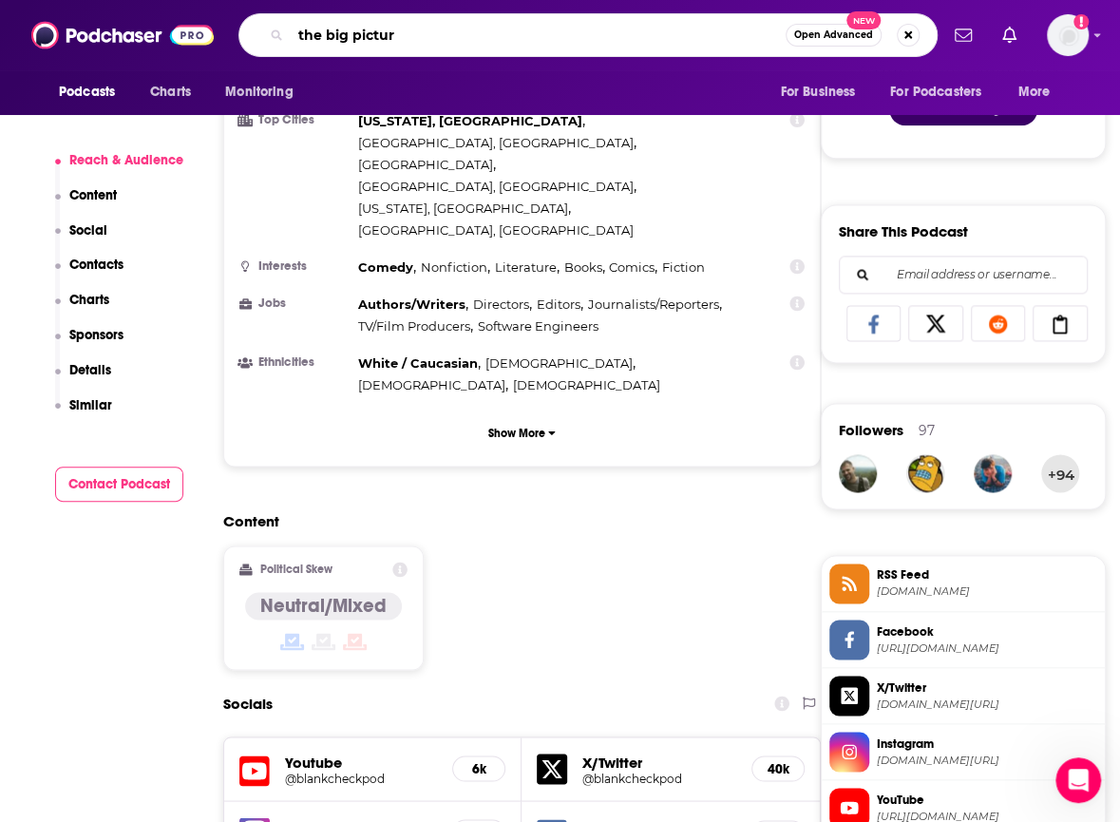
type input "the big picture"
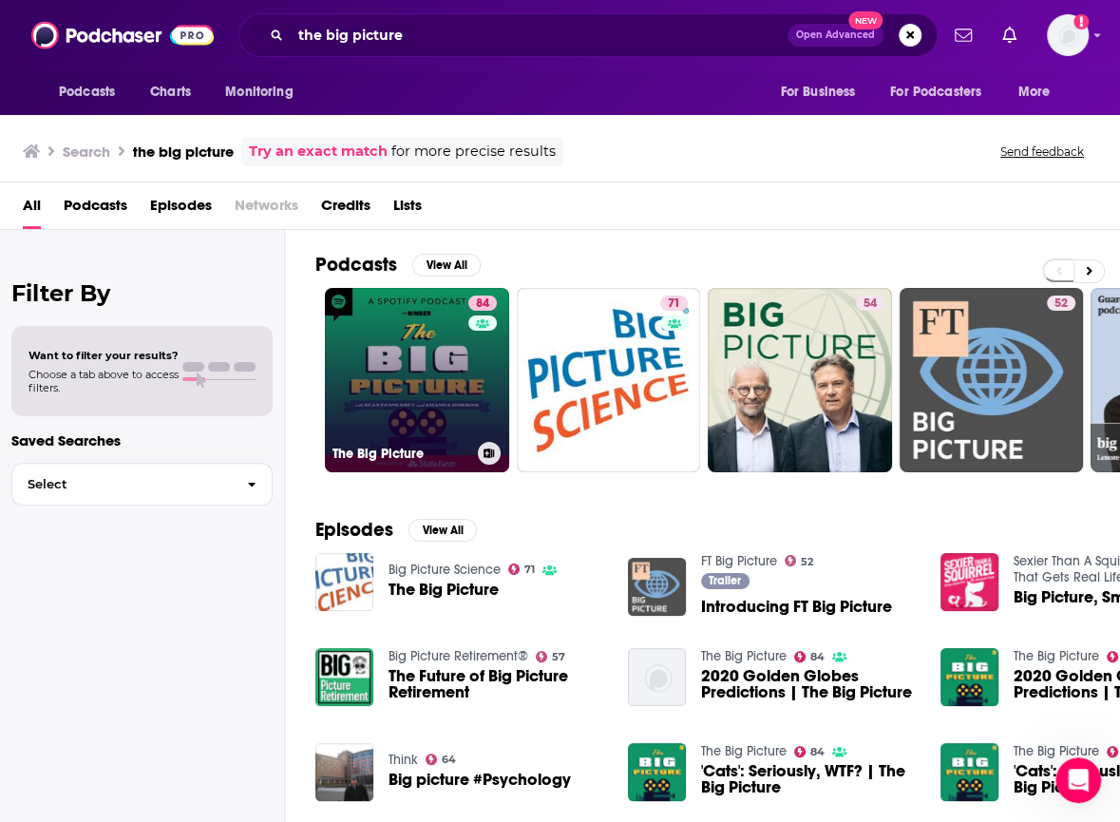
click at [402, 326] on link "84 The Big Picture" at bounding box center [417, 380] width 184 height 184
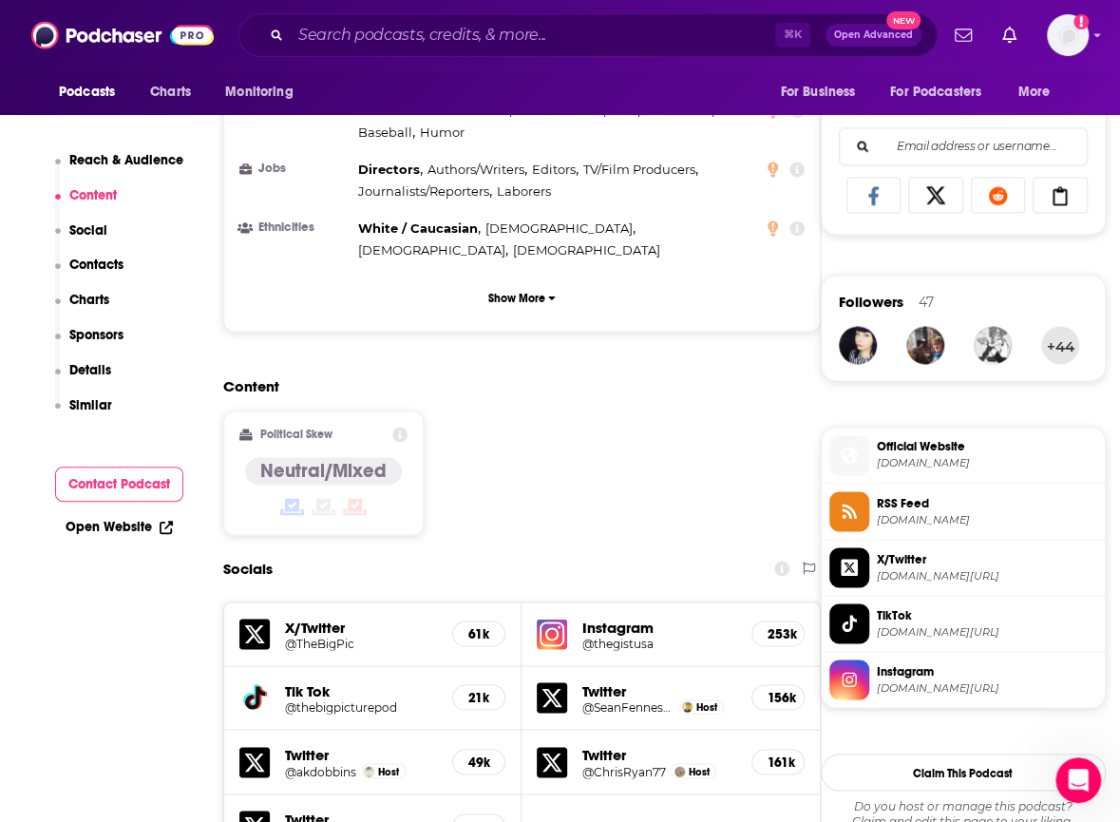
scroll to position [1247, 0]
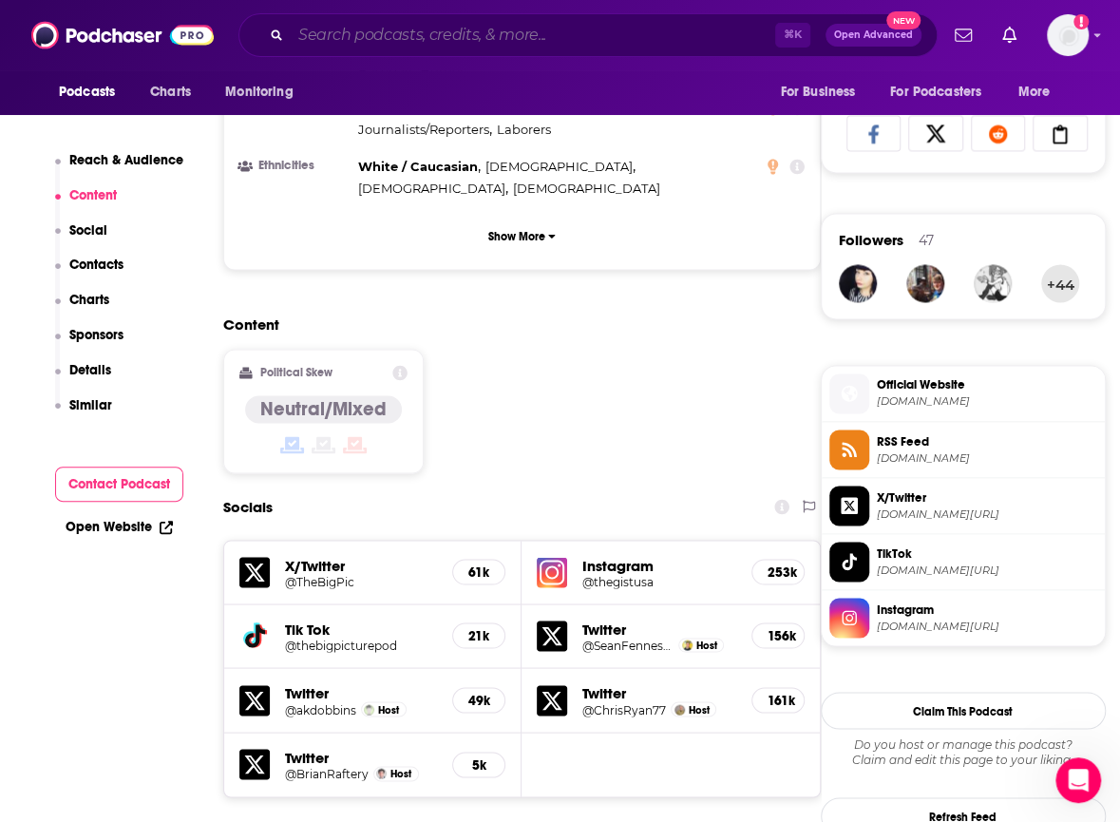
click at [446, 27] on input "Search podcasts, credits, & more..." at bounding box center [533, 35] width 484 height 30
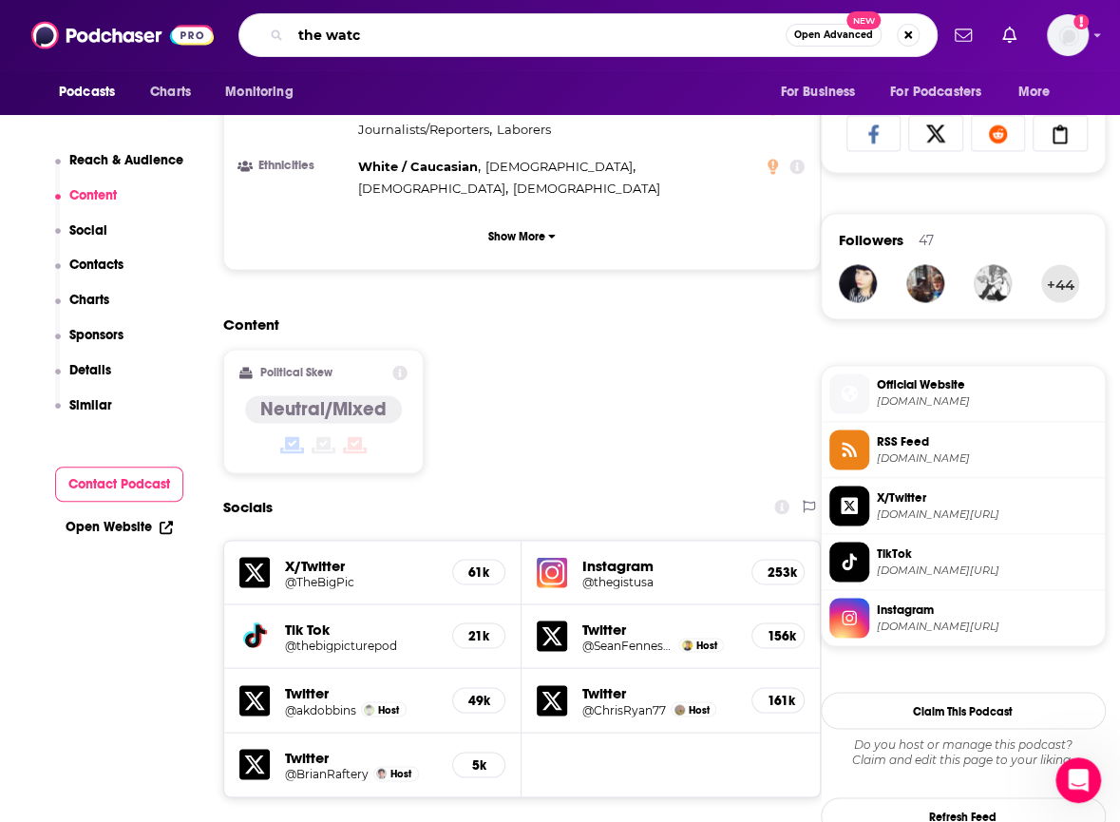
type input "the watch"
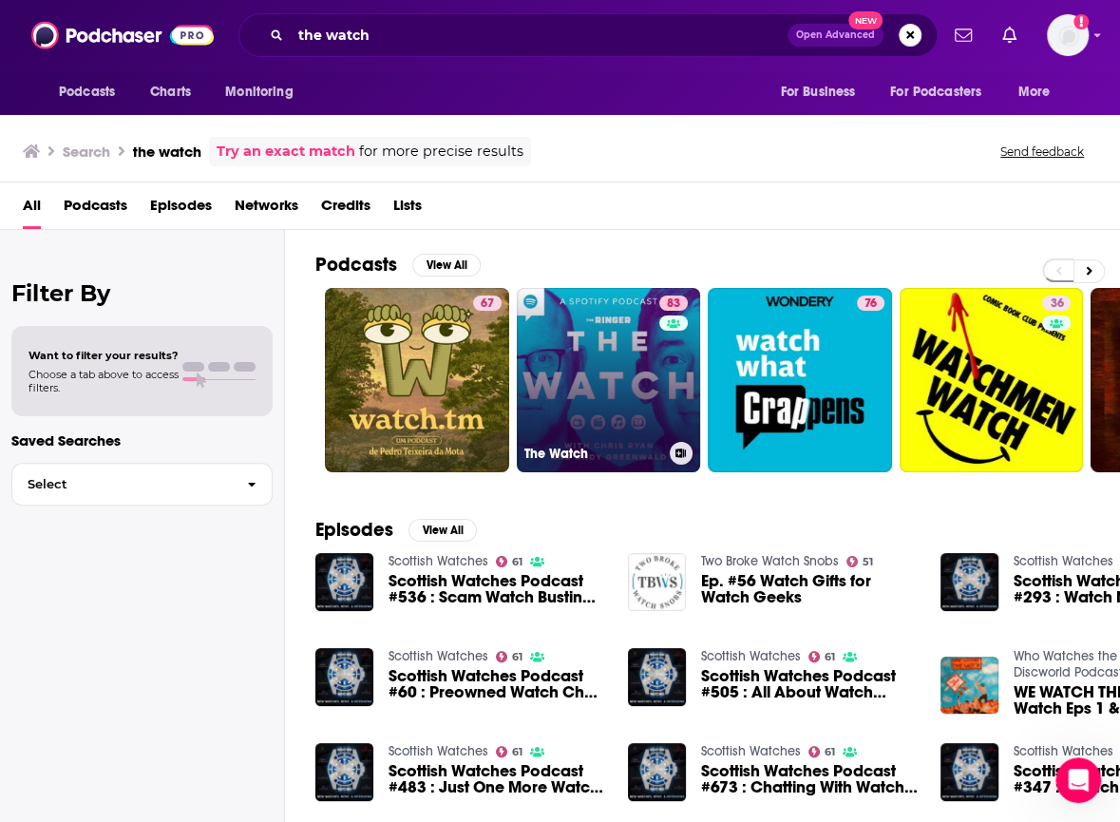
click at [583, 339] on link "83 The Watch" at bounding box center [609, 380] width 184 height 184
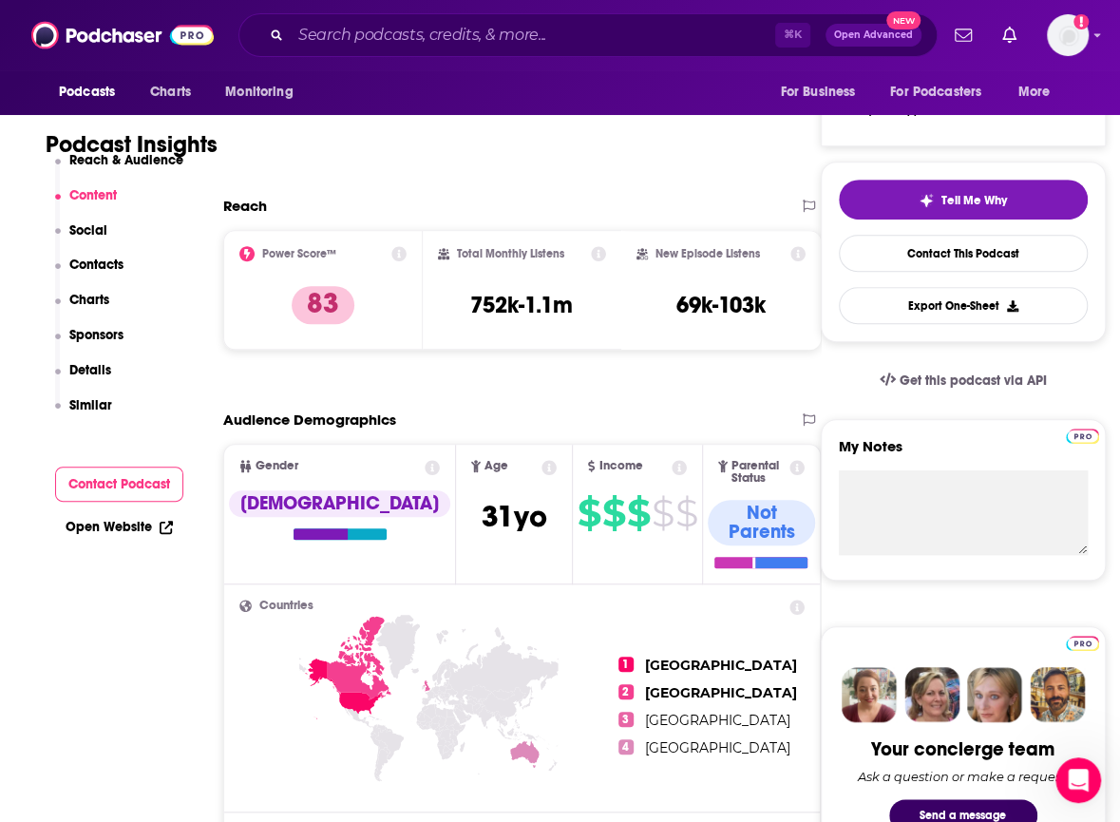
scroll to position [353, 0]
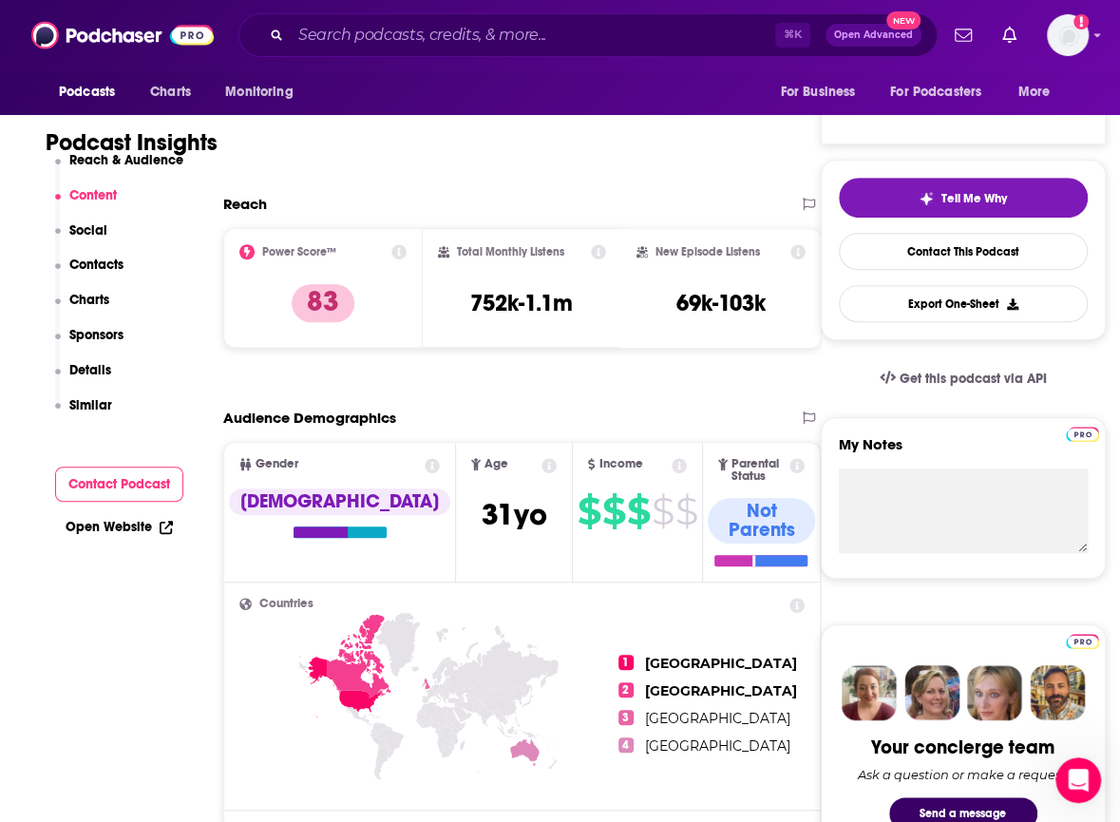
click at [445, 6] on div "Podcasts Charts Monitoring ⌘ K Open Advanced New For Business For Podcasters Mo…" at bounding box center [560, 35] width 1120 height 70
click at [443, 13] on div "⌘ K Open Advanced New" at bounding box center [587, 35] width 699 height 44
click at [425, 24] on input "Search podcasts, credits, & more..." at bounding box center [533, 35] width 484 height 30
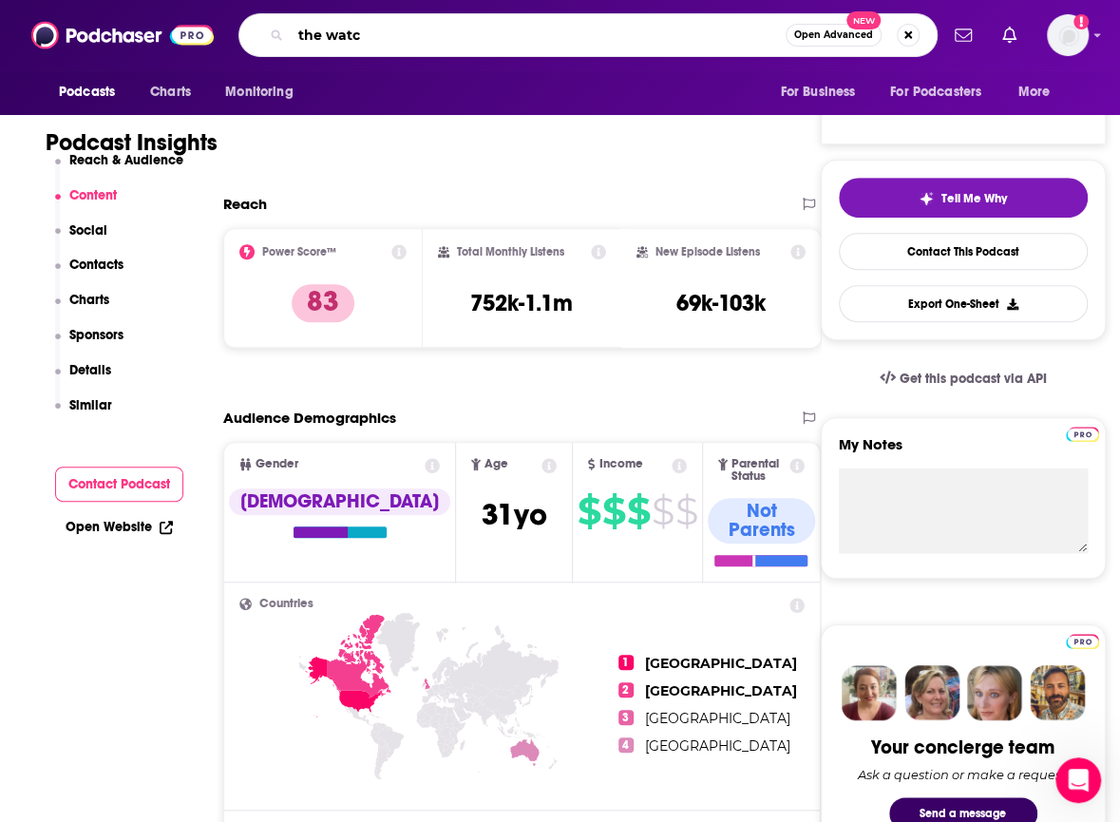
type input "the watch"
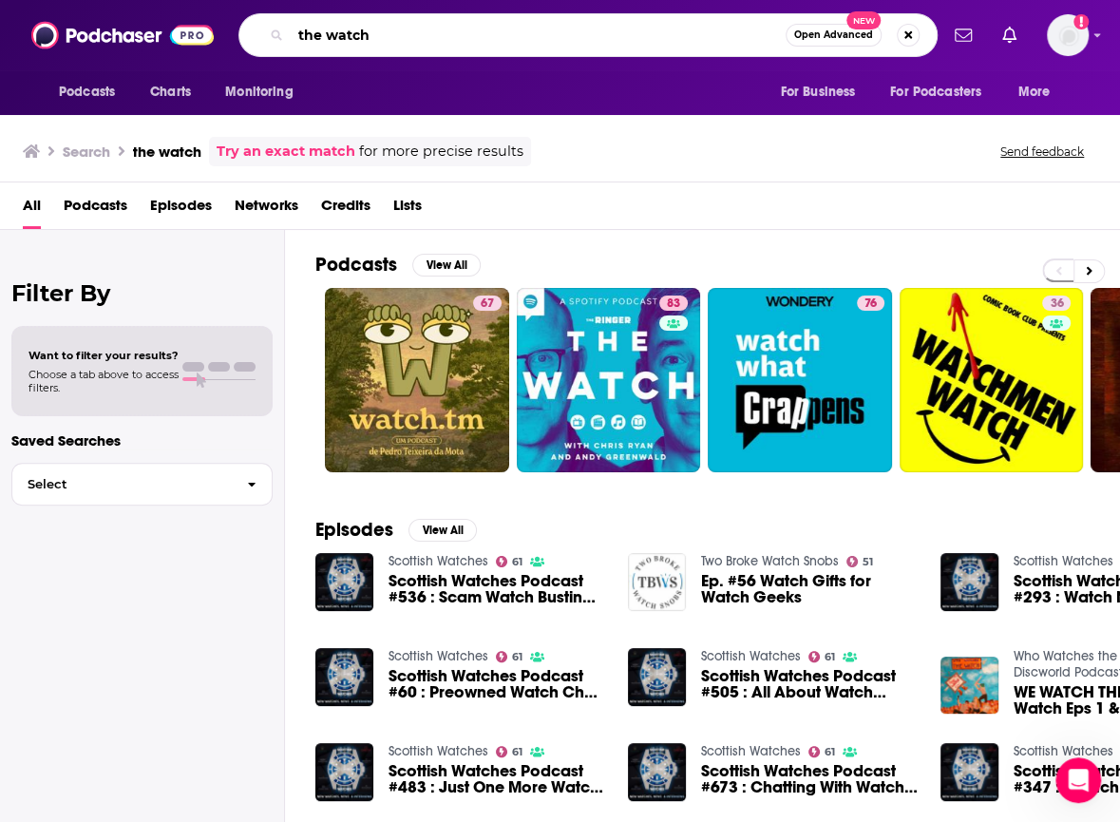
click at [465, 26] on input "the watch" at bounding box center [538, 35] width 495 height 30
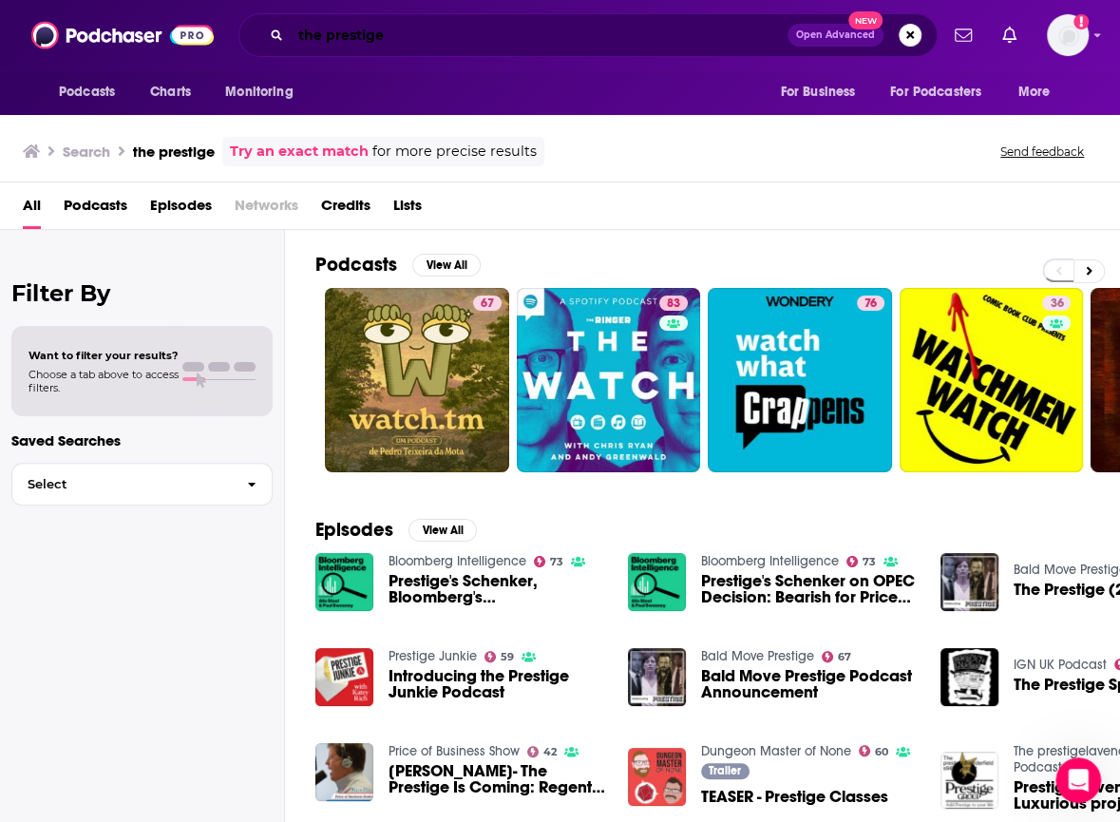
click at [424, 37] on input "the prestige" at bounding box center [539, 35] width 497 height 30
click at [415, 43] on input "the prestige" at bounding box center [539, 35] width 497 height 30
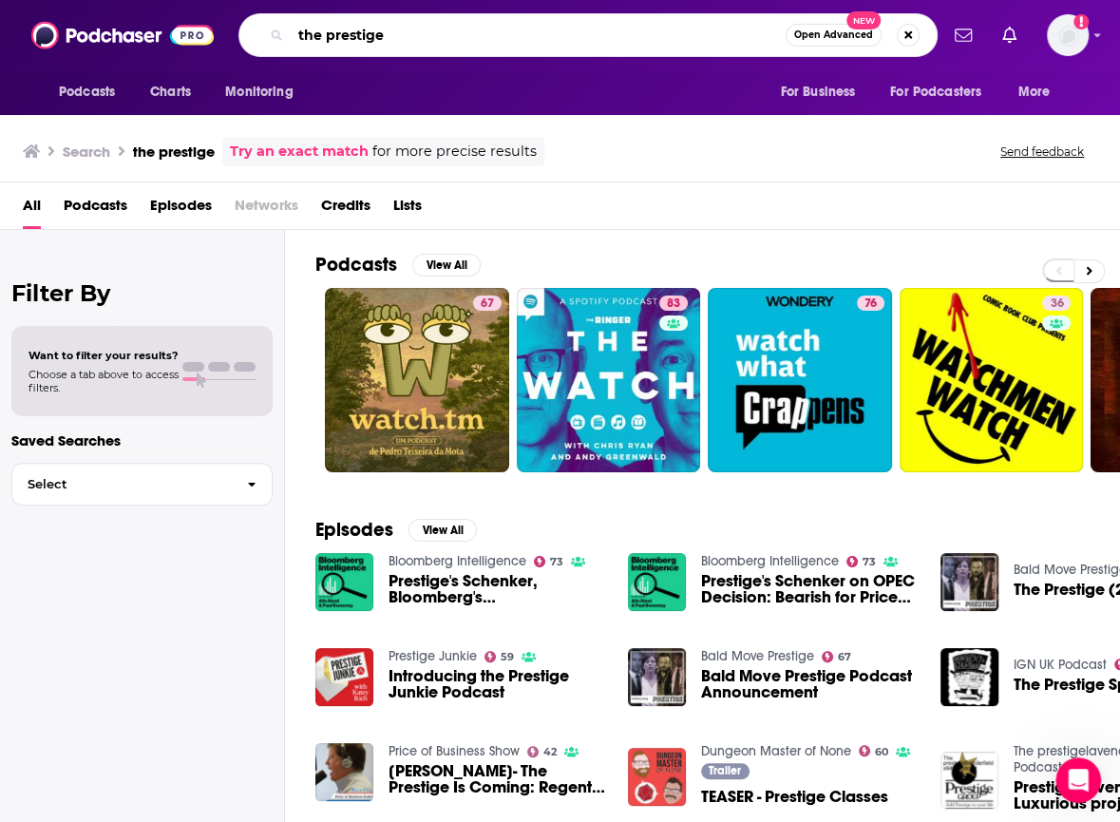
click at [410, 35] on input "the prestige" at bounding box center [538, 35] width 495 height 30
click at [434, 41] on input "the prestige" at bounding box center [538, 35] width 495 height 30
click at [442, 35] on input "the prestige" at bounding box center [538, 35] width 495 height 30
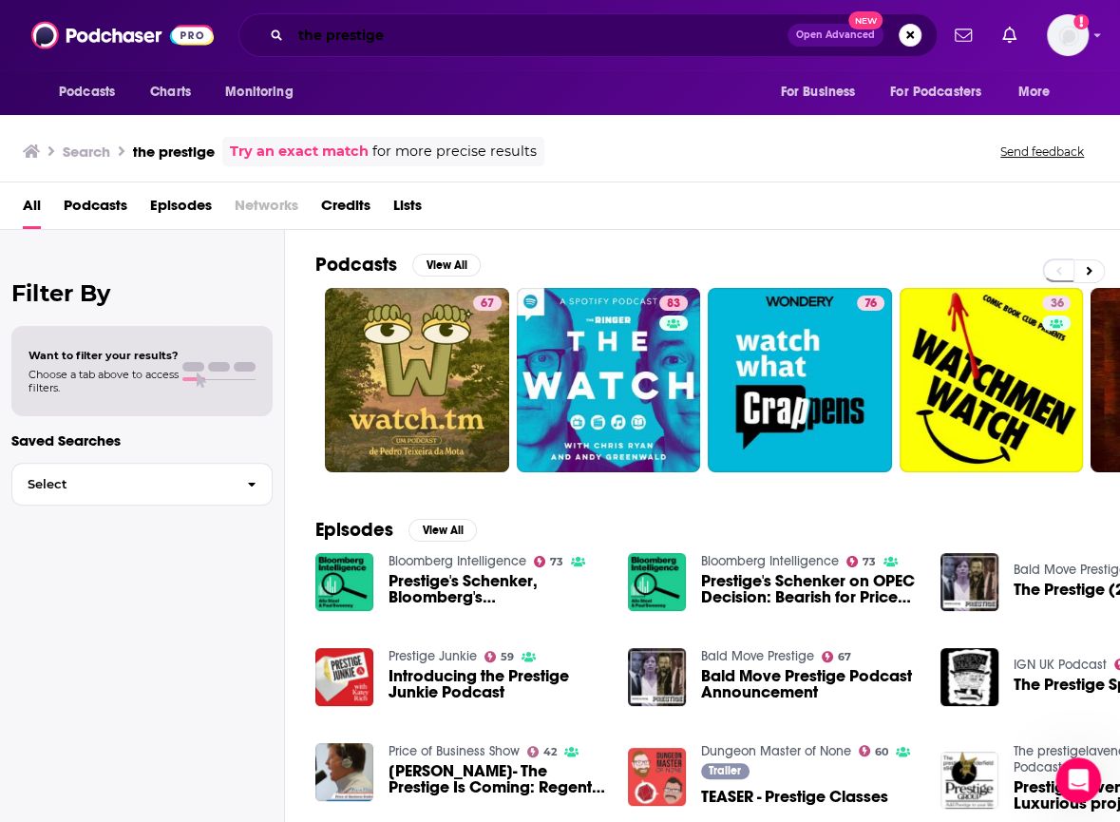
click at [424, 33] on input "the prestige" at bounding box center [539, 35] width 497 height 30
click at [457, 38] on input "the prestige" at bounding box center [539, 35] width 497 height 30
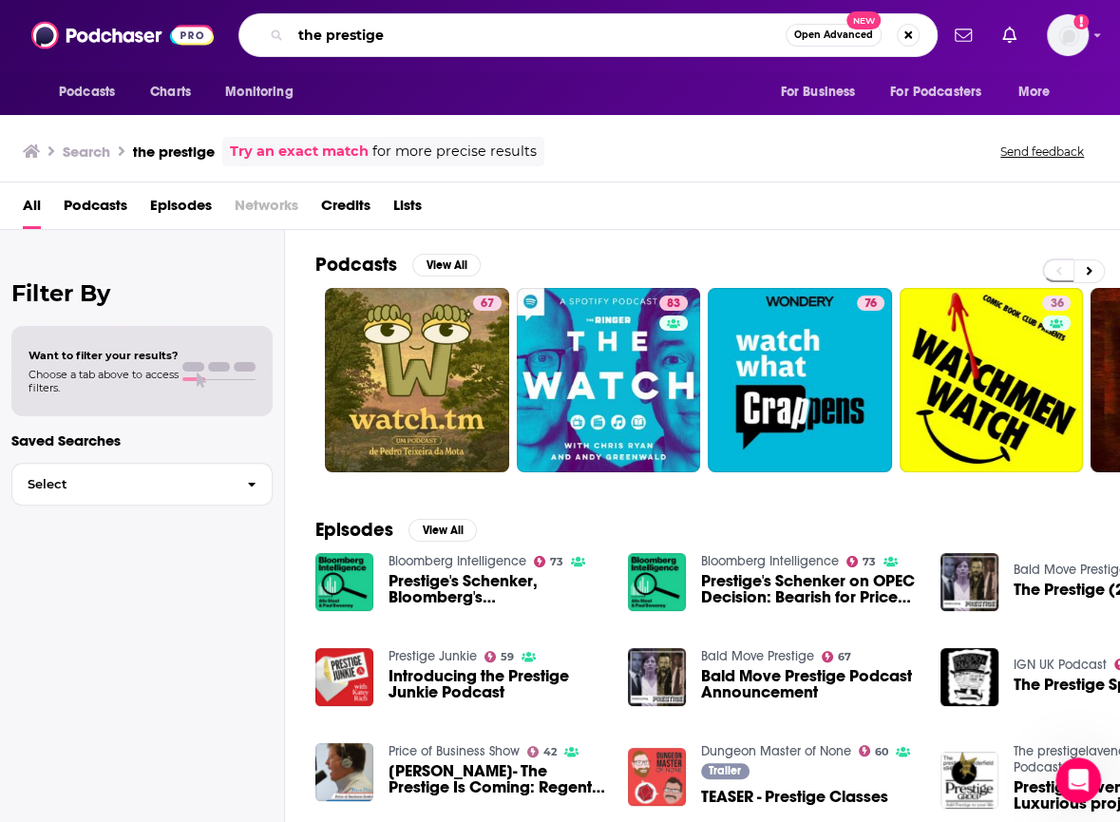
click at [457, 38] on input "the prestige" at bounding box center [538, 35] width 495 height 30
type input "prestige"
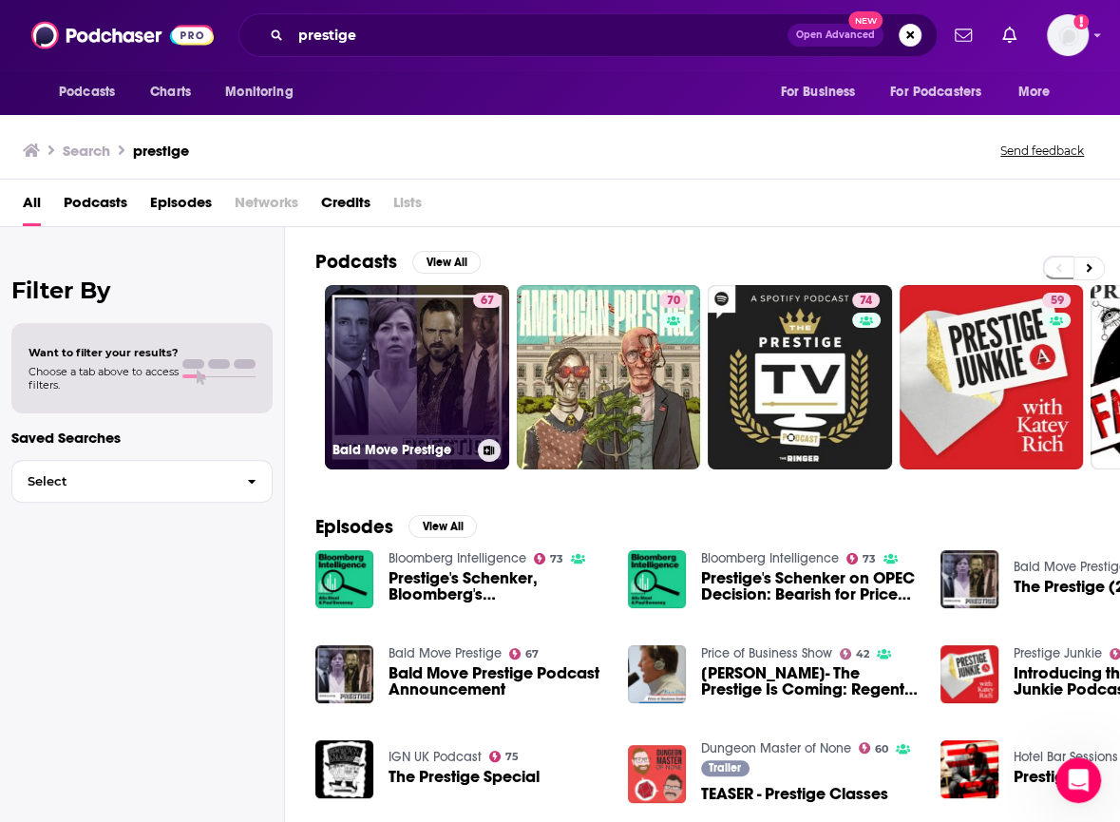
click at [427, 382] on link "67 Bald Move Prestige" at bounding box center [417, 377] width 184 height 184
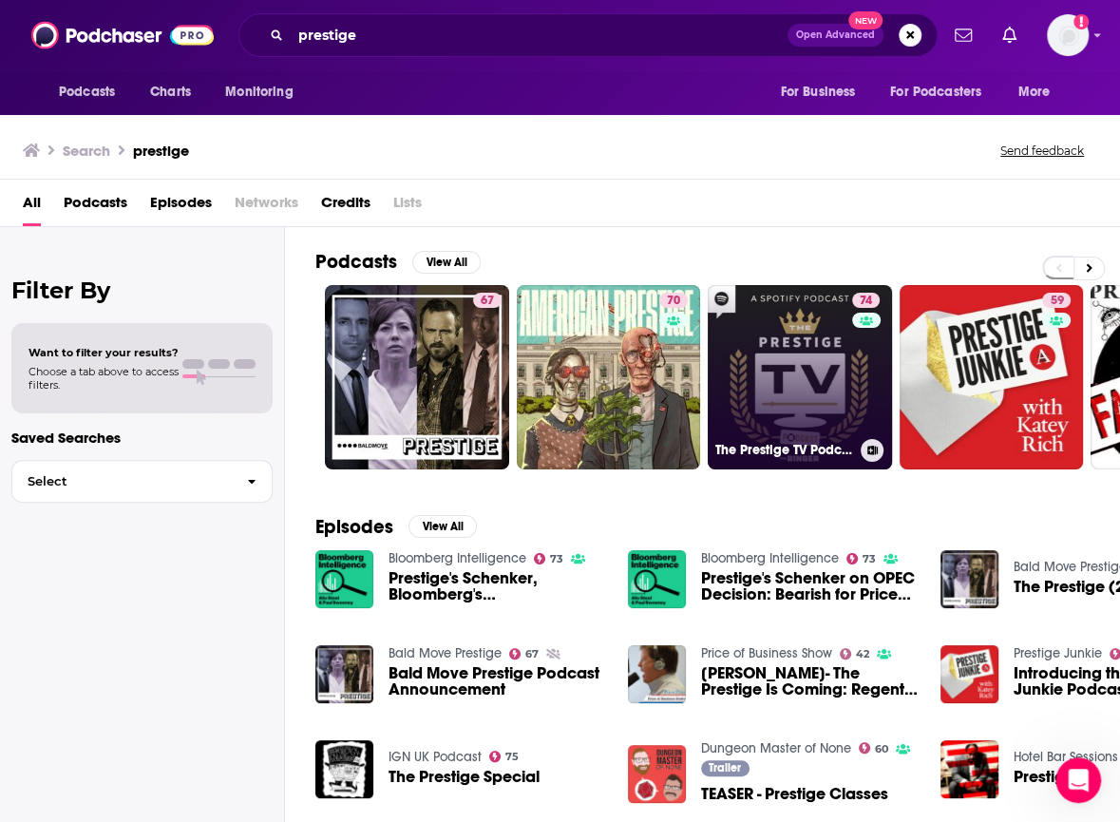
click at [817, 382] on link "74 The Prestige TV Podcast" at bounding box center [800, 377] width 184 height 184
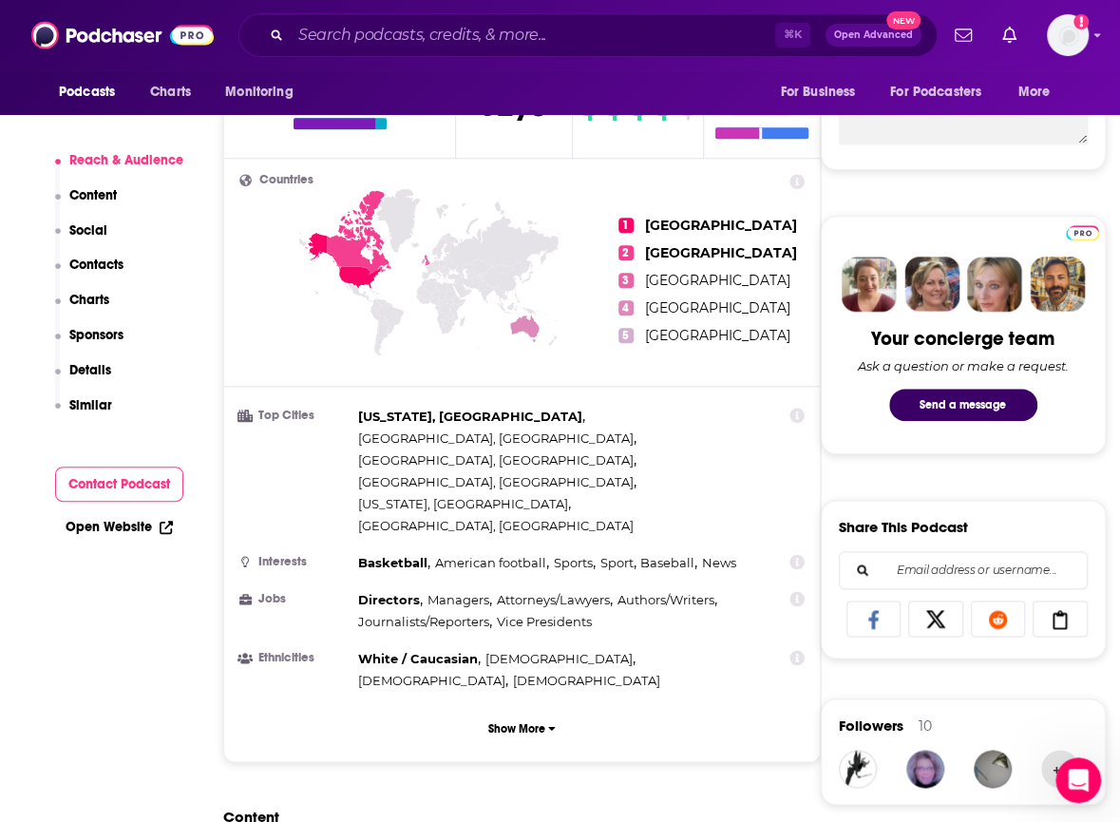
scroll to position [582, 0]
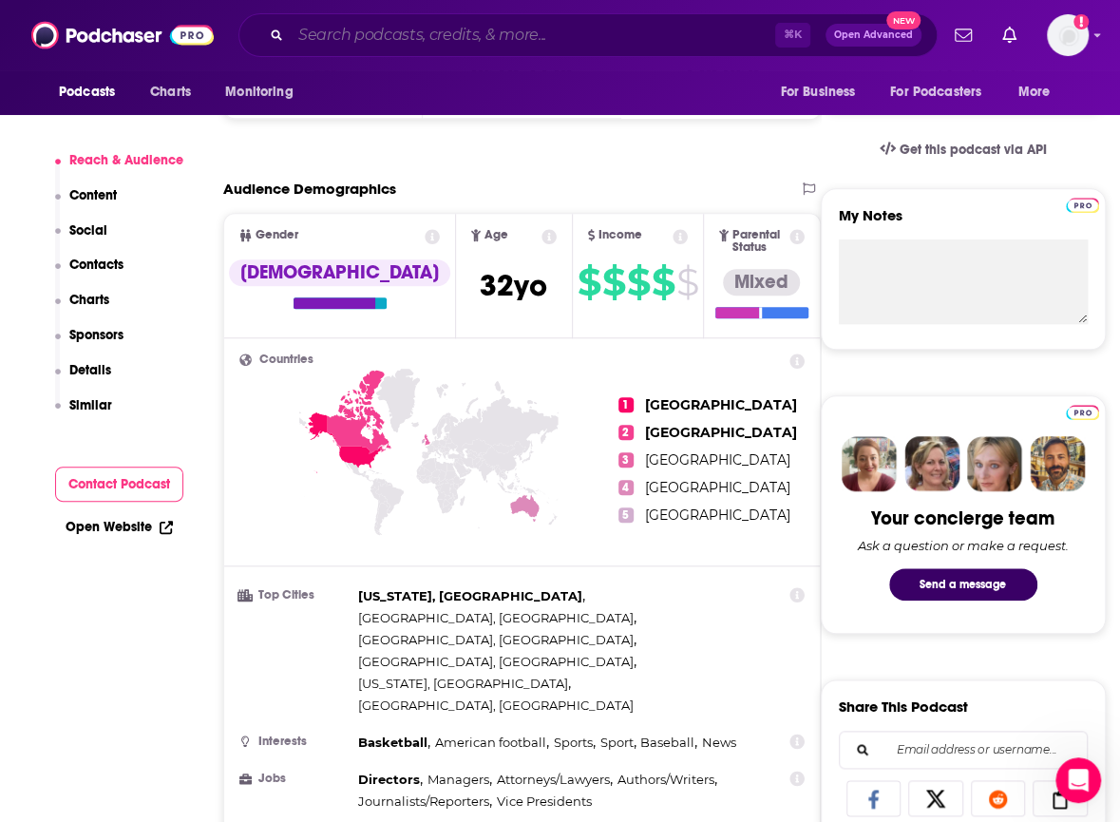
click at [496, 35] on input "Search podcasts, credits, & more..." at bounding box center [533, 35] width 484 height 30
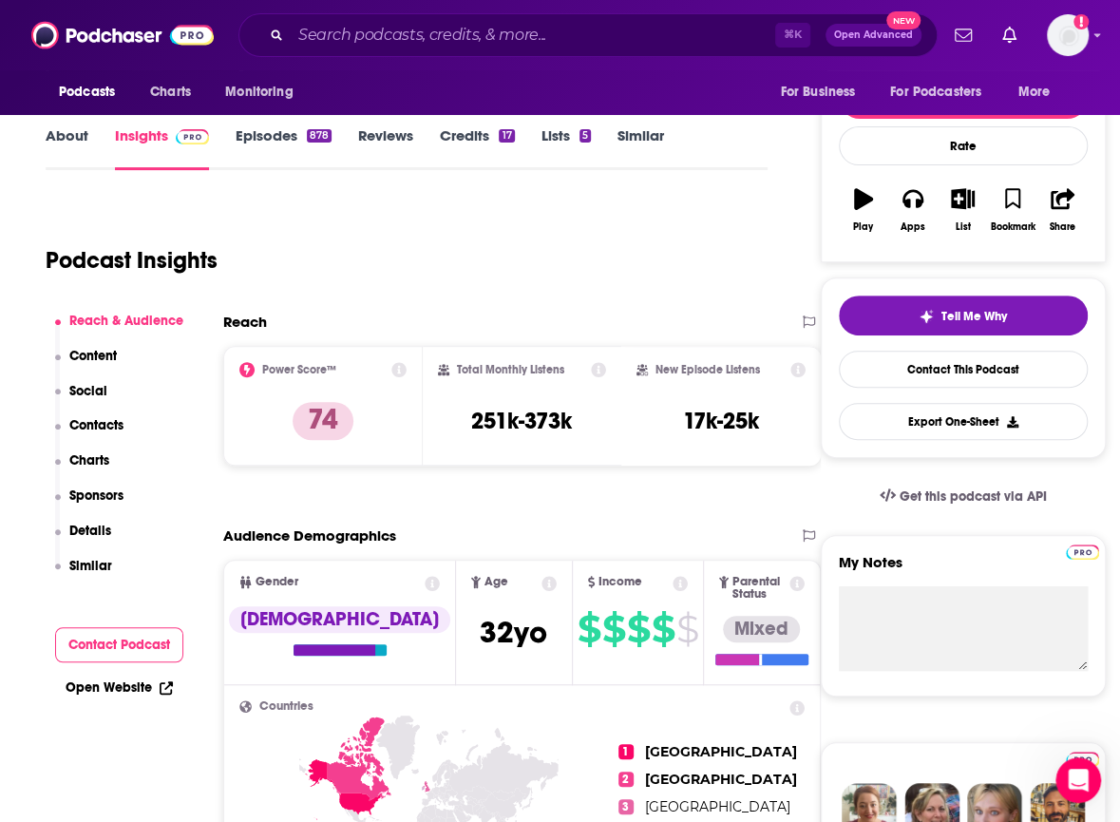
scroll to position [135, 0]
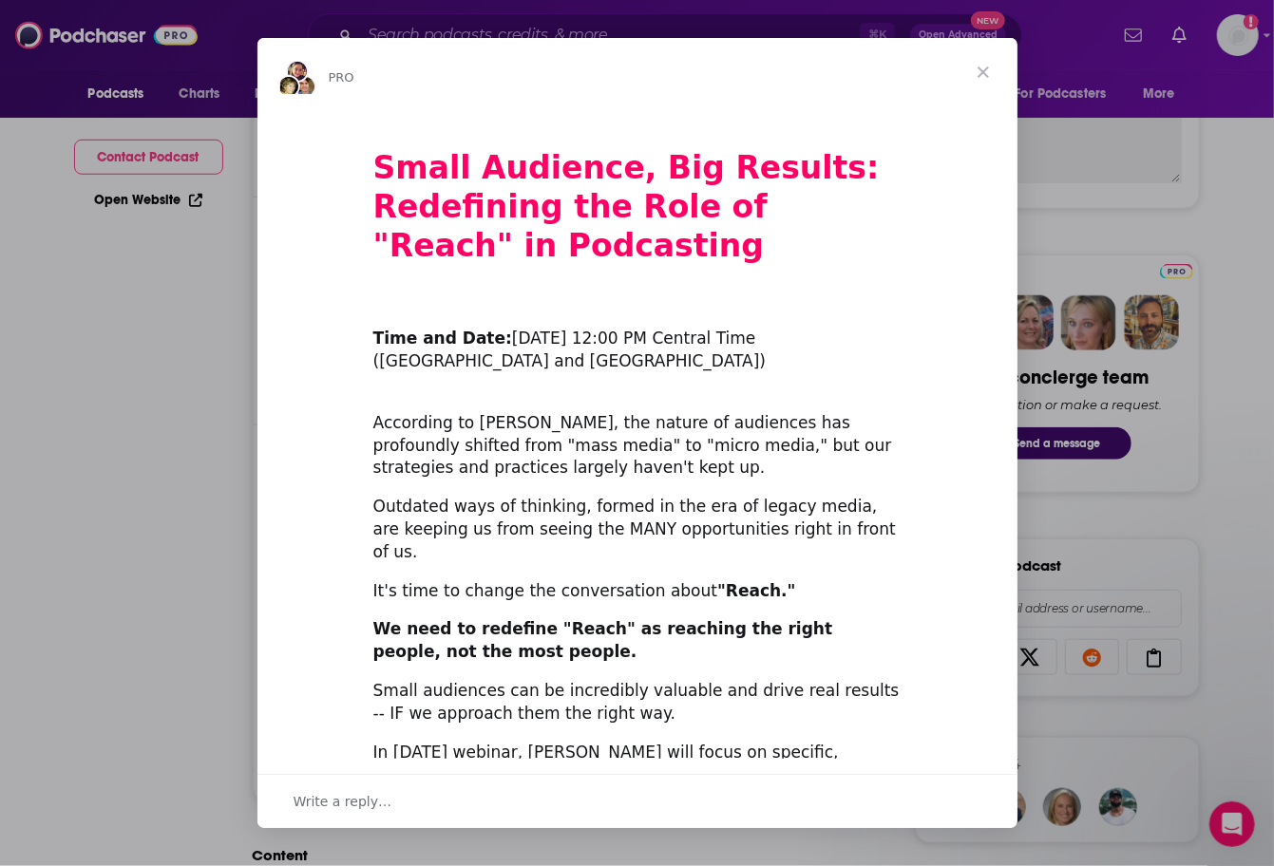
scroll to position [842, 0]
